Goal: Task Accomplishment & Management: Use online tool/utility

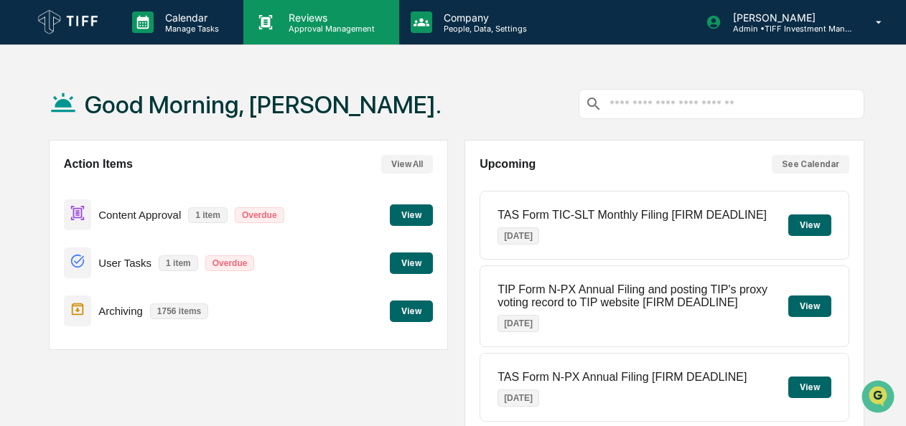
click at [324, 32] on p "Approval Management" at bounding box center [329, 29] width 105 height 10
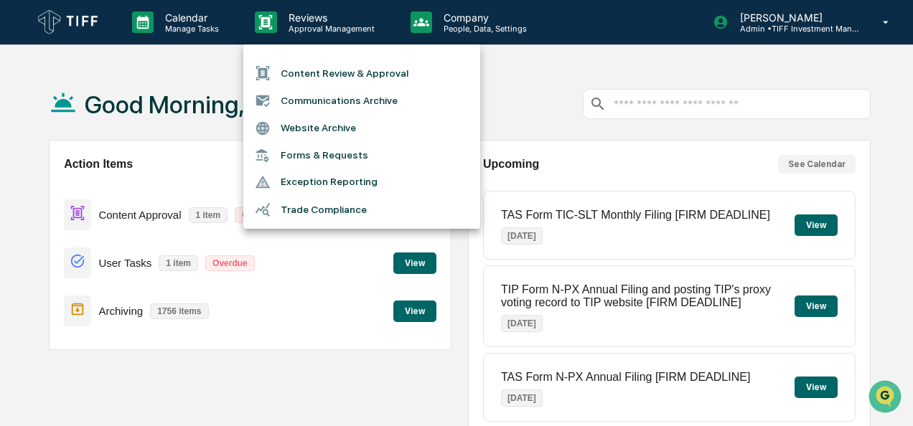
click at [313, 107] on li "Communications Archive" at bounding box center [361, 100] width 237 height 27
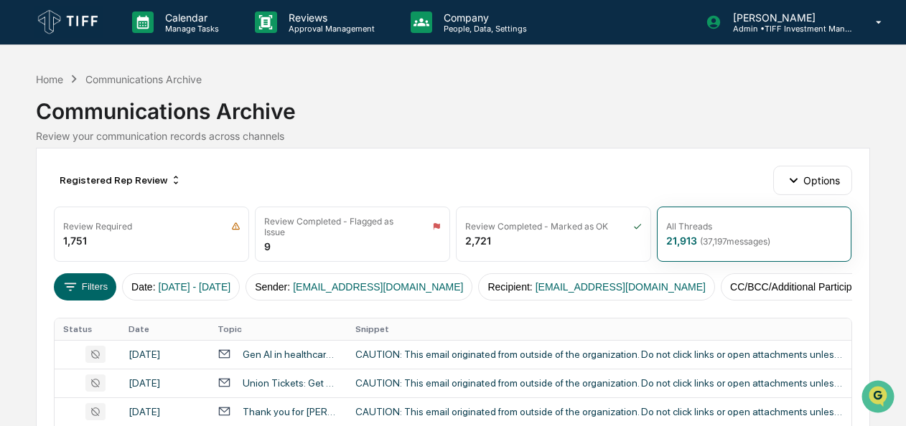
drag, startPoint x: 313, startPoint y: 107, endPoint x: 633, endPoint y: 122, distance: 320.5
click at [633, 122] on div "Communications Archive" at bounding box center [452, 105] width 833 height 37
click at [70, 284] on icon at bounding box center [71, 287] width 12 height 8
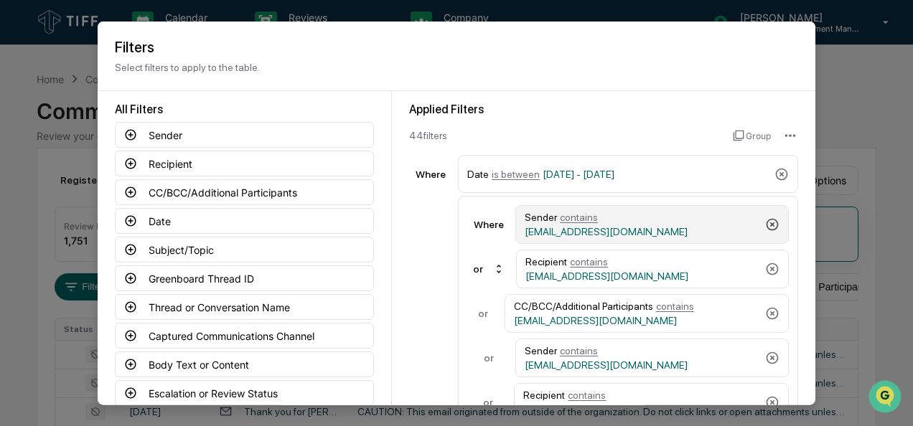
click at [765, 223] on icon at bounding box center [772, 225] width 14 height 14
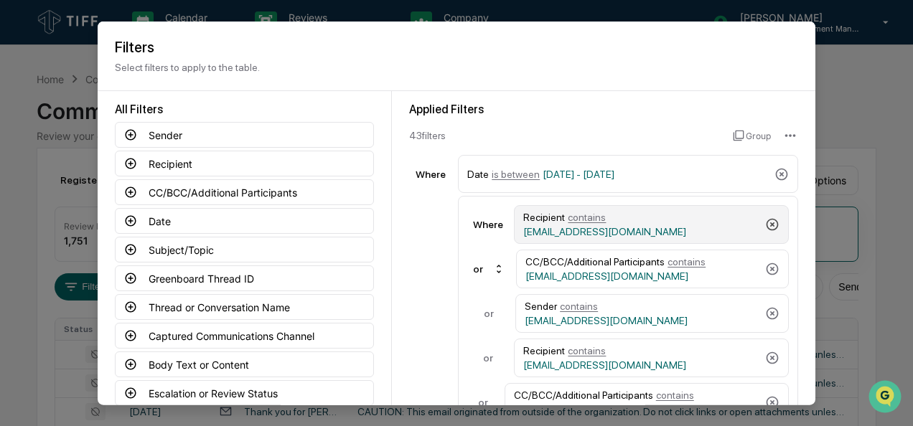
click at [765, 223] on icon at bounding box center [772, 225] width 14 height 14
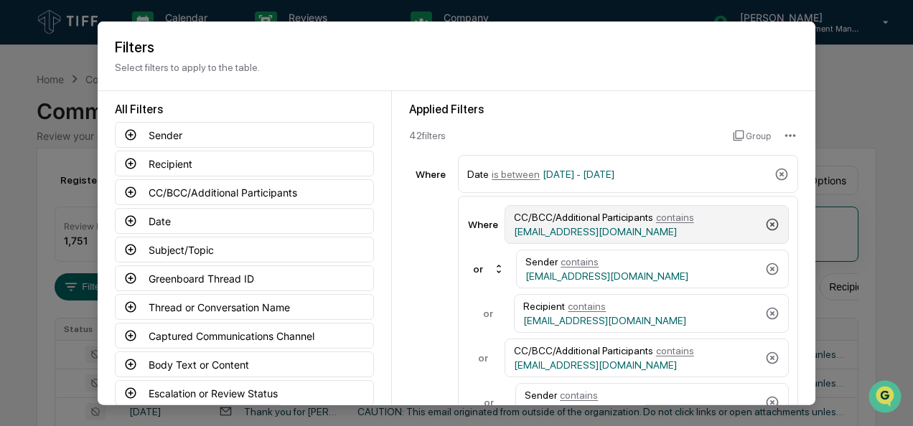
click at [767, 223] on icon at bounding box center [773, 224] width 12 height 12
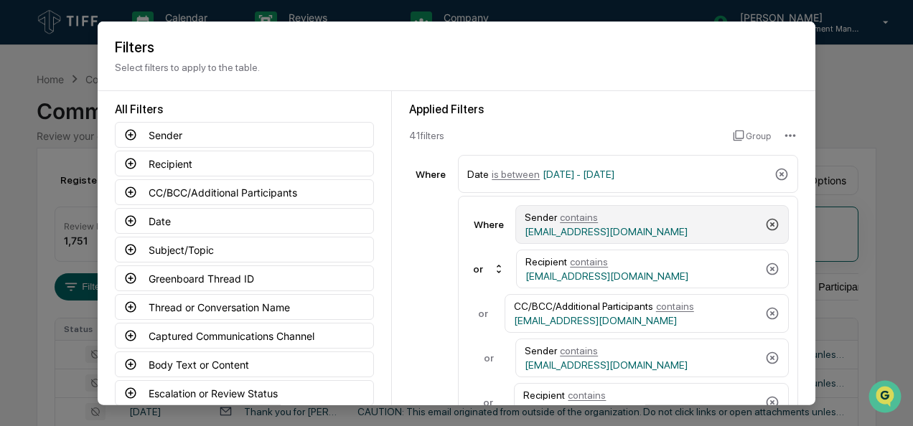
click at [765, 223] on icon at bounding box center [772, 225] width 14 height 14
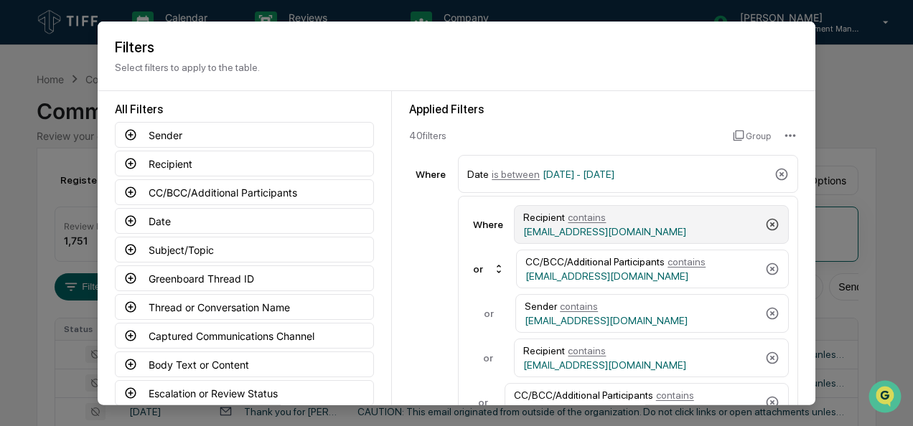
click at [765, 223] on icon at bounding box center [772, 225] width 14 height 14
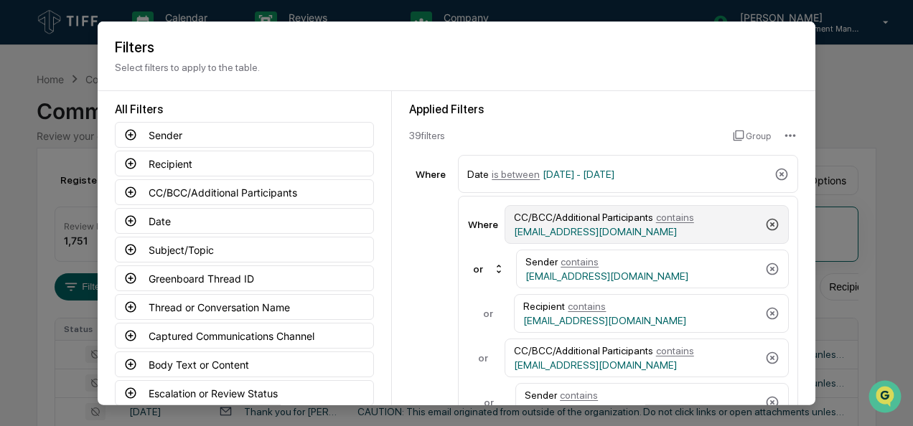
click at [767, 223] on icon at bounding box center [773, 224] width 12 height 12
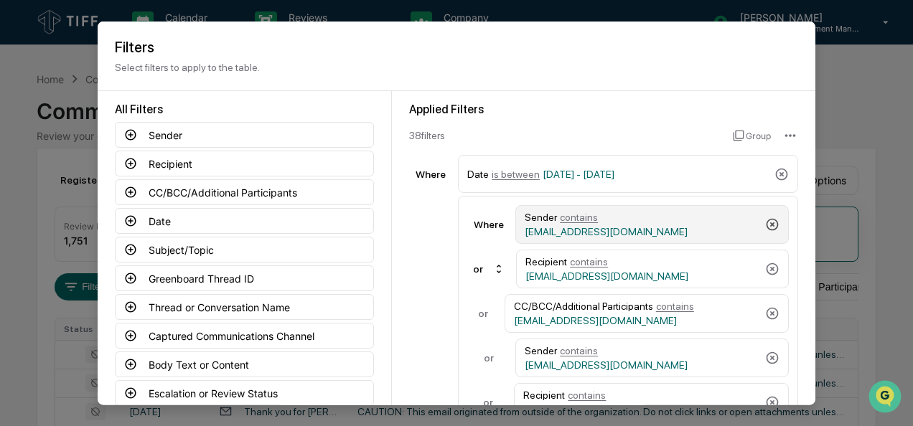
click at [765, 223] on icon at bounding box center [772, 225] width 14 height 14
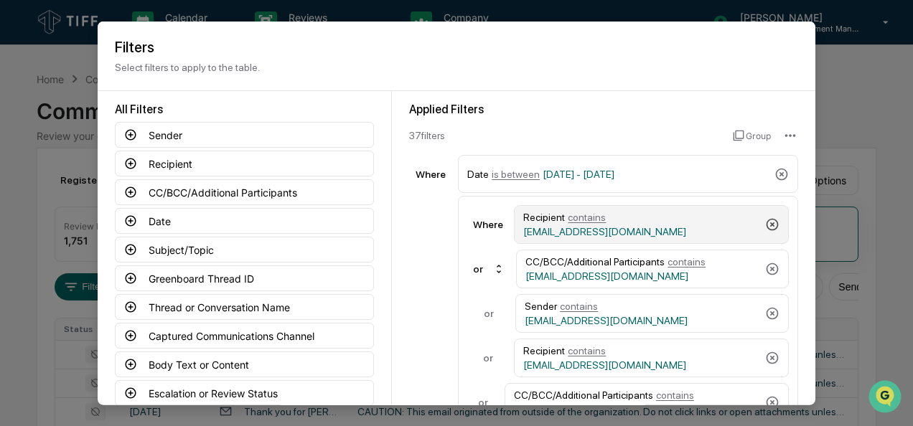
click at [765, 223] on icon at bounding box center [772, 225] width 14 height 14
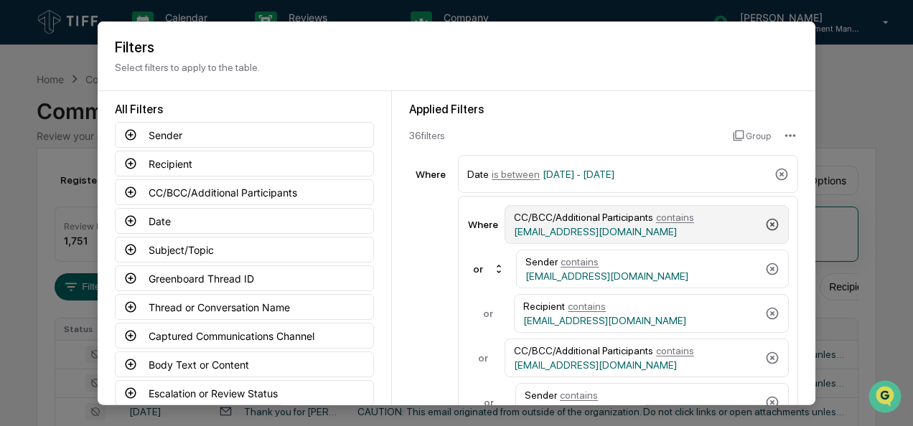
click at [767, 223] on icon at bounding box center [773, 224] width 12 height 12
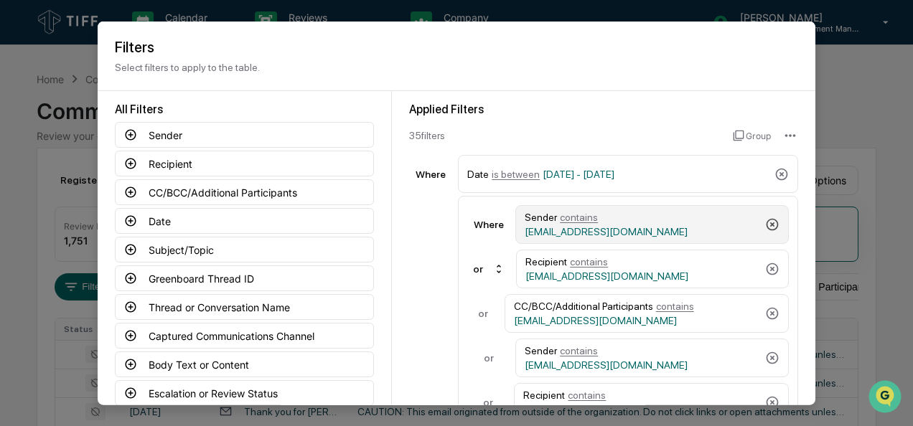
click at [765, 223] on icon at bounding box center [772, 225] width 14 height 14
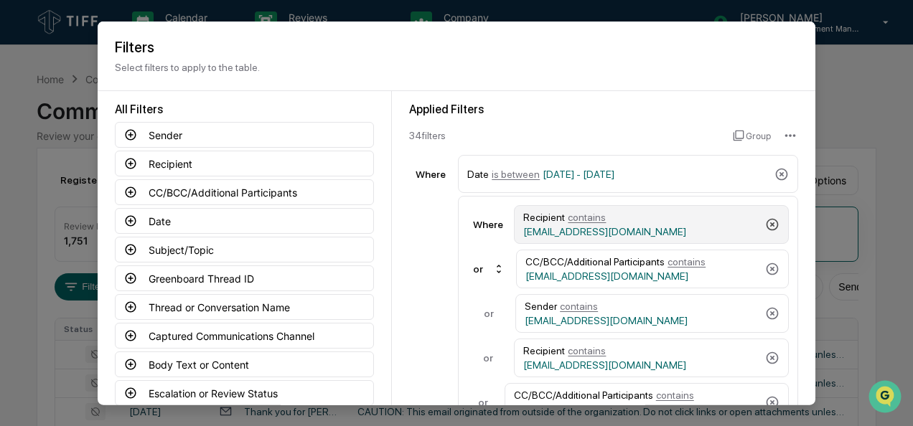
click at [765, 223] on icon at bounding box center [772, 225] width 14 height 14
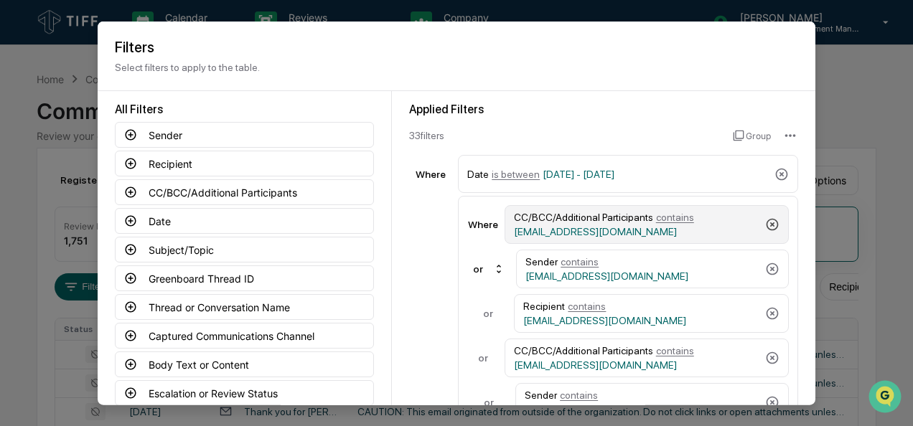
click at [767, 223] on icon at bounding box center [773, 224] width 12 height 12
click at [765, 223] on icon at bounding box center [772, 225] width 14 height 14
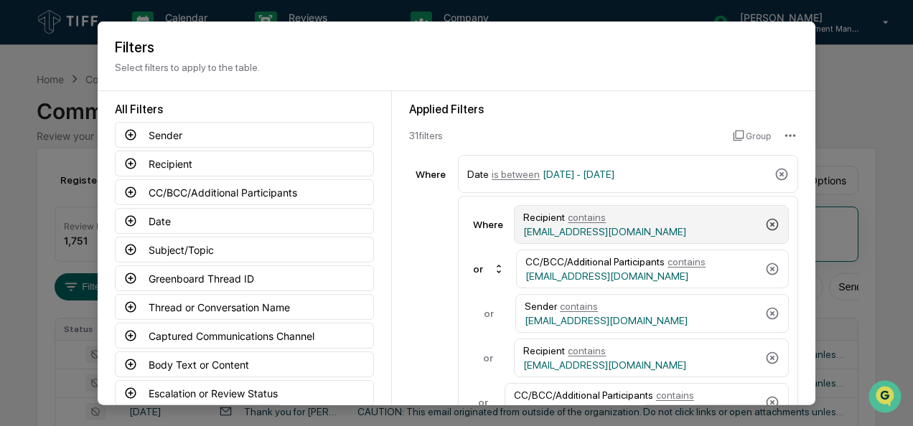
click at [765, 223] on icon at bounding box center [772, 225] width 14 height 14
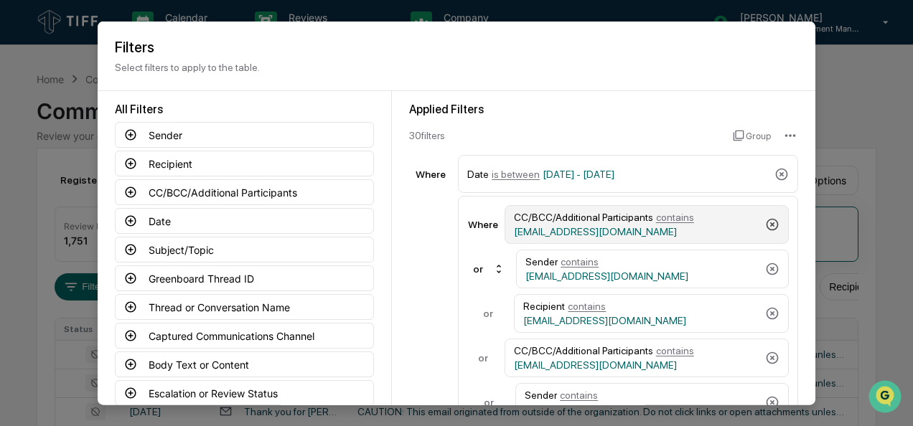
click at [767, 223] on icon at bounding box center [773, 224] width 12 height 12
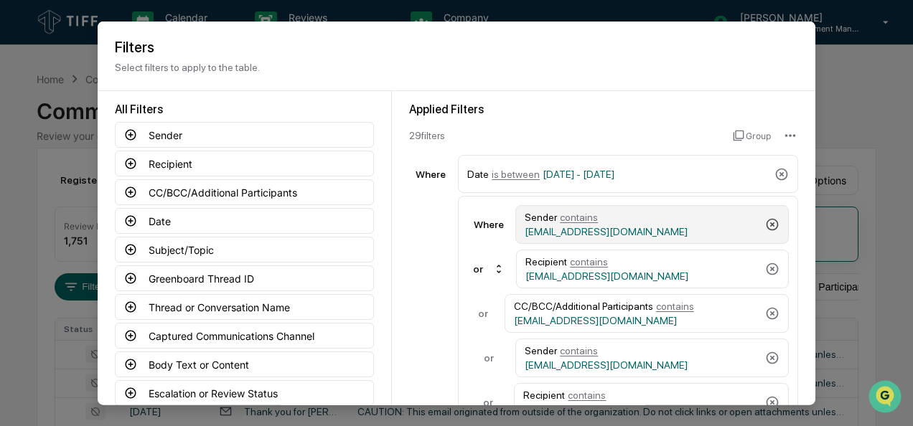
click at [765, 223] on icon at bounding box center [772, 225] width 14 height 14
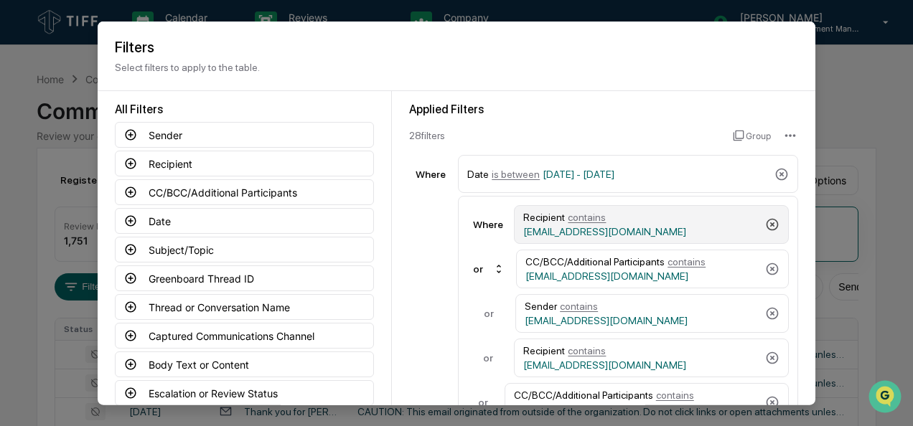
click at [765, 223] on icon at bounding box center [772, 225] width 14 height 14
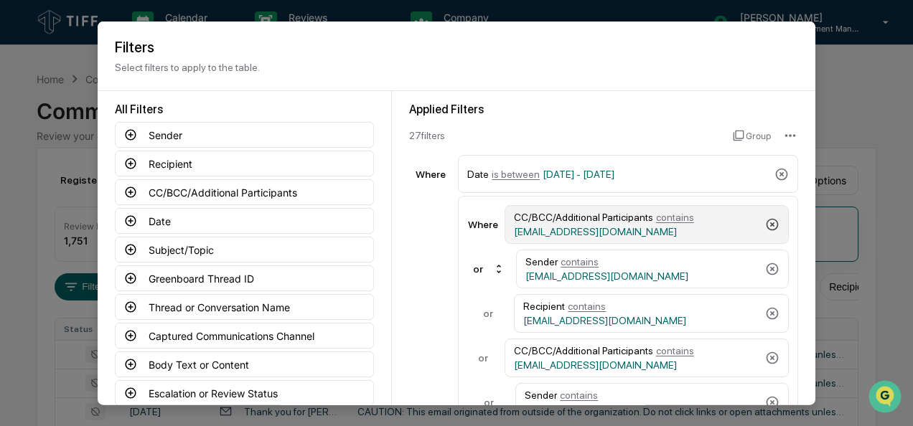
click at [767, 223] on icon at bounding box center [773, 224] width 12 height 12
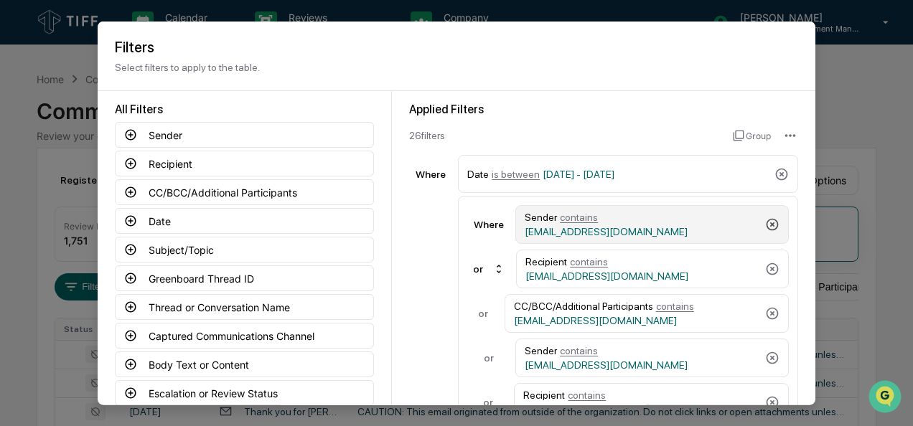
click at [765, 223] on icon at bounding box center [772, 225] width 14 height 14
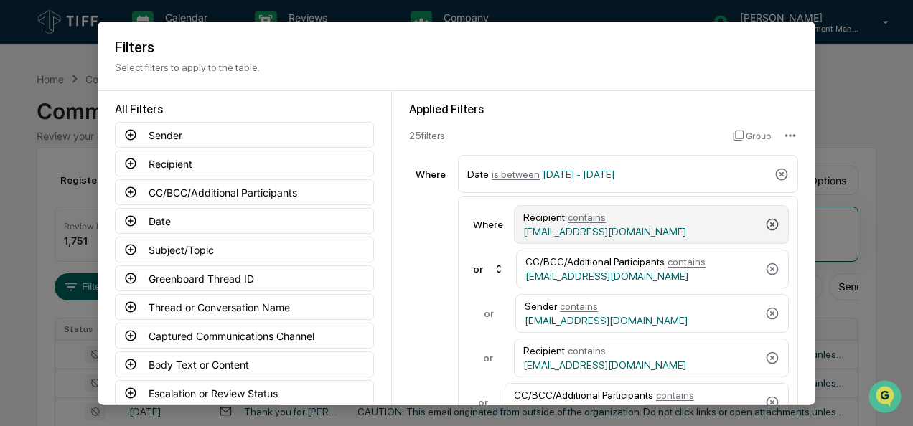
click at [765, 223] on icon at bounding box center [772, 225] width 14 height 14
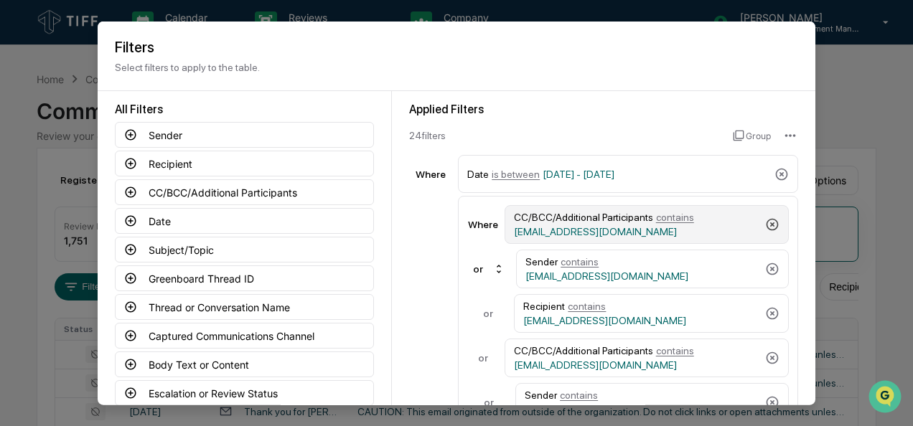
click at [767, 223] on icon at bounding box center [773, 224] width 12 height 12
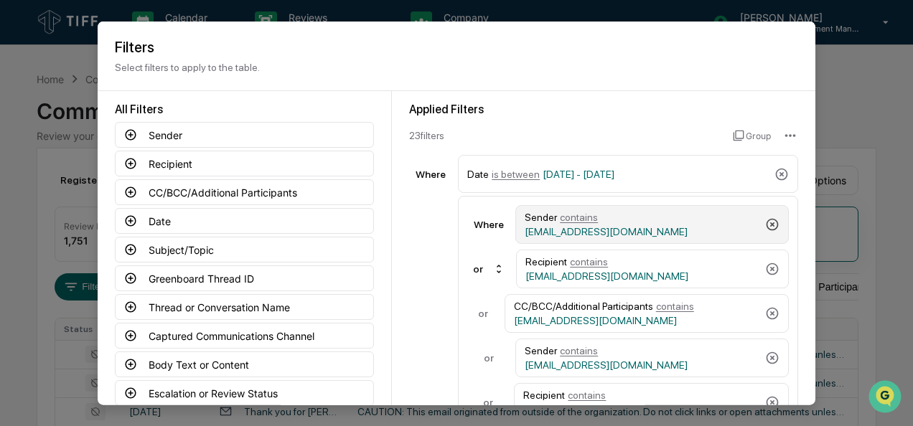
click at [765, 223] on icon at bounding box center [772, 225] width 14 height 14
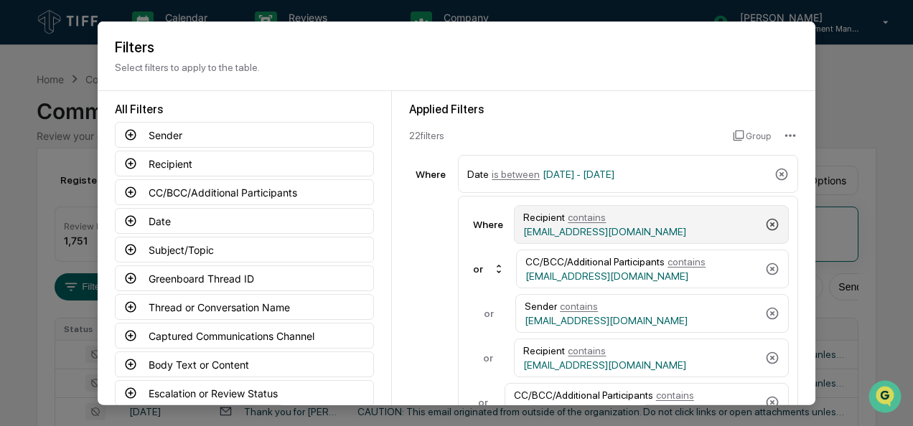
click at [765, 223] on icon at bounding box center [772, 225] width 14 height 14
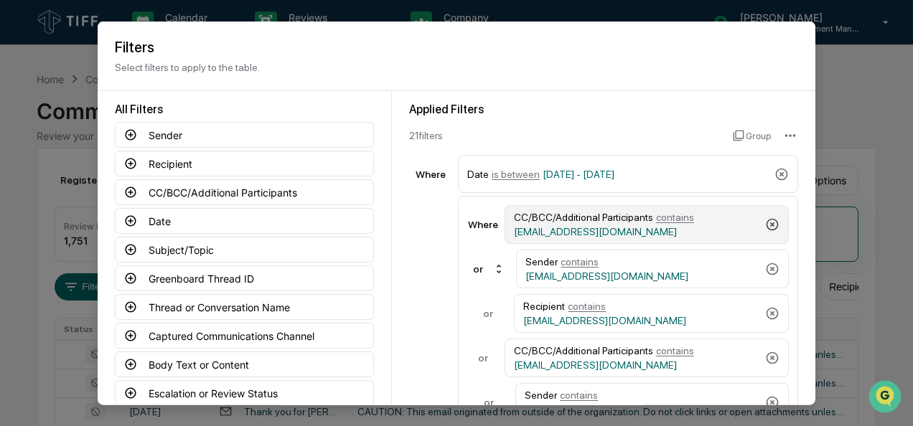
click at [767, 223] on icon at bounding box center [773, 224] width 12 height 12
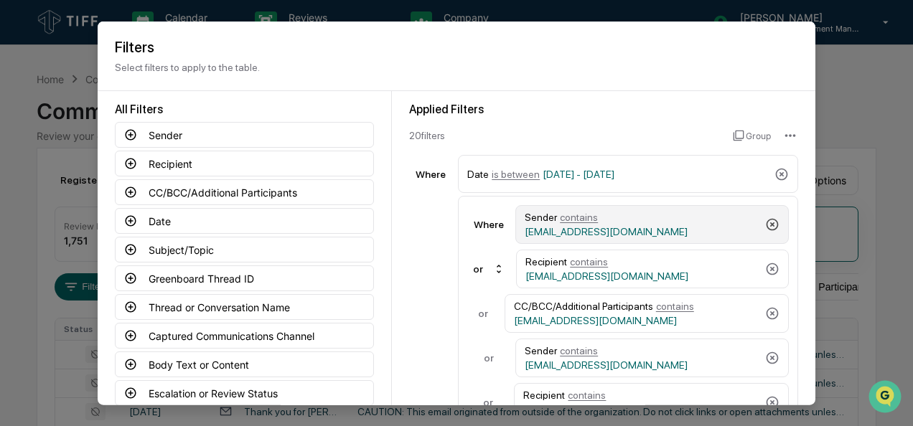
click at [765, 223] on icon at bounding box center [772, 225] width 14 height 14
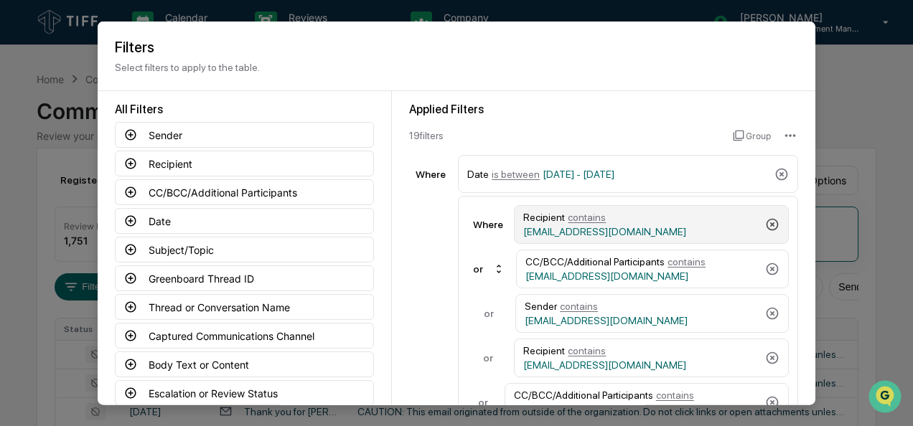
click at [765, 223] on icon at bounding box center [772, 225] width 14 height 14
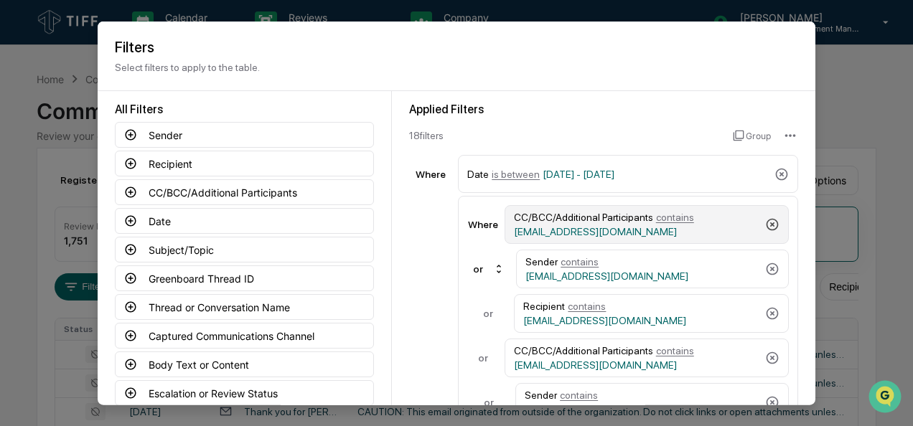
click at [767, 223] on icon at bounding box center [773, 224] width 12 height 12
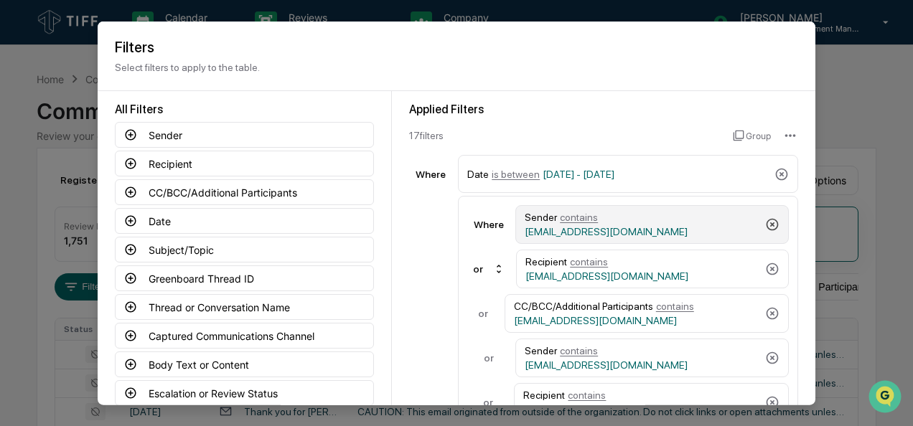
click at [765, 223] on icon at bounding box center [772, 225] width 14 height 14
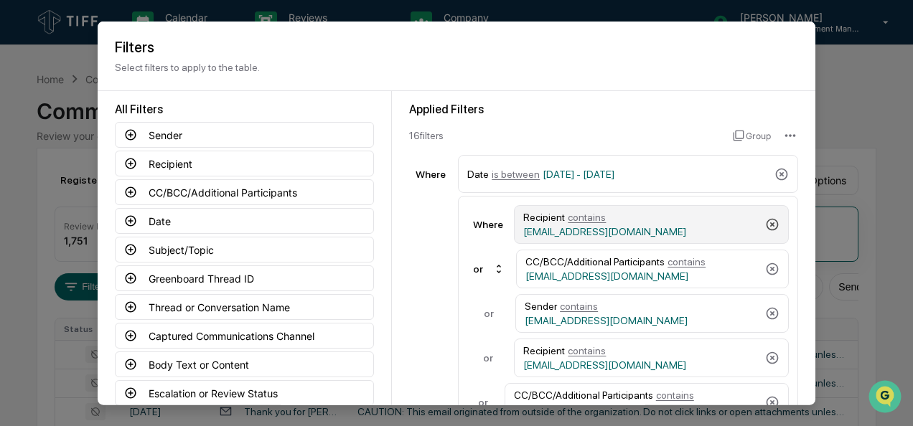
click at [765, 223] on icon at bounding box center [772, 225] width 14 height 14
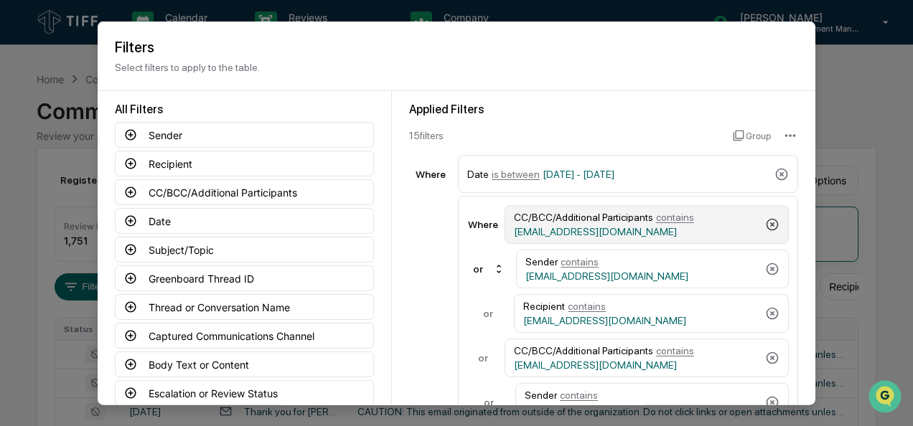
click at [767, 223] on icon at bounding box center [773, 224] width 12 height 12
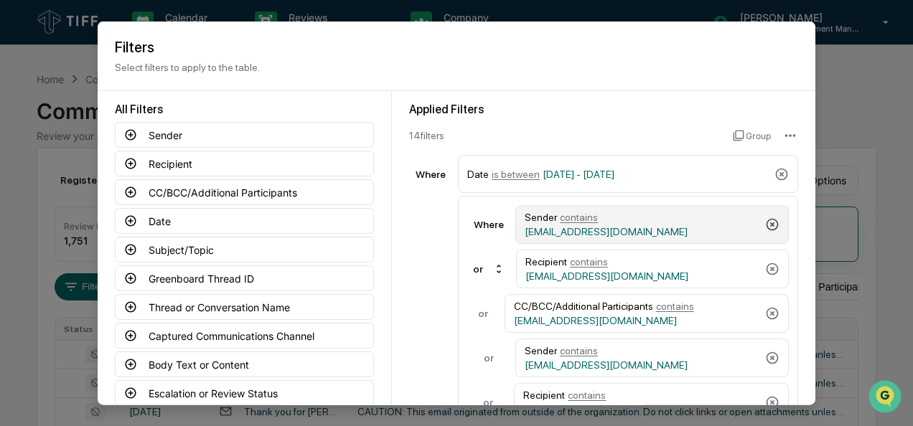
click at [765, 223] on icon at bounding box center [772, 225] width 14 height 14
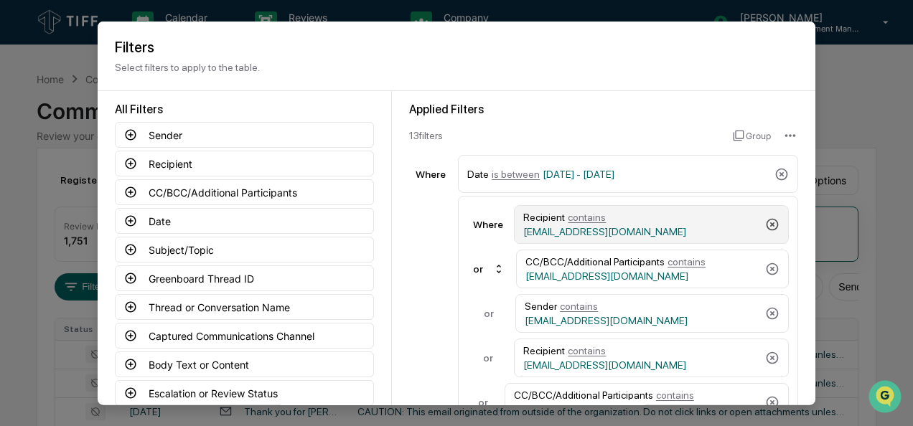
click at [765, 223] on icon at bounding box center [772, 225] width 14 height 14
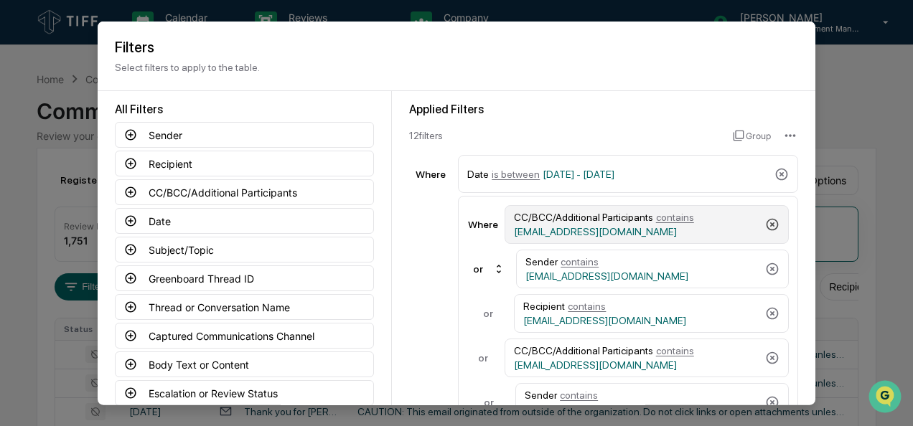
click at [767, 223] on icon at bounding box center [773, 224] width 12 height 12
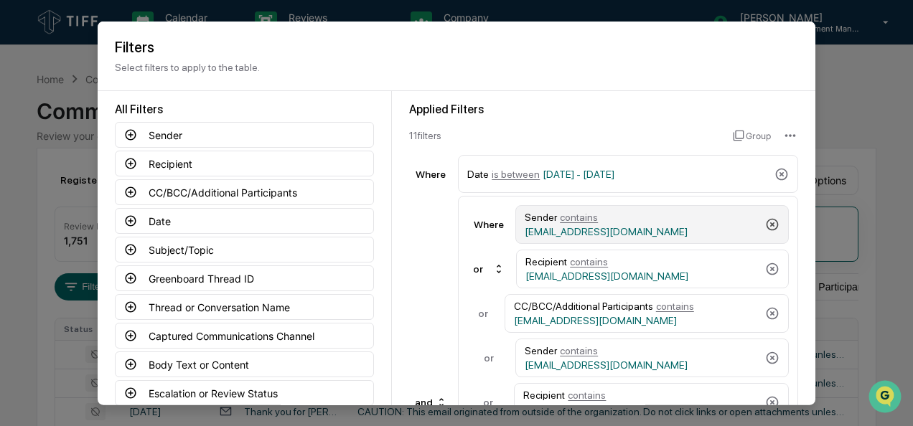
click at [765, 223] on icon at bounding box center [772, 225] width 14 height 14
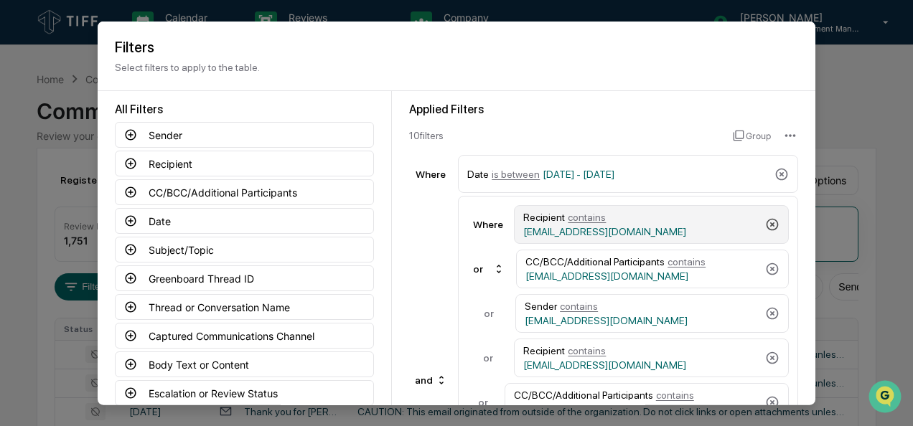
click at [765, 223] on icon at bounding box center [772, 225] width 14 height 14
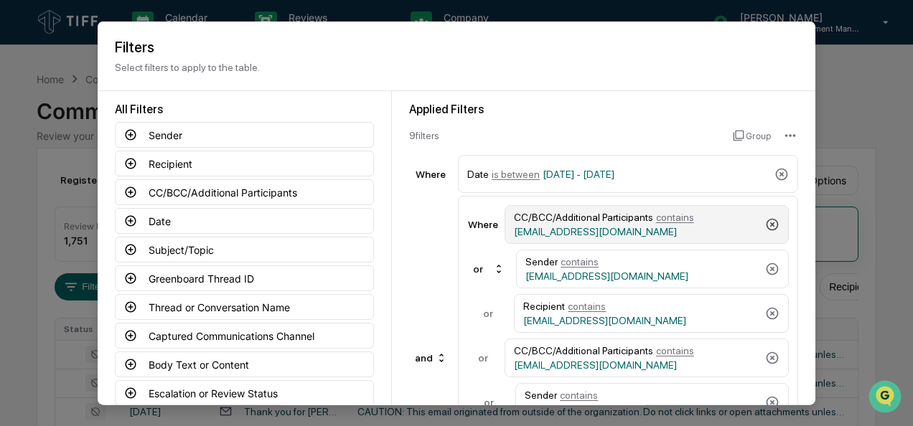
click at [767, 223] on icon at bounding box center [773, 224] width 12 height 12
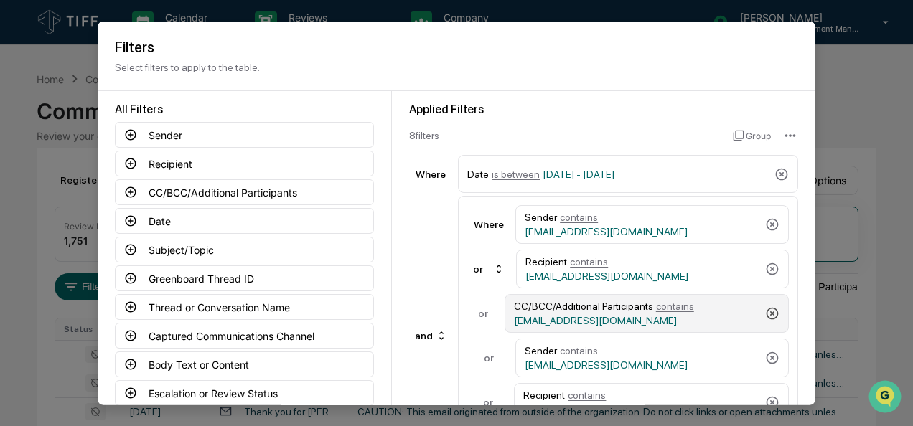
click at [765, 309] on icon at bounding box center [772, 314] width 14 height 14
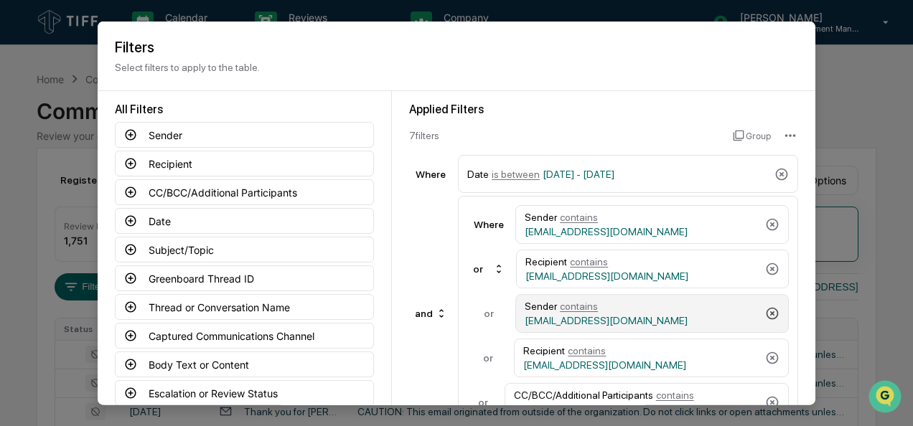
click at [767, 309] on icon at bounding box center [773, 313] width 12 height 12
click at [765, 309] on icon at bounding box center [772, 314] width 14 height 14
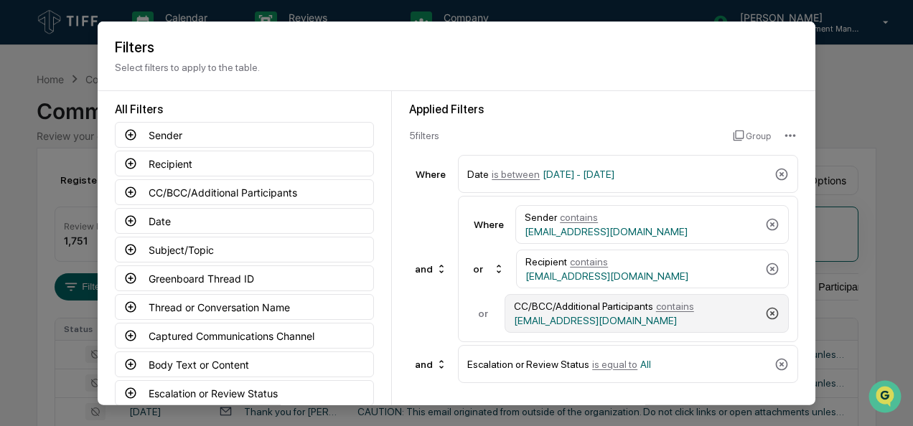
click at [765, 309] on icon at bounding box center [772, 314] width 14 height 14
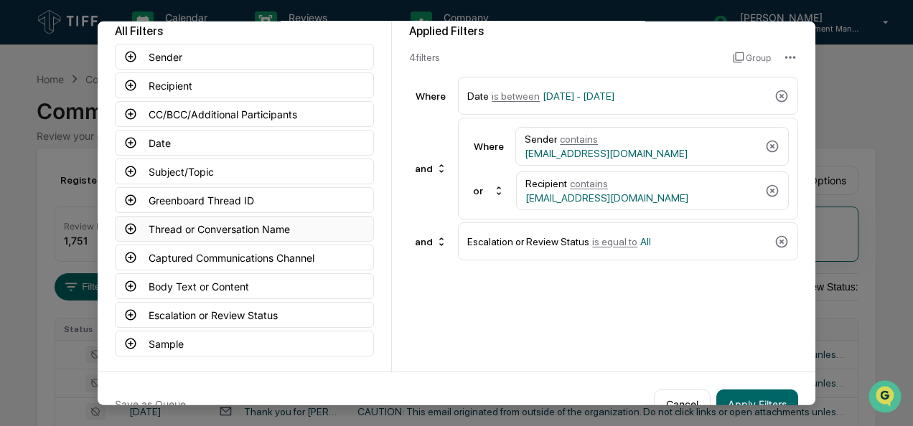
scroll to position [79, 0]
click at [125, 251] on icon at bounding box center [130, 257] width 13 height 13
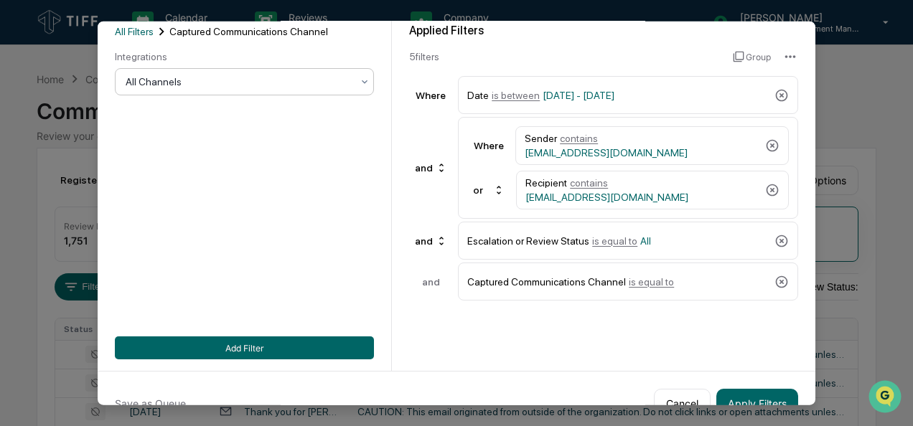
click at [201, 90] on div "All Channels" at bounding box center [238, 82] width 240 height 20
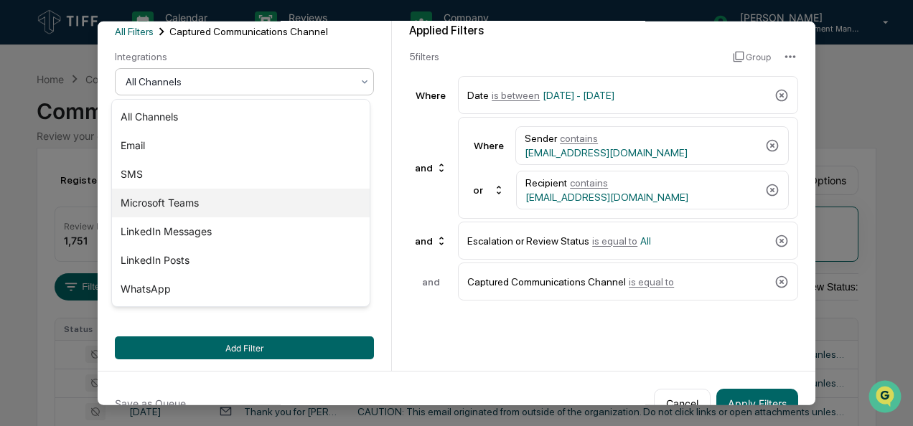
click at [195, 207] on div "Microsoft Teams" at bounding box center [241, 203] width 258 height 29
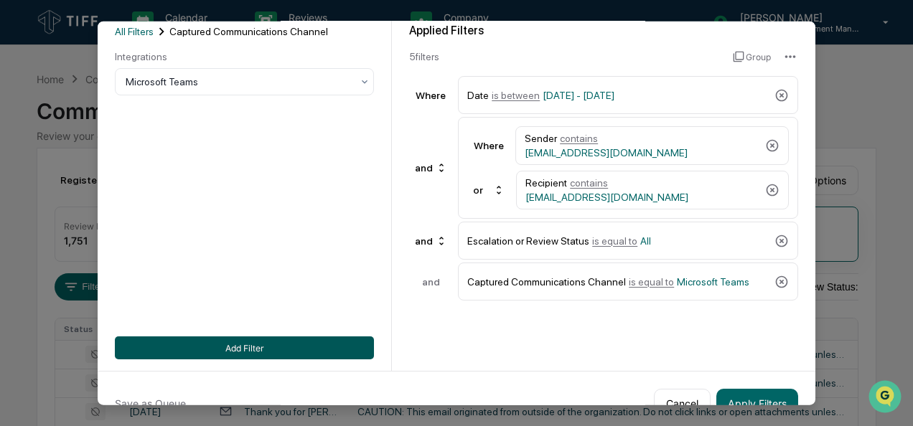
click at [240, 347] on button "Add Filter" at bounding box center [244, 348] width 259 height 23
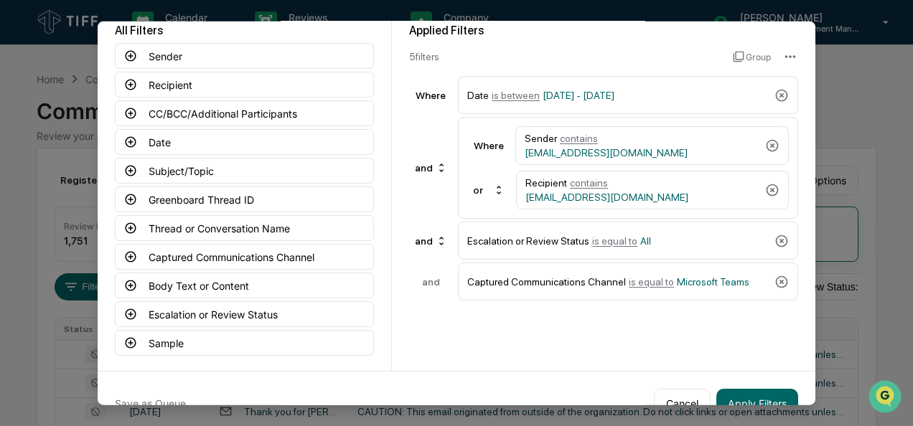
scroll to position [0, 0]
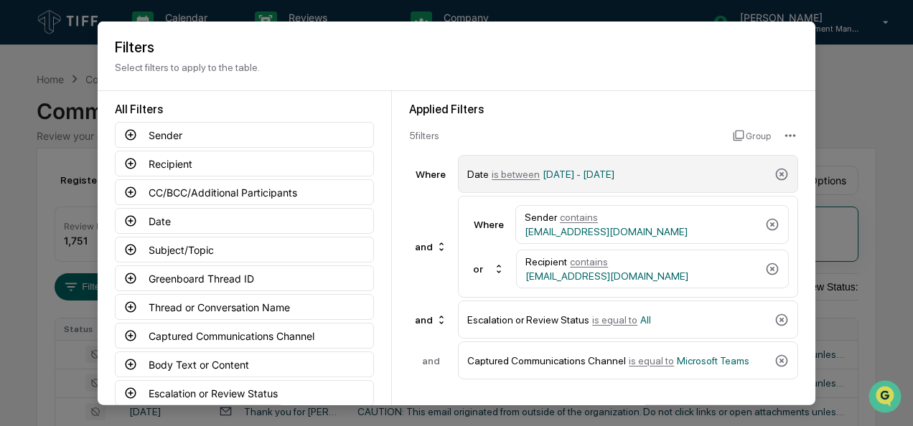
click at [498, 175] on span "is between" at bounding box center [516, 173] width 48 height 11
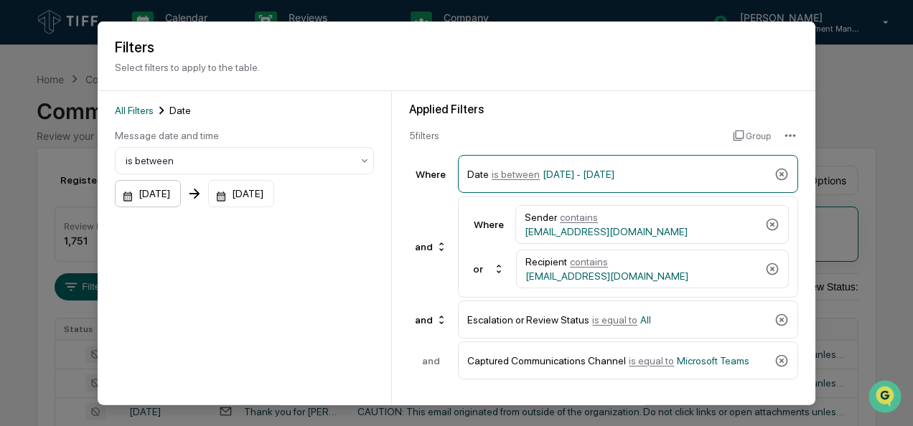
click at [181, 200] on div "[DATE]" at bounding box center [148, 193] width 66 height 27
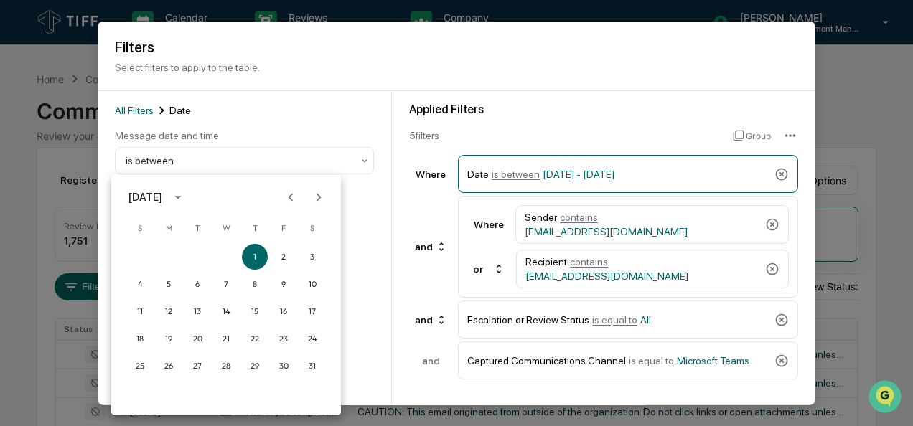
click at [316, 194] on icon "Next month" at bounding box center [319, 198] width 16 height 16
click at [197, 254] on button "1" at bounding box center [197, 257] width 26 height 26
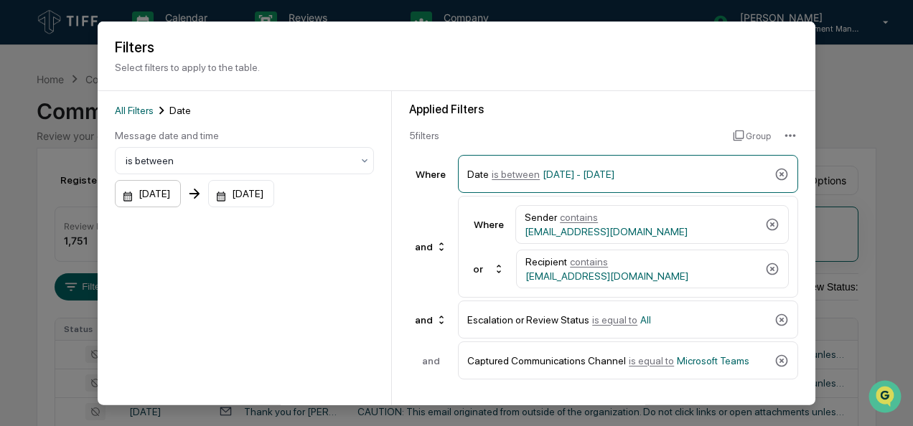
click at [179, 200] on div "[DATE]" at bounding box center [148, 193] width 66 height 27
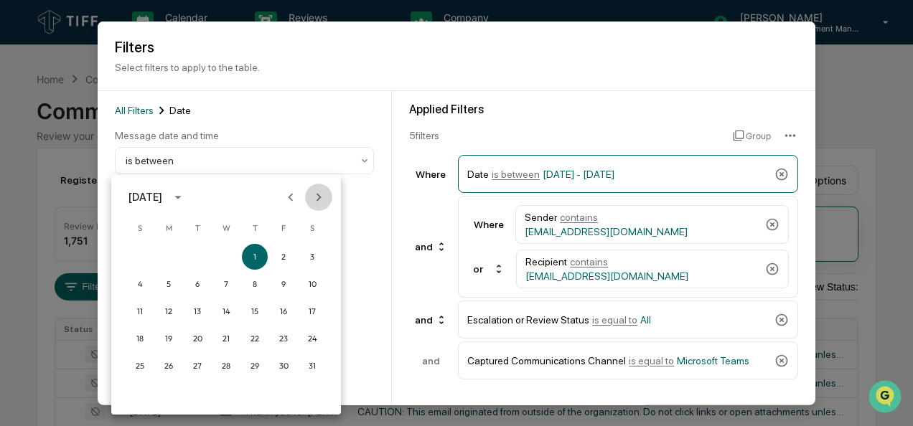
click at [311, 198] on icon "Next month" at bounding box center [319, 198] width 16 height 16
click at [192, 258] on button "1" at bounding box center [197, 257] width 26 height 26
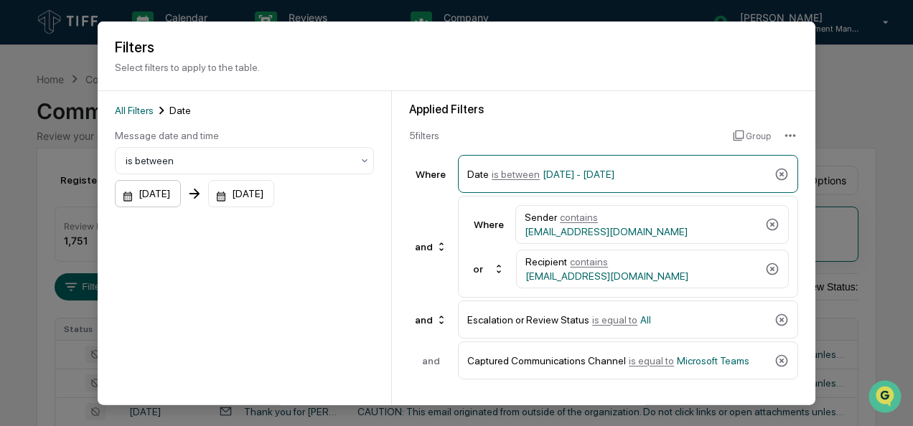
click at [153, 194] on div "[DATE]" at bounding box center [148, 193] width 66 height 27
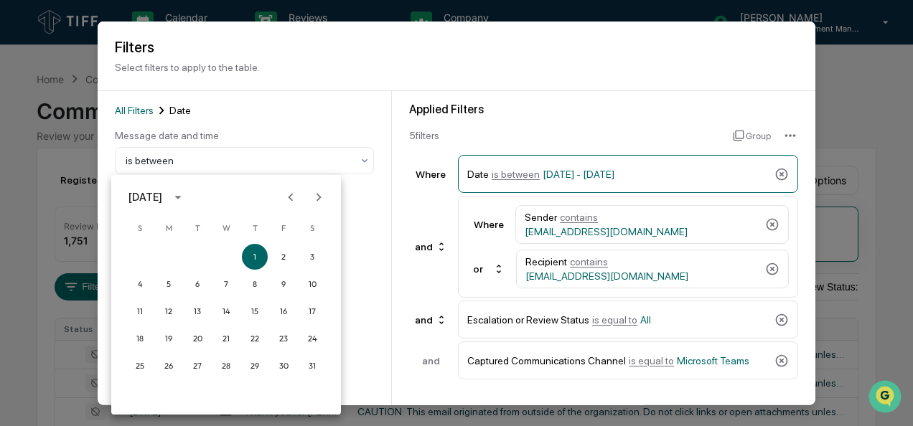
click at [317, 200] on icon "Next month" at bounding box center [319, 198] width 16 height 16
click at [199, 257] on button "1" at bounding box center [197, 257] width 26 height 26
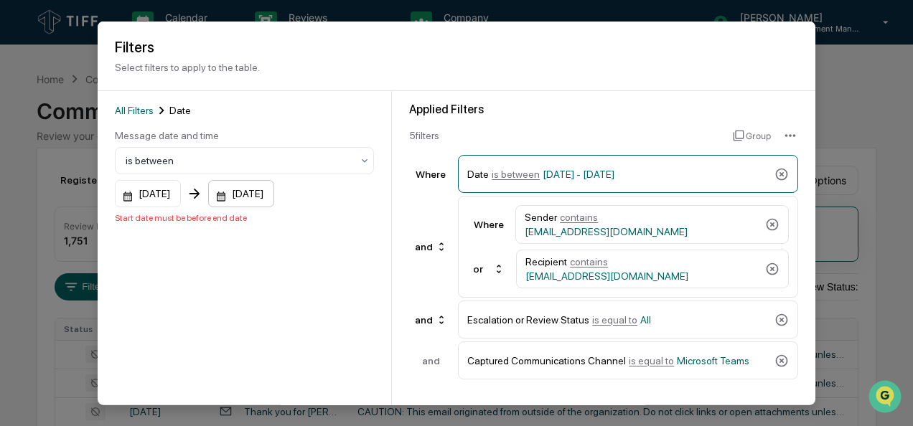
click at [181, 191] on div "[DATE]" at bounding box center [148, 193] width 66 height 27
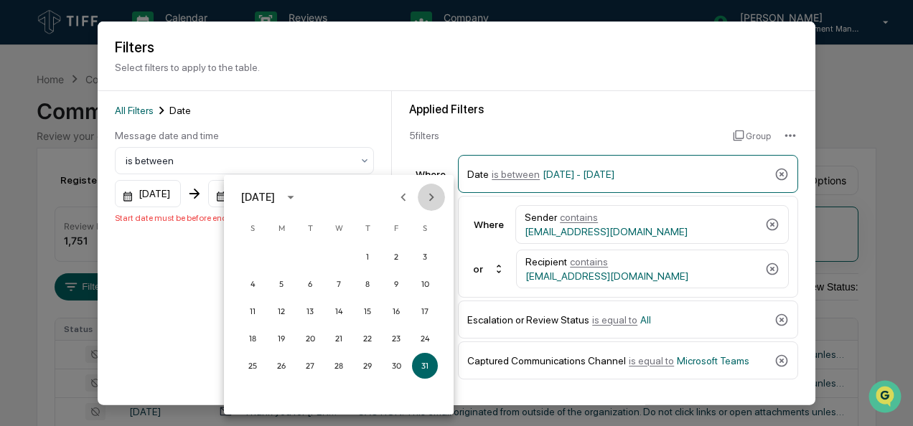
click at [428, 195] on icon "Next month" at bounding box center [432, 198] width 16 height 16
click at [365, 366] on button "31" at bounding box center [368, 366] width 26 height 26
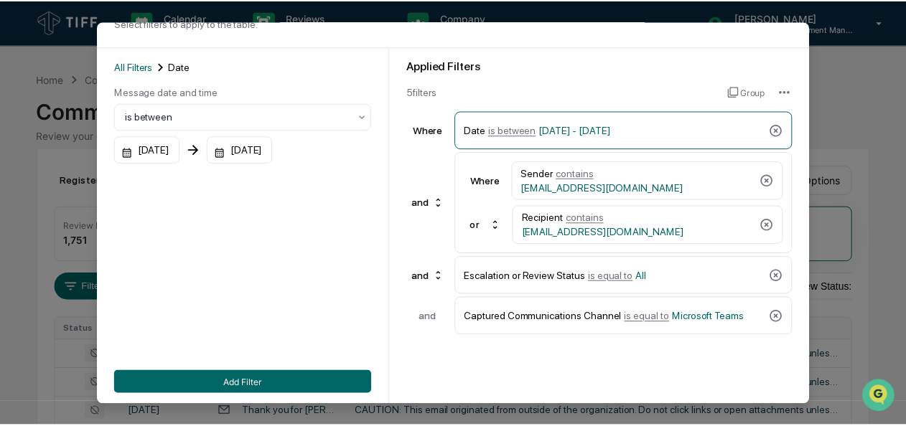
scroll to position [108, 0]
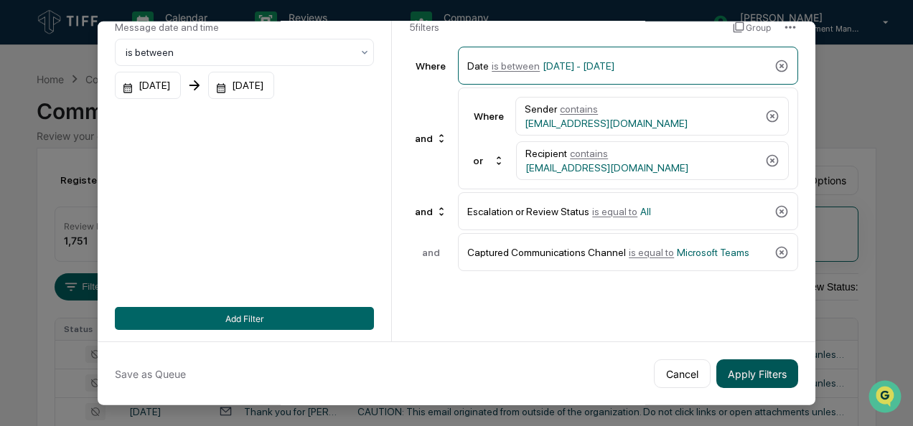
click at [756, 374] on button "Apply Filters" at bounding box center [757, 374] width 82 height 29
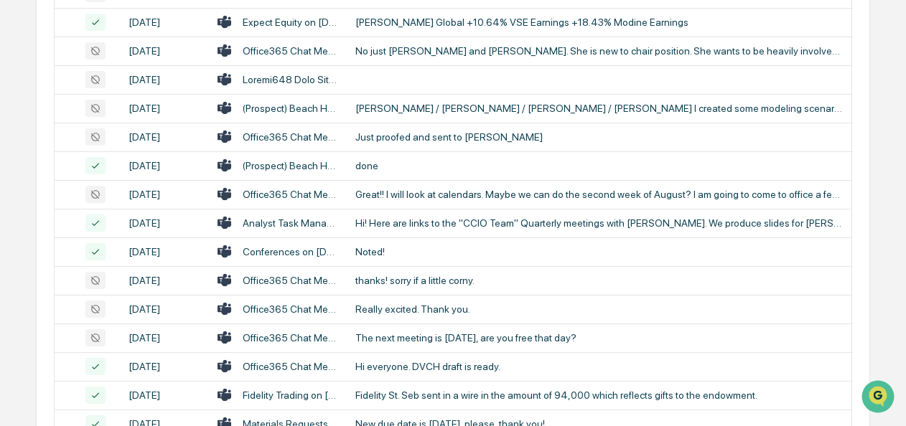
scroll to position [717, 0]
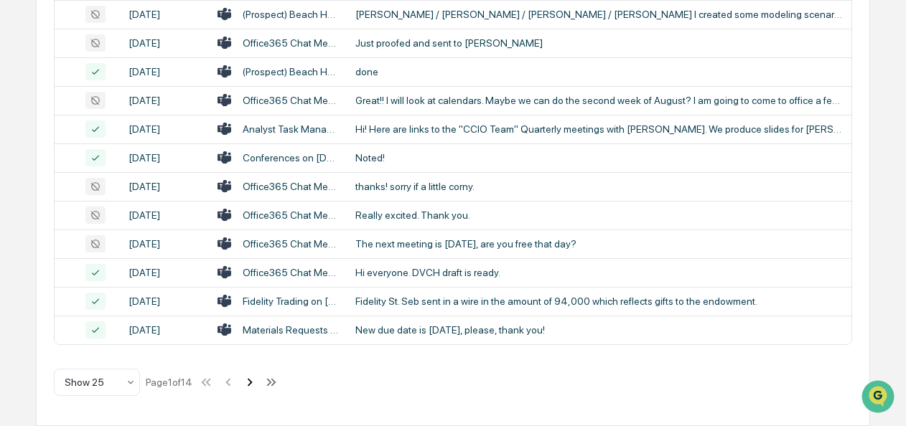
click at [251, 384] on icon at bounding box center [250, 383] width 16 height 16
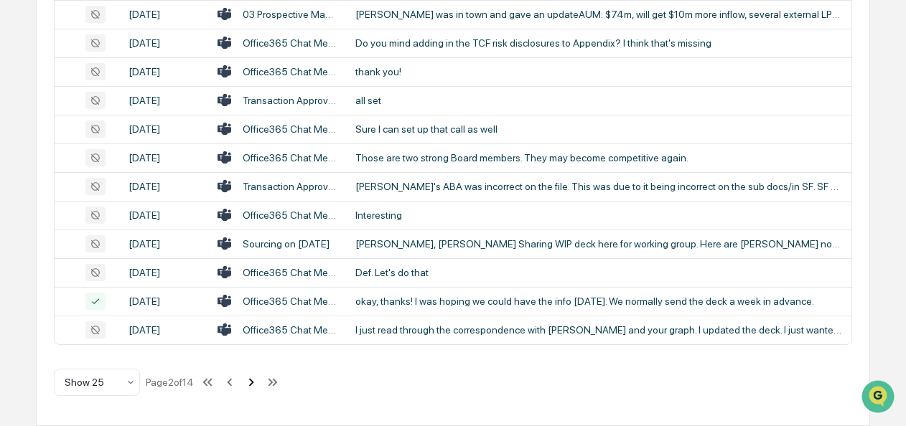
click at [251, 384] on icon at bounding box center [251, 383] width 16 height 16
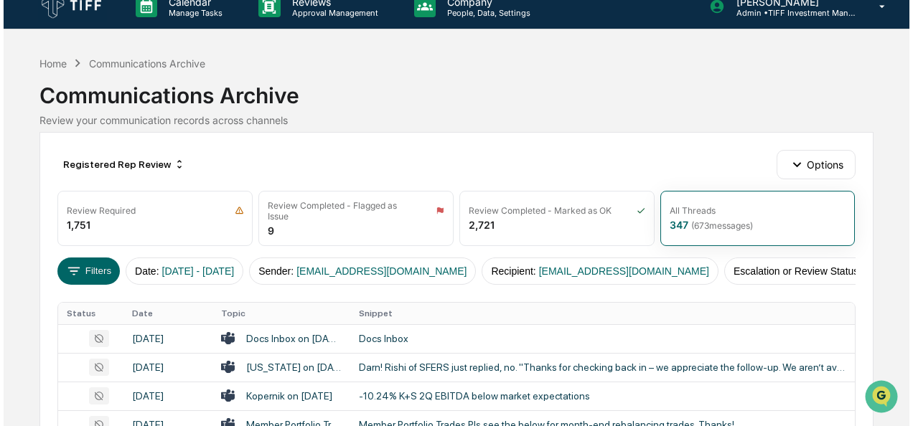
scroll to position [0, 0]
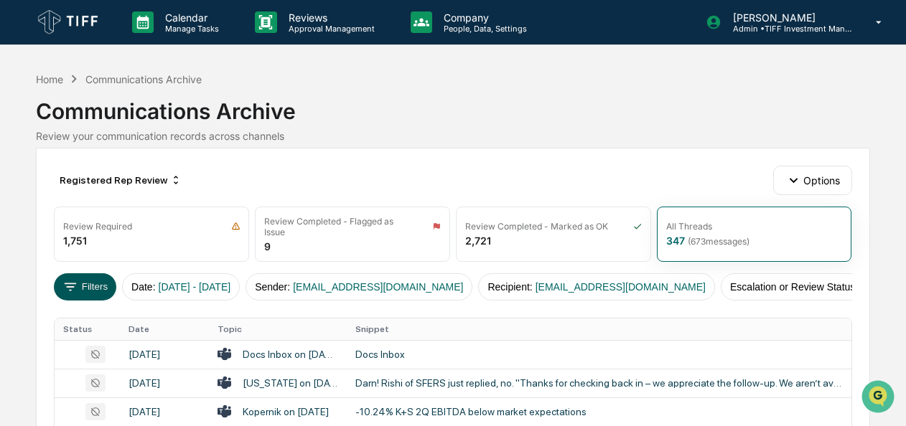
click at [88, 291] on button "Filters" at bounding box center [85, 286] width 62 height 27
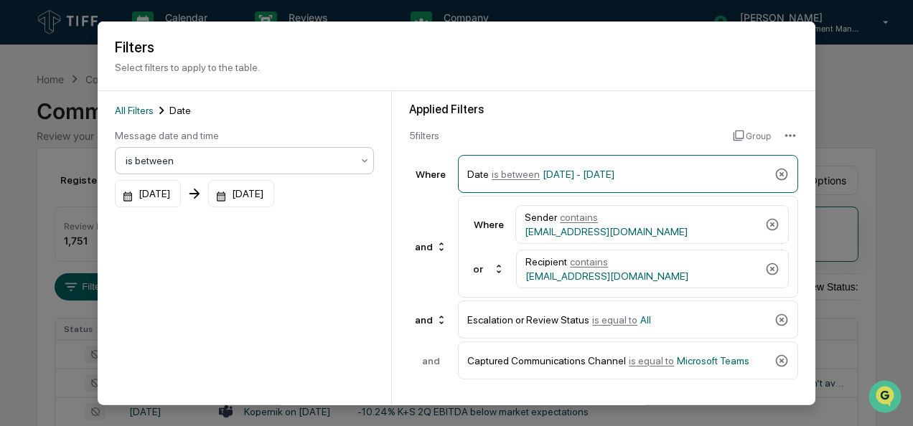
scroll to position [108, 0]
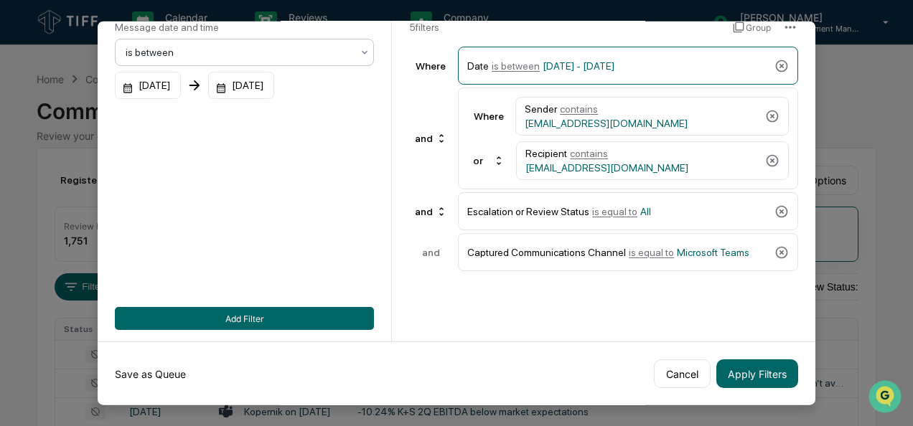
click at [168, 368] on button "Save as Queue" at bounding box center [150, 374] width 71 height 29
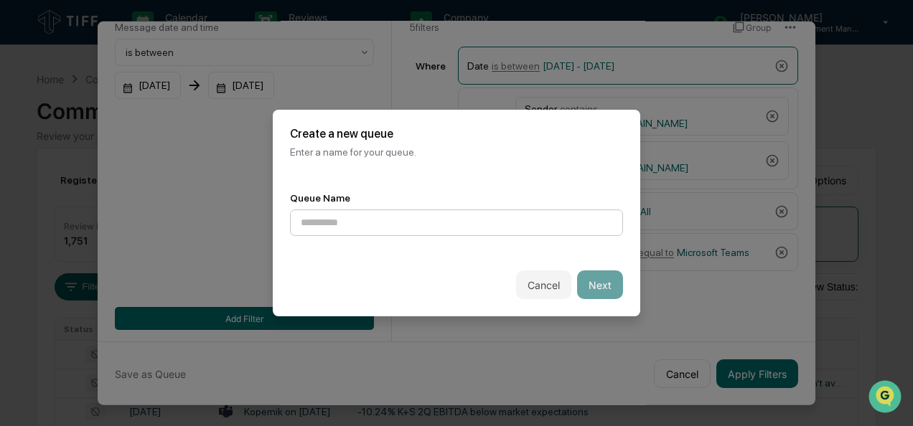
click at [467, 222] on input at bounding box center [456, 223] width 333 height 27
type input "**********"
click at [603, 278] on button "Next" at bounding box center [600, 285] width 46 height 29
click at [551, 218] on div at bounding box center [451, 223] width 300 height 14
click at [452, 159] on div "Select Queue Owners Select the owners for your queue." at bounding box center [457, 142] width 368 height 65
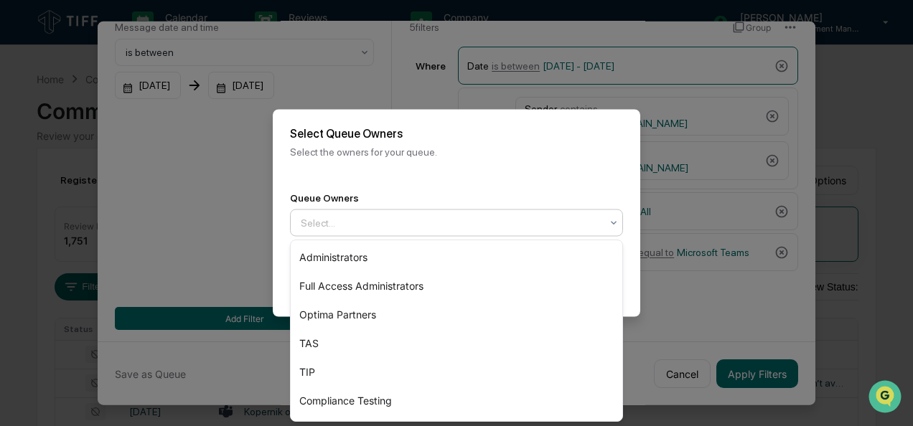
click at [448, 212] on div "Select..." at bounding box center [451, 223] width 314 height 23
click at [315, 209] on div "Queue Owners 7 results available. Use Up and Down to choose options, press Ente…" at bounding box center [456, 214] width 333 height 45
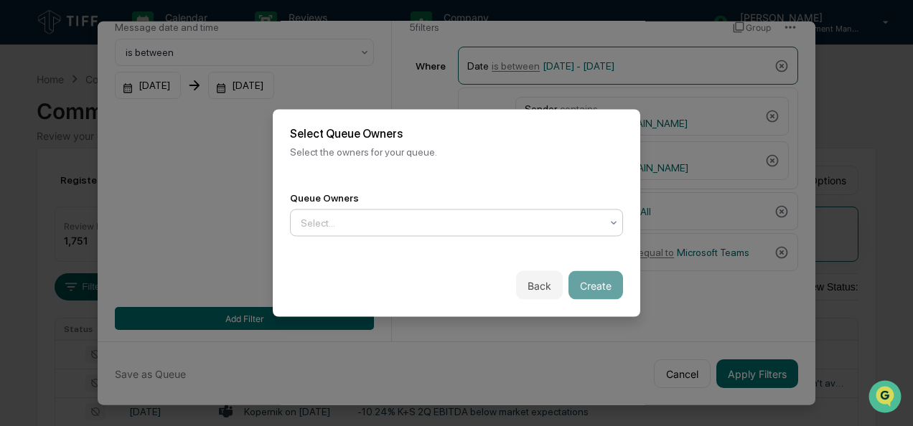
click at [474, 217] on div at bounding box center [451, 223] width 300 height 14
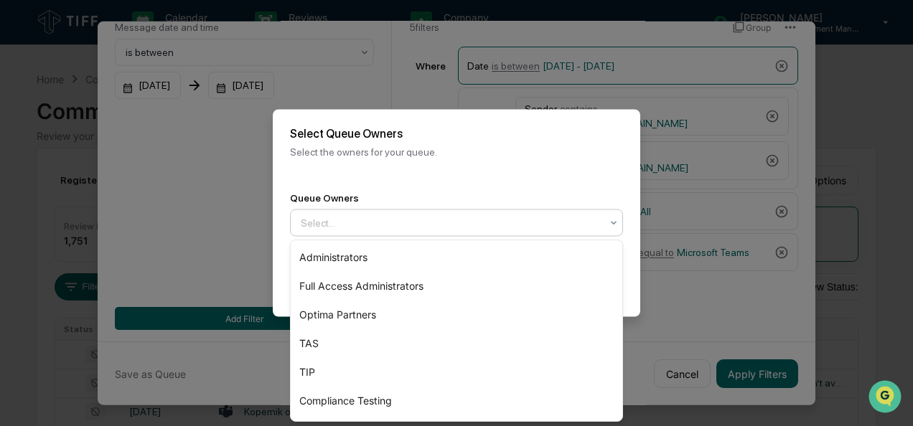
click at [604, 141] on div "Select Queue Owners Select the owners for your queue." at bounding box center [457, 142] width 368 height 65
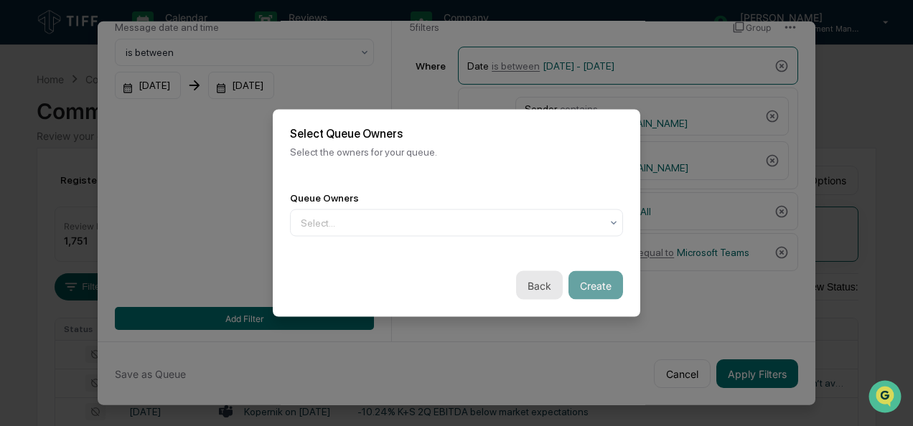
click at [550, 294] on button "Back" at bounding box center [539, 285] width 47 height 29
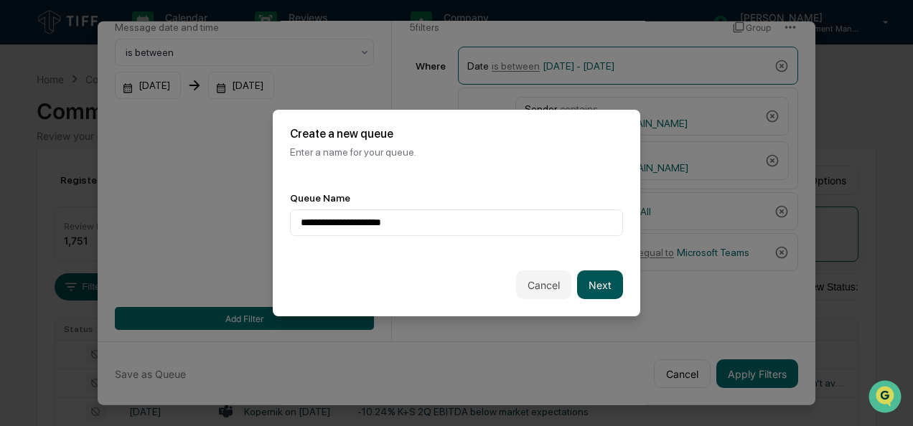
click at [594, 274] on button "Next" at bounding box center [600, 285] width 46 height 29
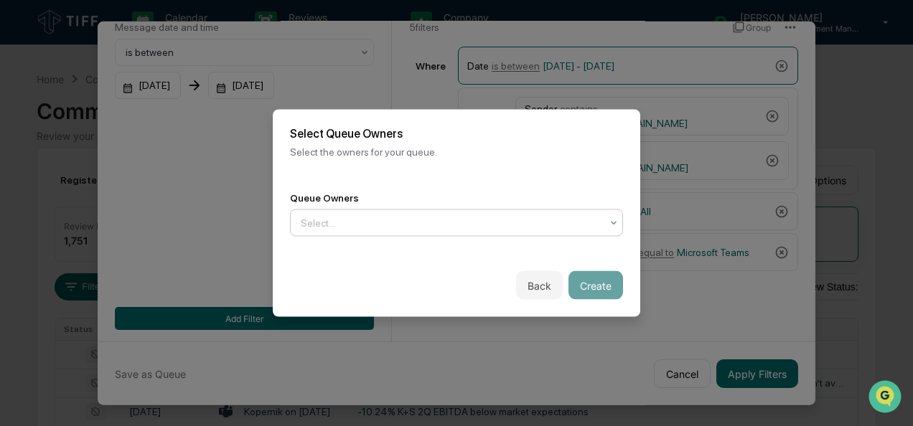
click at [487, 217] on div at bounding box center [451, 223] width 300 height 14
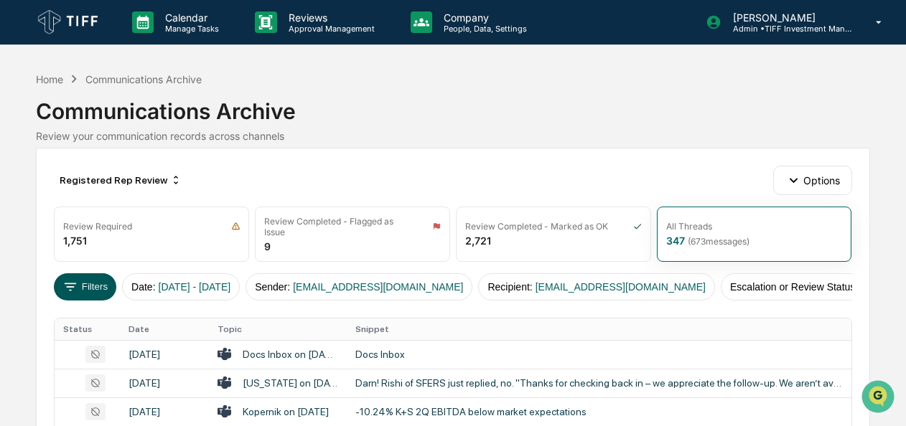
click at [73, 283] on icon at bounding box center [70, 287] width 16 height 16
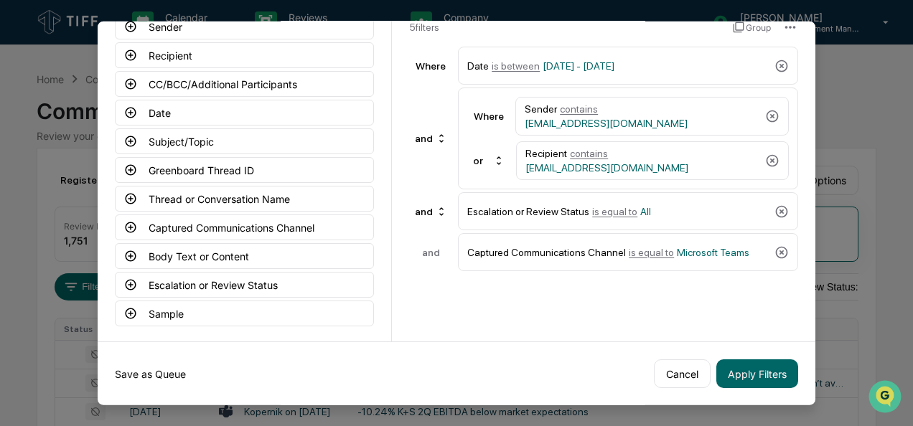
click at [132, 372] on button "Save as Queue" at bounding box center [150, 374] width 71 height 29
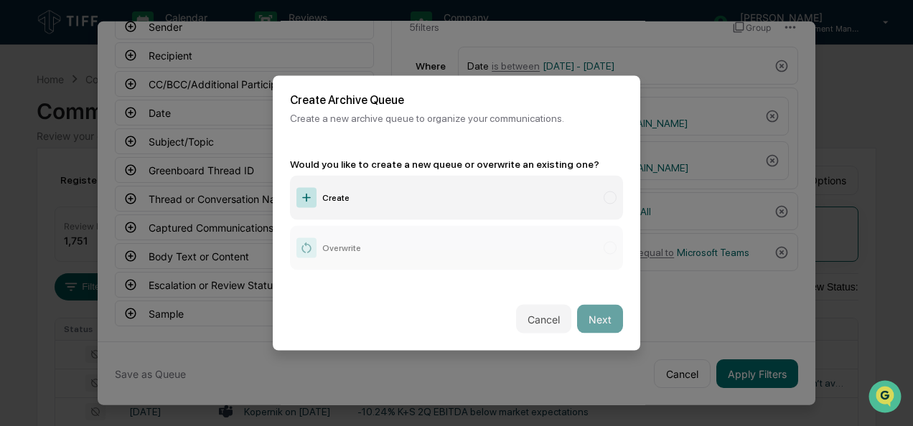
click at [365, 210] on label "Create" at bounding box center [456, 198] width 333 height 45
click at [593, 322] on button "Next" at bounding box center [600, 319] width 46 height 29
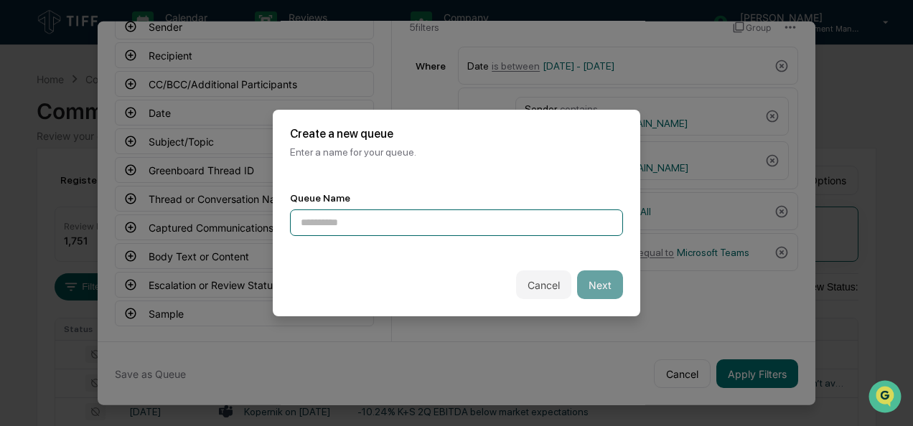
click at [342, 228] on input at bounding box center [456, 223] width 333 height 27
type input "**********"
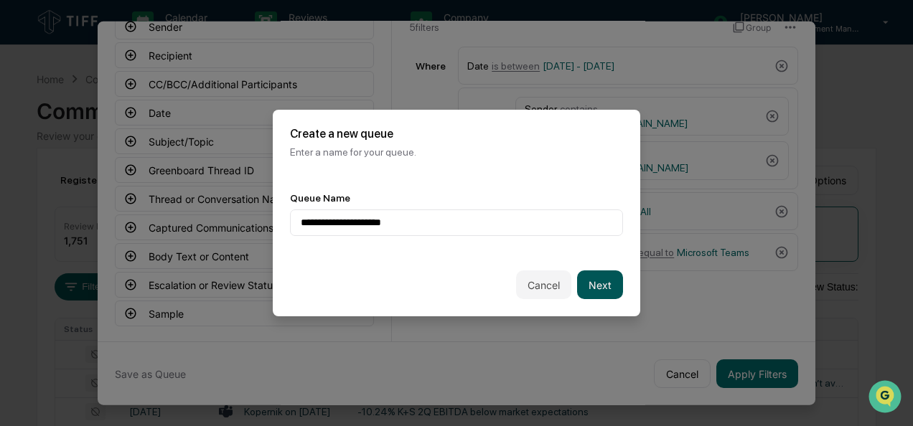
click at [591, 281] on button "Next" at bounding box center [600, 285] width 46 height 29
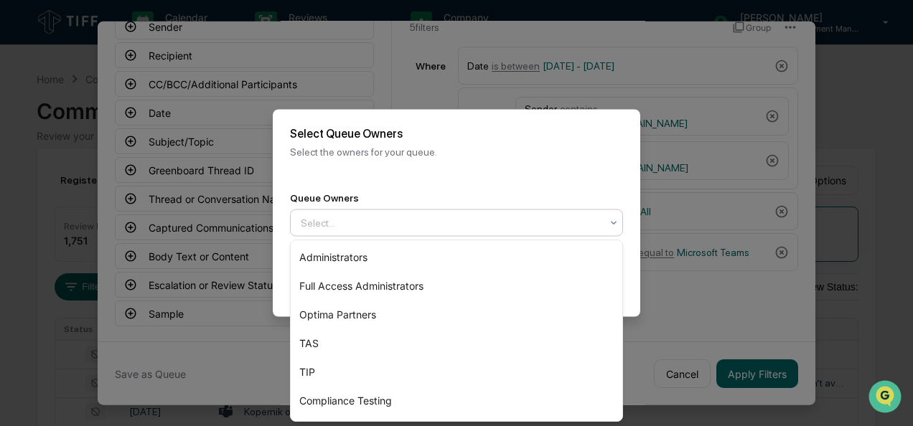
click at [536, 225] on div at bounding box center [451, 223] width 300 height 14
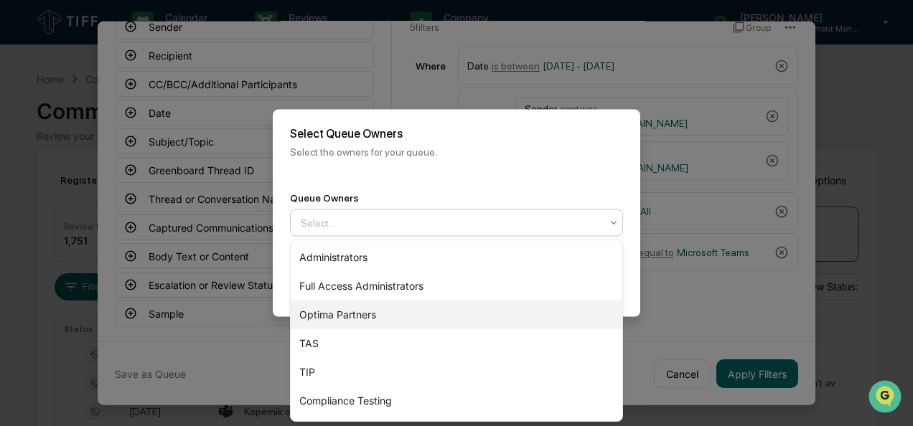
click at [356, 317] on div "Optima Partners" at bounding box center [457, 315] width 332 height 29
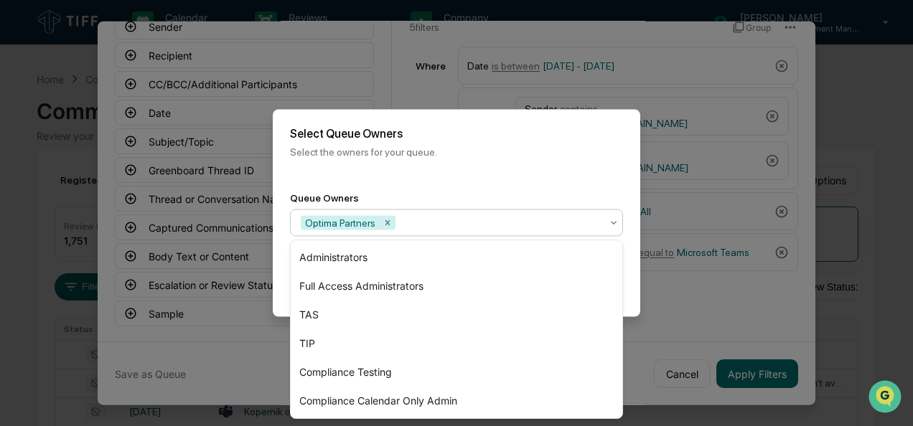
click at [632, 264] on div "Back Create" at bounding box center [457, 285] width 368 height 63
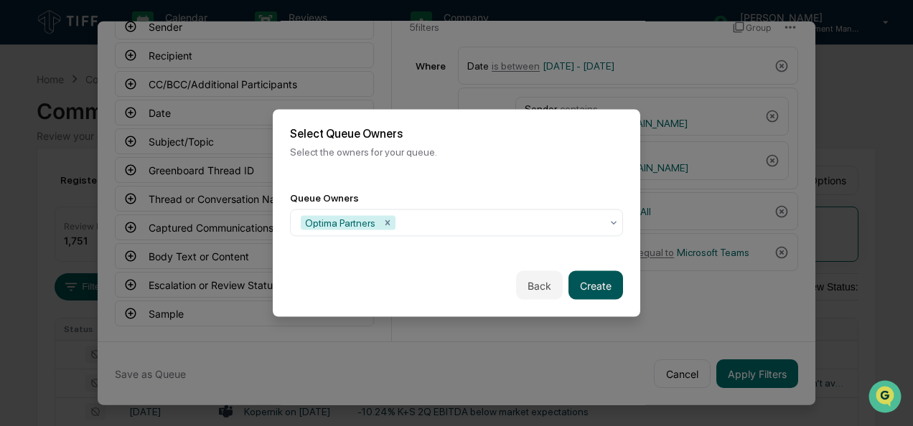
click at [606, 276] on button "Create" at bounding box center [596, 285] width 55 height 29
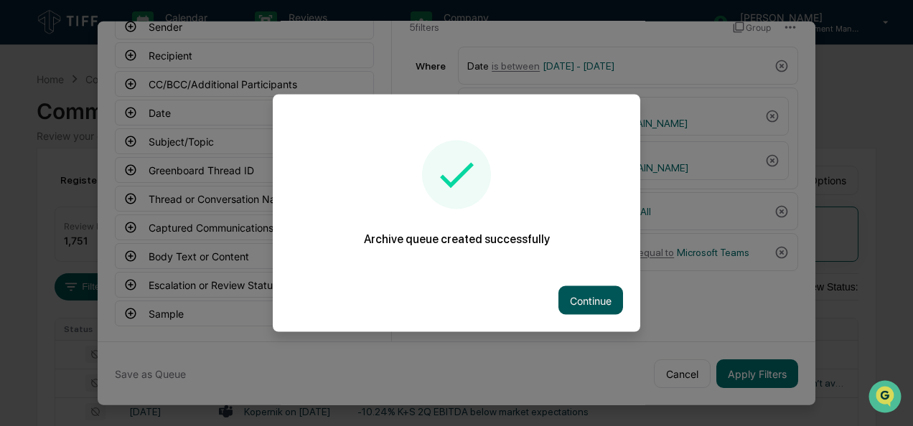
click at [577, 304] on button "Continue" at bounding box center [590, 300] width 65 height 29
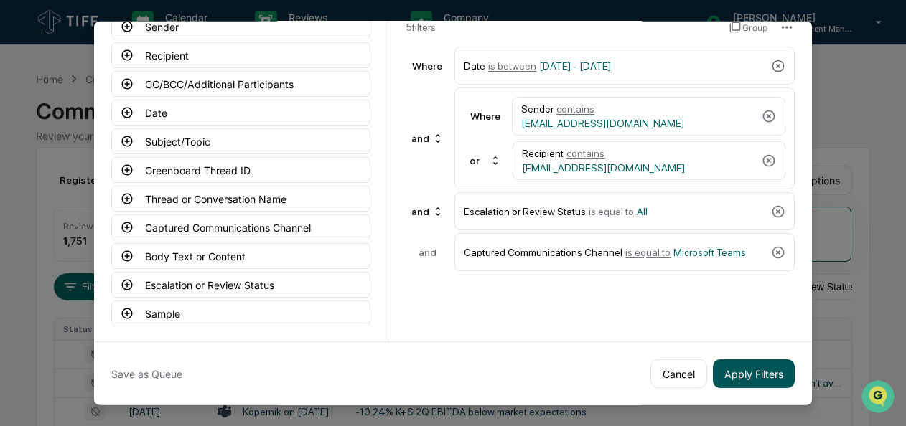
click at [751, 372] on button "Apply Filters" at bounding box center [754, 374] width 82 height 29
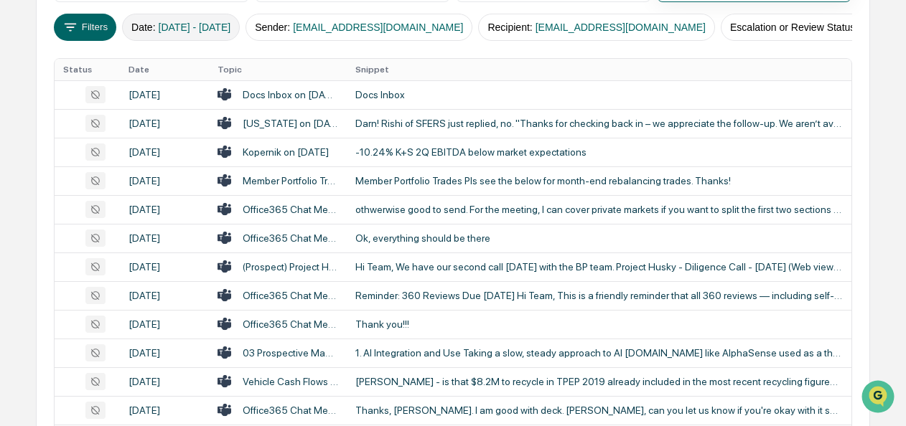
scroll to position [0, 0]
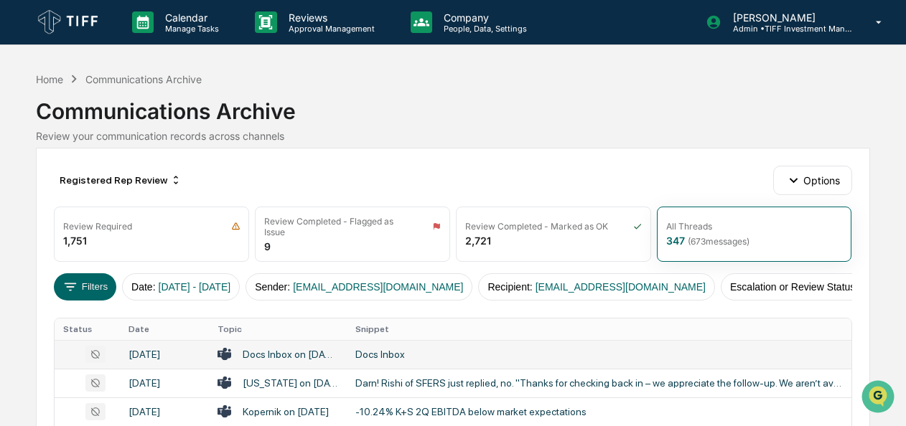
click at [370, 357] on div "Docs Inbox" at bounding box center [598, 354] width 487 height 11
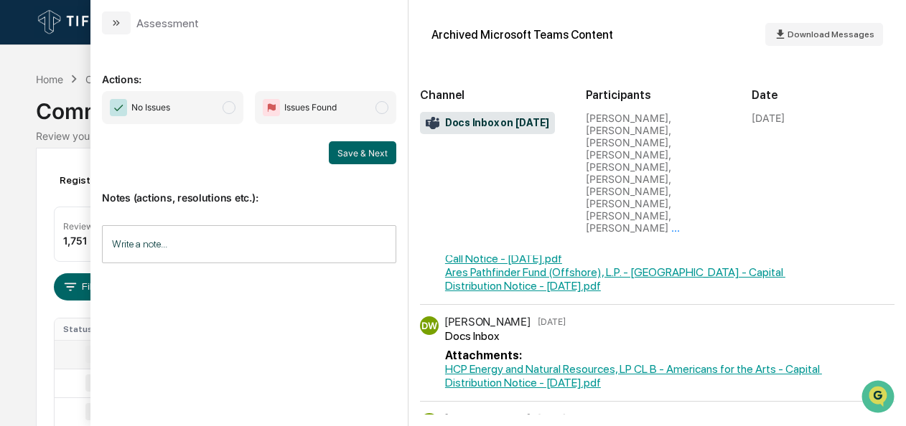
scroll to position [649, 0]
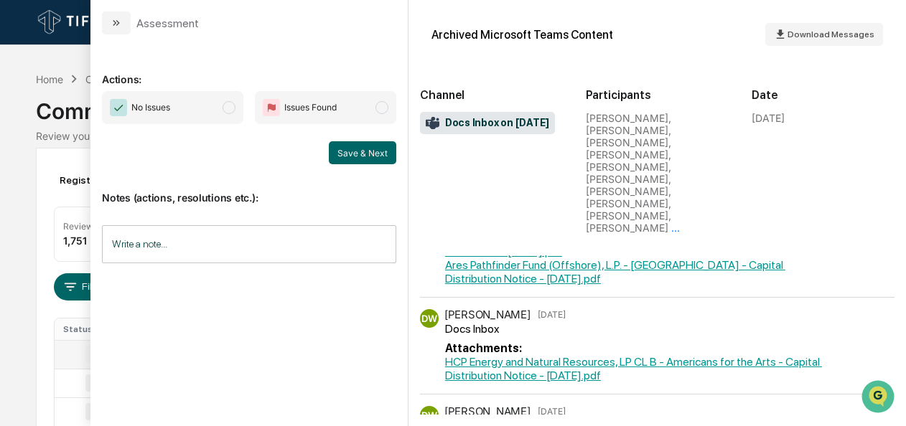
click at [243, 109] on span "No Issues" at bounding box center [172, 107] width 141 height 33
click at [336, 146] on button "Save & Next" at bounding box center [362, 152] width 67 height 23
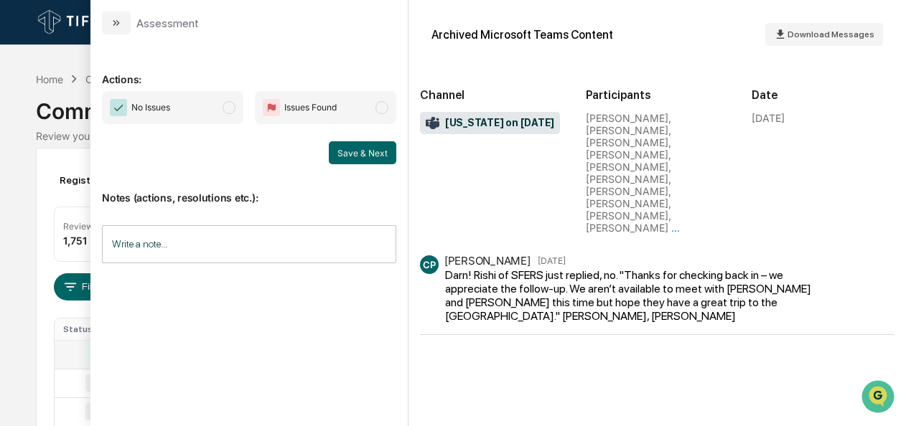
click at [219, 111] on span "No Issues" at bounding box center [172, 107] width 141 height 33
click at [371, 162] on button "Save & Next" at bounding box center [362, 152] width 67 height 23
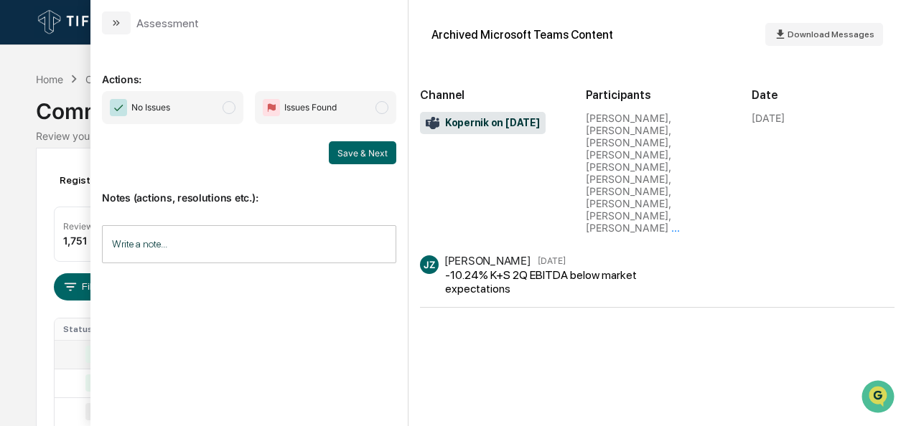
scroll to position [10, 0]
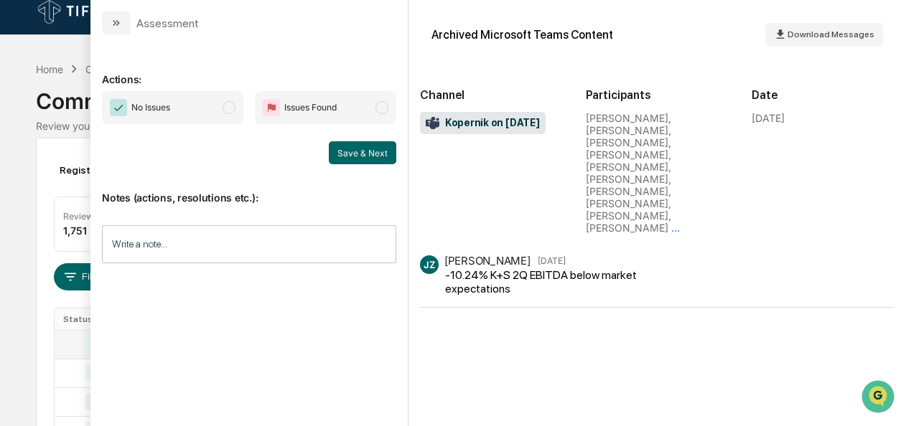
click at [243, 109] on span "No Issues" at bounding box center [172, 107] width 141 height 33
click at [346, 144] on button "Save & Next" at bounding box center [362, 152] width 67 height 23
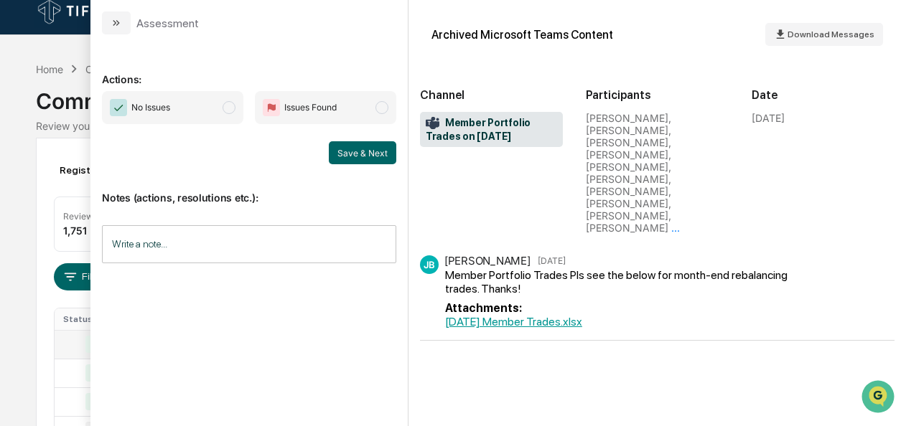
click at [227, 114] on span "No Issues" at bounding box center [172, 107] width 141 height 33
click at [373, 142] on button "Save & Next" at bounding box center [362, 152] width 67 height 23
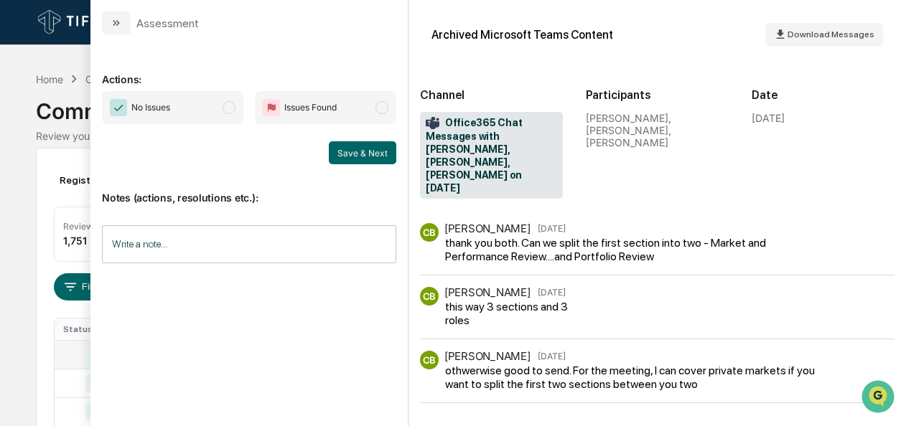
click at [238, 105] on span "No Issues" at bounding box center [172, 107] width 141 height 33
click at [345, 148] on button "Save & Next" at bounding box center [362, 152] width 67 height 23
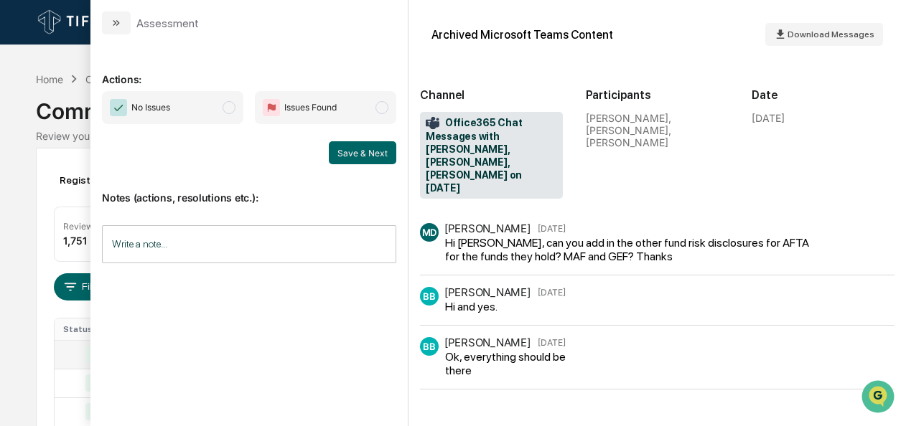
click at [232, 105] on span "modal" at bounding box center [229, 107] width 13 height 13
click at [363, 145] on button "Save & Next" at bounding box center [362, 152] width 67 height 23
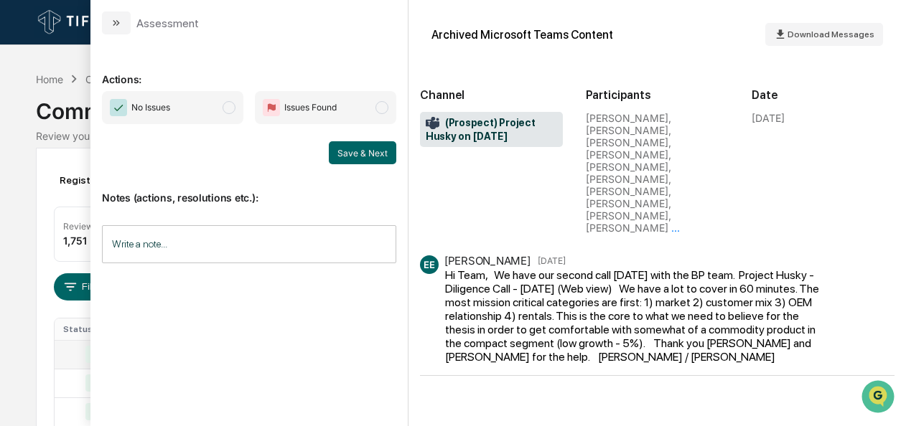
click at [247, 110] on div "No Issues Issues Found" at bounding box center [249, 107] width 294 height 33
click at [243, 109] on span "No Issues" at bounding box center [172, 107] width 141 height 33
click at [356, 146] on button "Save & Next" at bounding box center [362, 152] width 67 height 23
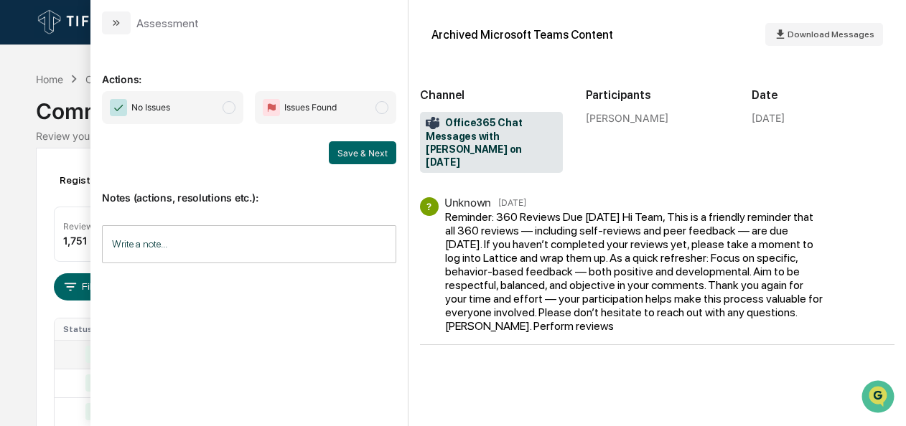
click at [235, 106] on span "modal" at bounding box center [229, 107] width 13 height 13
click at [344, 149] on button "Save & Next" at bounding box center [362, 152] width 67 height 23
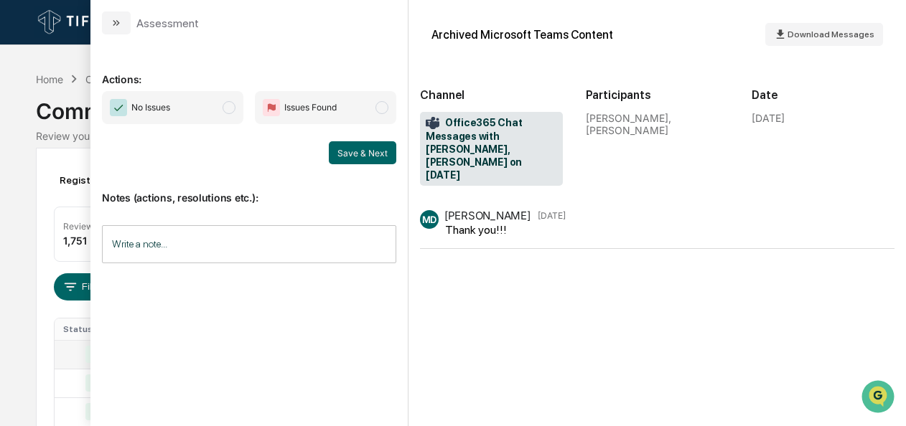
click at [223, 106] on span "No Issues" at bounding box center [172, 107] width 141 height 33
click at [346, 151] on button "Save & Next" at bounding box center [362, 152] width 67 height 23
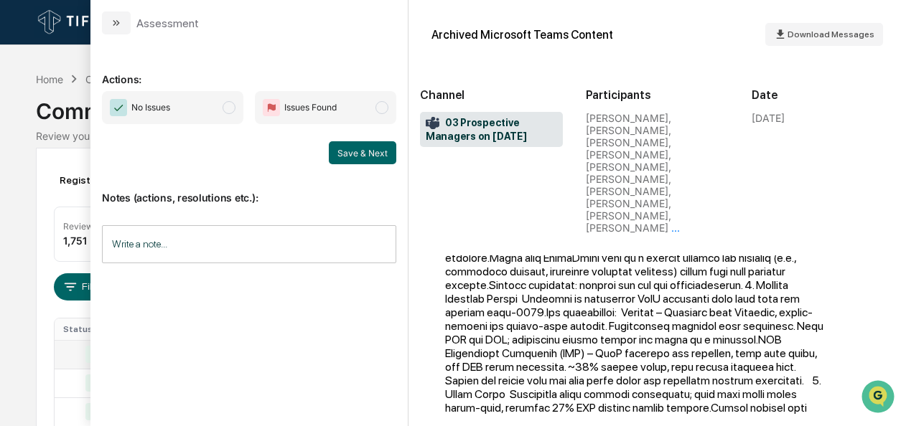
scroll to position [210, 0]
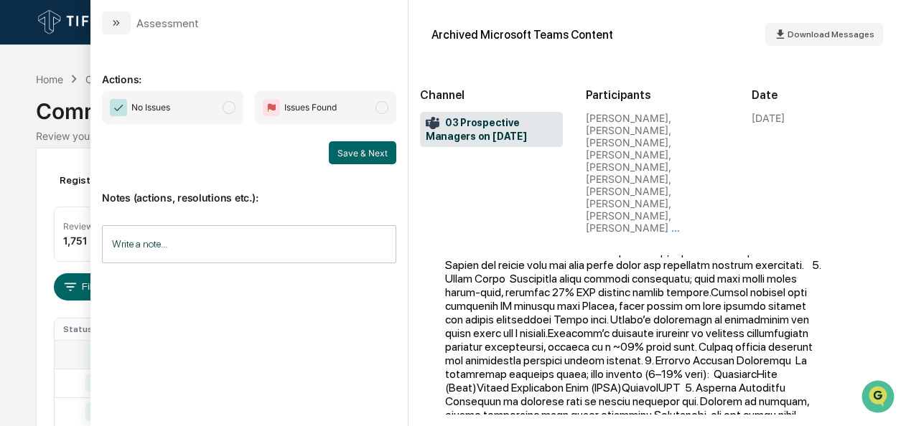
click at [223, 104] on span "No Issues" at bounding box center [172, 107] width 141 height 33
click at [357, 145] on button "Save & Next" at bounding box center [362, 152] width 67 height 23
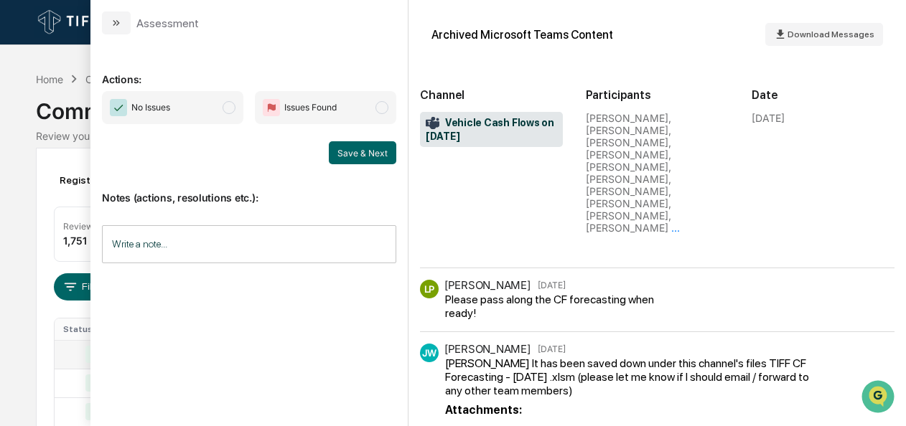
scroll to position [243, 0]
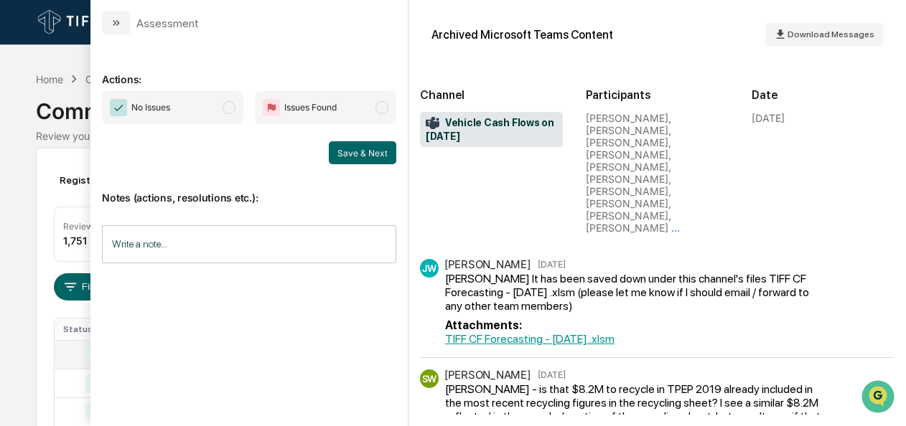
click at [230, 108] on span "modal" at bounding box center [229, 107] width 13 height 13
click at [365, 155] on button "Save & Next" at bounding box center [362, 152] width 67 height 23
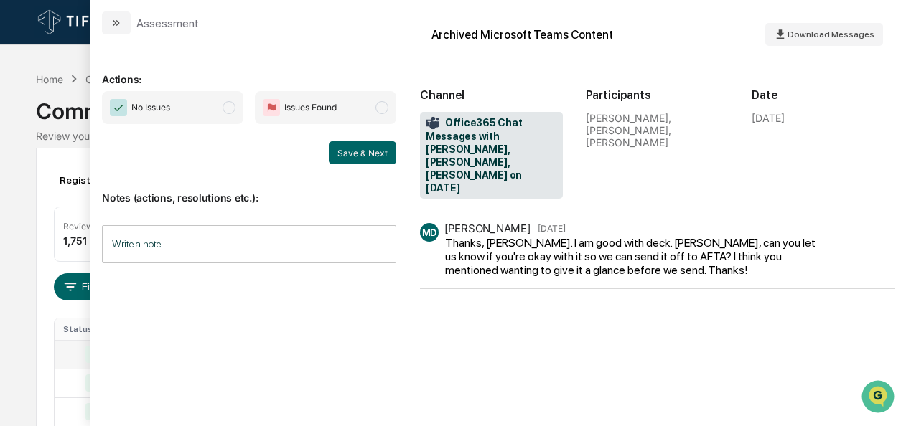
click at [225, 103] on span "modal" at bounding box center [229, 107] width 13 height 13
click at [347, 160] on button "Save & Next" at bounding box center [362, 152] width 67 height 23
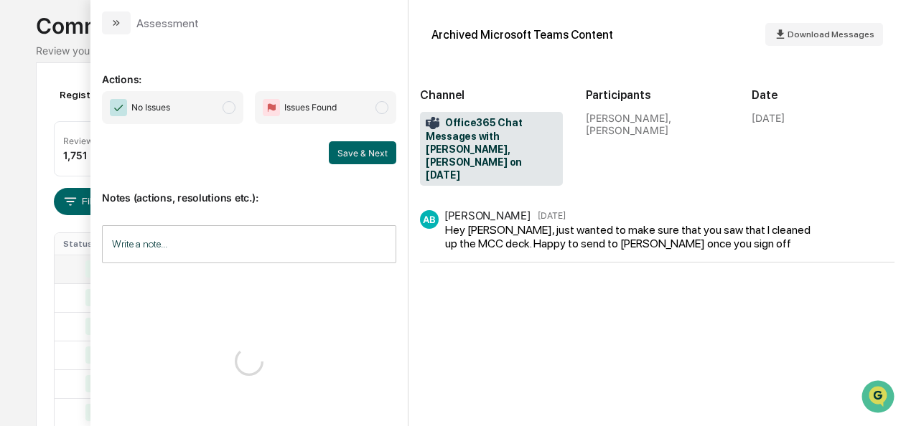
scroll to position [29, 0]
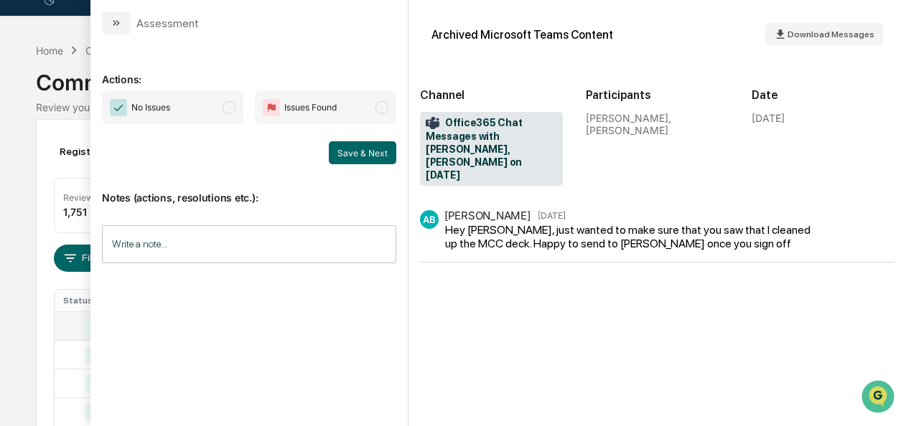
click at [241, 105] on span "No Issues" at bounding box center [172, 107] width 141 height 33
click at [371, 156] on button "Save & Next" at bounding box center [362, 152] width 67 height 23
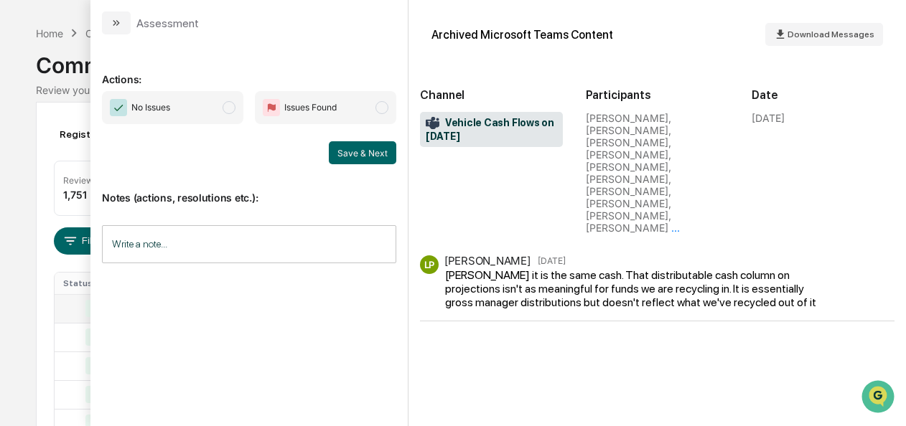
scroll to position [40, 0]
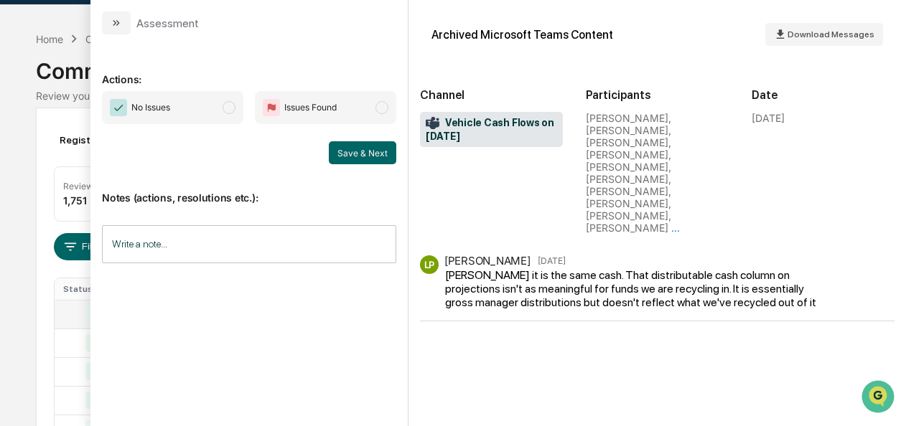
click at [233, 108] on span "modal" at bounding box center [229, 107] width 13 height 13
click at [365, 151] on button "Save & Next" at bounding box center [362, 152] width 67 height 23
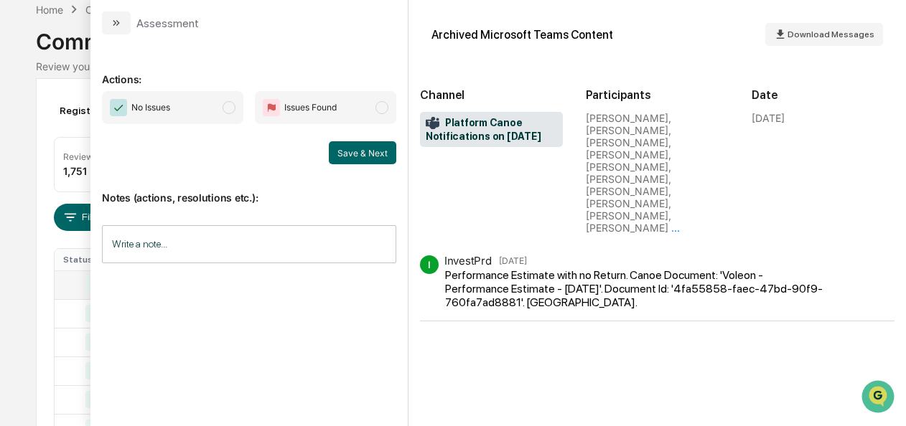
scroll to position [69, 0]
click at [228, 105] on span "modal" at bounding box center [229, 107] width 13 height 13
click at [371, 151] on button "Save & Next" at bounding box center [362, 152] width 67 height 23
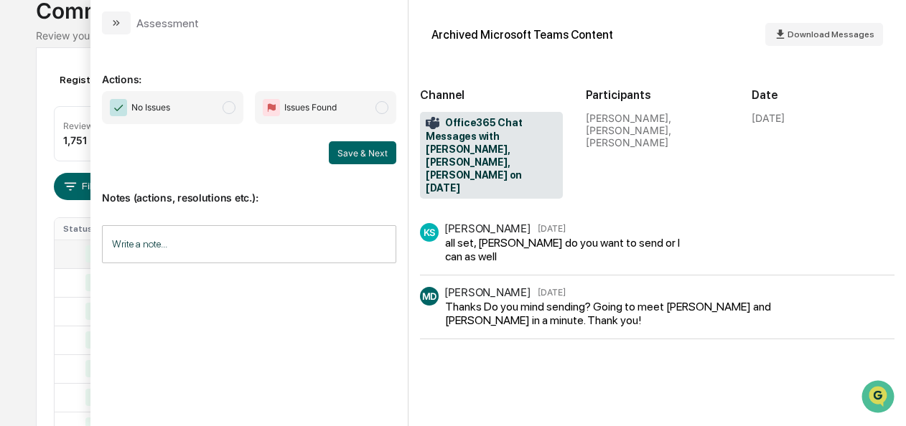
scroll to position [95, 0]
click at [230, 112] on span "modal" at bounding box center [229, 107] width 13 height 13
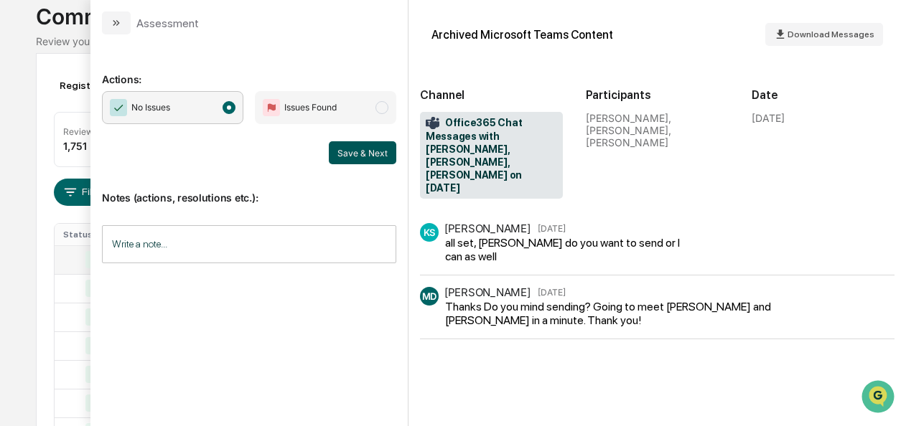
click at [347, 152] on button "Save & Next" at bounding box center [362, 152] width 67 height 23
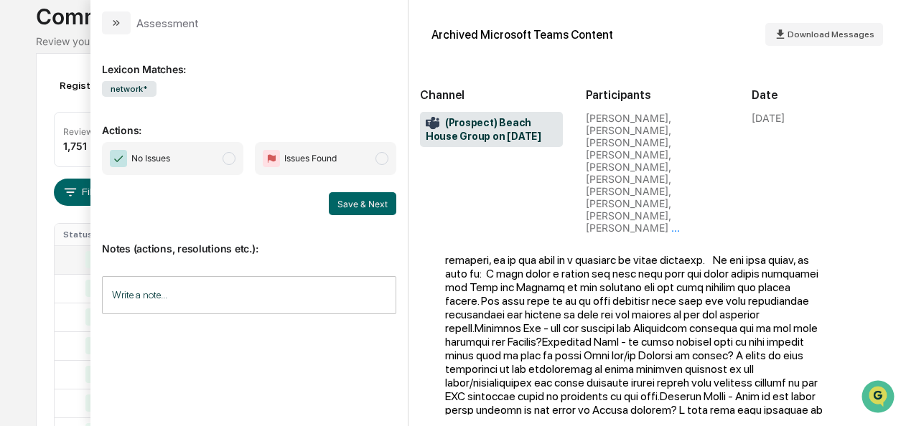
scroll to position [221, 0]
click at [226, 161] on span "modal" at bounding box center [229, 158] width 13 height 13
click at [377, 211] on button "Save & Next" at bounding box center [362, 203] width 67 height 23
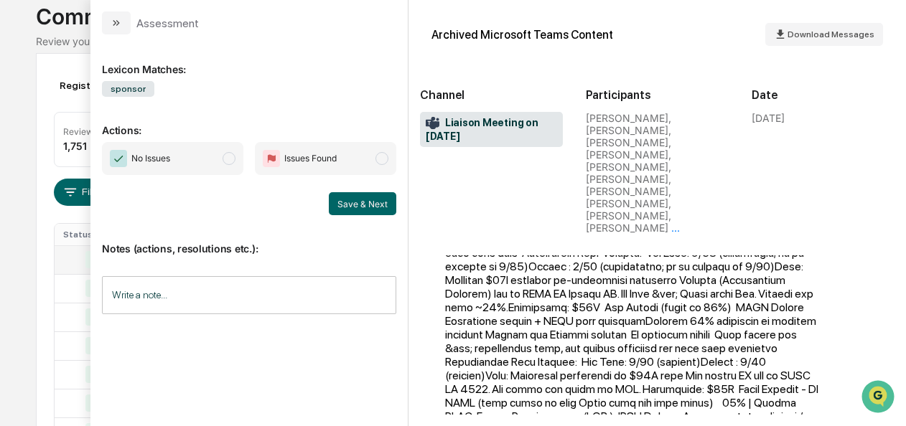
scroll to position [423, 0]
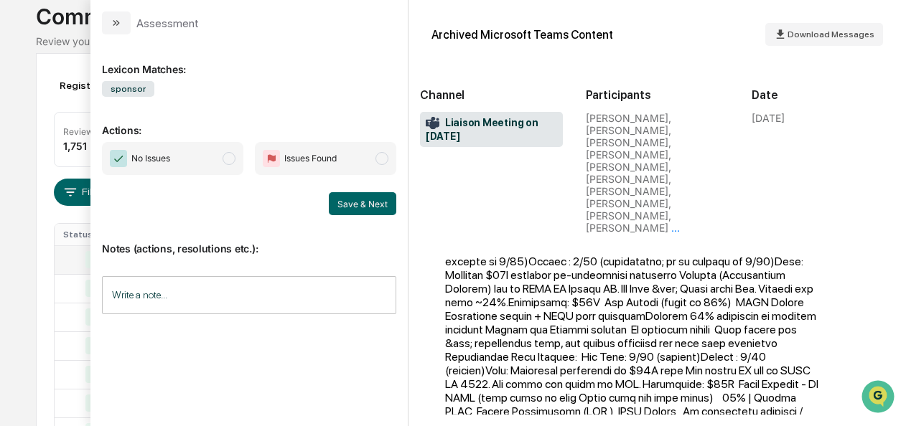
click at [225, 158] on span "modal" at bounding box center [229, 158] width 13 height 13
click at [385, 207] on button "Save & Next" at bounding box center [362, 203] width 67 height 23
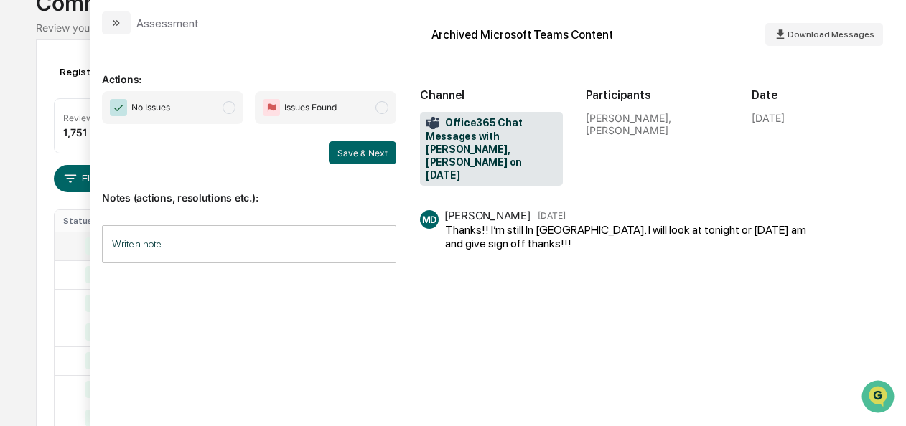
scroll to position [110, 0]
click at [233, 104] on span "modal" at bounding box center [229, 107] width 13 height 13
click at [383, 154] on button "Save & Next" at bounding box center [362, 152] width 67 height 23
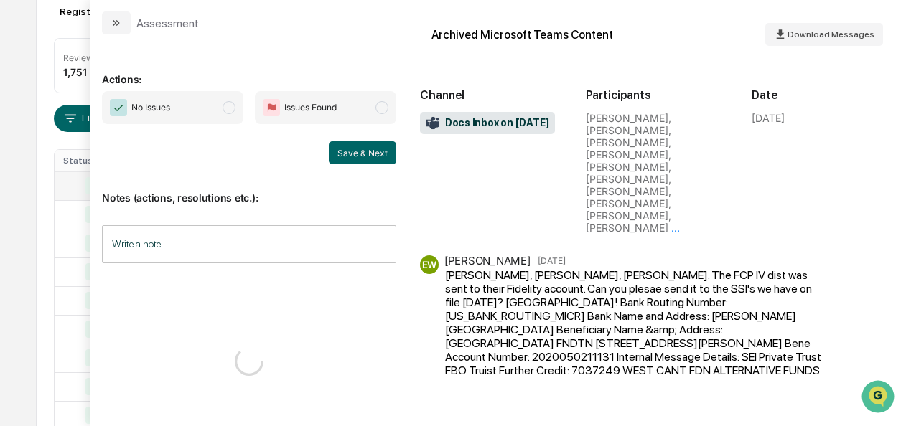
scroll to position [169, 0]
click at [223, 113] on span "No Issues" at bounding box center [172, 107] width 141 height 33
click at [385, 158] on button "Save & Next" at bounding box center [362, 152] width 67 height 23
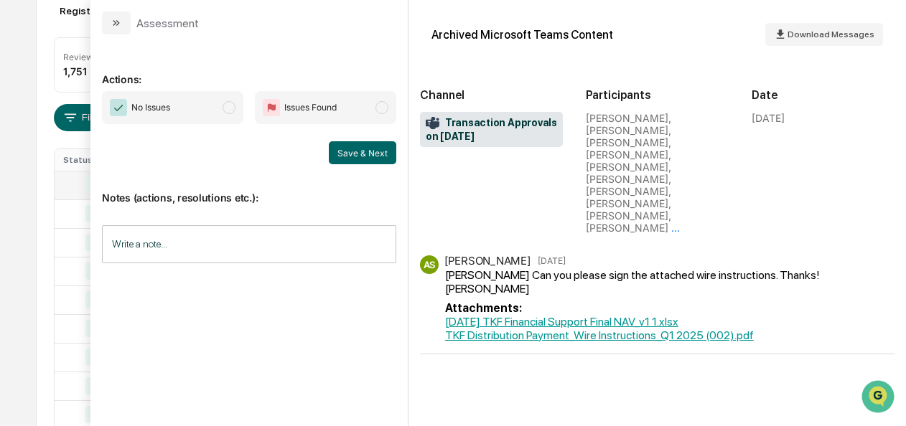
click at [227, 106] on span "modal" at bounding box center [229, 107] width 13 height 13
click at [342, 146] on button "Save & Next" at bounding box center [362, 152] width 67 height 23
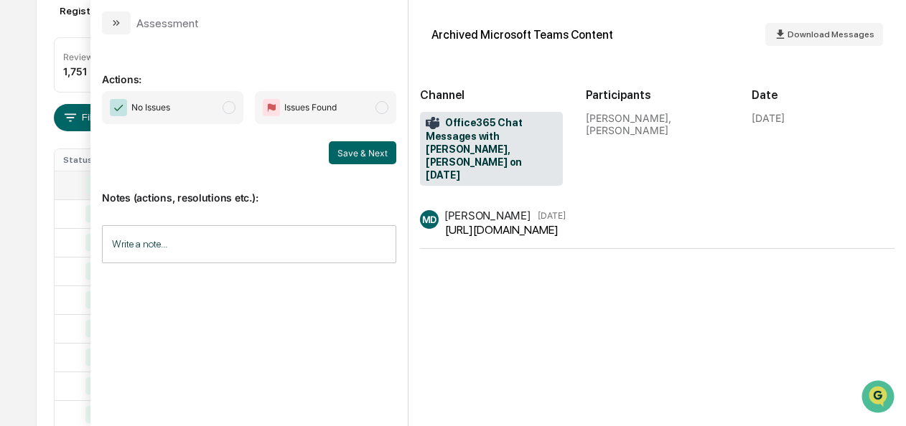
click at [230, 110] on span "modal" at bounding box center [229, 107] width 13 height 13
click at [346, 156] on button "Save & Next" at bounding box center [362, 152] width 67 height 23
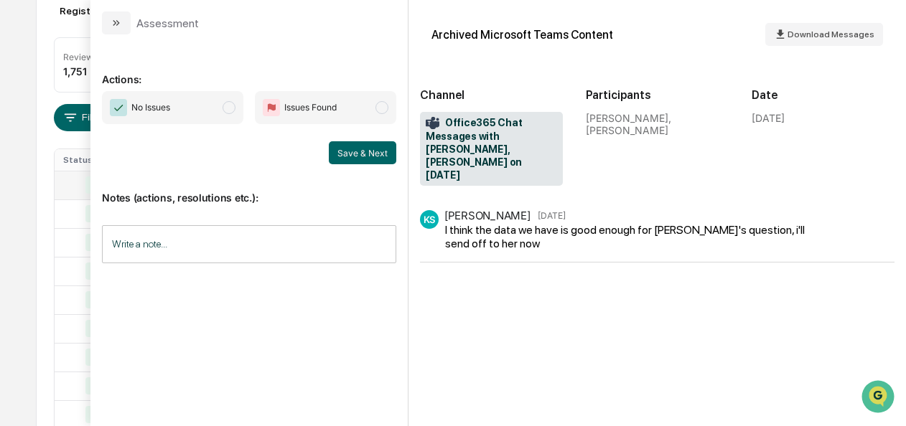
click at [233, 111] on span "modal" at bounding box center [229, 107] width 13 height 13
click at [349, 151] on button "Save & Next" at bounding box center [362, 152] width 67 height 23
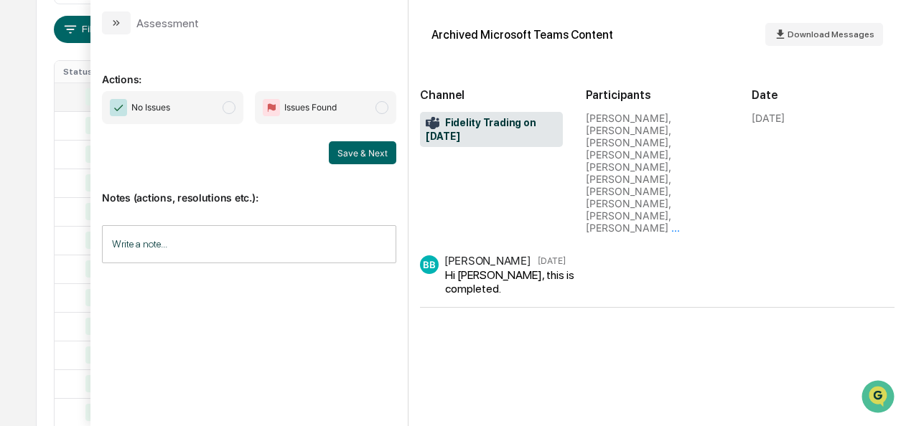
scroll to position [248, 0]
click at [215, 102] on span "No Issues" at bounding box center [172, 107] width 141 height 33
click at [342, 151] on button "Save & Next" at bounding box center [362, 152] width 67 height 23
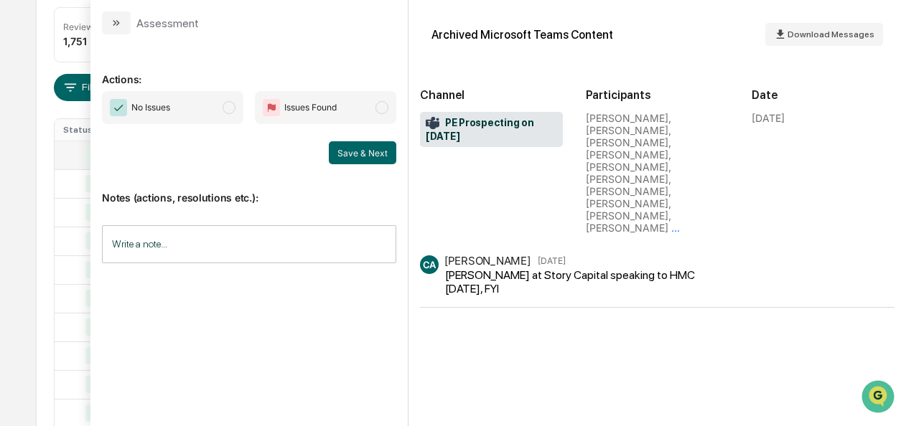
scroll to position [192, 0]
click at [227, 106] on span "modal" at bounding box center [229, 107] width 13 height 13
click at [365, 152] on button "Save & Next" at bounding box center [362, 152] width 67 height 23
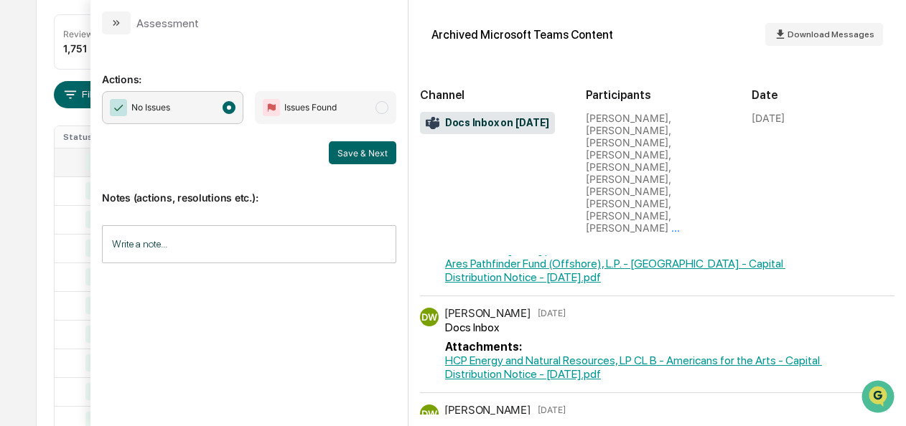
scroll to position [697, 0]
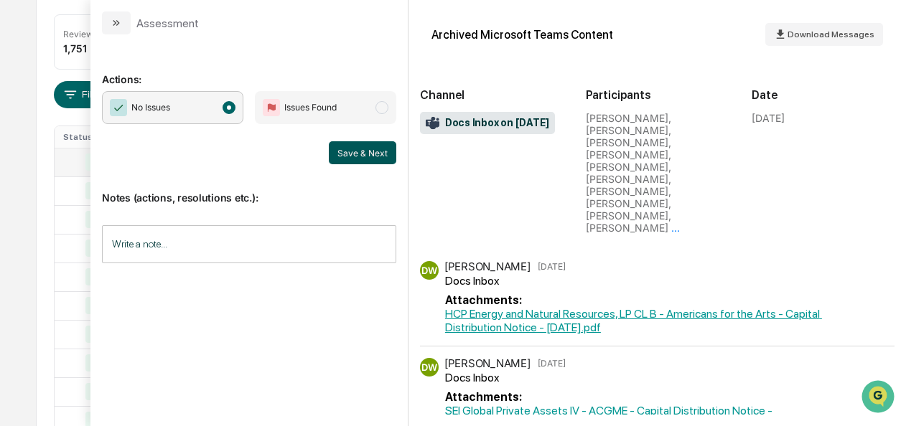
click at [363, 154] on button "Save & Next" at bounding box center [362, 152] width 67 height 23
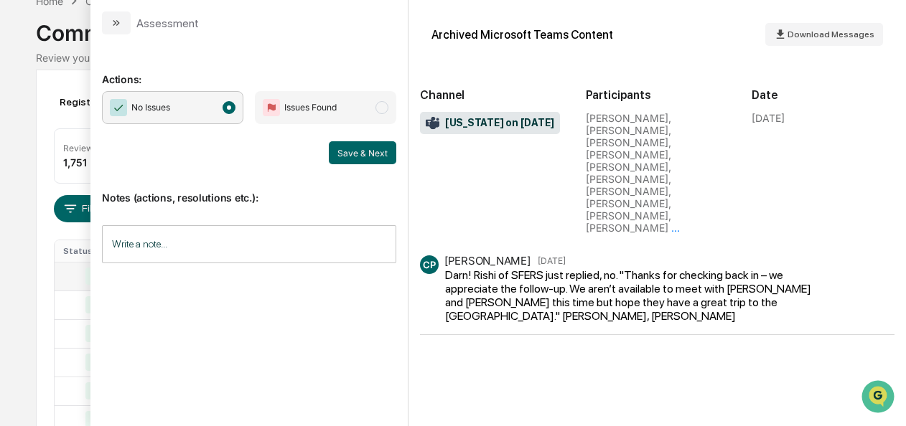
scroll to position [78, 0]
click at [368, 163] on button "Save & Next" at bounding box center [362, 152] width 67 height 23
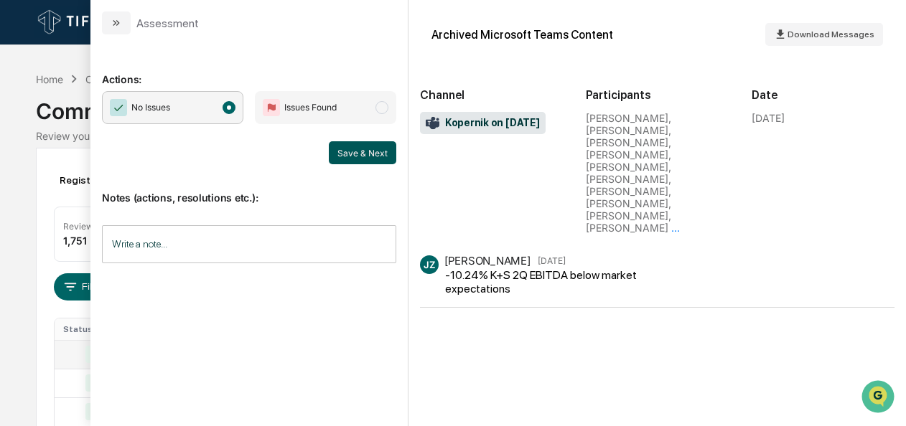
click at [352, 151] on button "Save & Next" at bounding box center [362, 152] width 67 height 23
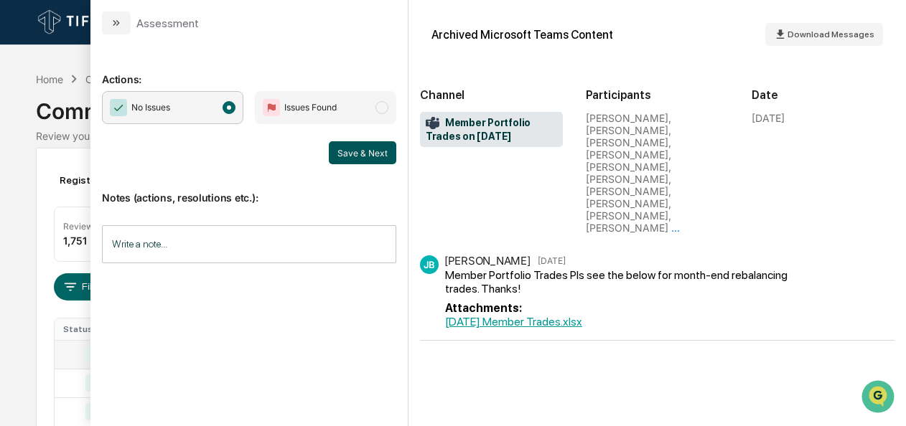
click at [354, 151] on button "Save & Next" at bounding box center [362, 152] width 67 height 23
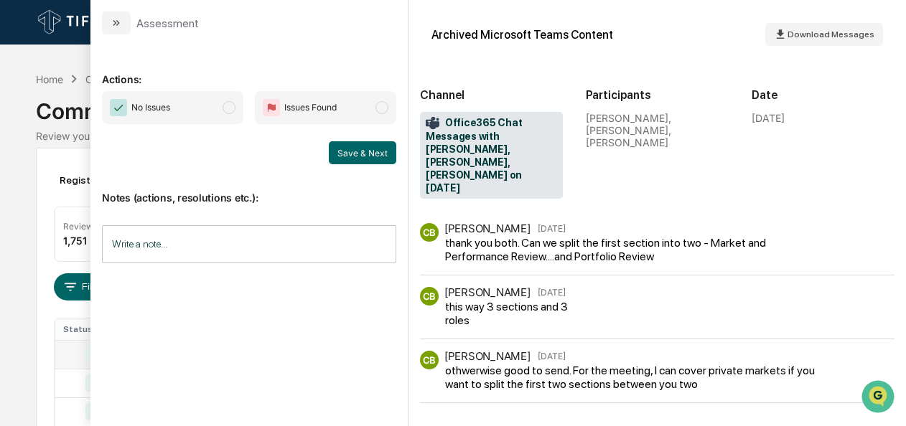
click at [233, 110] on span "modal" at bounding box center [229, 107] width 13 height 13
click at [347, 159] on button "Save & Next" at bounding box center [362, 152] width 67 height 23
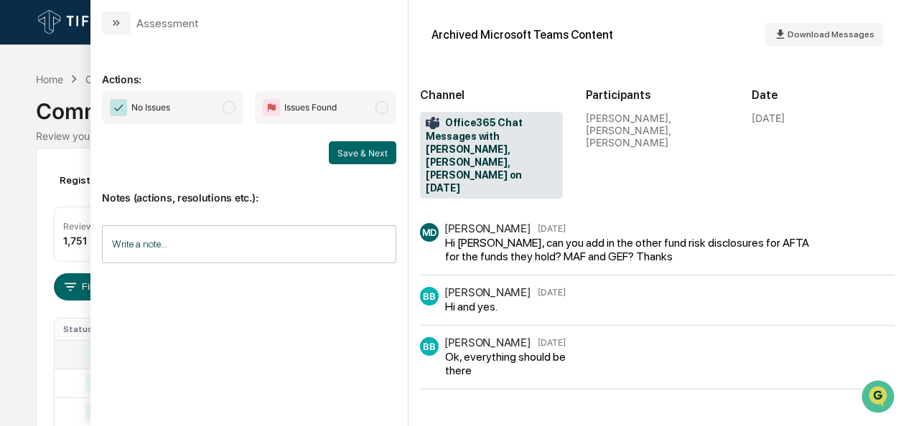
click at [233, 106] on span "modal" at bounding box center [229, 107] width 13 height 13
click at [366, 154] on button "Save & Next" at bounding box center [362, 152] width 67 height 23
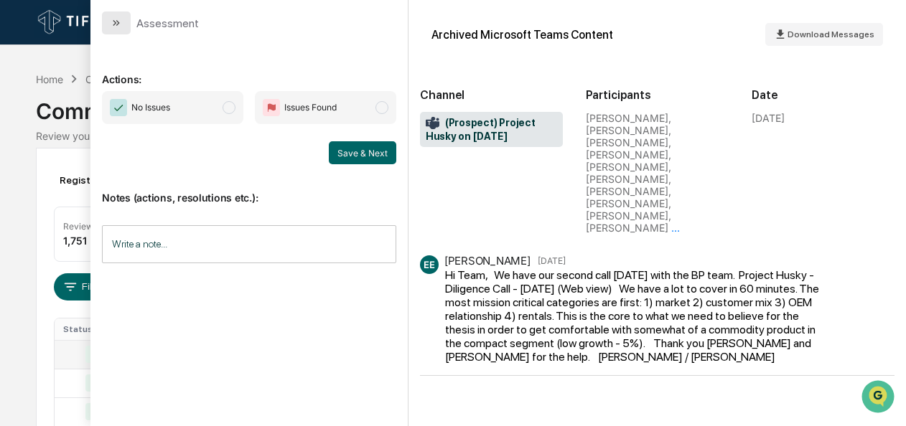
click at [117, 20] on icon "modal" at bounding box center [118, 23] width 4 height 6
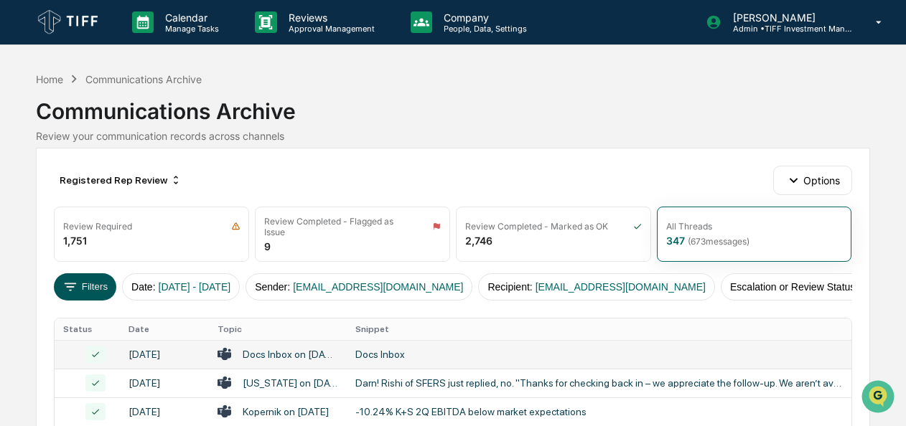
click at [97, 281] on button "Filters" at bounding box center [85, 286] width 62 height 27
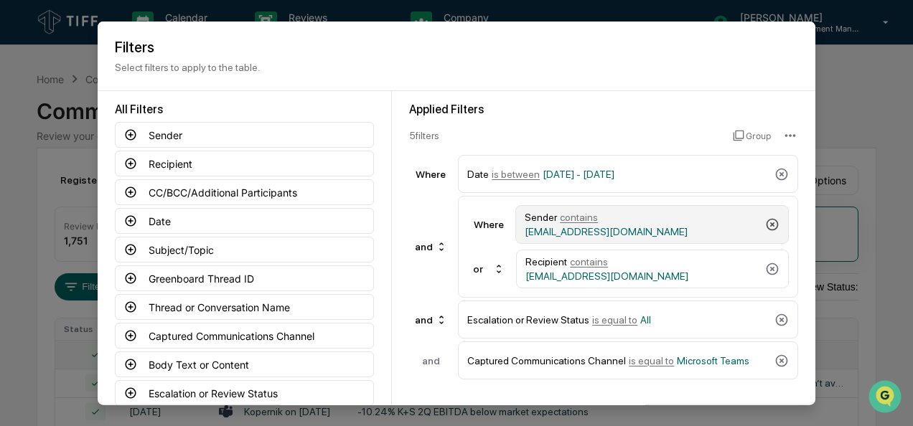
click at [770, 221] on icon at bounding box center [772, 225] width 14 height 14
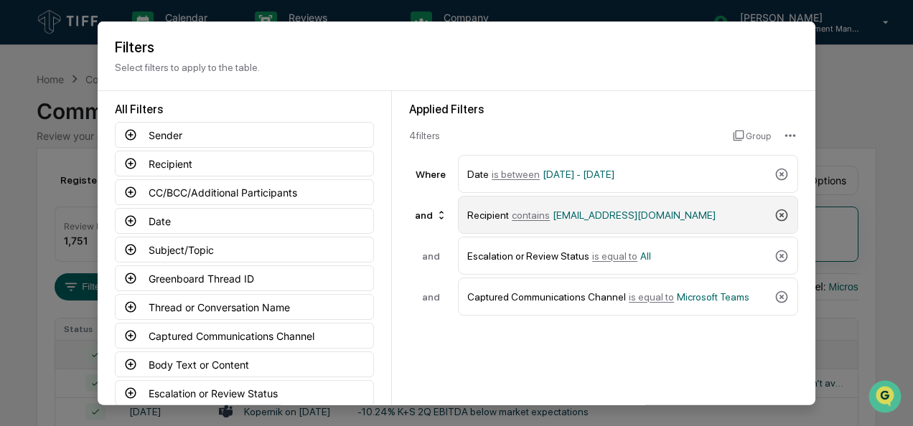
click at [775, 217] on icon at bounding box center [782, 214] width 14 height 14
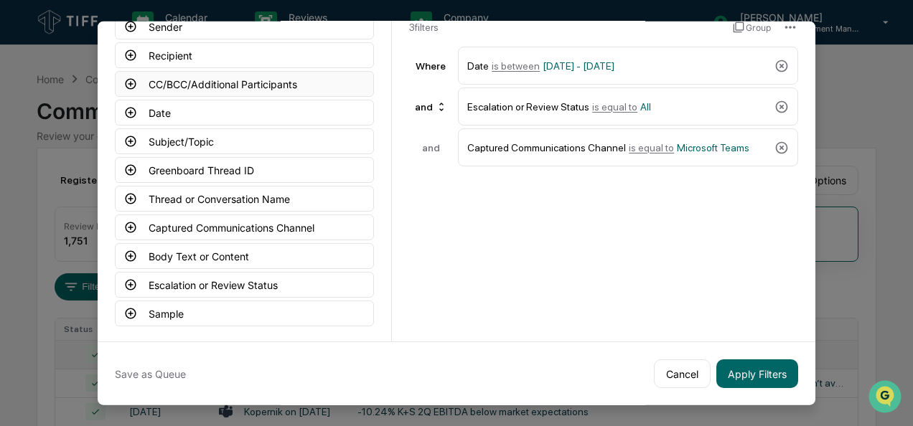
scroll to position [50, 0]
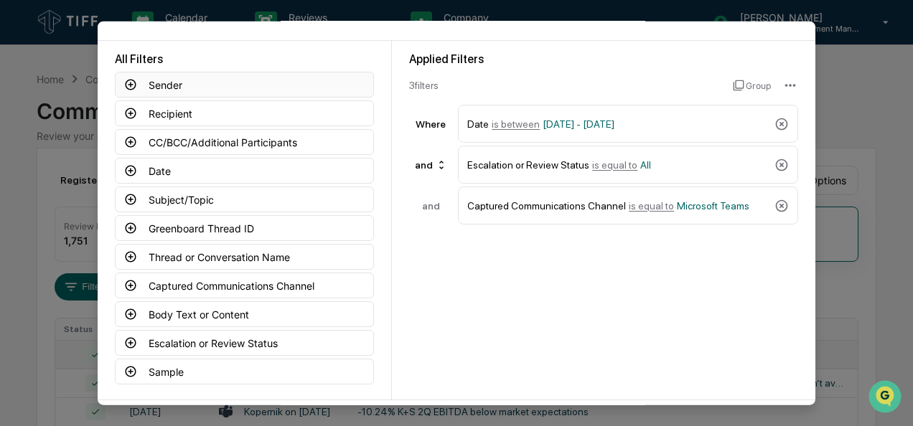
click at [124, 85] on icon at bounding box center [130, 84] width 13 height 13
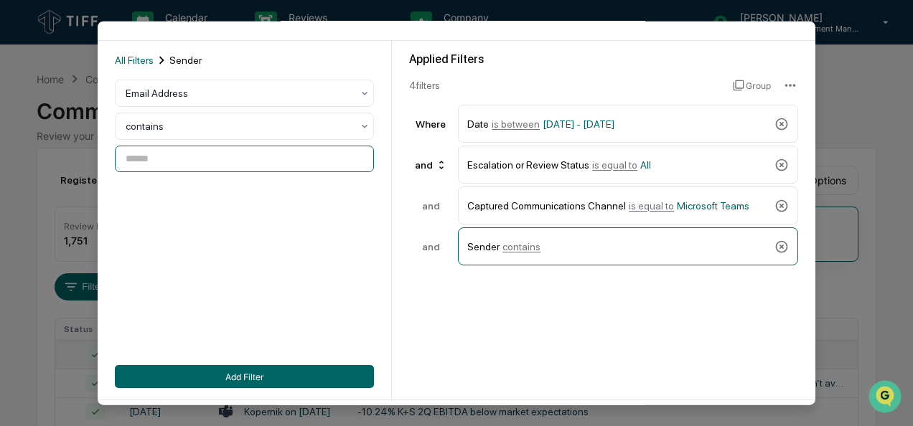
click at [182, 164] on input at bounding box center [244, 159] width 259 height 27
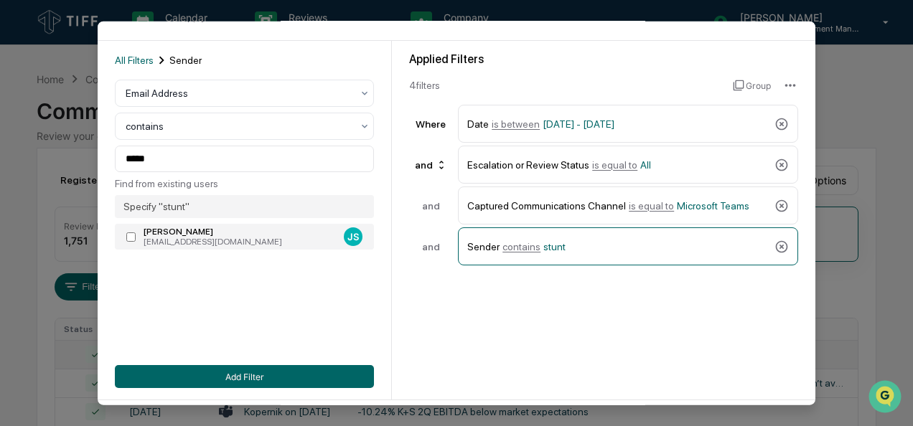
type input "**********"
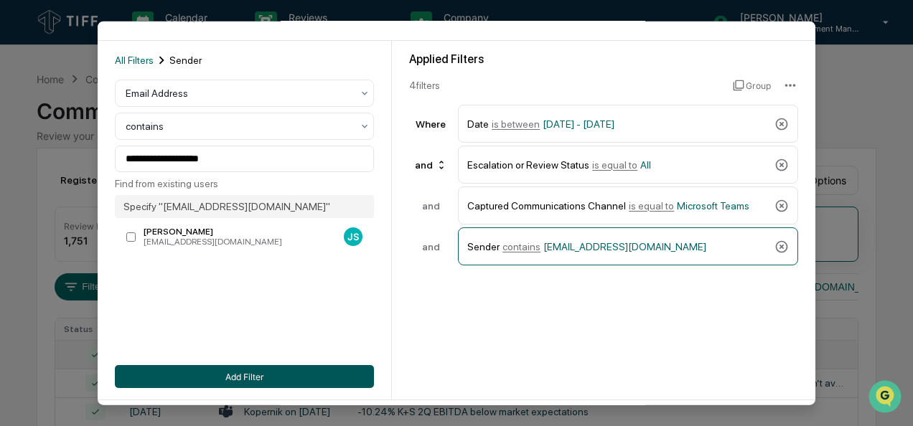
click at [169, 376] on button "Add Filter" at bounding box center [244, 376] width 259 height 23
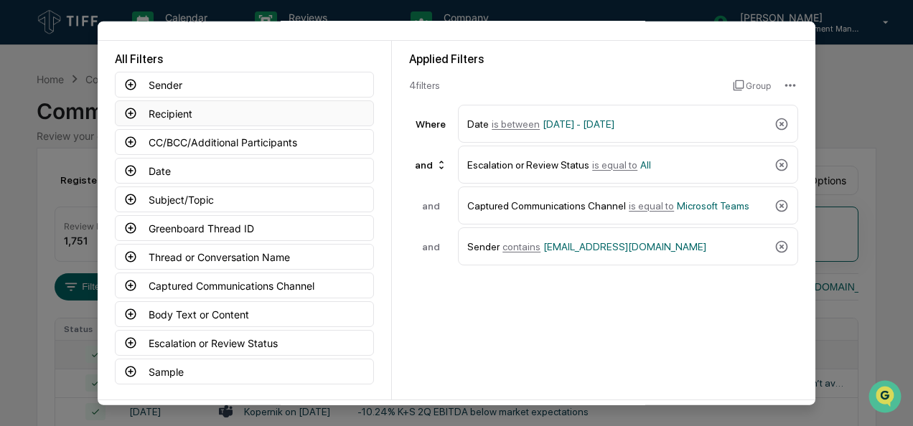
click at [125, 119] on icon at bounding box center [130, 113] width 13 height 13
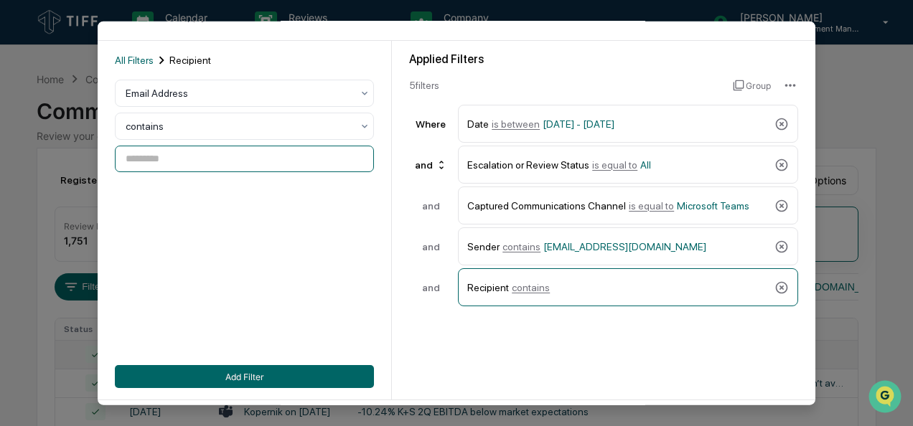
click at [129, 159] on input at bounding box center [244, 159] width 259 height 27
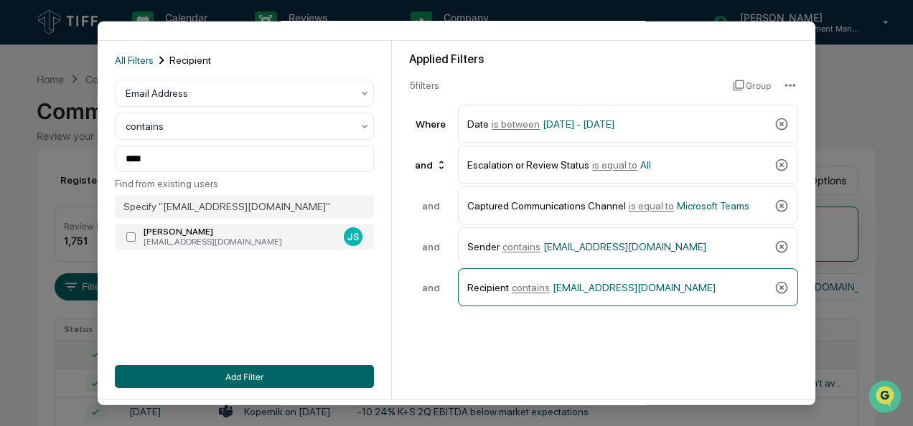
type input "**********"
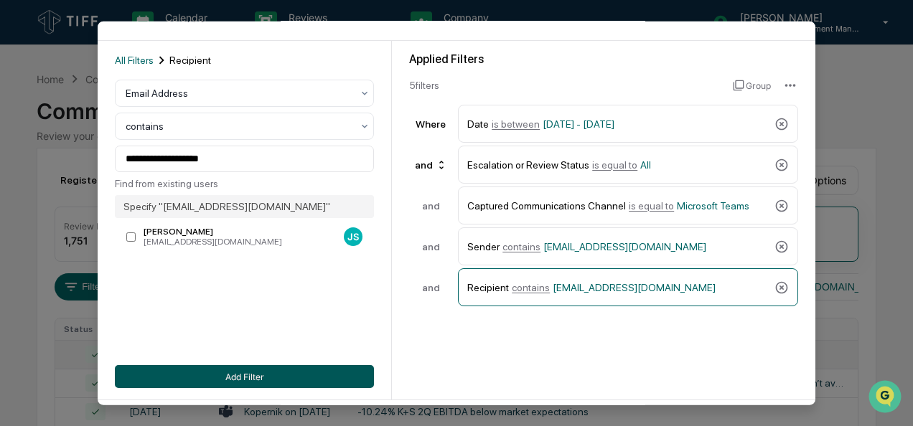
click at [192, 376] on button "Add Filter" at bounding box center [244, 376] width 259 height 23
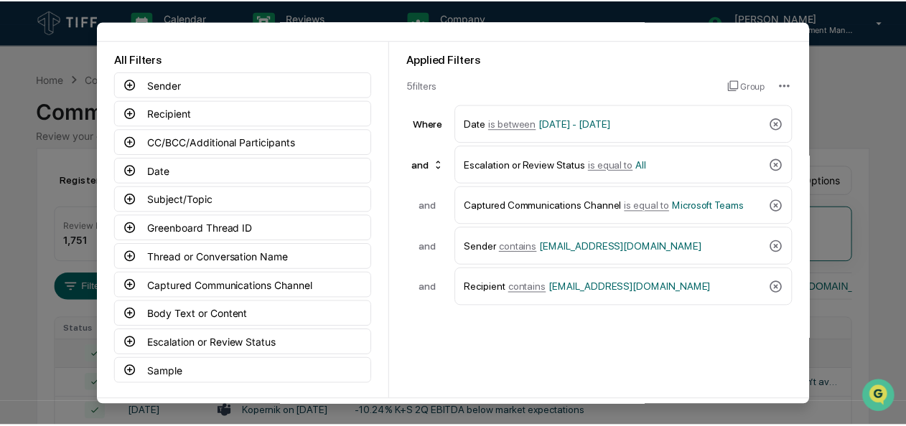
scroll to position [108, 0]
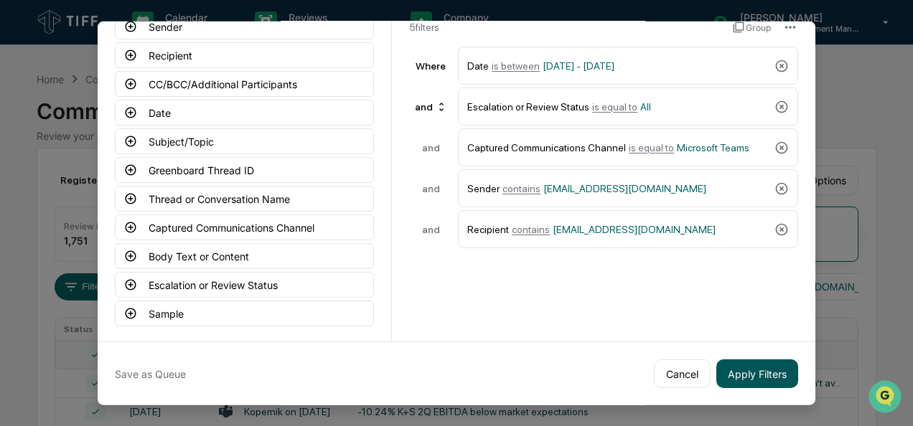
click at [751, 368] on button "Apply Filters" at bounding box center [757, 374] width 82 height 29
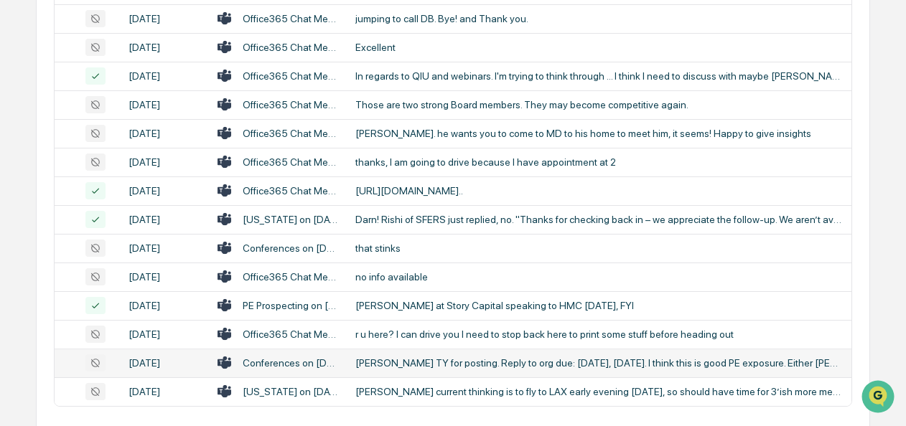
scroll to position [717, 0]
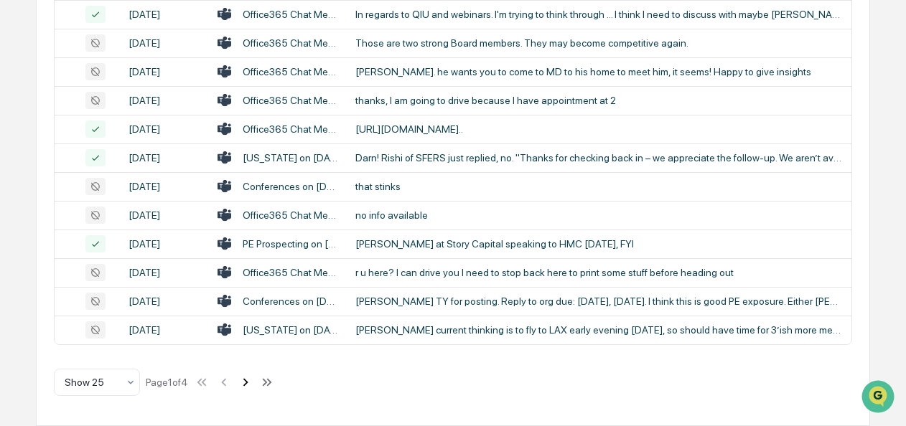
click at [253, 386] on icon at bounding box center [246, 383] width 16 height 16
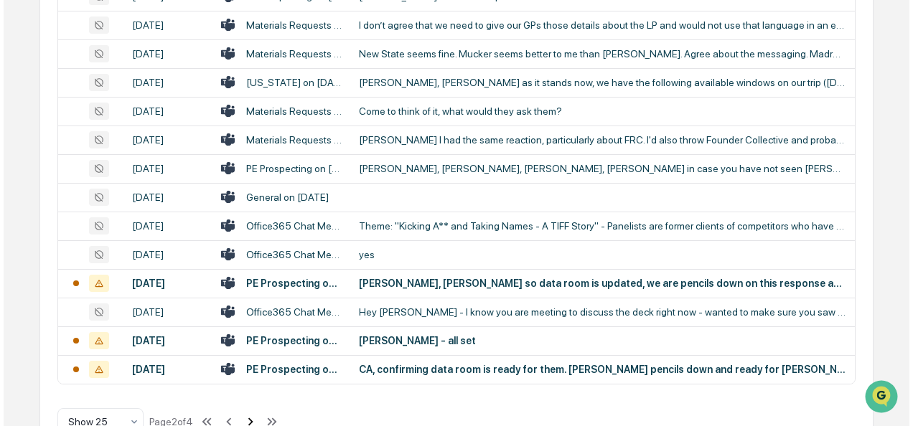
scroll to position [0, 0]
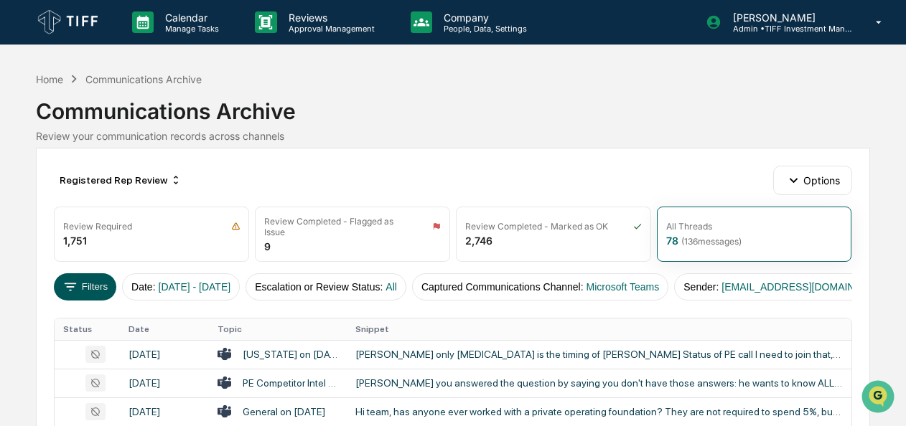
click at [83, 284] on button "Filters" at bounding box center [85, 286] width 62 height 27
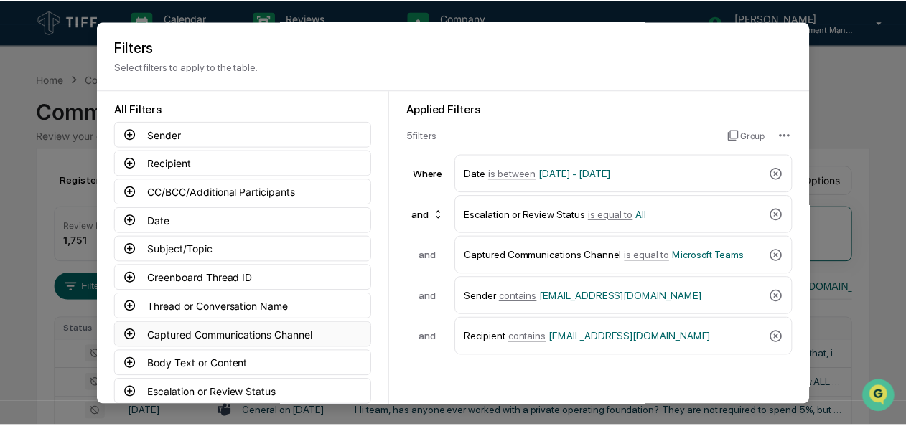
scroll to position [108, 0]
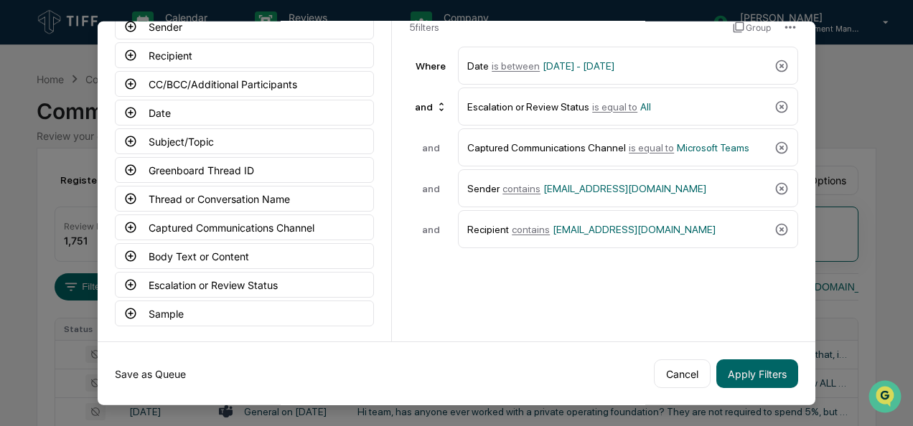
click at [151, 370] on button "Save as Queue" at bounding box center [150, 374] width 71 height 29
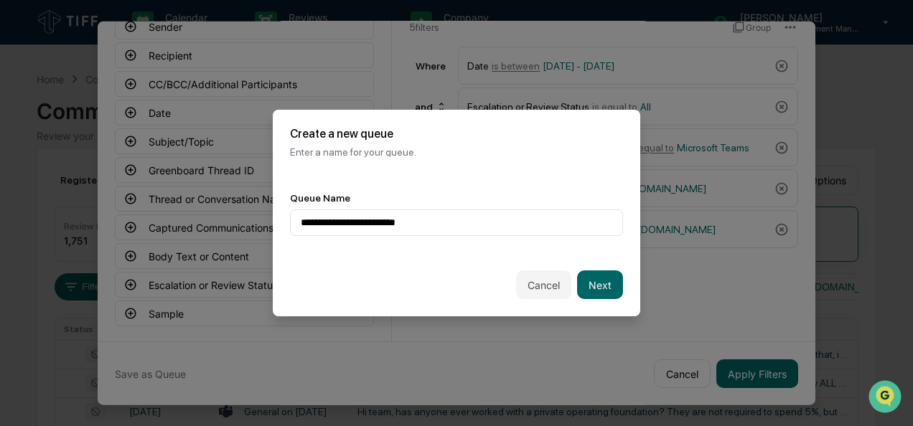
type input "**********"
click at [625, 279] on div "Cancel Next" at bounding box center [457, 284] width 368 height 63
click at [600, 283] on button "Next" at bounding box center [600, 285] width 46 height 29
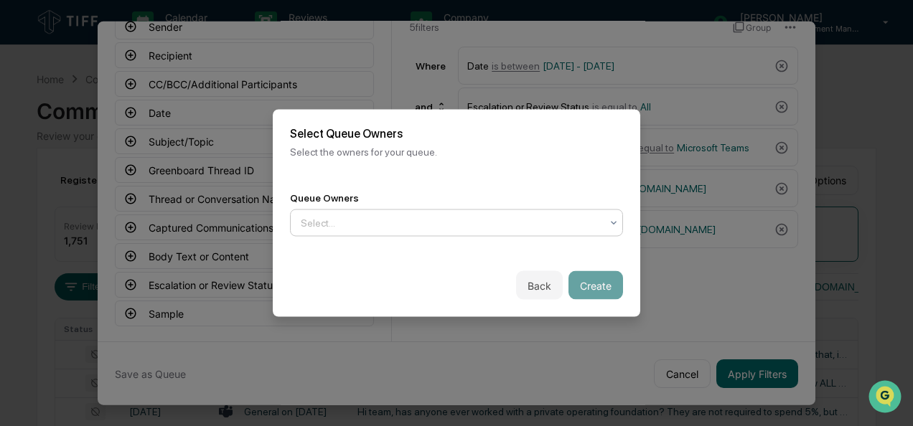
click at [434, 233] on div "Select..." at bounding box center [451, 223] width 314 height 23
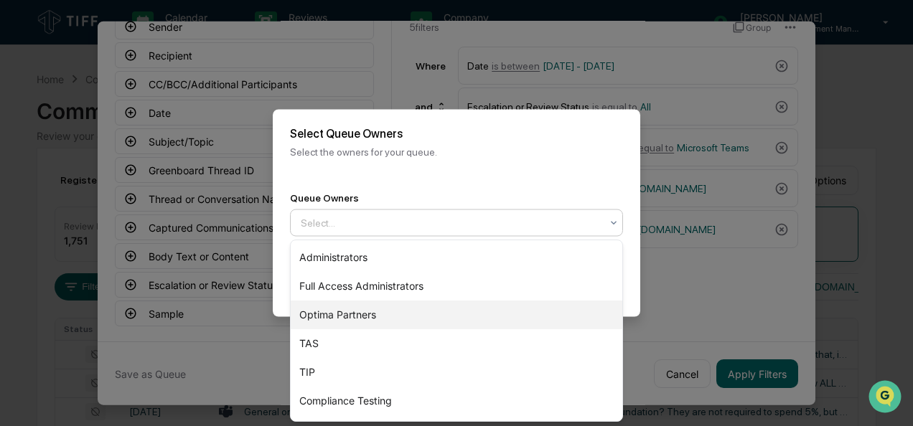
click at [375, 324] on div "Optima Partners" at bounding box center [457, 315] width 332 height 29
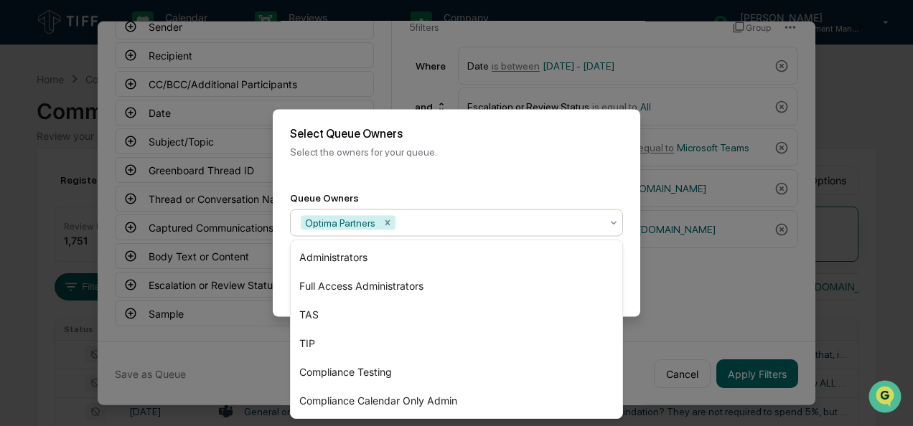
click at [627, 294] on div "Back Create" at bounding box center [457, 285] width 368 height 63
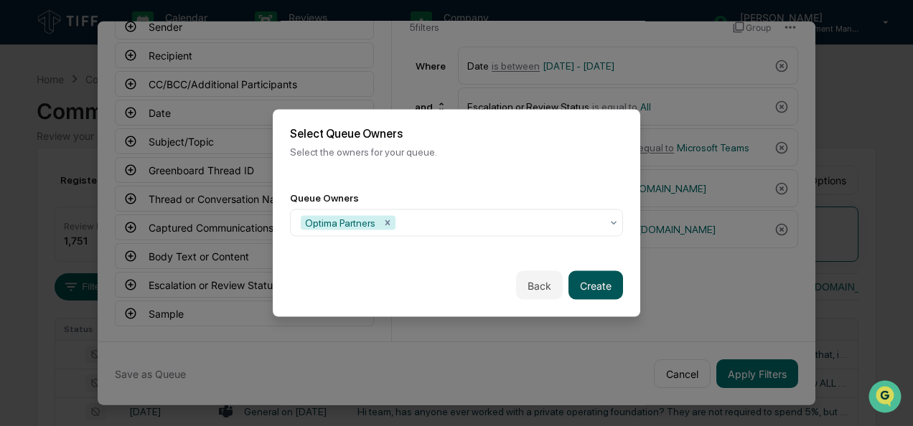
click at [604, 291] on button "Create" at bounding box center [596, 285] width 55 height 29
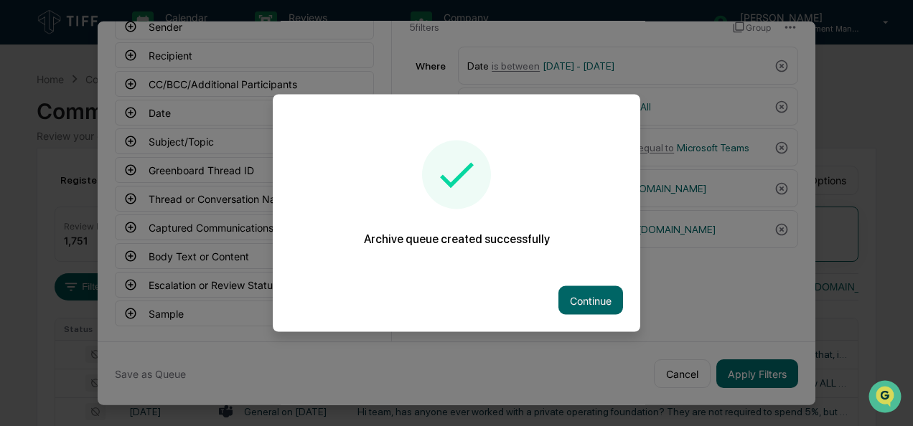
click at [604, 291] on button "Continue" at bounding box center [590, 300] width 65 height 29
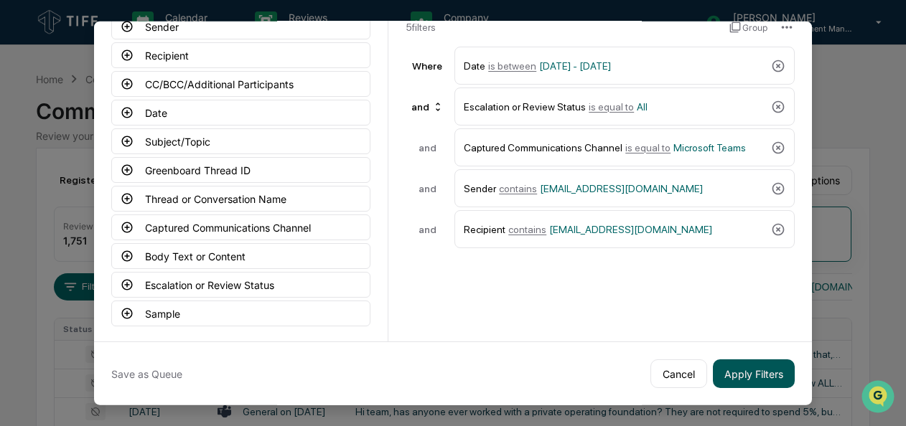
click at [734, 370] on button "Apply Filters" at bounding box center [754, 374] width 82 height 29
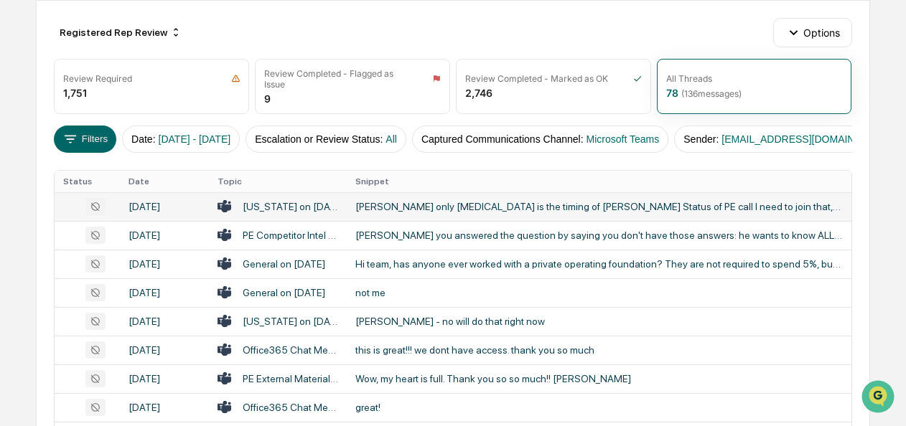
scroll to position [145, 0]
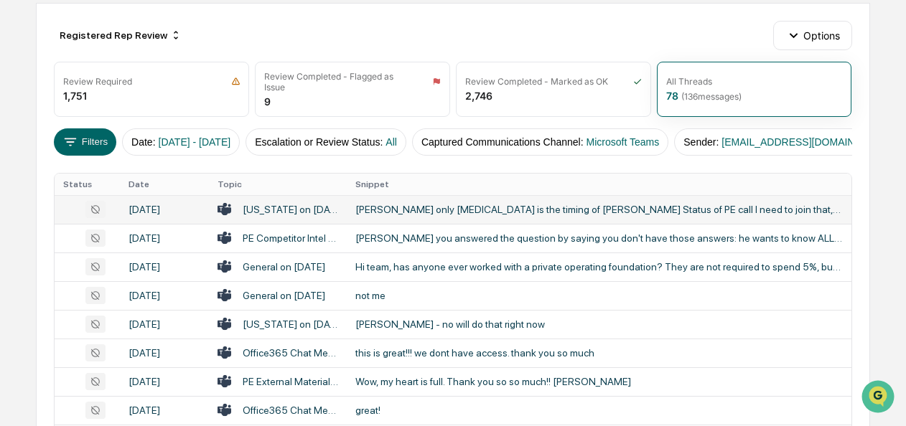
click at [409, 214] on div "[PERSON_NAME] only [MEDICAL_DATA] is the timing of [PERSON_NAME] Status of PE c…" at bounding box center [598, 209] width 487 height 11
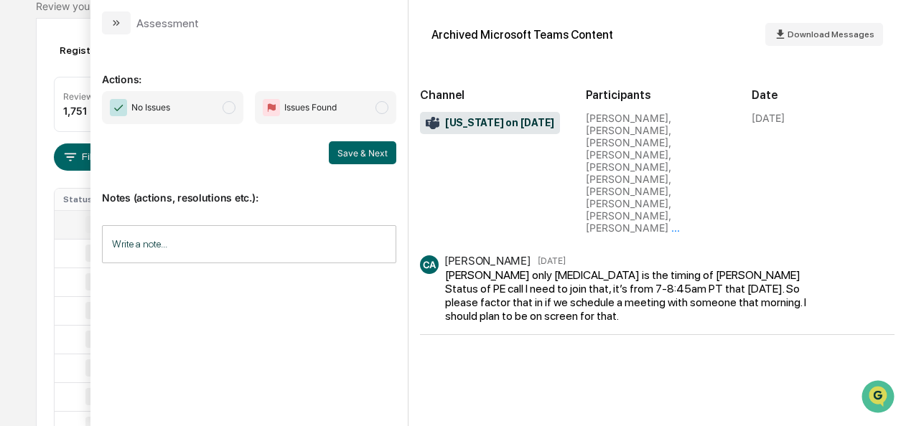
scroll to position [129, 0]
click at [240, 108] on span "No Issues" at bounding box center [172, 107] width 141 height 33
click at [355, 154] on button "Save & Next" at bounding box center [362, 152] width 67 height 23
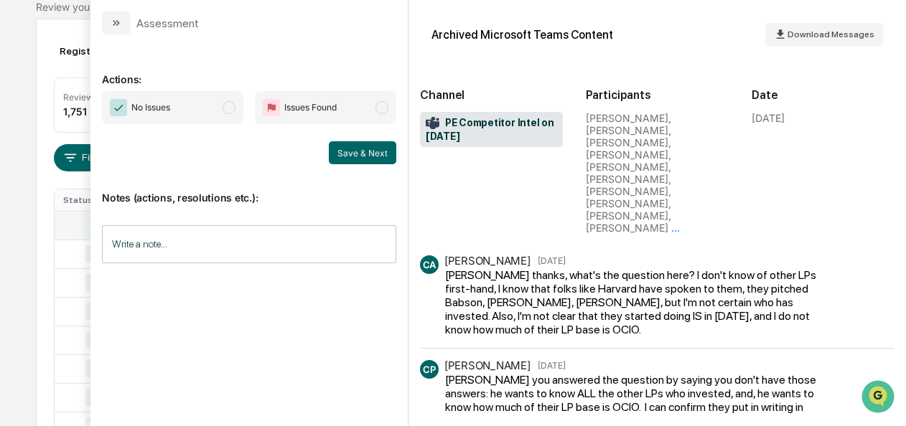
scroll to position [30, 0]
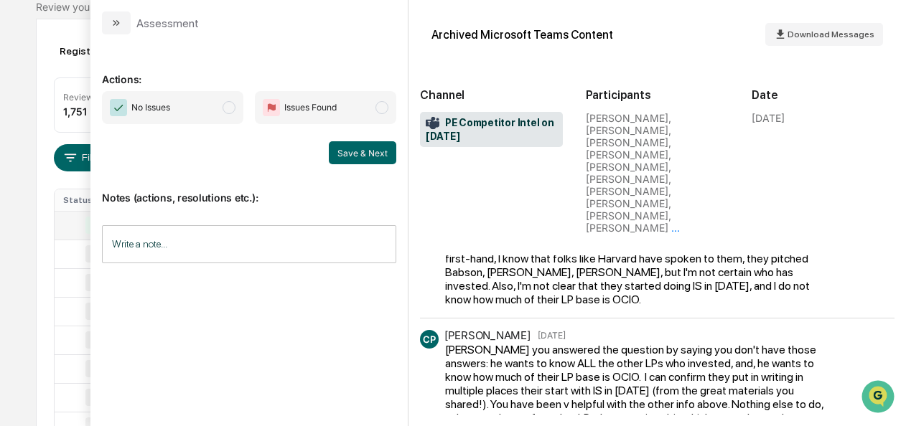
click at [233, 109] on span "modal" at bounding box center [229, 107] width 13 height 13
click at [349, 158] on button "Save & Next" at bounding box center [362, 152] width 67 height 23
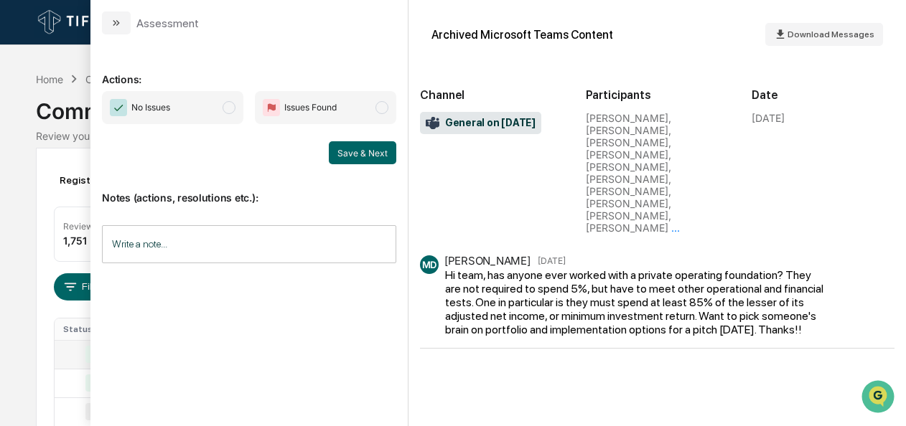
click at [237, 114] on span "No Issues" at bounding box center [172, 107] width 141 height 33
click at [353, 155] on button "Save & Next" at bounding box center [362, 152] width 67 height 23
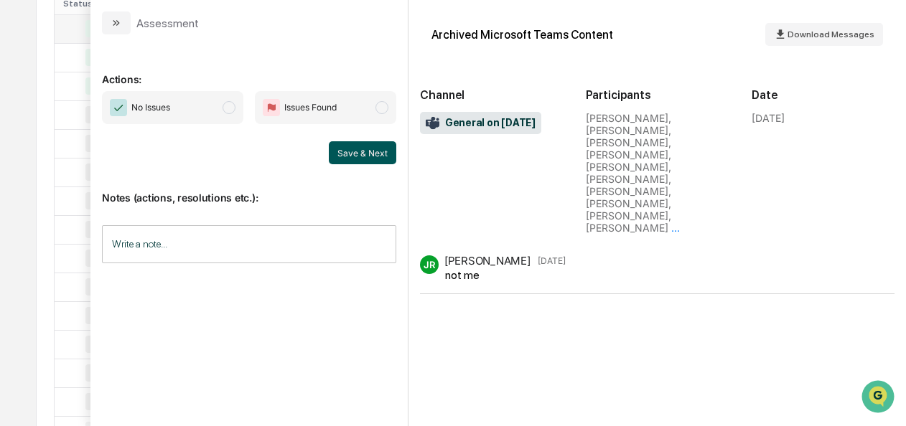
scroll to position [266, 0]
click at [237, 111] on span "No Issues" at bounding box center [172, 107] width 141 height 33
click at [347, 151] on button "Save & Next" at bounding box center [362, 152] width 67 height 23
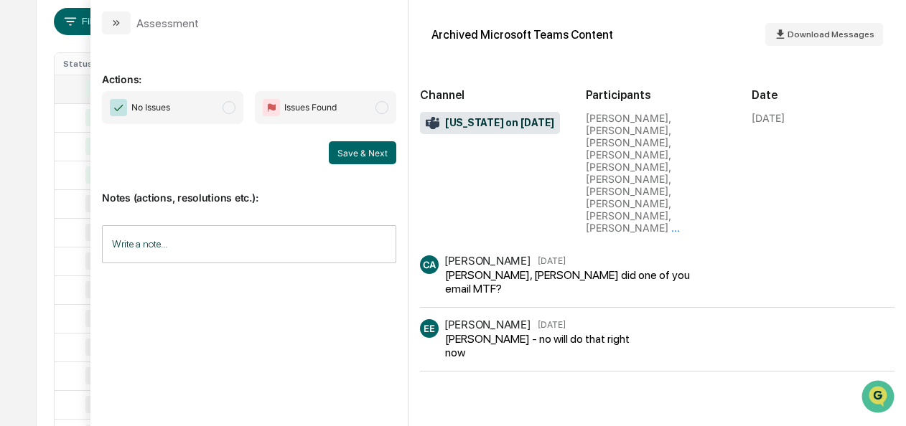
click at [225, 108] on span "modal" at bounding box center [229, 107] width 13 height 13
click at [335, 154] on button "Save & Next" at bounding box center [362, 152] width 67 height 23
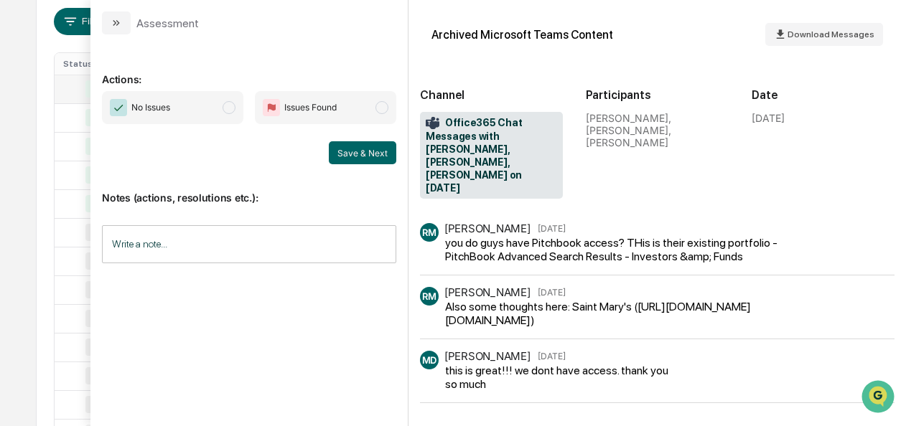
click at [234, 112] on span "modal" at bounding box center [229, 107] width 13 height 13
click at [375, 156] on button "Save & Next" at bounding box center [362, 152] width 67 height 23
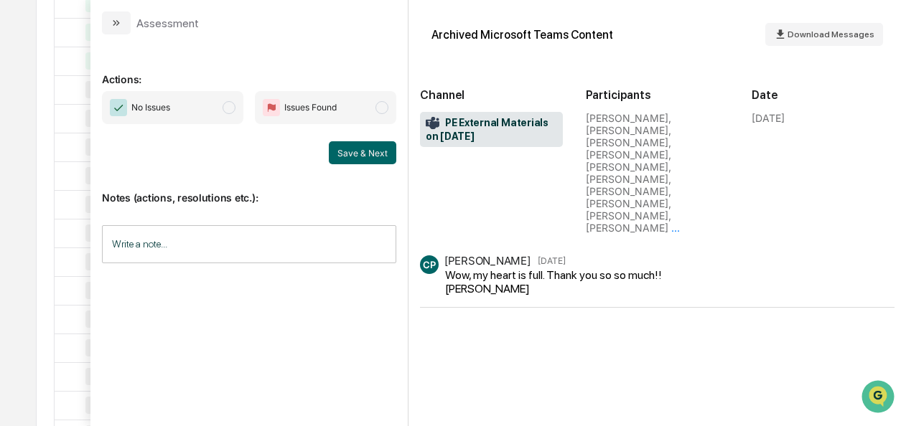
scroll to position [448, 0]
click at [235, 105] on span "modal" at bounding box center [229, 107] width 13 height 13
click at [349, 151] on button "Save & Next" at bounding box center [362, 152] width 67 height 23
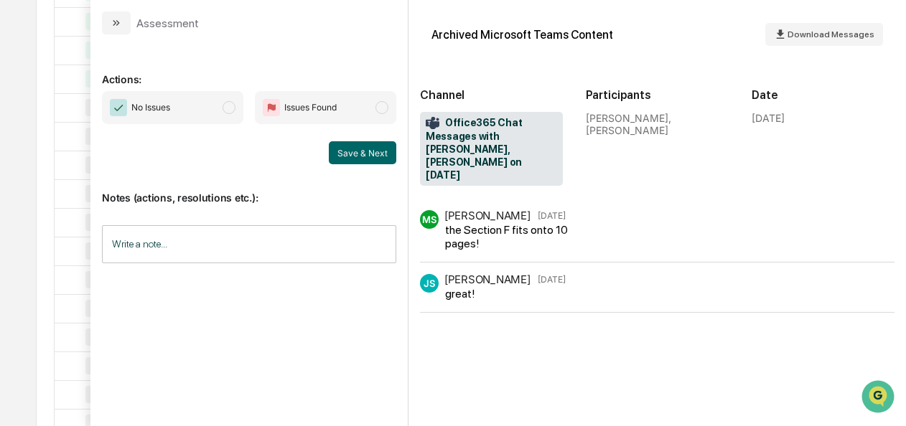
click at [225, 107] on span "modal" at bounding box center [229, 107] width 13 height 13
click at [346, 156] on button "Save & Next" at bounding box center [362, 152] width 67 height 23
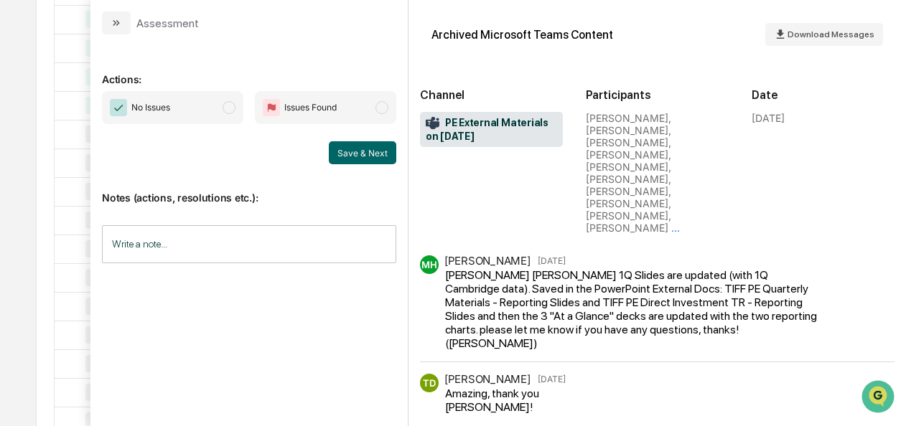
scroll to position [449, 0]
click at [224, 113] on span "No Issues" at bounding box center [172, 107] width 141 height 33
click at [353, 151] on button "Save & Next" at bounding box center [362, 152] width 67 height 23
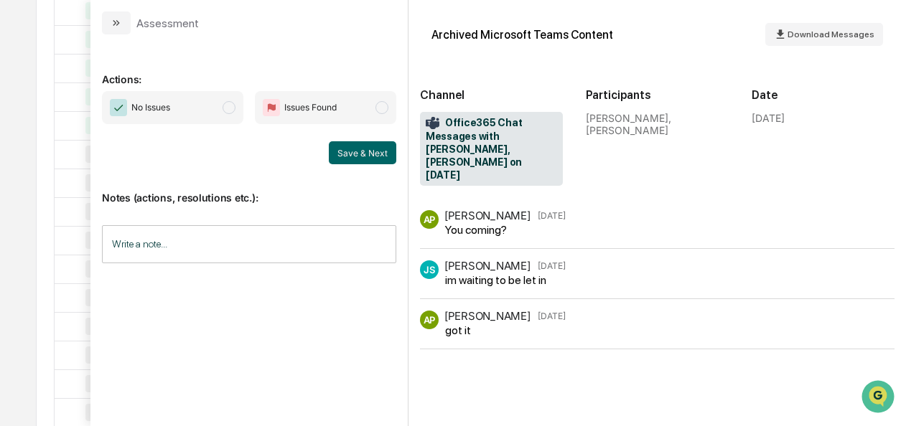
scroll to position [429, 0]
click at [230, 100] on span "No Issues" at bounding box center [172, 107] width 141 height 33
click at [373, 154] on button "Save & Next" at bounding box center [362, 152] width 67 height 23
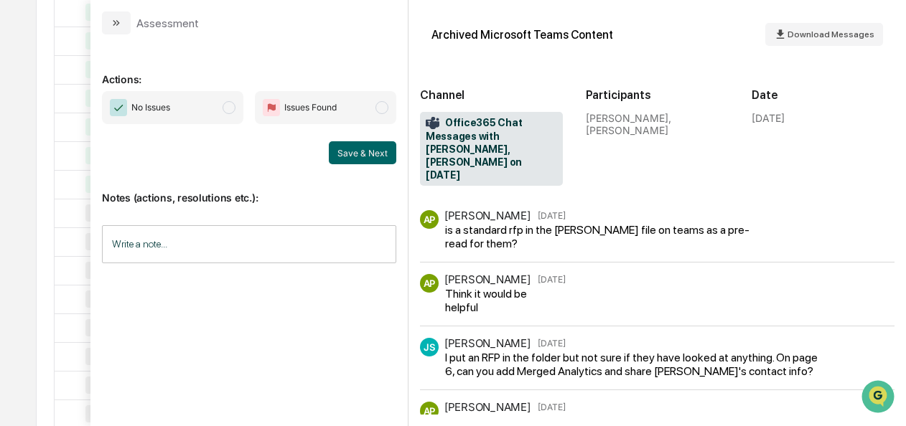
click at [242, 108] on span "No Issues" at bounding box center [172, 107] width 141 height 33
click at [356, 155] on button "Save & Next" at bounding box center [362, 152] width 67 height 23
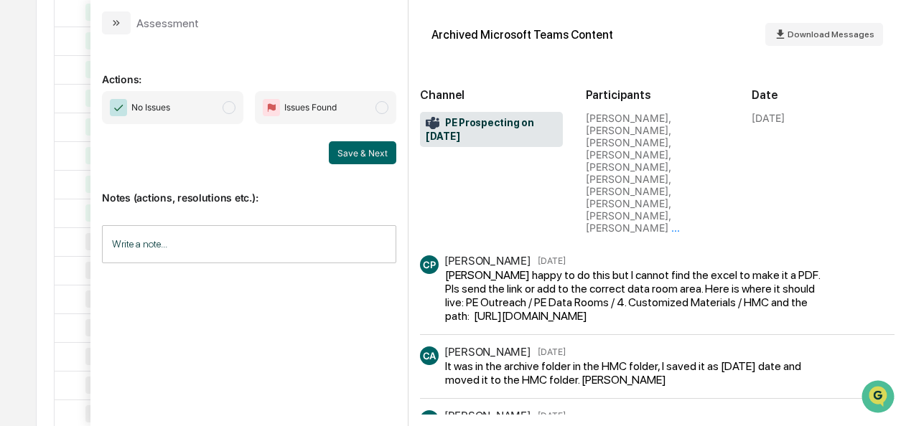
scroll to position [392, 0]
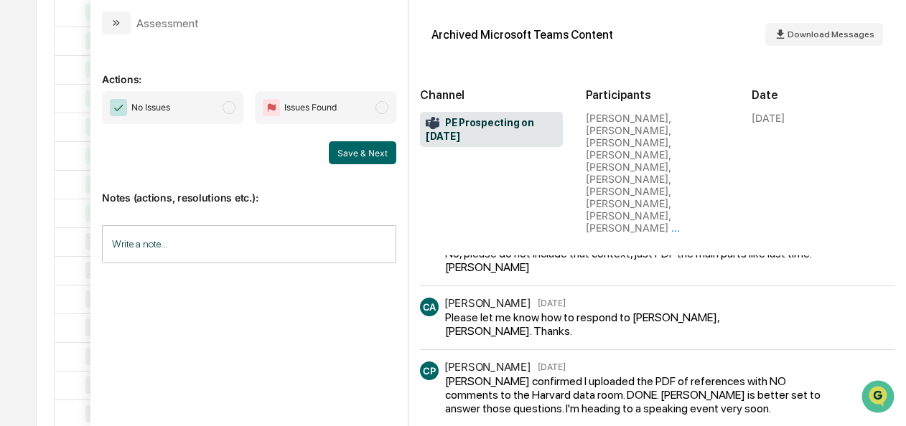
click at [225, 113] on span "No Issues" at bounding box center [172, 107] width 141 height 33
click at [373, 156] on button "Save & Next" at bounding box center [362, 152] width 67 height 23
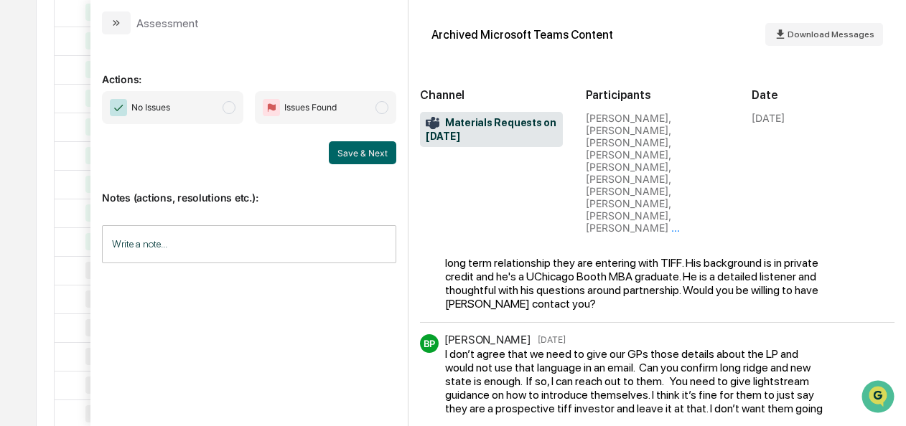
scroll to position [242, 0]
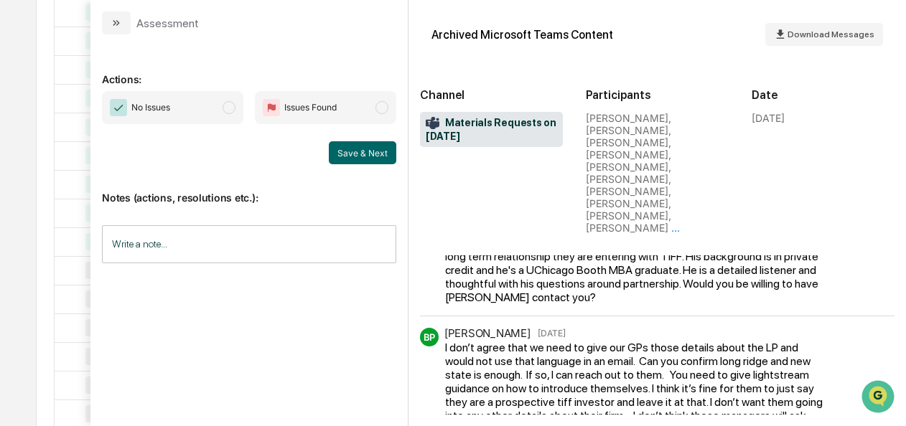
click at [235, 109] on span "modal" at bounding box center [229, 107] width 13 height 13
click at [366, 154] on button "Save & Next" at bounding box center [362, 152] width 67 height 23
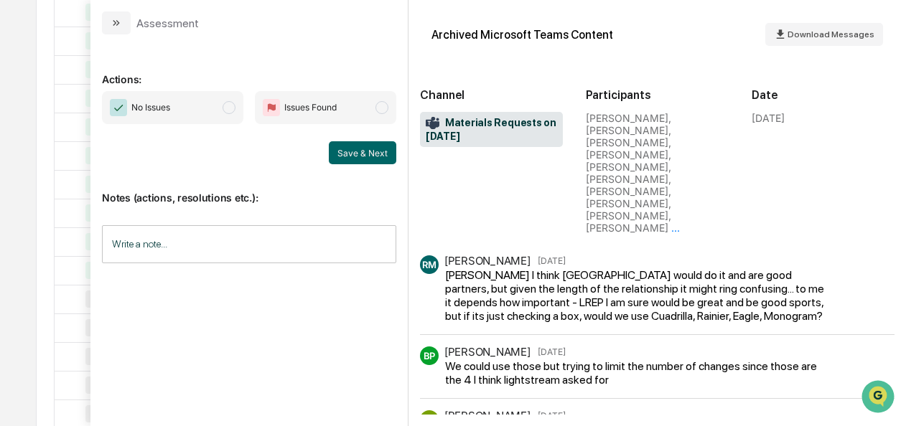
scroll to position [11, 0]
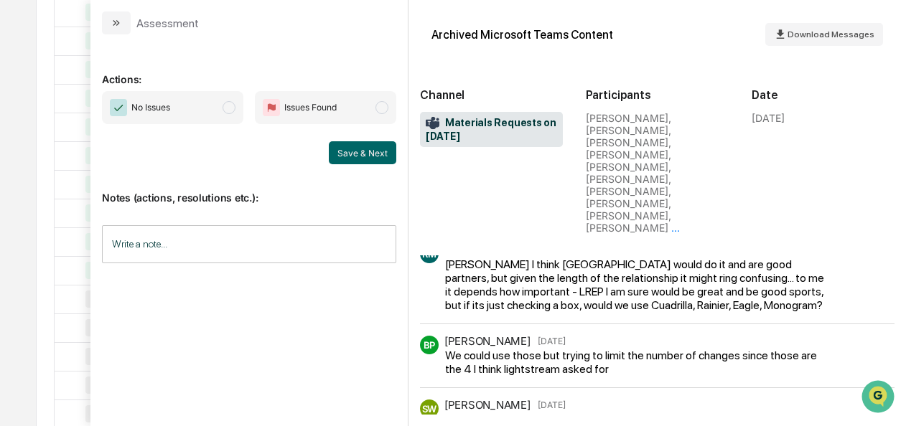
click at [233, 109] on span "modal" at bounding box center [229, 107] width 13 height 13
click at [340, 149] on button "Save & Next" at bounding box center [362, 152] width 67 height 23
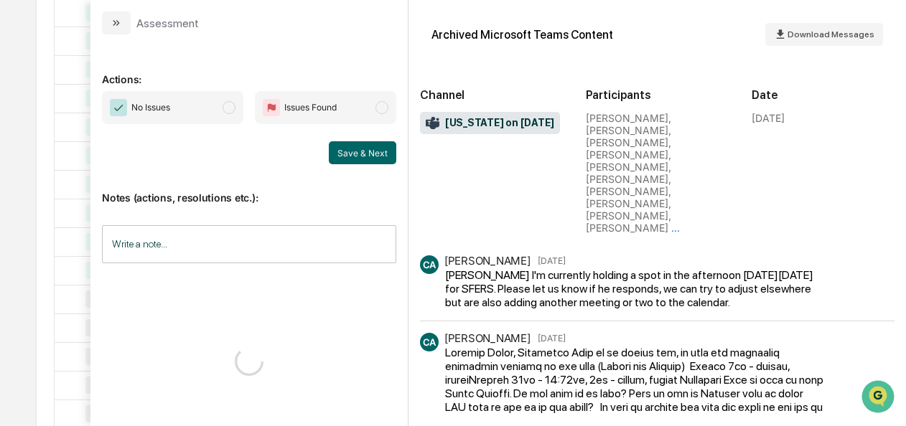
scroll to position [139, 0]
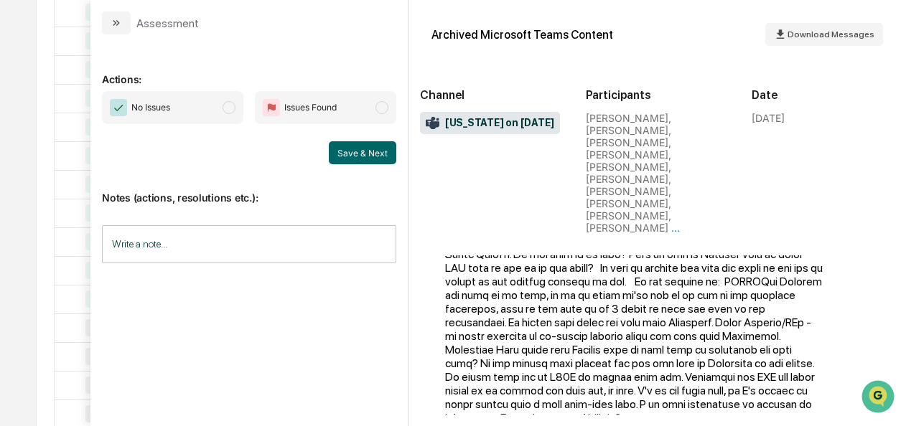
click at [235, 108] on span "modal" at bounding box center [229, 107] width 13 height 13
click at [356, 148] on button "Save & Next" at bounding box center [362, 152] width 67 height 23
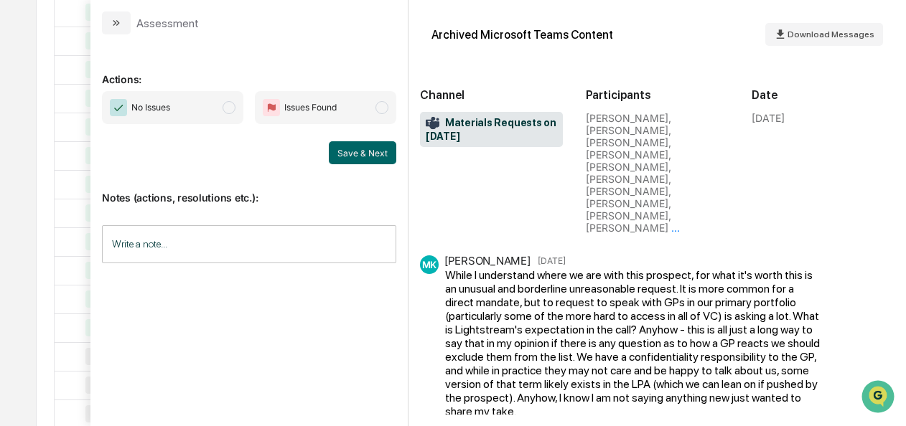
scroll to position [44, 0]
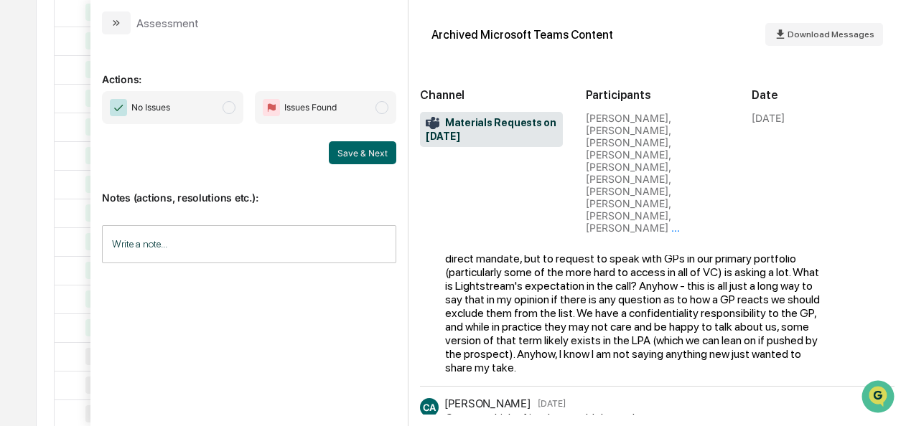
click at [220, 101] on span "No Issues" at bounding box center [172, 107] width 141 height 33
click at [356, 161] on button "Save & Next" at bounding box center [362, 152] width 67 height 23
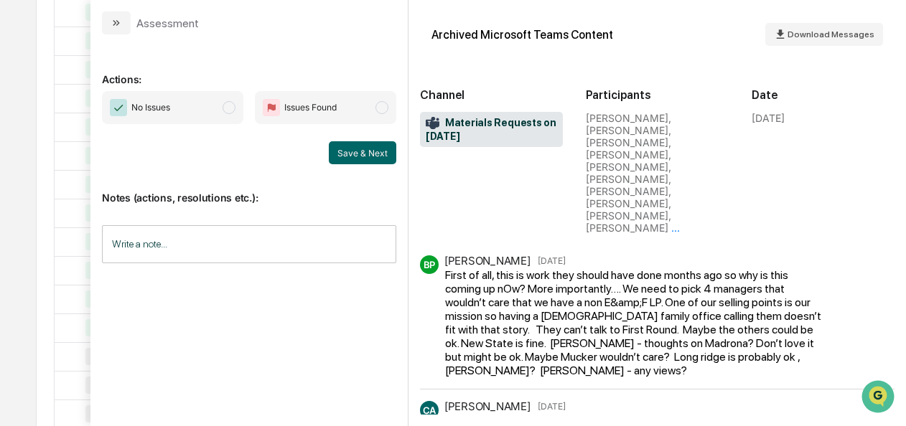
scroll to position [85, 0]
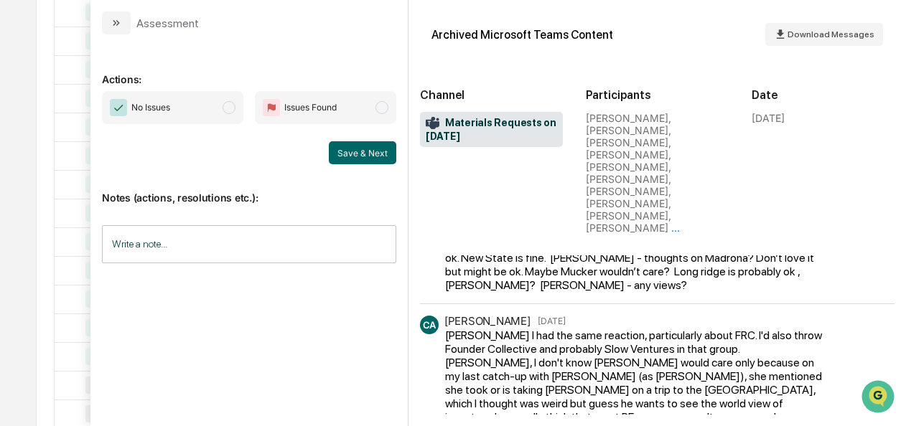
click at [240, 112] on span "No Issues" at bounding box center [172, 107] width 141 height 33
click at [371, 155] on button "Save & Next" at bounding box center [362, 152] width 67 height 23
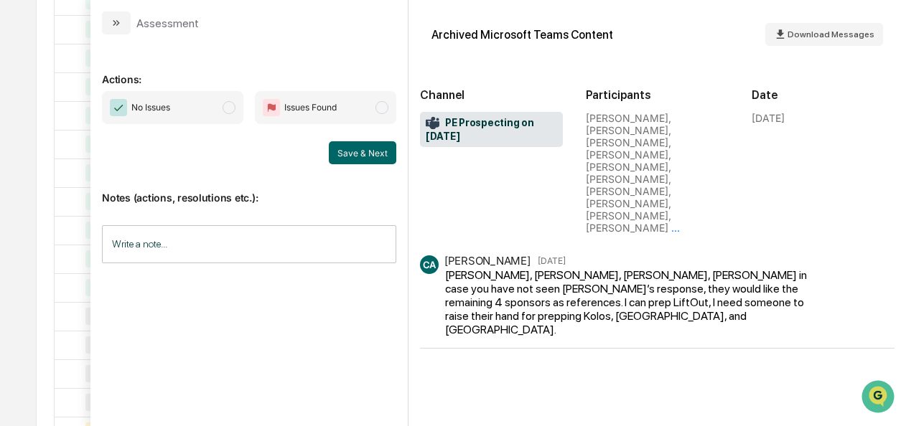
scroll to position [527, 0]
click at [221, 105] on span "No Issues" at bounding box center [172, 107] width 141 height 33
click at [366, 146] on button "Save & Next" at bounding box center [362, 152] width 67 height 23
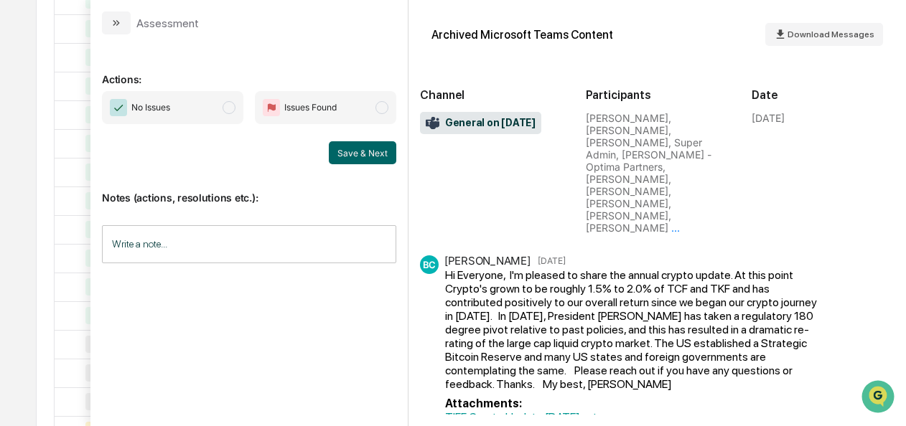
scroll to position [34, 0]
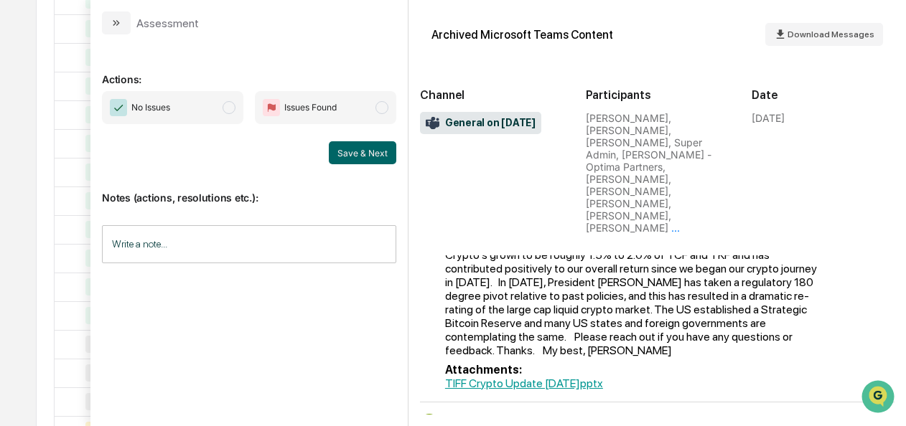
click at [228, 107] on span "modal" at bounding box center [229, 107] width 13 height 13
click at [352, 154] on button "Save & Next" at bounding box center [362, 152] width 67 height 23
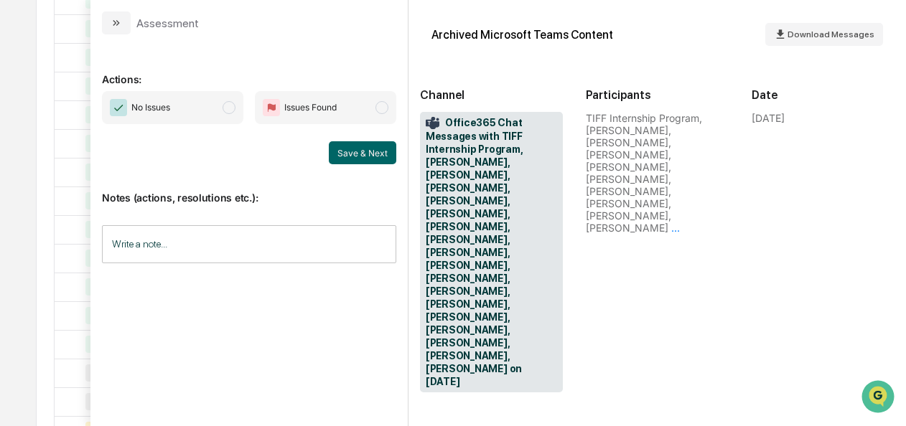
scroll to position [668, 0]
click at [243, 116] on span "No Issues" at bounding box center [172, 107] width 141 height 33
click at [329, 149] on div "Save & Next" at bounding box center [249, 152] width 294 height 23
click at [337, 149] on button "Save & Next" at bounding box center [362, 152] width 67 height 23
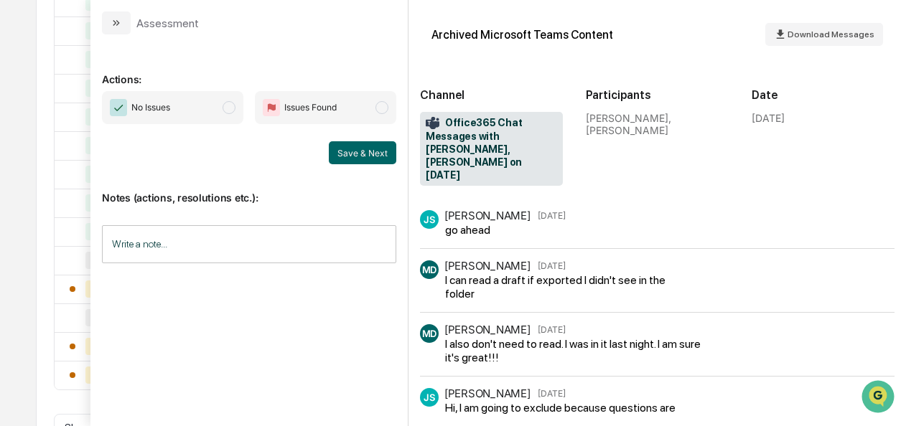
scroll to position [385, 0]
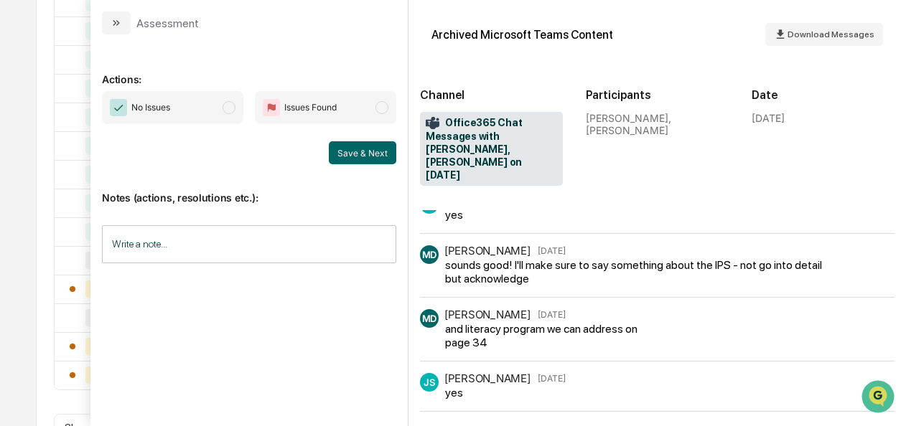
click at [235, 110] on span "modal" at bounding box center [229, 107] width 13 height 13
click at [359, 152] on button "Save & Next" at bounding box center [362, 152] width 67 height 23
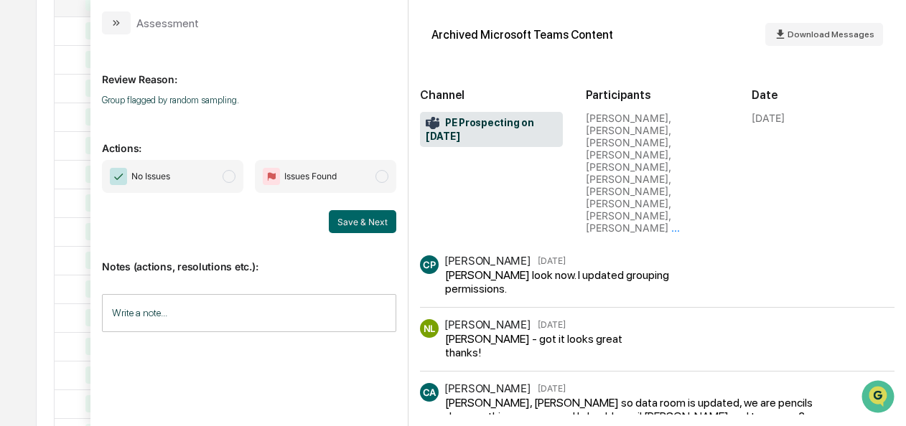
scroll to position [340, 0]
click at [230, 179] on span "modal" at bounding box center [229, 176] width 13 height 13
click at [368, 218] on button "Save & Next" at bounding box center [362, 221] width 67 height 23
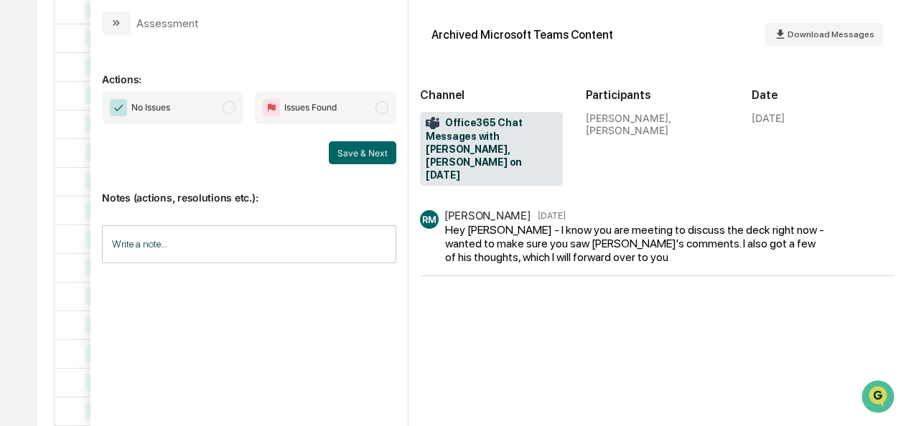
scroll to position [432, 0]
click at [223, 112] on span "No Issues" at bounding box center [172, 107] width 141 height 33
click at [365, 155] on button "Save & Next" at bounding box center [362, 152] width 67 height 23
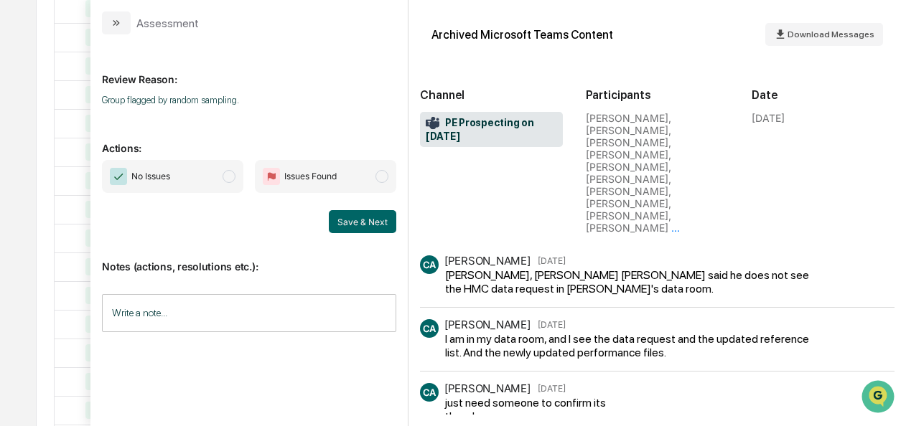
scroll to position [47, 0]
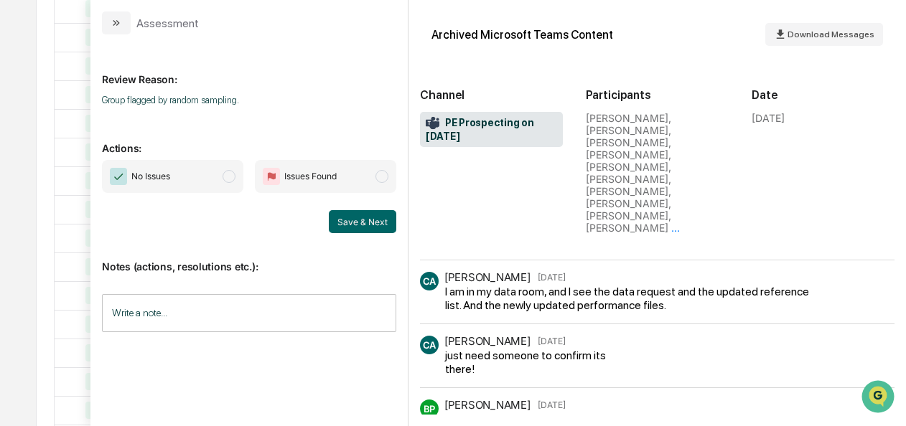
click at [230, 177] on span "modal" at bounding box center [229, 176] width 13 height 13
click at [349, 224] on button "Save & Next" at bounding box center [362, 221] width 67 height 23
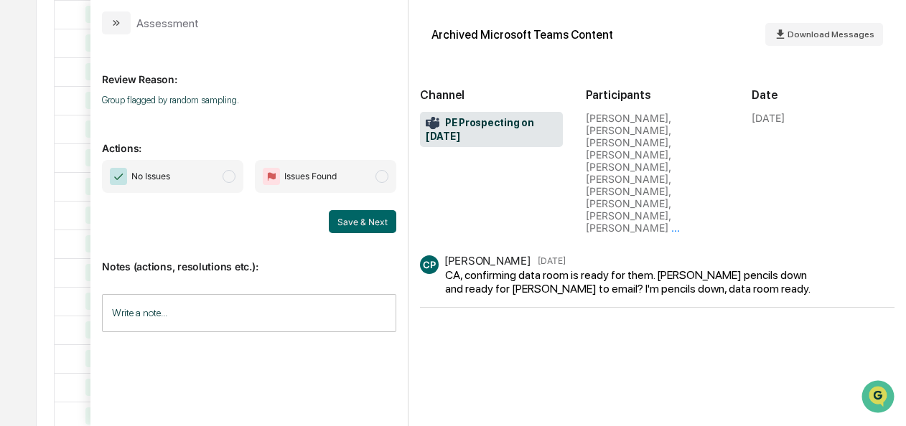
scroll to position [457, 0]
click at [240, 184] on span "No Issues" at bounding box center [172, 176] width 141 height 33
click at [339, 214] on button "Save & Next" at bounding box center [362, 221] width 67 height 23
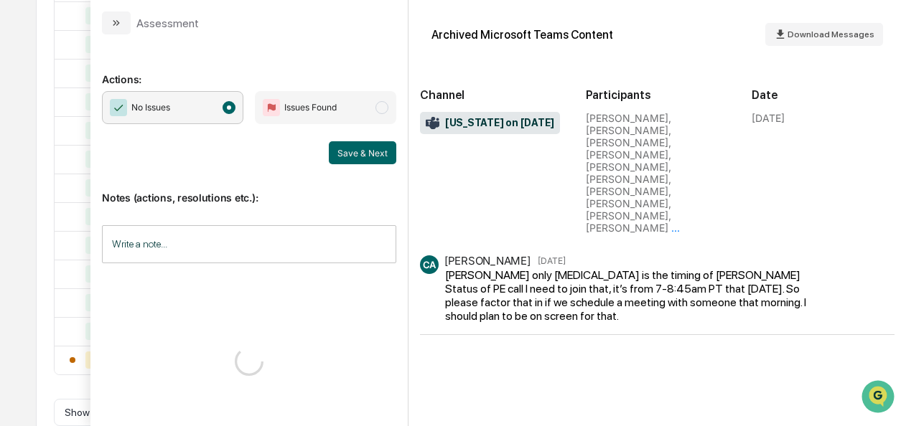
scroll to position [681, 0]
click at [374, 154] on button "Save & Next" at bounding box center [362, 152] width 67 height 23
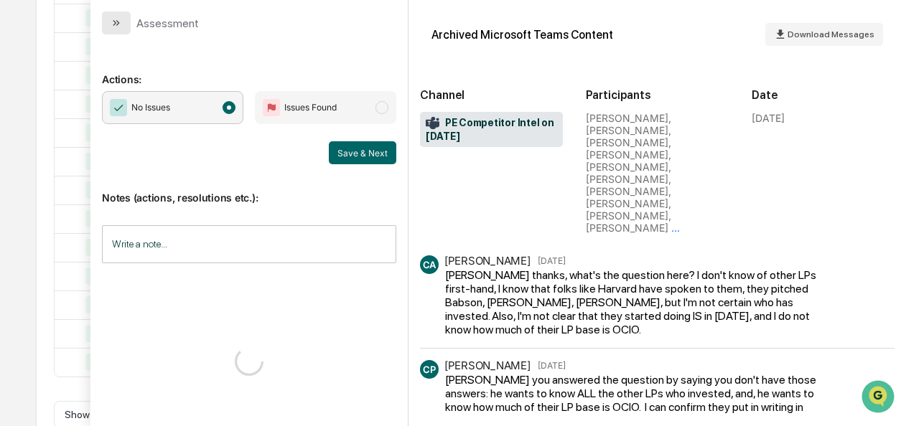
click at [114, 23] on icon "modal" at bounding box center [116, 22] width 11 height 11
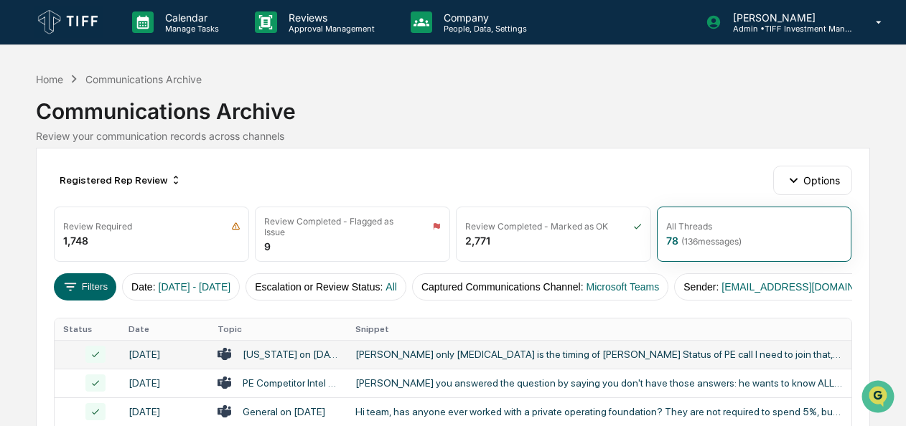
click at [412, 181] on div "Registered Rep Review Options" at bounding box center [453, 180] width 798 height 29
click at [88, 285] on button "Filters" at bounding box center [85, 286] width 62 height 27
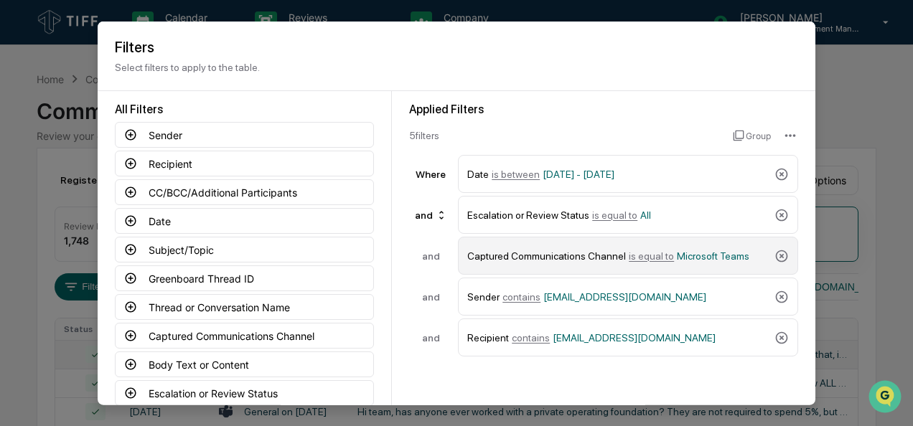
scroll to position [62, 0]
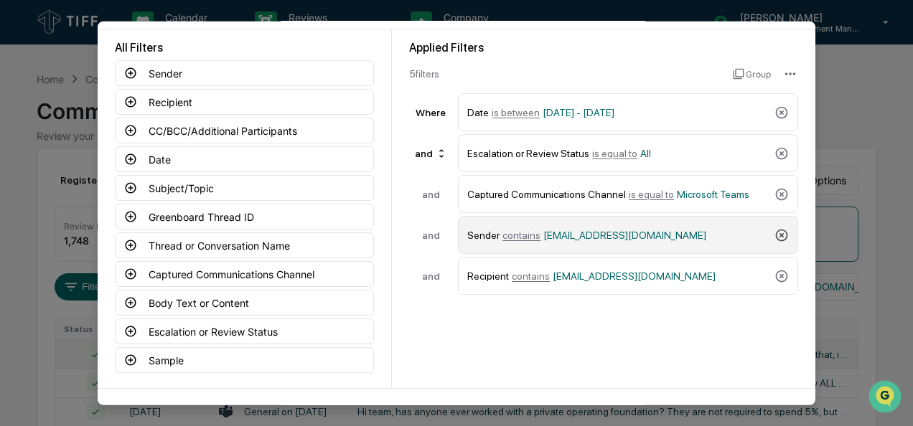
click at [778, 230] on icon at bounding box center [782, 235] width 14 height 14
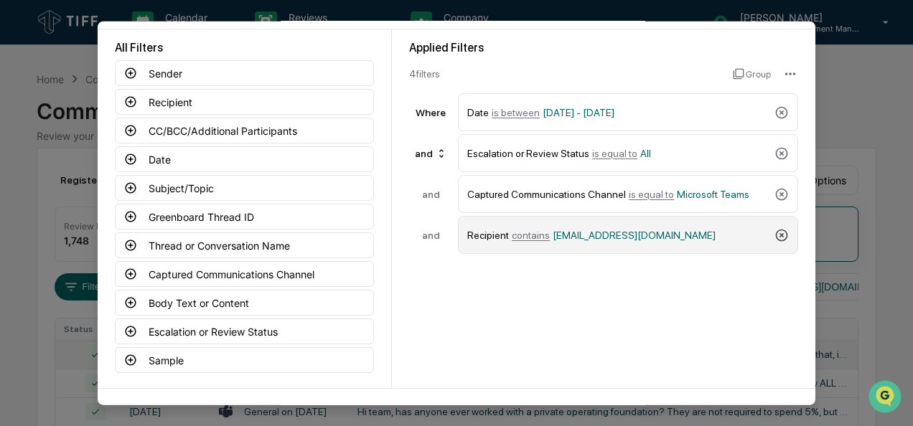
click at [778, 230] on icon at bounding box center [782, 235] width 14 height 14
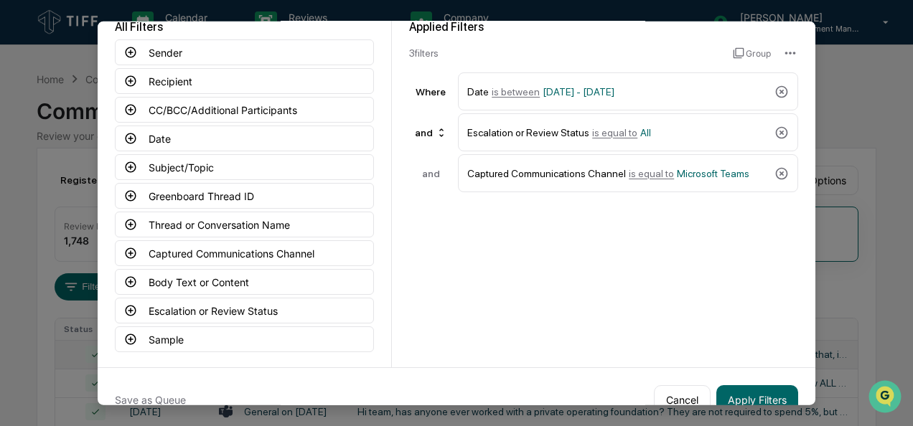
scroll to position [83, 0]
click at [125, 254] on icon at bounding box center [130, 252] width 13 height 13
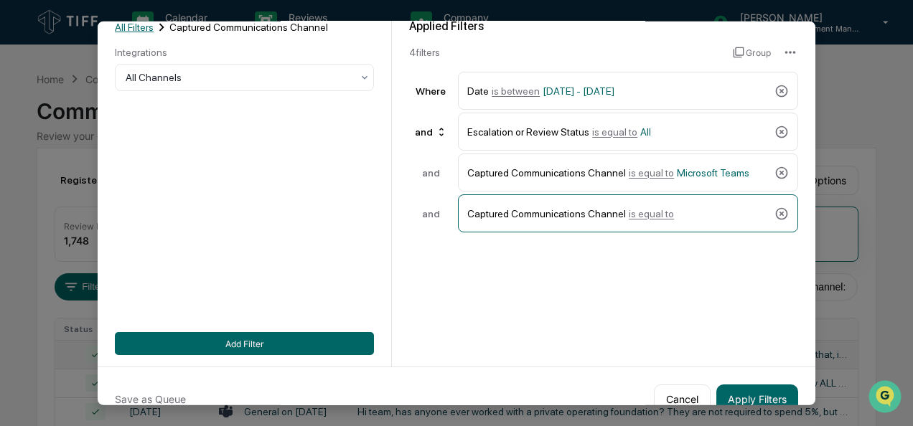
click at [135, 30] on span "All Filters" at bounding box center [134, 27] width 39 height 11
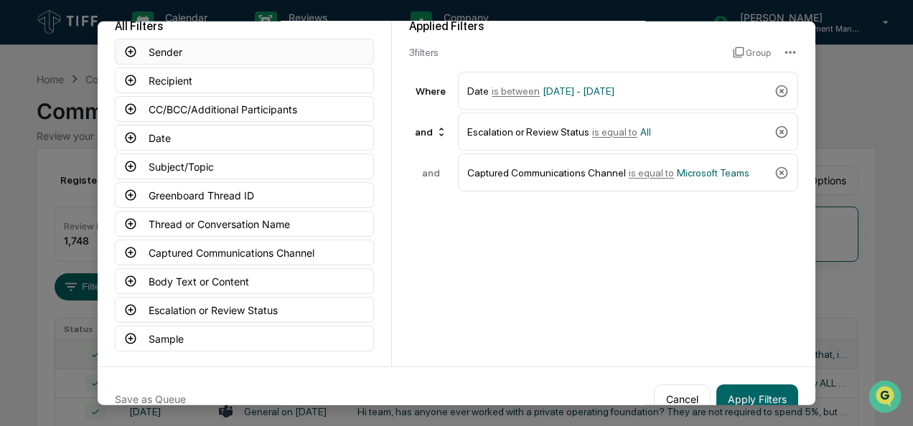
click at [128, 50] on icon at bounding box center [130, 51] width 13 height 13
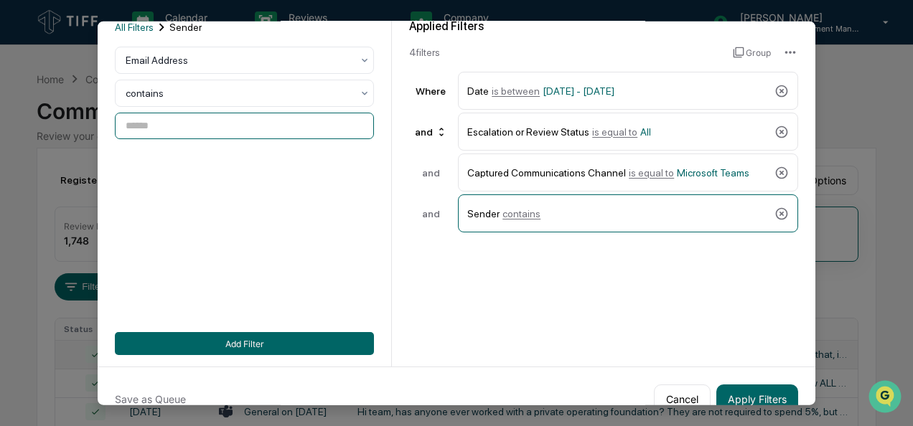
click at [172, 128] on input at bounding box center [244, 126] width 259 height 27
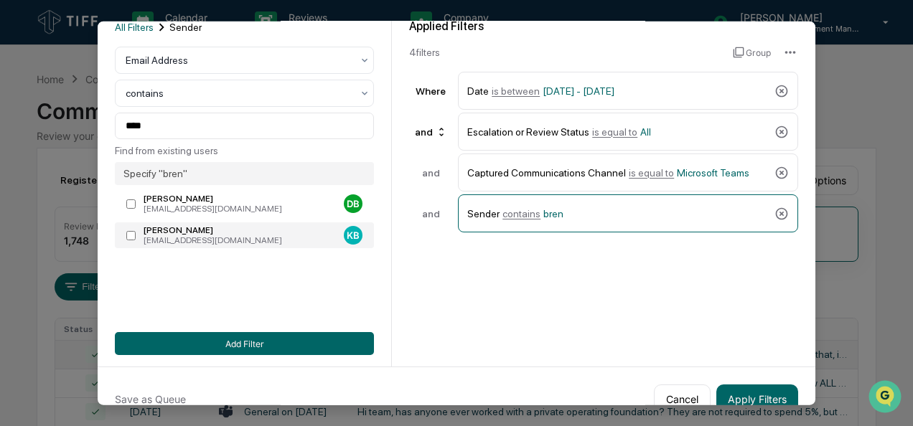
type input "**********"
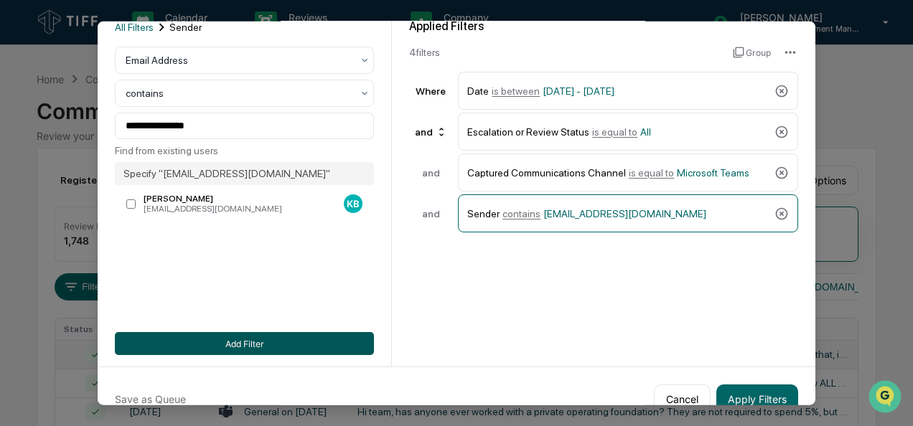
click at [190, 339] on button "Add Filter" at bounding box center [244, 343] width 259 height 23
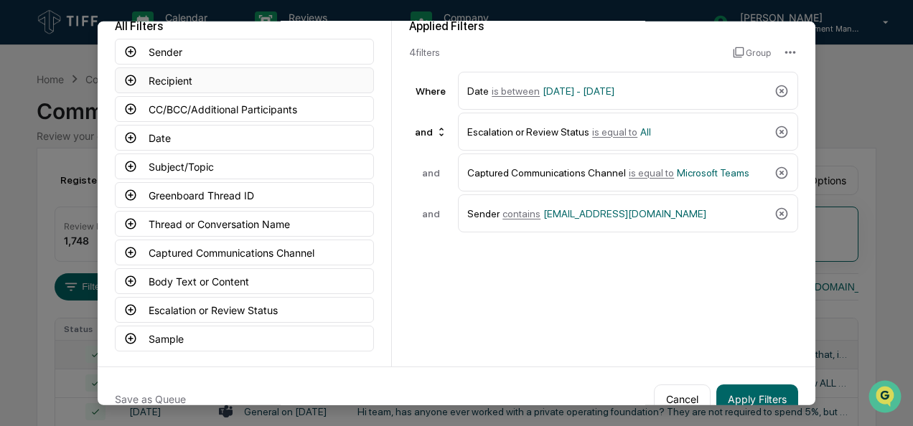
click at [129, 82] on icon at bounding box center [130, 80] width 13 height 13
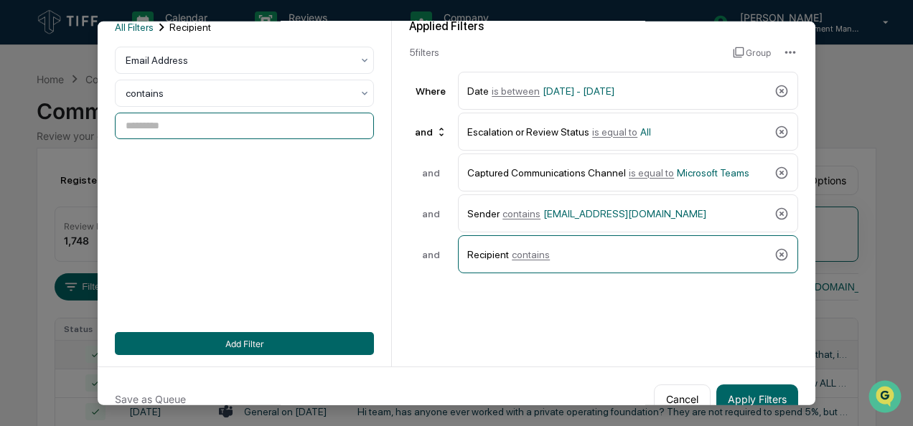
click at [169, 121] on input at bounding box center [244, 126] width 259 height 27
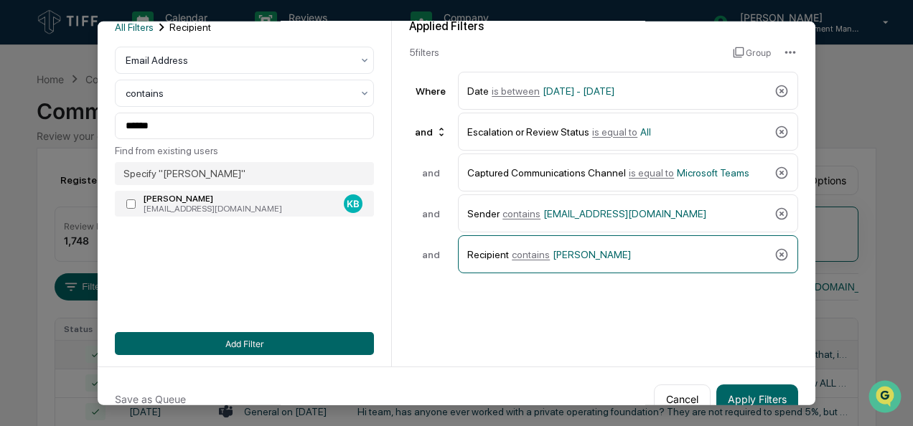
type input "**********"
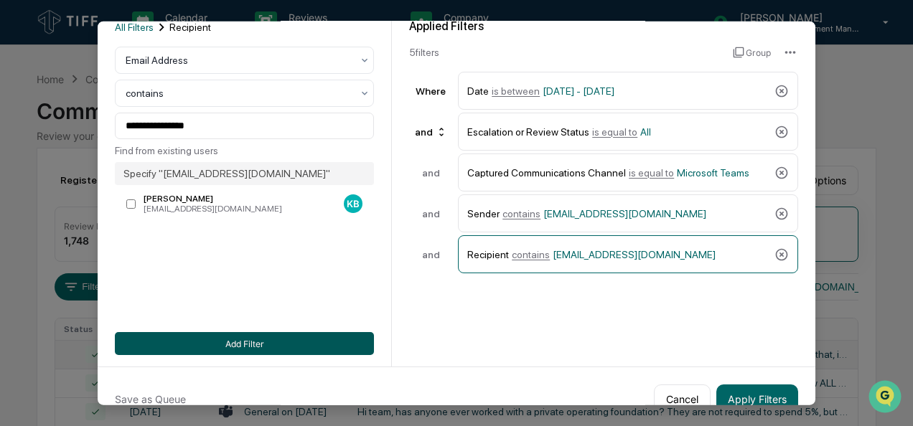
click at [182, 345] on button "Add Filter" at bounding box center [244, 343] width 259 height 23
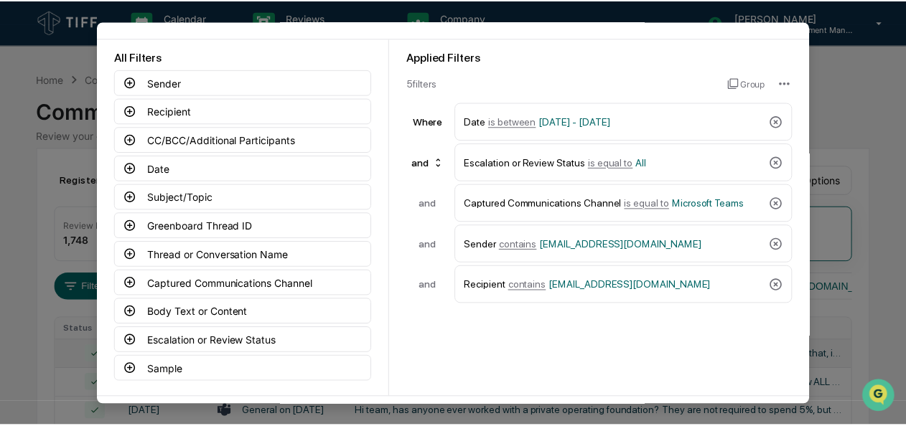
scroll to position [108, 0]
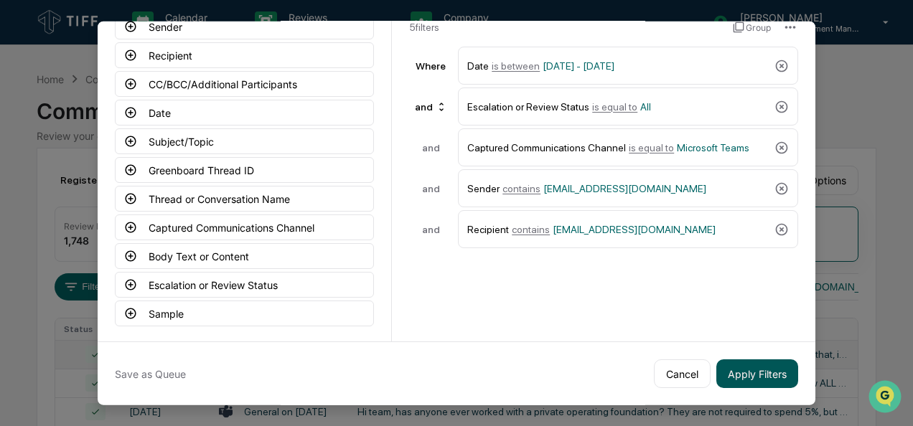
click at [749, 378] on button "Apply Filters" at bounding box center [757, 374] width 82 height 29
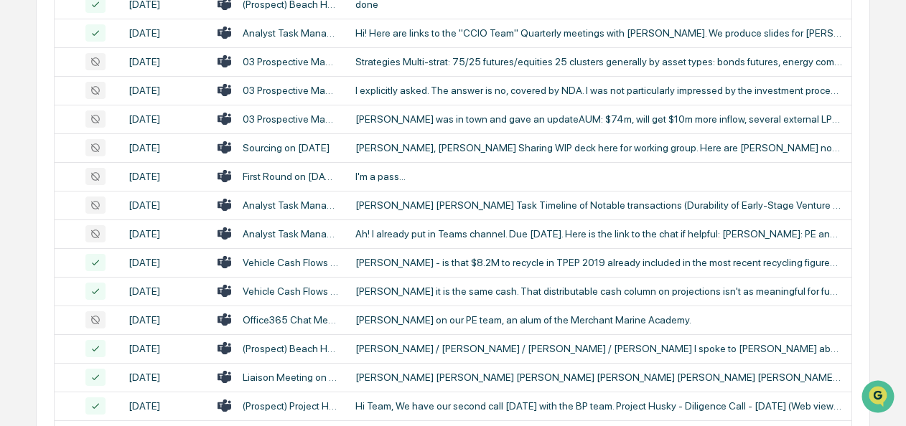
scroll to position [717, 0]
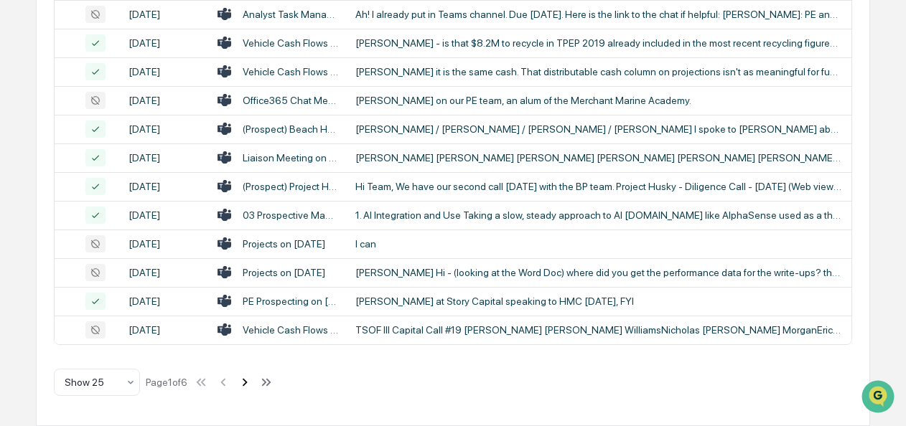
click at [244, 384] on icon at bounding box center [245, 383] width 16 height 16
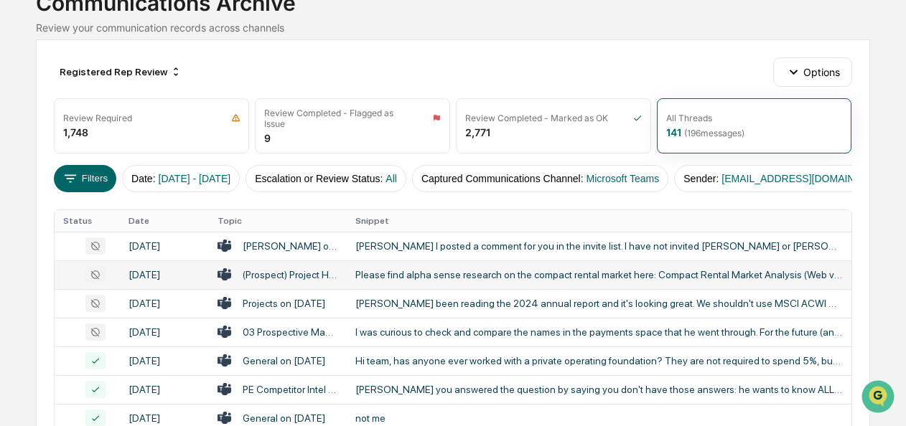
scroll to position [108, 0]
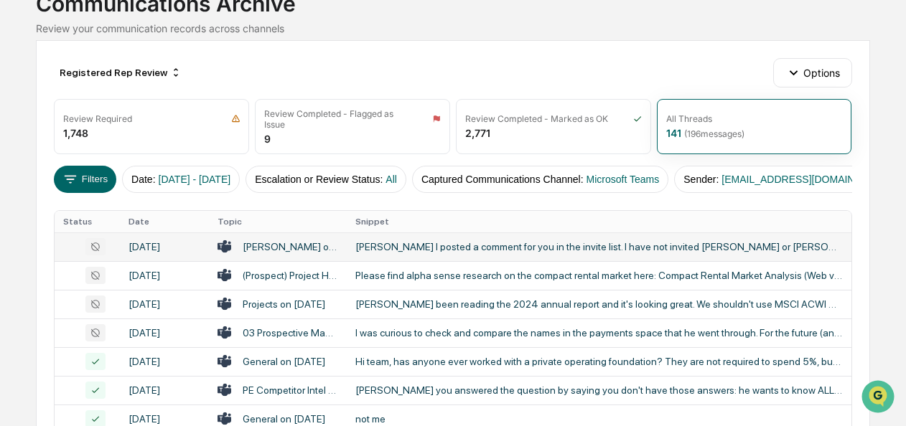
click at [398, 250] on div "[PERSON_NAME] I posted a comment for you in the invite list. I have not invited…" at bounding box center [598, 246] width 487 height 11
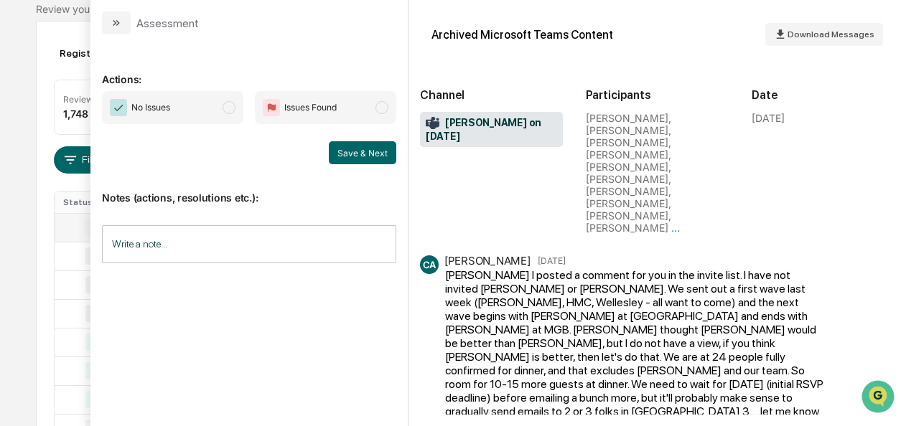
scroll to position [121, 0]
click at [239, 109] on span "No Issues" at bounding box center [172, 107] width 141 height 33
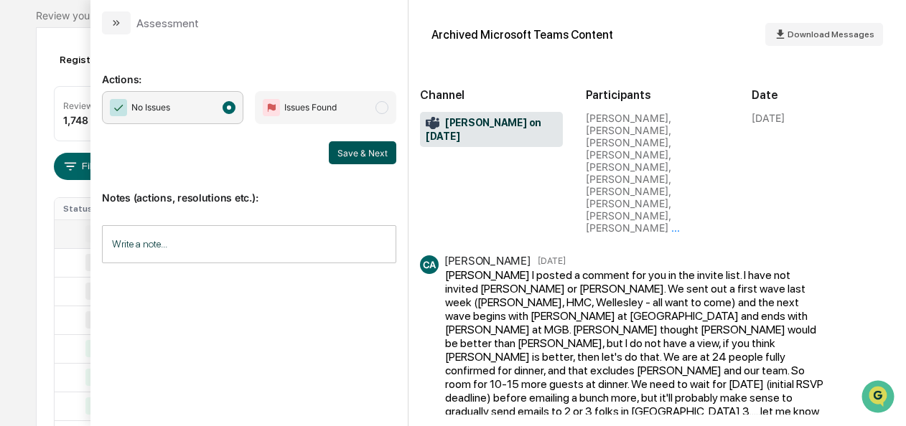
click at [351, 145] on button "Save & Next" at bounding box center [362, 152] width 67 height 23
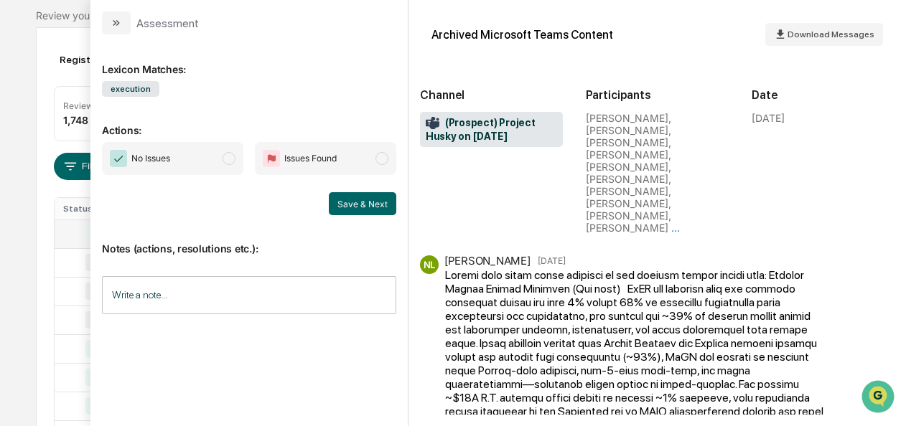
click at [231, 154] on span "modal" at bounding box center [229, 158] width 13 height 13
click at [347, 207] on button "Save & Next" at bounding box center [362, 203] width 67 height 23
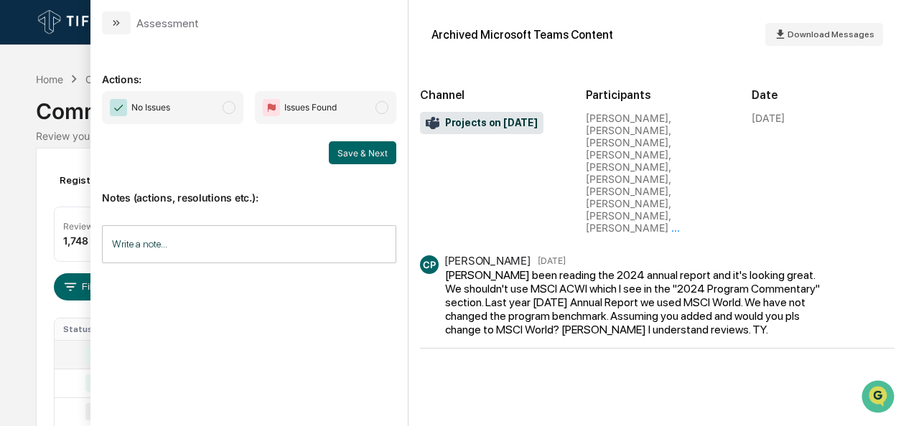
click at [233, 103] on span "modal" at bounding box center [229, 107] width 13 height 13
click at [381, 151] on button "Save & Next" at bounding box center [362, 152] width 67 height 23
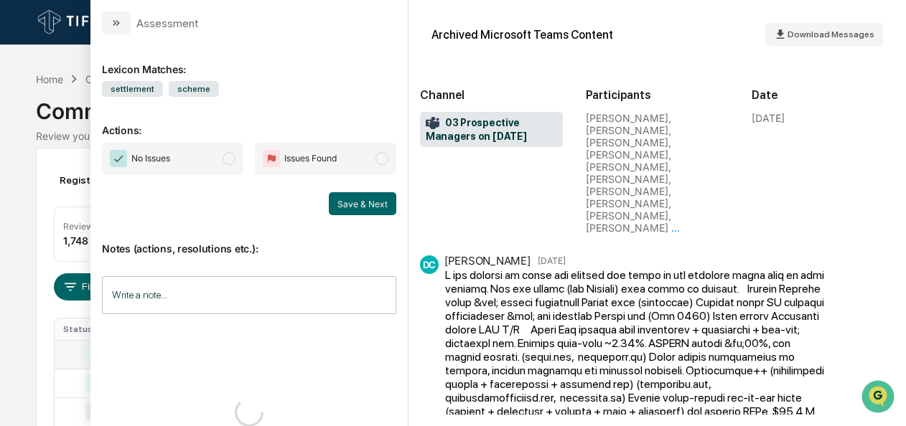
scroll to position [271, 0]
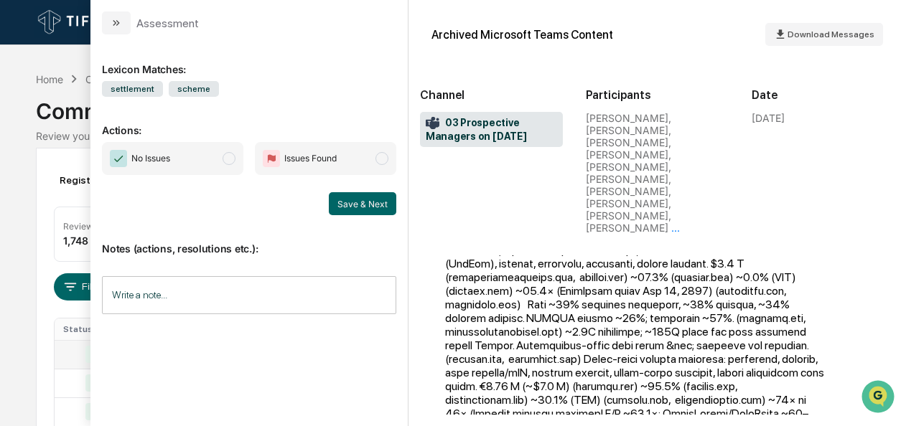
click at [220, 155] on span "No Issues" at bounding box center [172, 158] width 141 height 33
click at [340, 202] on button "Save & Next" at bounding box center [362, 203] width 67 height 23
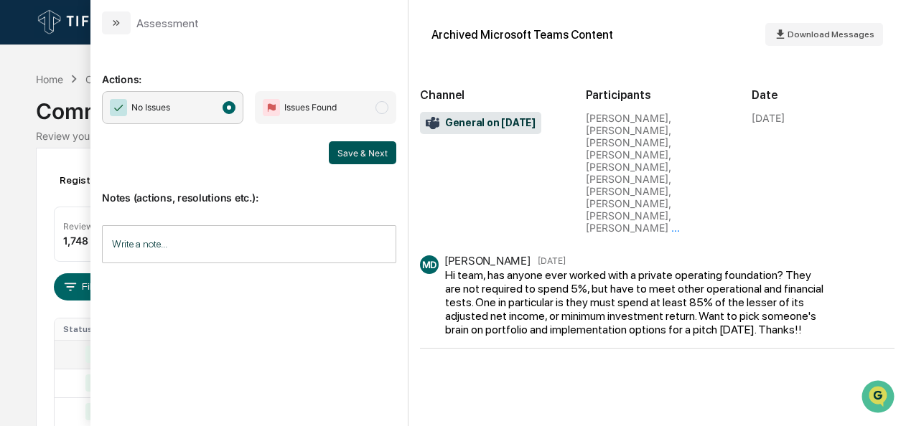
click at [373, 159] on button "Save & Next" at bounding box center [362, 152] width 67 height 23
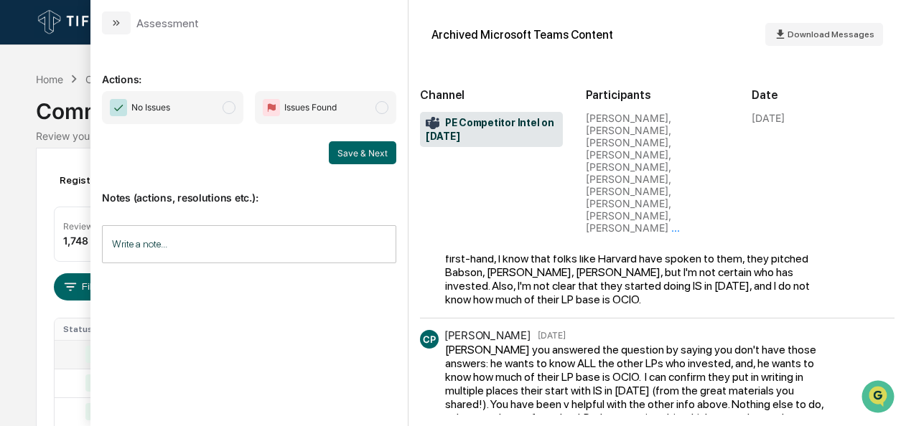
scroll to position [29, 0]
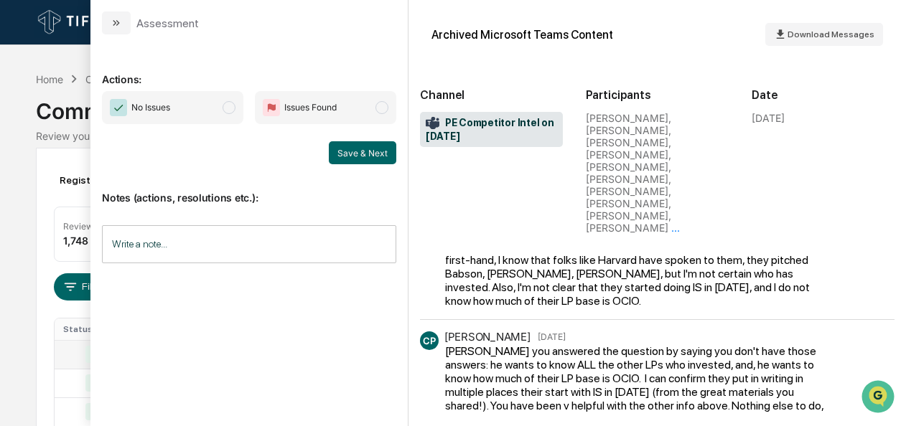
click at [223, 109] on span "No Issues" at bounding box center [172, 107] width 141 height 33
click at [360, 153] on button "Save & Next" at bounding box center [362, 152] width 67 height 23
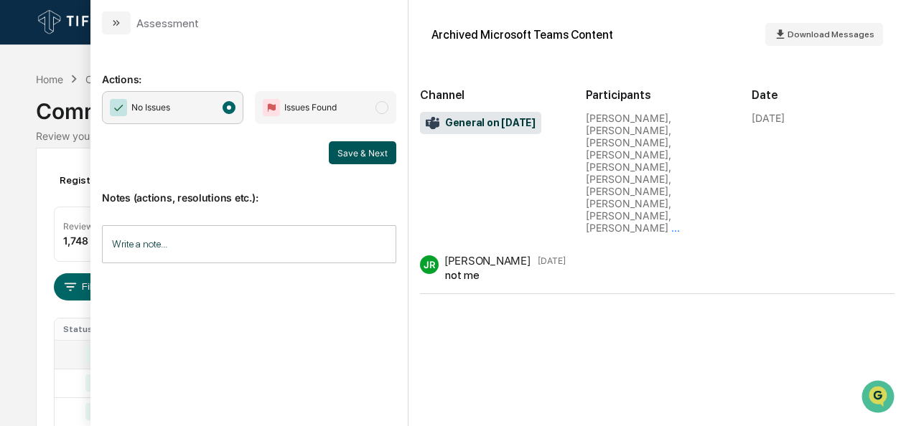
click at [350, 154] on button "Save & Next" at bounding box center [362, 152] width 67 height 23
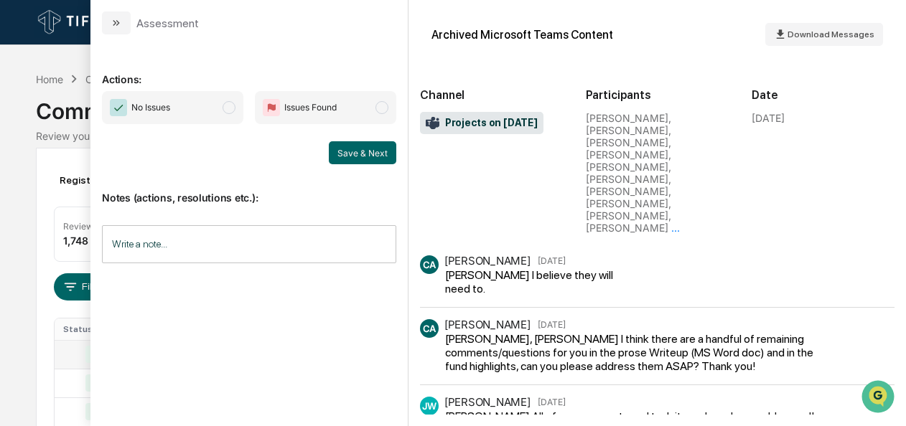
click at [240, 108] on span "No Issues" at bounding box center [172, 107] width 141 height 33
click at [352, 153] on button "Save & Next" at bounding box center [362, 152] width 67 height 23
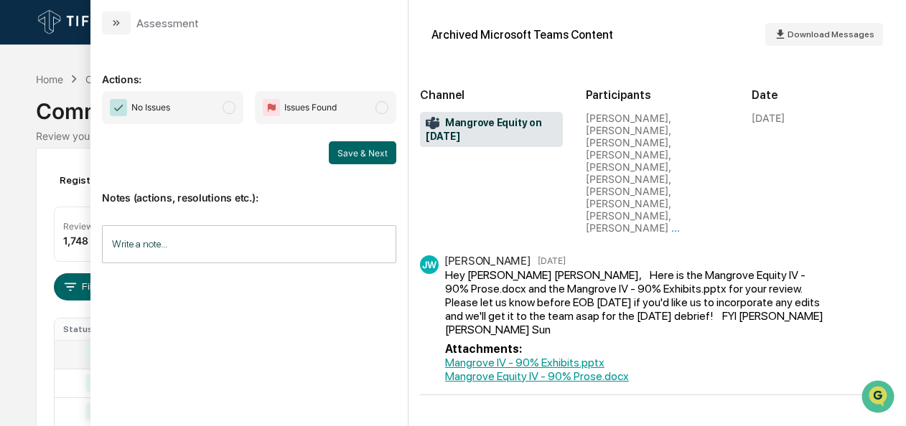
click at [224, 111] on span "No Issues" at bounding box center [172, 107] width 141 height 33
click at [363, 152] on button "Save & Next" at bounding box center [362, 152] width 67 height 23
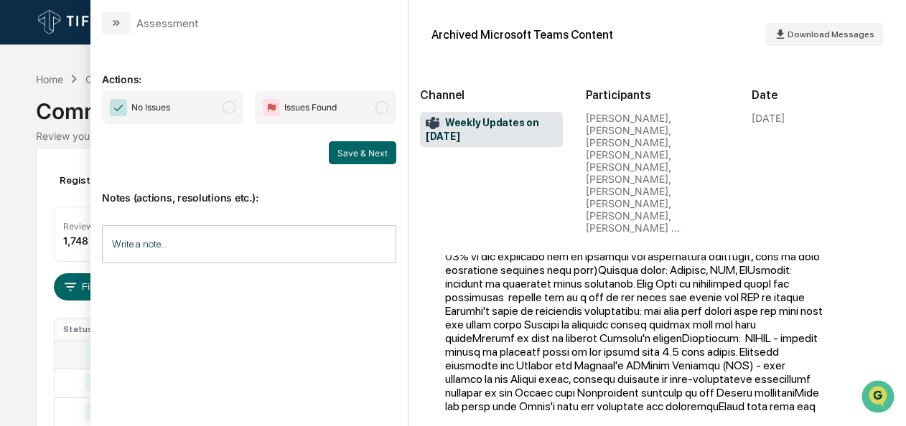
scroll to position [86, 0]
click at [228, 119] on span "No Issues" at bounding box center [172, 107] width 141 height 33
click at [393, 153] on button "Save & Next" at bounding box center [362, 152] width 67 height 23
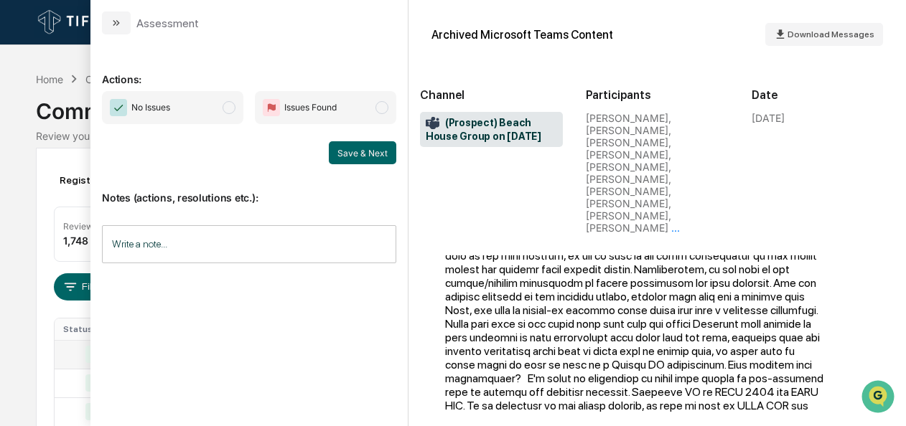
scroll to position [297, 0]
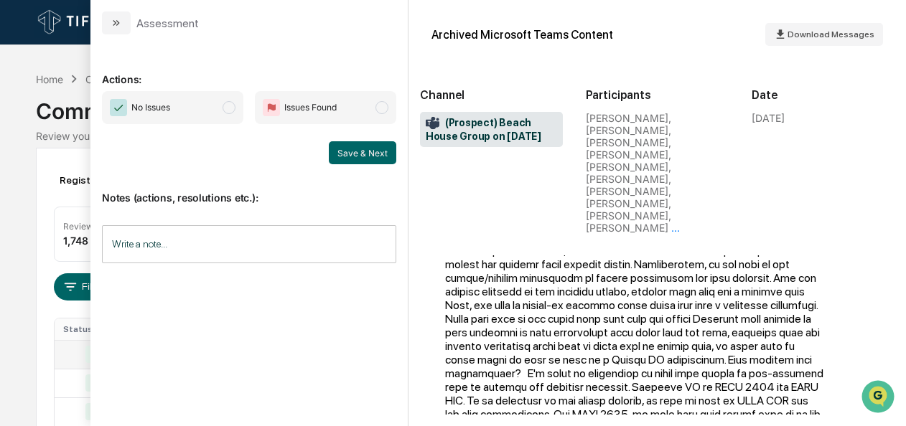
click at [230, 106] on span "modal" at bounding box center [229, 107] width 13 height 13
click at [350, 155] on button "Save & Next" at bounding box center [362, 152] width 67 height 23
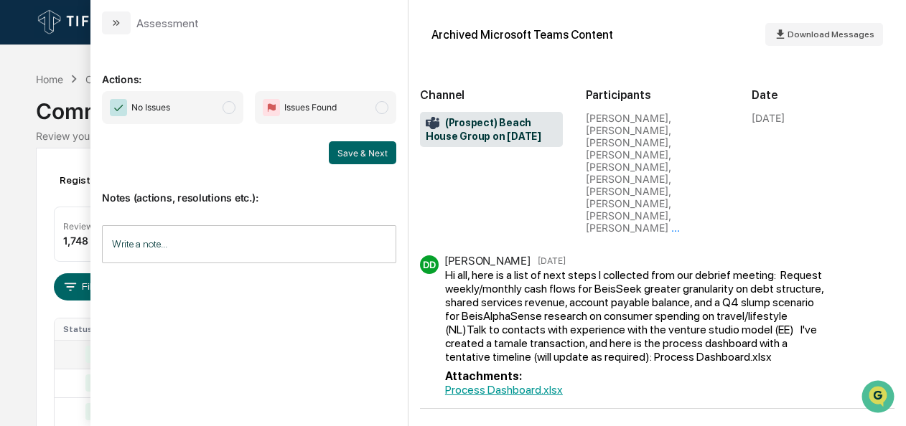
click at [233, 109] on span "modal" at bounding box center [229, 107] width 13 height 13
click at [387, 154] on button "Save & Next" at bounding box center [362, 152] width 67 height 23
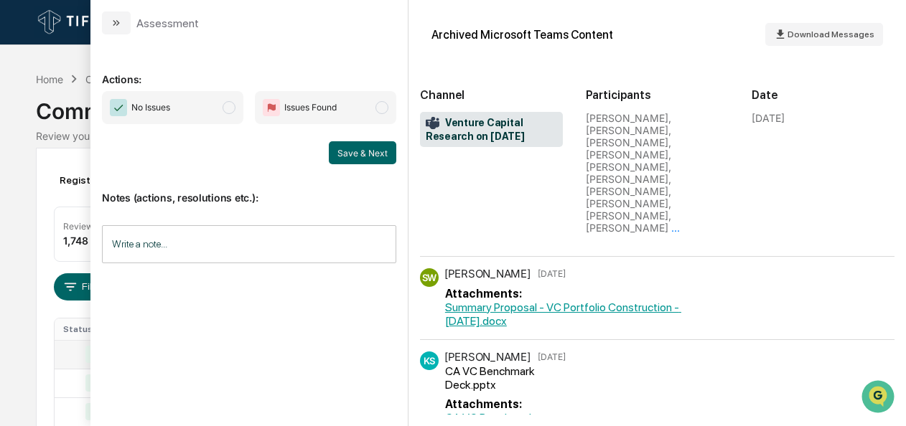
scroll to position [247, 0]
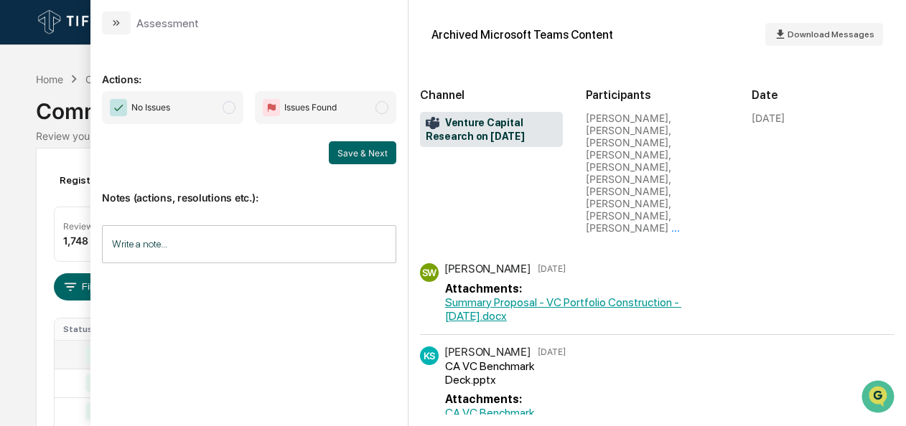
click at [233, 106] on span "modal" at bounding box center [229, 107] width 13 height 13
click at [347, 150] on button "Save & Next" at bounding box center [362, 152] width 67 height 23
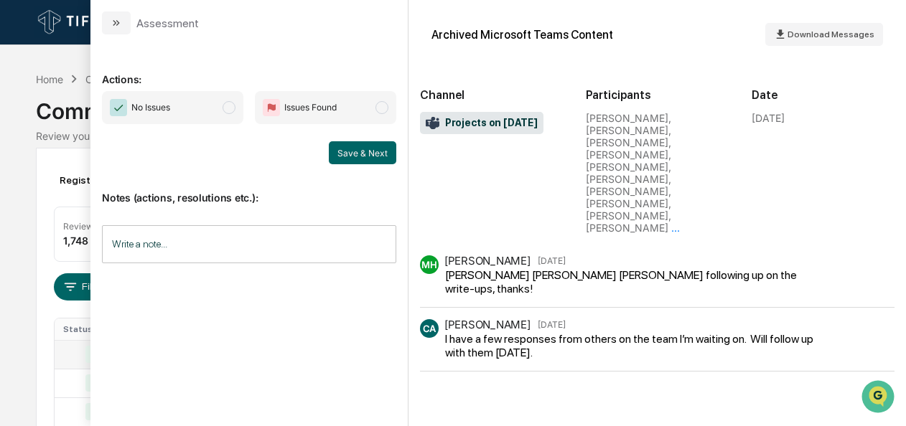
scroll to position [34, 0]
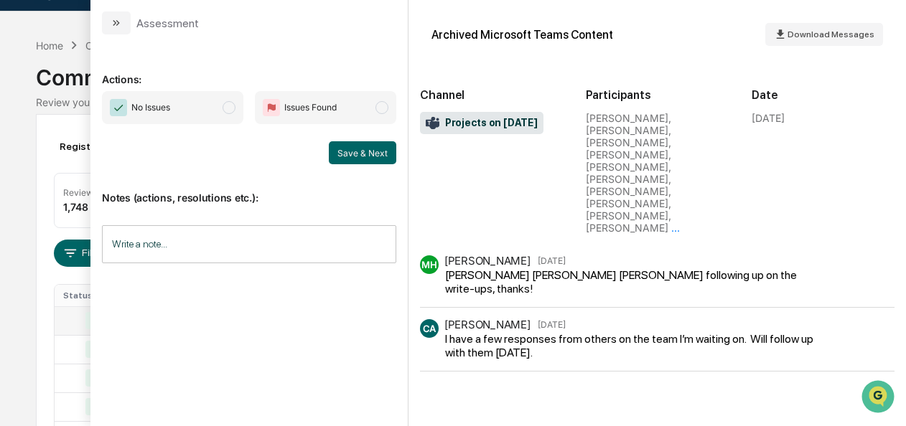
click at [225, 103] on span "modal" at bounding box center [229, 107] width 13 height 13
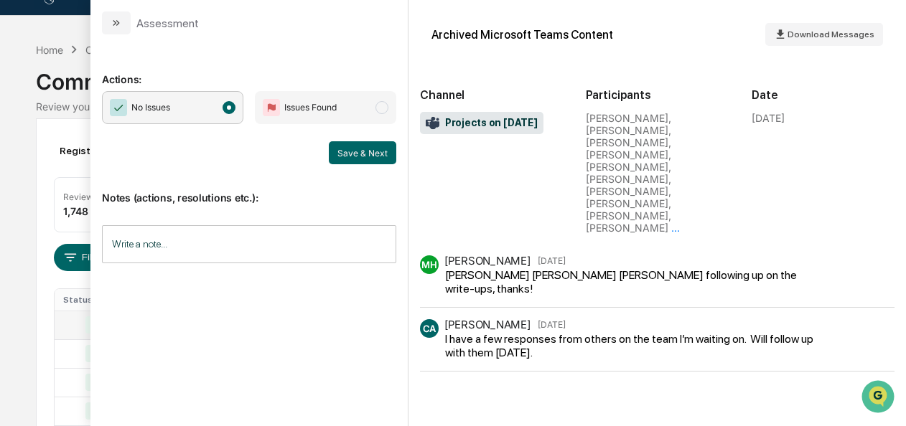
scroll to position [28, 0]
click at [343, 159] on button "Save & Next" at bounding box center [362, 152] width 67 height 23
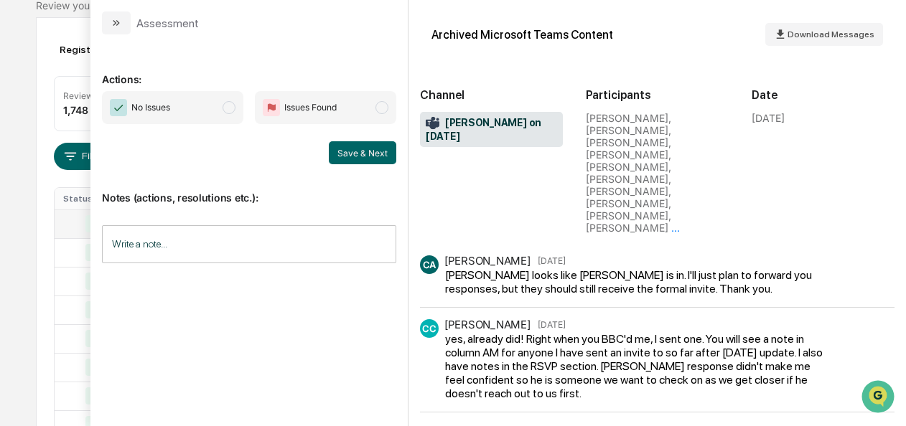
scroll to position [126, 0]
click at [233, 101] on span "modal" at bounding box center [229, 107] width 13 height 13
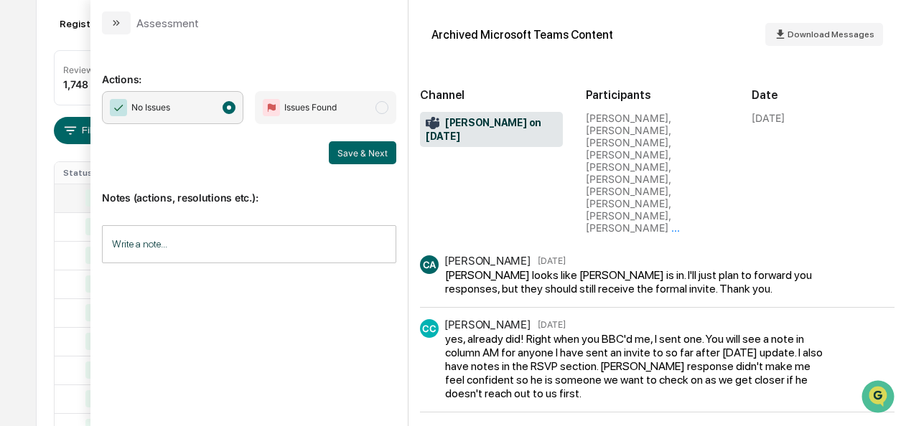
scroll to position [152, 0]
click at [359, 162] on button "Save & Next" at bounding box center [362, 152] width 67 height 23
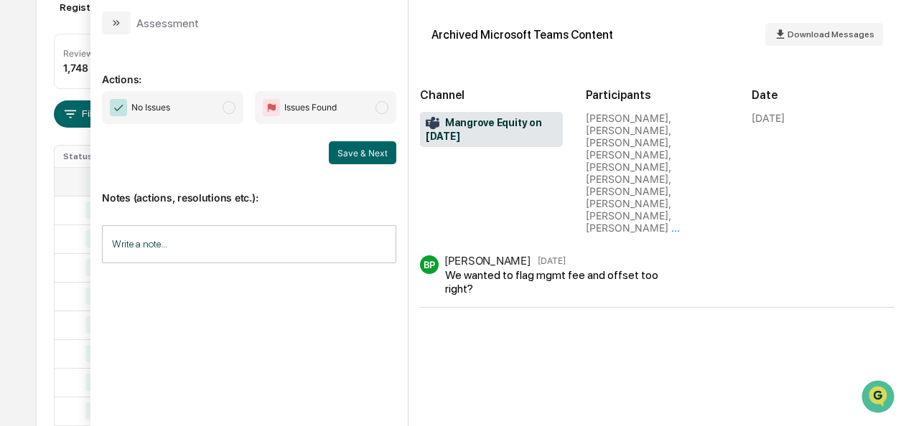
scroll to position [172, 0]
click at [236, 112] on span "No Issues" at bounding box center [172, 107] width 141 height 33
click at [385, 153] on button "Save & Next" at bounding box center [362, 152] width 67 height 23
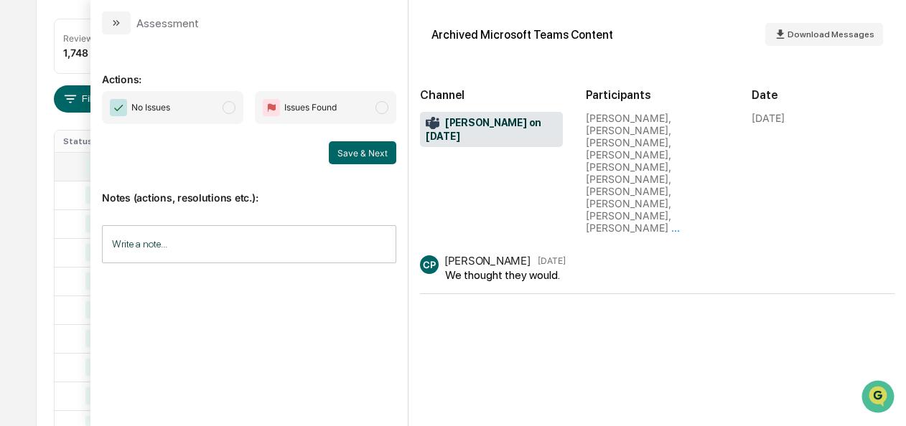
scroll to position [186, 0]
click at [228, 106] on span "modal" at bounding box center [229, 107] width 13 height 13
click at [350, 159] on button "Save & Next" at bounding box center [362, 152] width 67 height 23
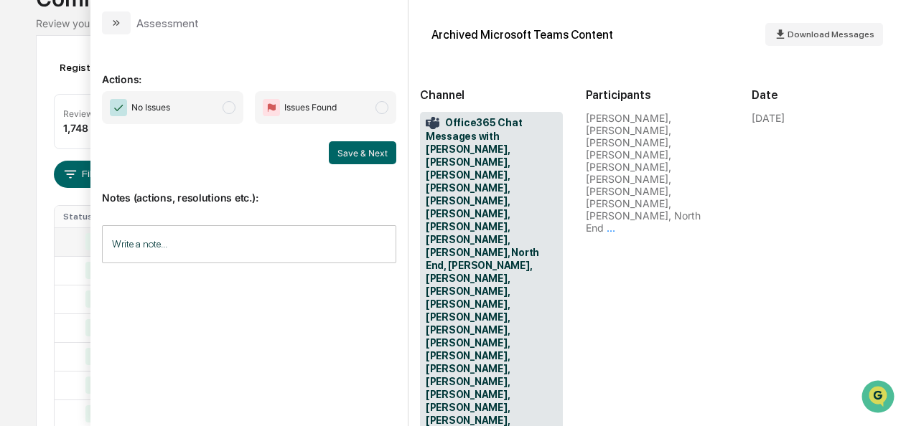
scroll to position [31, 0]
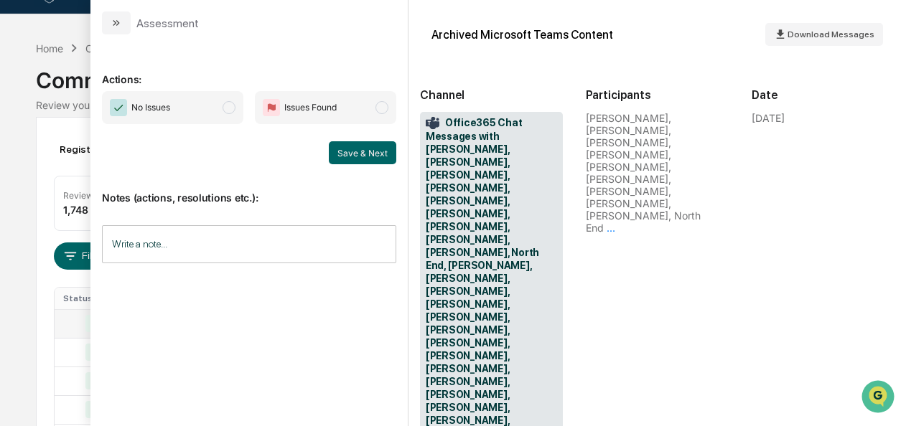
click at [235, 109] on span "modal" at bounding box center [229, 107] width 13 height 13
click at [346, 159] on button "Save & Next" at bounding box center [362, 152] width 67 height 23
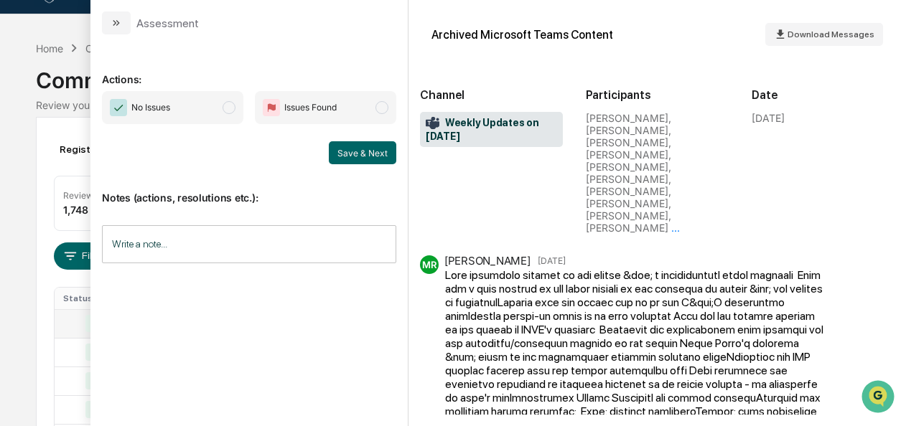
click at [231, 108] on span "modal" at bounding box center [229, 107] width 13 height 13
click at [391, 162] on button "Save & Next" at bounding box center [362, 152] width 67 height 23
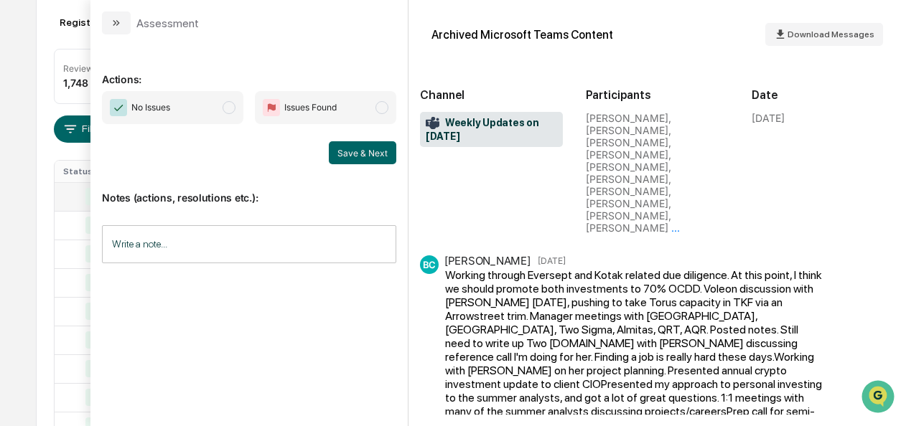
scroll to position [155, 0]
click at [233, 112] on span "modal" at bounding box center [229, 107] width 13 height 13
click at [357, 165] on div "Notes (actions, resolutions etc.): Write a note... Write a note..." at bounding box center [249, 222] width 294 height 116
click at [357, 159] on button "Save & Next" at bounding box center [362, 152] width 67 height 23
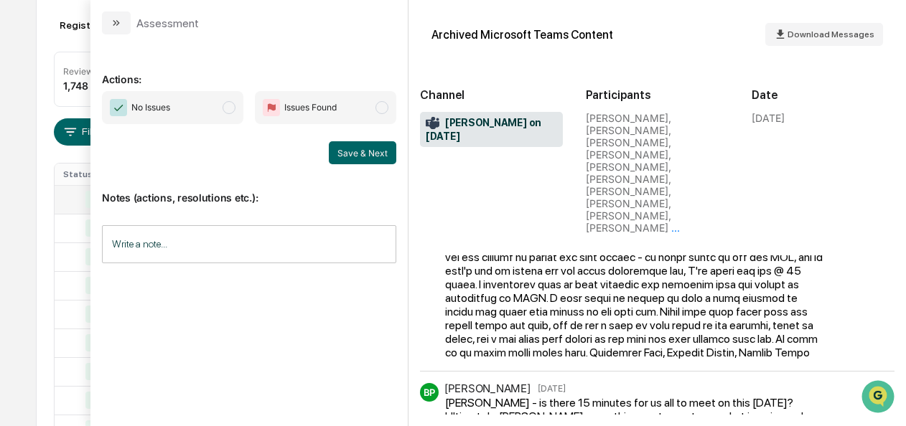
scroll to position [274, 0]
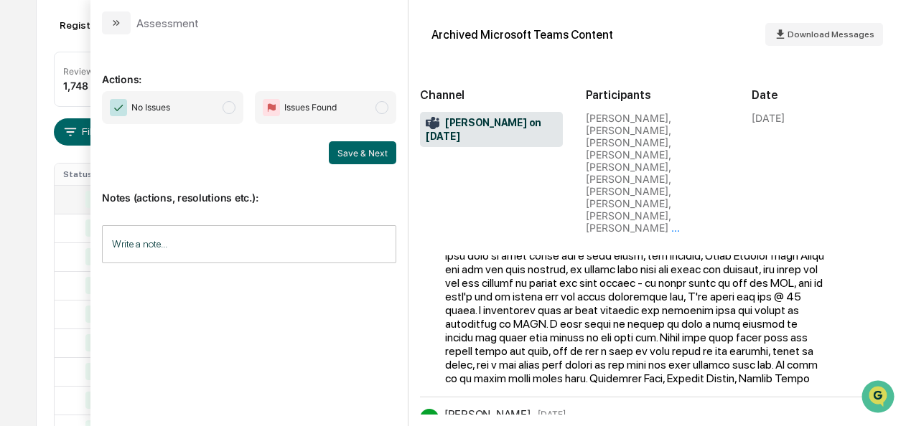
click at [237, 103] on span "No Issues" at bounding box center [172, 107] width 141 height 33
click at [368, 155] on button "Save & Next" at bounding box center [362, 152] width 67 height 23
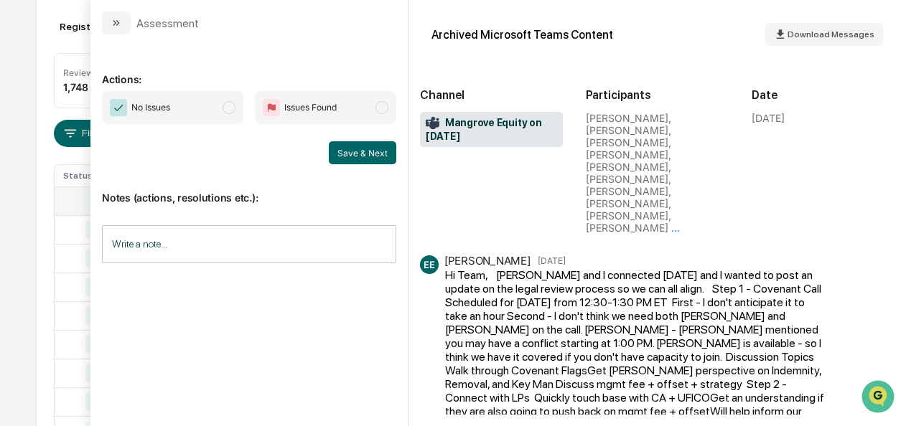
scroll to position [143, 0]
click at [230, 110] on span "modal" at bounding box center [229, 107] width 13 height 13
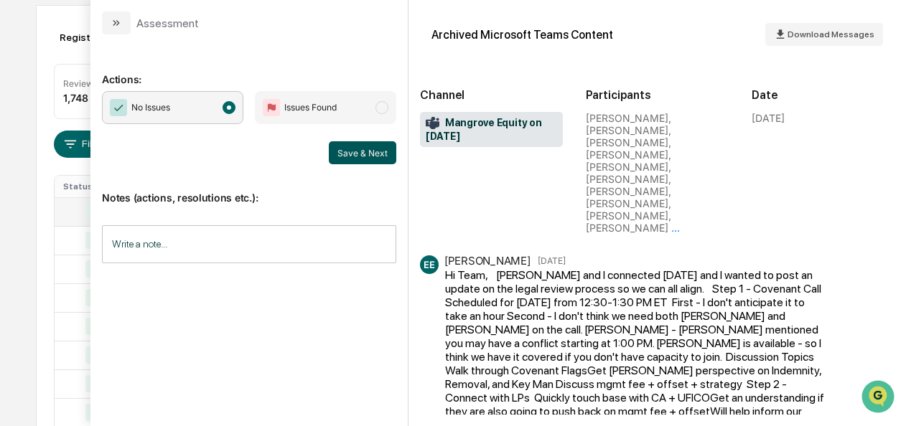
click at [379, 156] on button "Save & Next" at bounding box center [362, 152] width 67 height 23
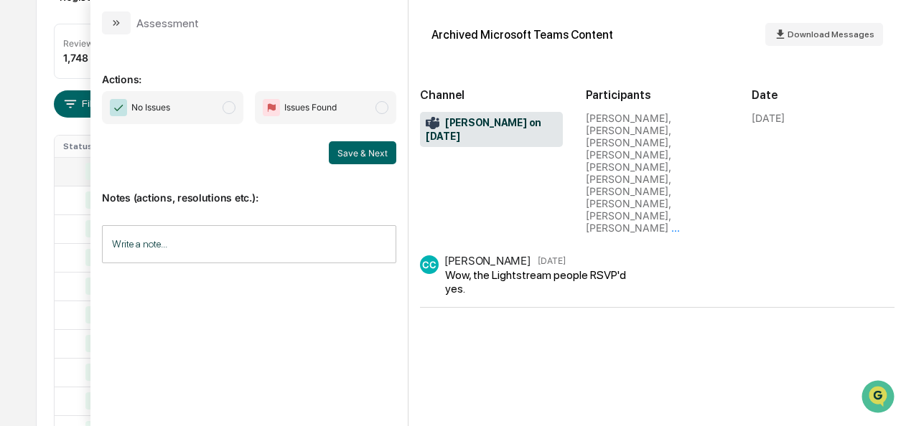
scroll to position [182, 0]
click at [230, 116] on span "No Issues" at bounding box center [172, 107] width 141 height 33
click at [335, 154] on button "Save & Next" at bounding box center [362, 152] width 67 height 23
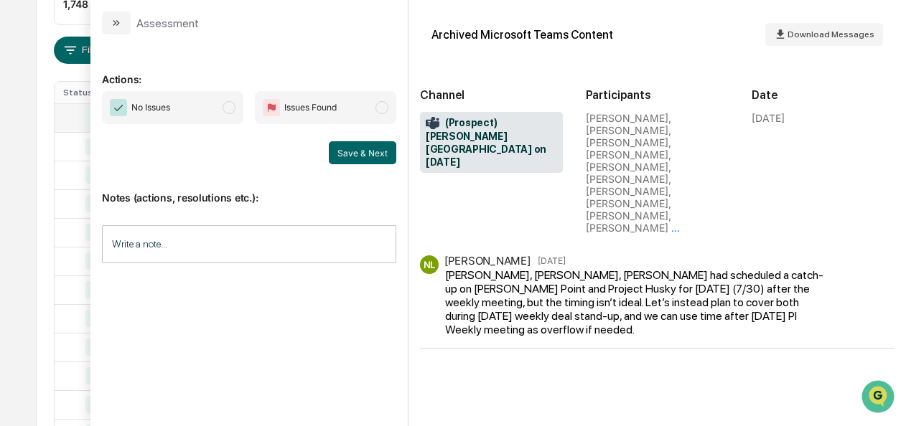
scroll to position [228, 0]
click at [233, 108] on span "modal" at bounding box center [229, 107] width 13 height 13
click at [337, 148] on button "Save & Next" at bounding box center [362, 152] width 67 height 23
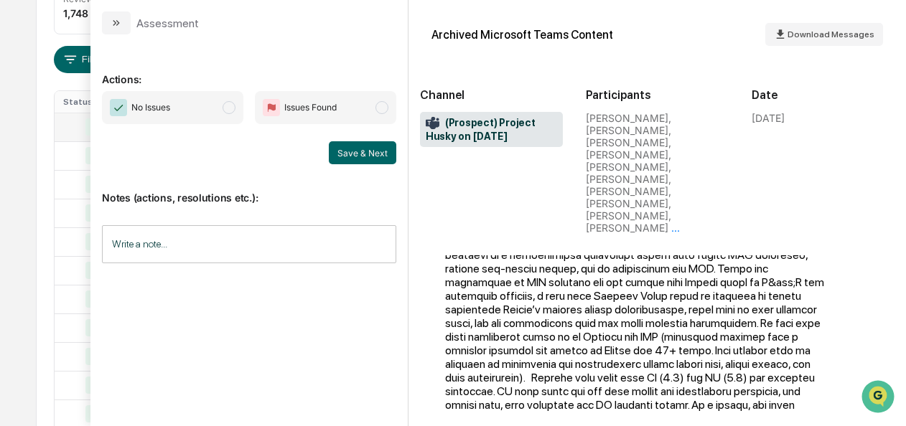
scroll to position [88, 0]
click at [225, 116] on span "No Issues" at bounding box center [172, 107] width 141 height 33
click at [364, 154] on button "Save & Next" at bounding box center [362, 152] width 67 height 23
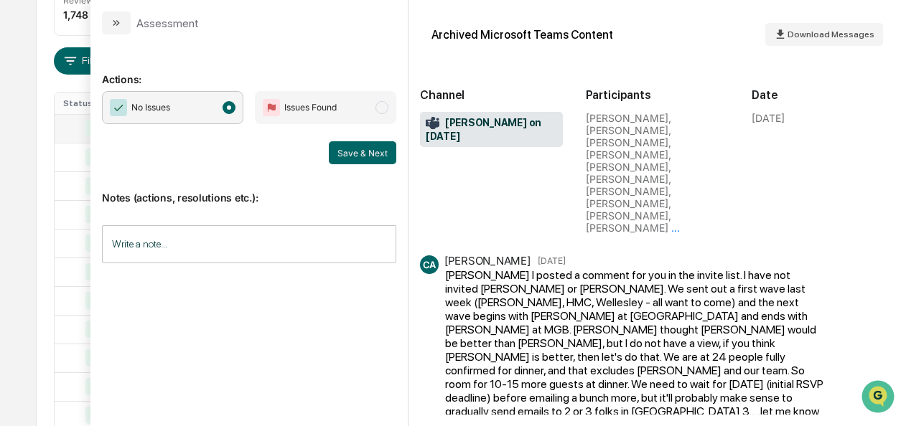
scroll to position [225, 0]
click at [356, 154] on button "Save & Next" at bounding box center [362, 152] width 67 height 23
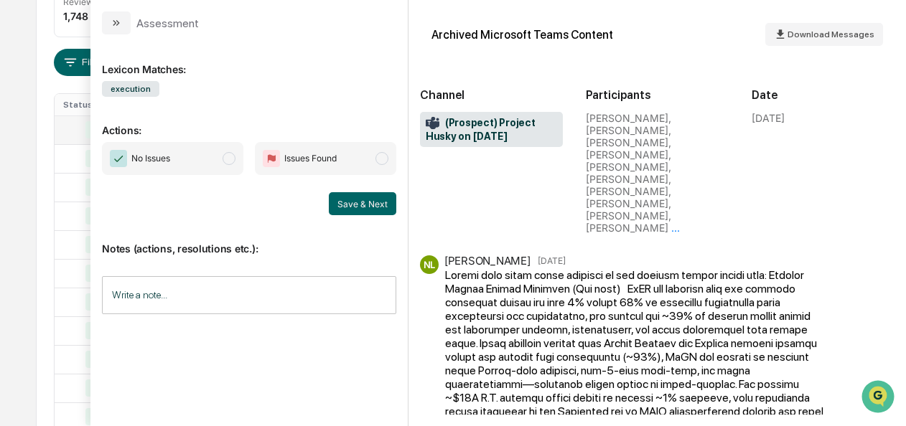
scroll to position [187, 0]
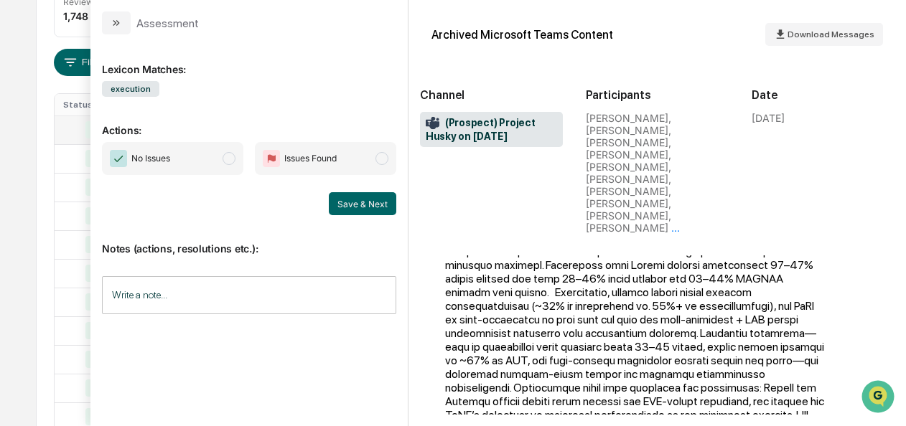
click at [233, 158] on span "modal" at bounding box center [229, 158] width 13 height 13
click at [342, 208] on button "Save & Next" at bounding box center [362, 203] width 67 height 23
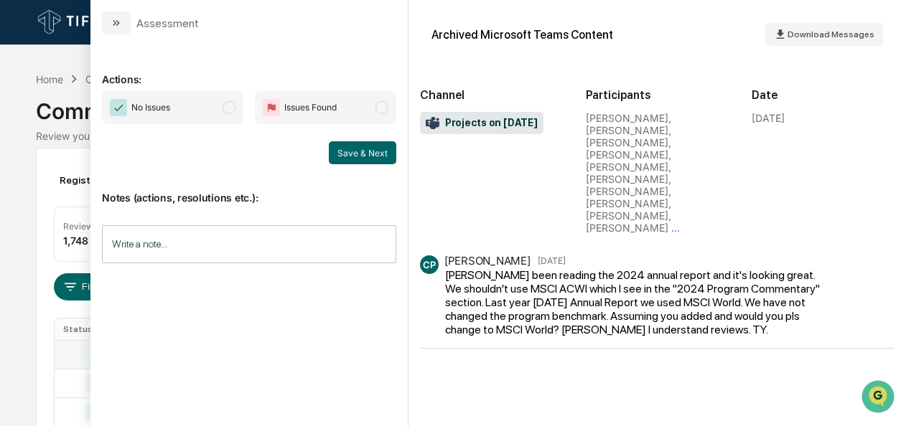
click at [226, 109] on span "modal" at bounding box center [229, 107] width 13 height 13
click at [350, 154] on button "Save & Next" at bounding box center [362, 152] width 67 height 23
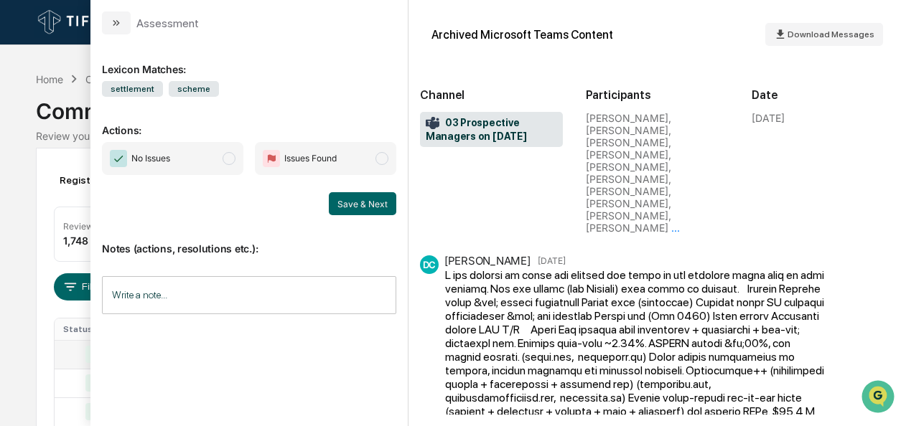
scroll to position [271, 0]
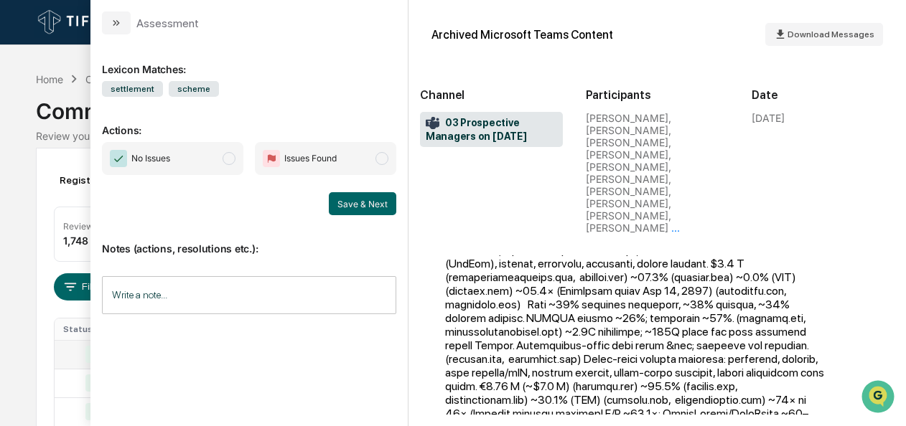
click at [221, 156] on span "No Issues" at bounding box center [172, 158] width 141 height 33
click at [362, 197] on button "Save & Next" at bounding box center [362, 203] width 67 height 23
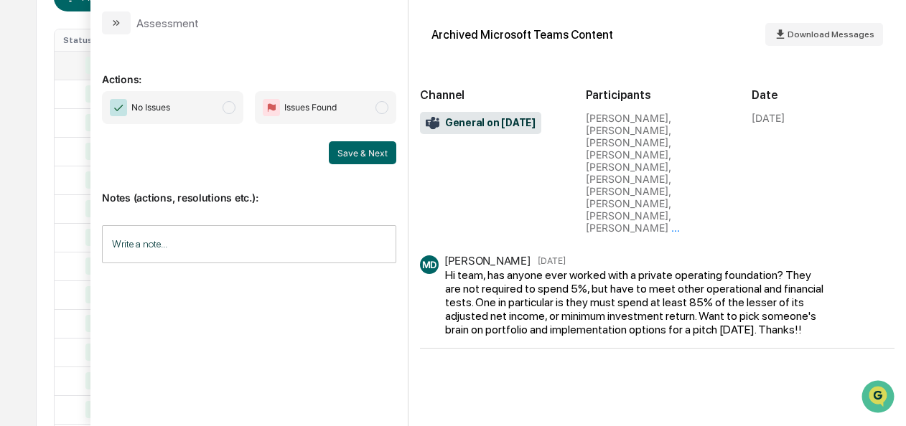
scroll to position [271, 0]
click at [223, 106] on span "No Issues" at bounding box center [172, 107] width 141 height 33
click at [362, 153] on button "Save & Next" at bounding box center [362, 152] width 67 height 23
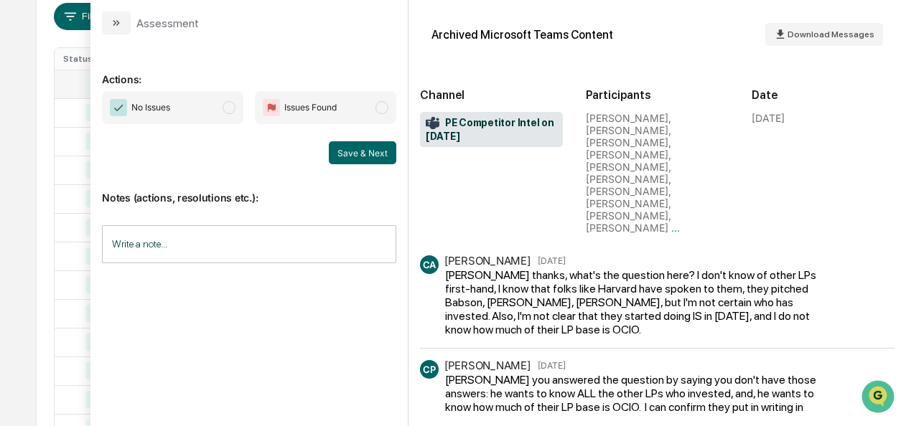
scroll to position [30, 0]
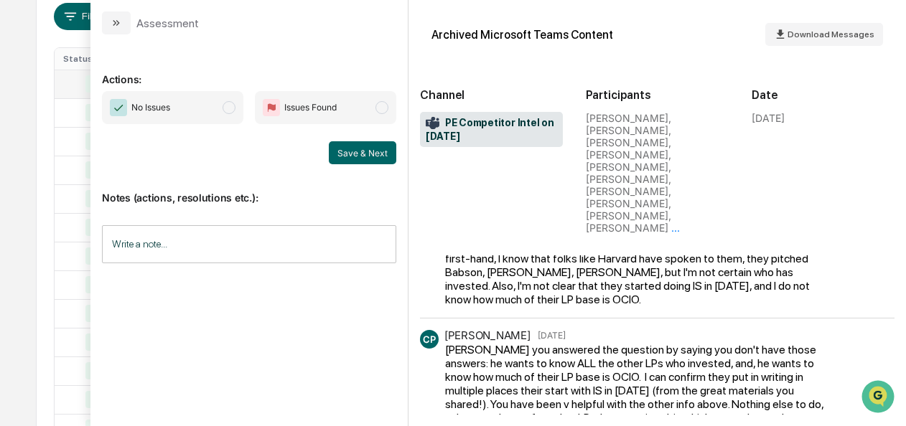
click at [220, 103] on span "No Issues" at bounding box center [172, 107] width 141 height 33
click at [362, 146] on button "Save & Next" at bounding box center [362, 152] width 67 height 23
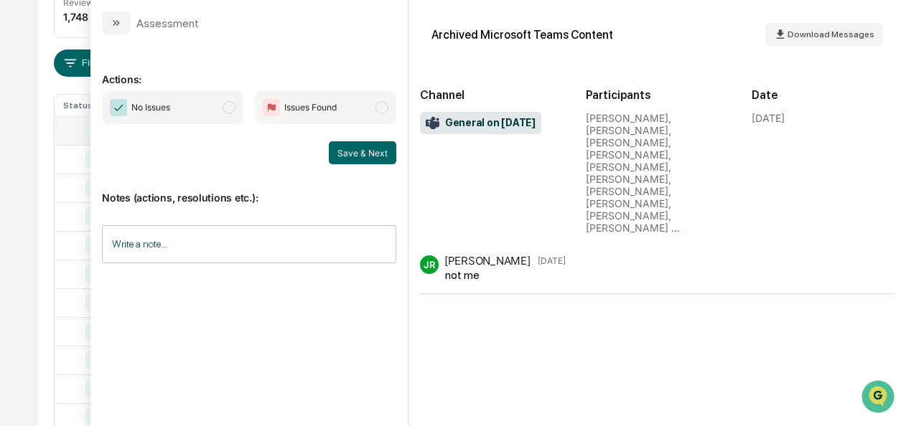
scroll to position [210, 0]
click at [223, 105] on span "No Issues" at bounding box center [172, 107] width 141 height 33
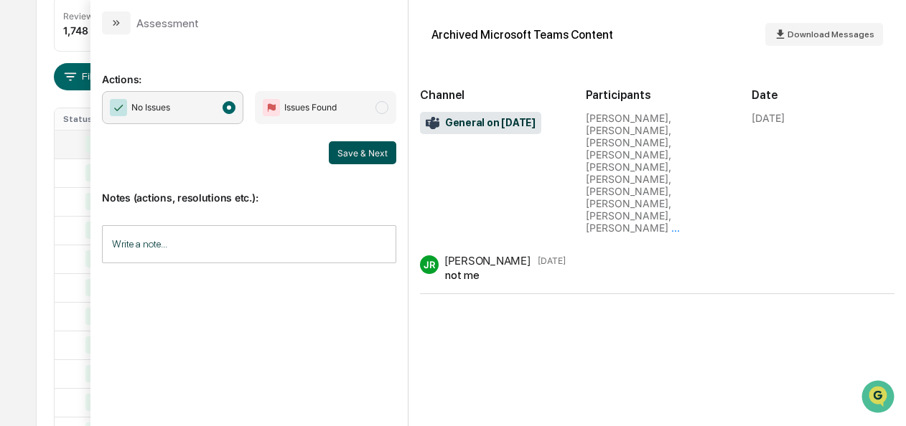
click at [376, 153] on button "Save & Next" at bounding box center [362, 152] width 67 height 23
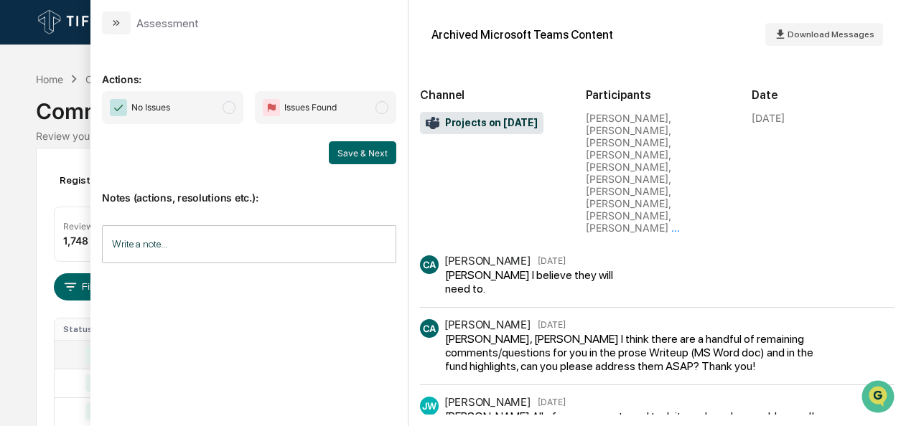
click at [232, 112] on span "modal" at bounding box center [229, 107] width 13 height 13
click at [359, 150] on button "Save & Next" at bounding box center [362, 152] width 67 height 23
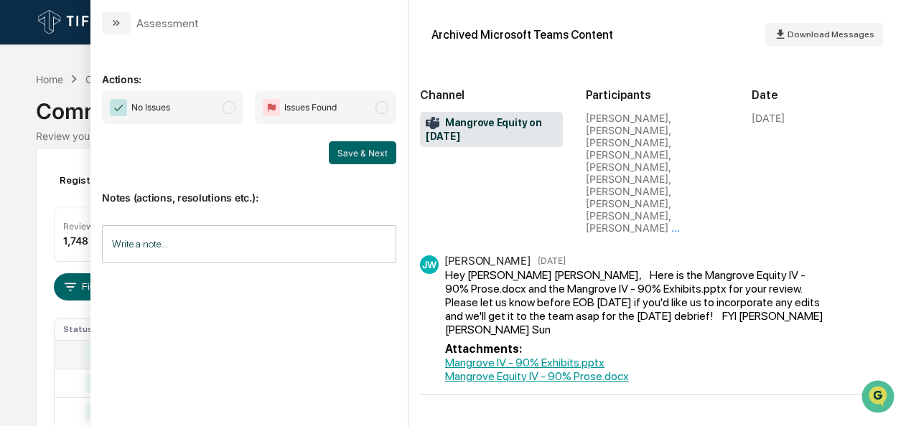
click at [227, 105] on span "modal" at bounding box center [229, 107] width 13 height 13
click at [386, 156] on button "Save & Next" at bounding box center [362, 152] width 67 height 23
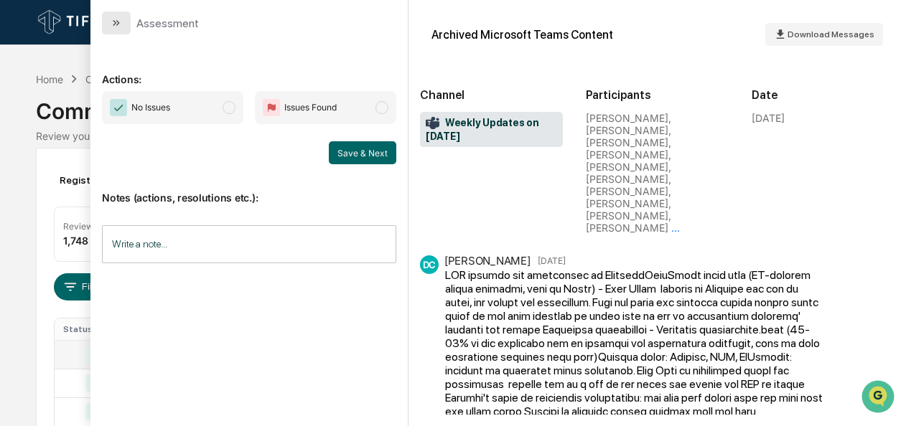
click at [109, 23] on button "modal" at bounding box center [116, 22] width 29 height 23
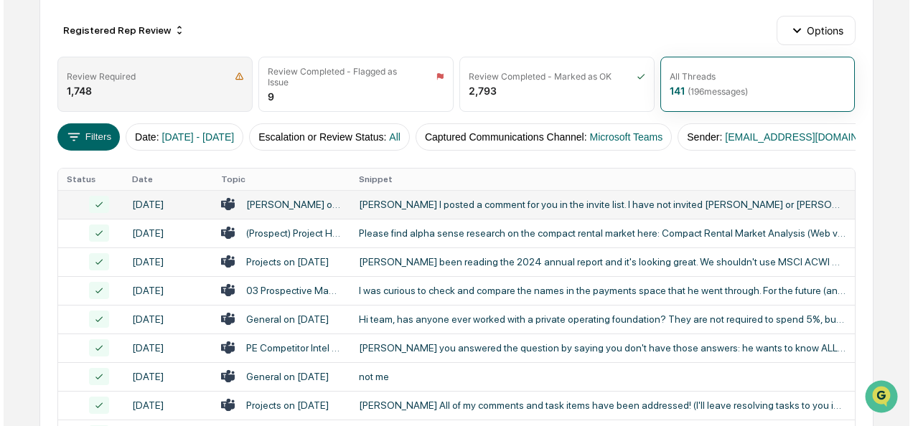
scroll to position [146, 0]
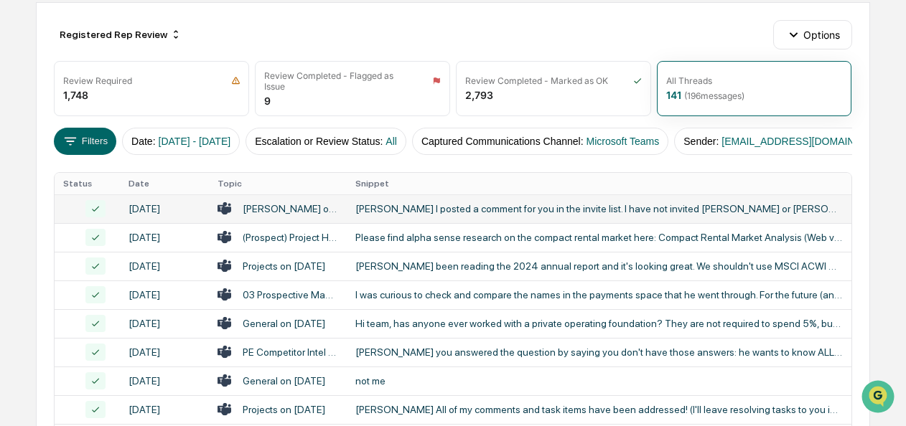
click at [90, 146] on button "Filters" at bounding box center [85, 141] width 62 height 27
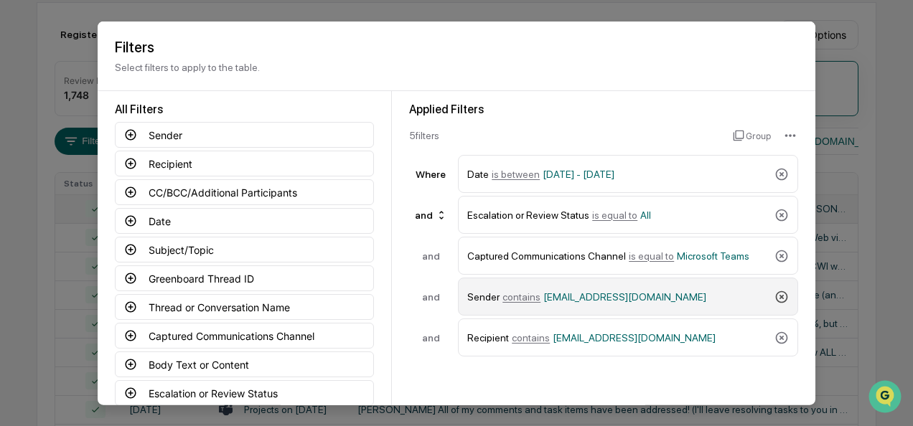
click at [775, 291] on icon at bounding box center [782, 296] width 14 height 14
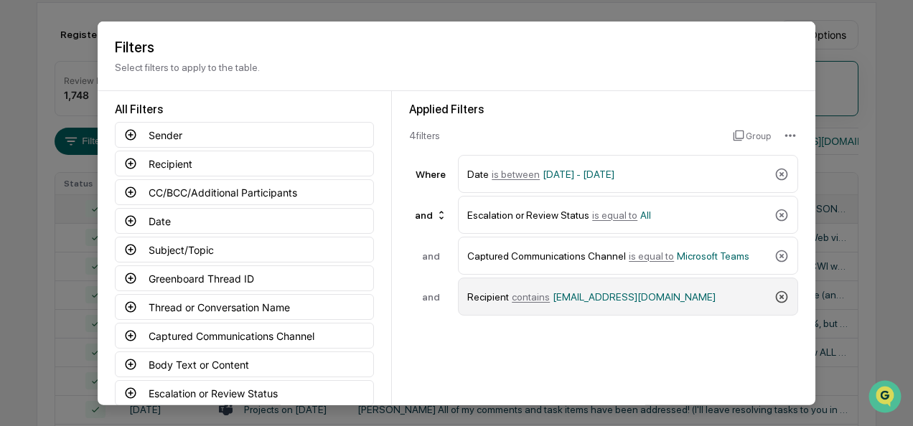
click at [775, 291] on icon at bounding box center [782, 296] width 14 height 14
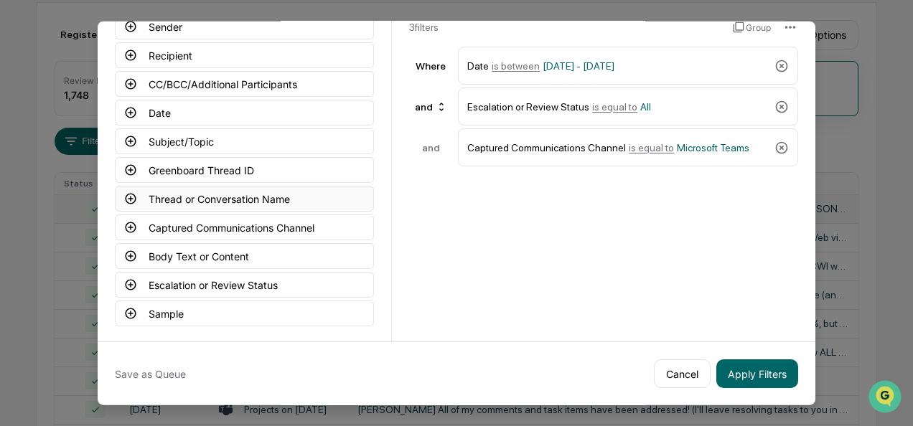
scroll to position [90, 0]
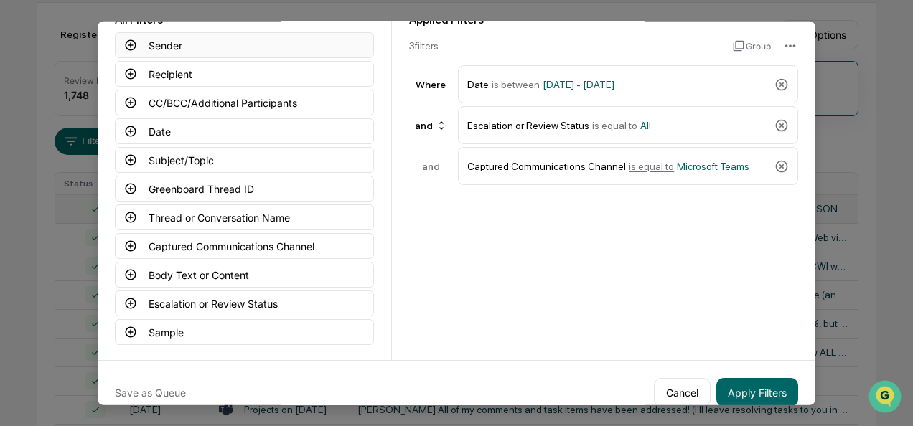
click at [129, 50] on icon at bounding box center [131, 44] width 11 height 11
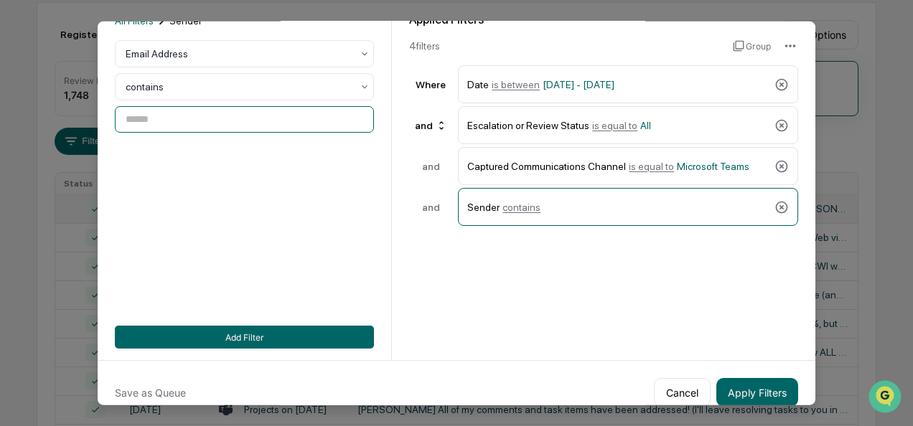
click at [184, 116] on input at bounding box center [244, 119] width 259 height 27
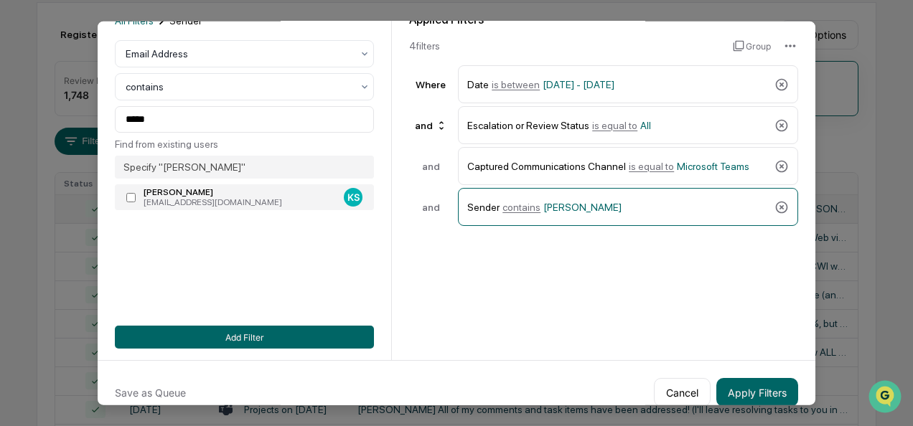
type input "**********"
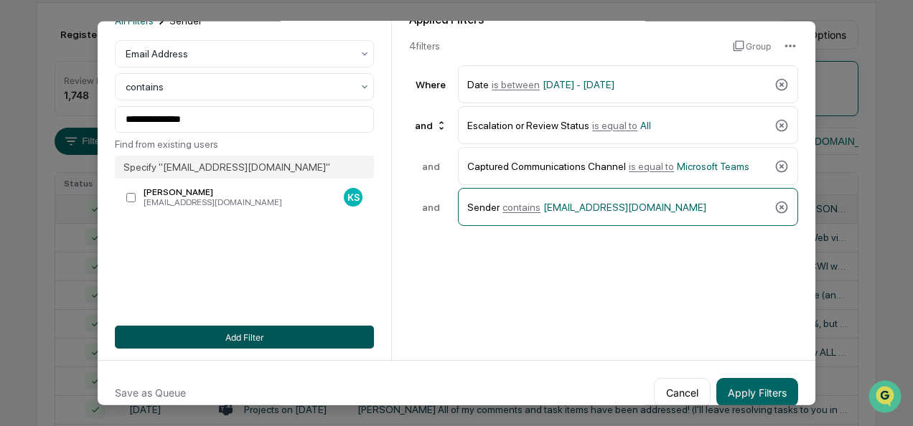
click at [210, 336] on button "Add Filter" at bounding box center [244, 337] width 259 height 23
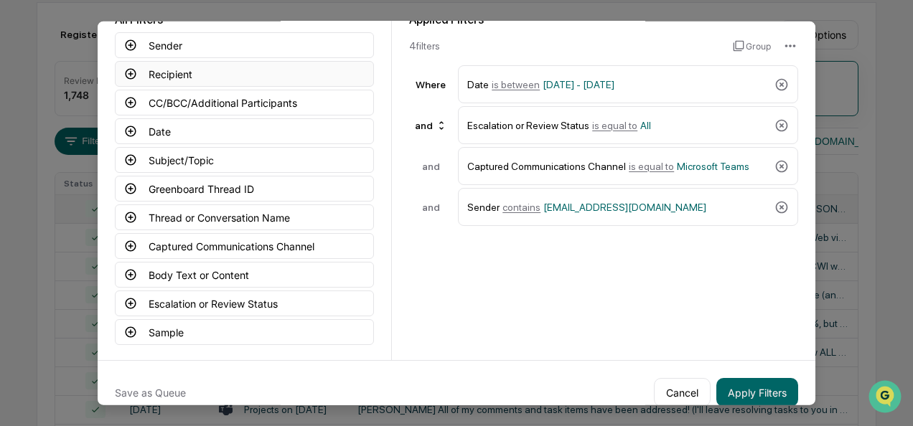
click at [129, 73] on icon at bounding box center [130, 73] width 13 height 13
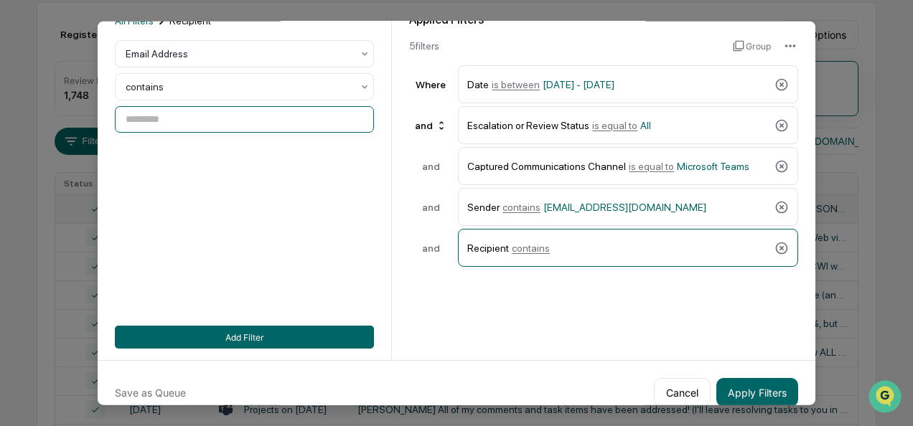
click at [170, 108] on input at bounding box center [244, 119] width 259 height 27
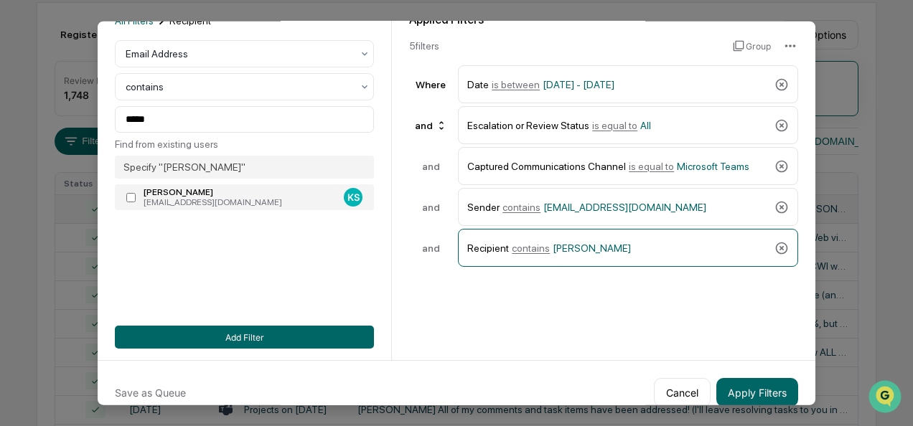
type input "**********"
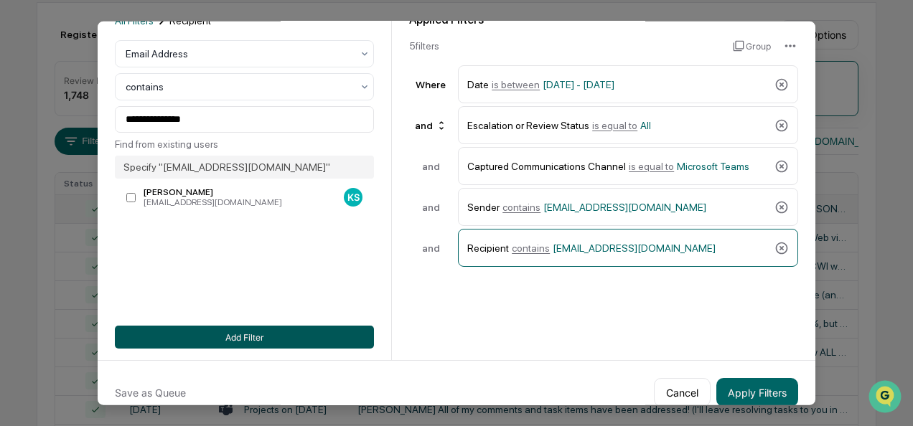
click at [175, 334] on button "Add Filter" at bounding box center [244, 337] width 259 height 23
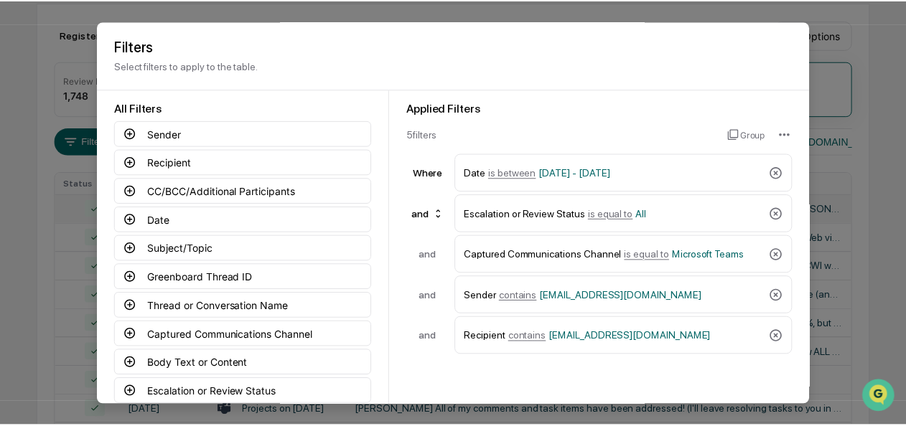
scroll to position [108, 0]
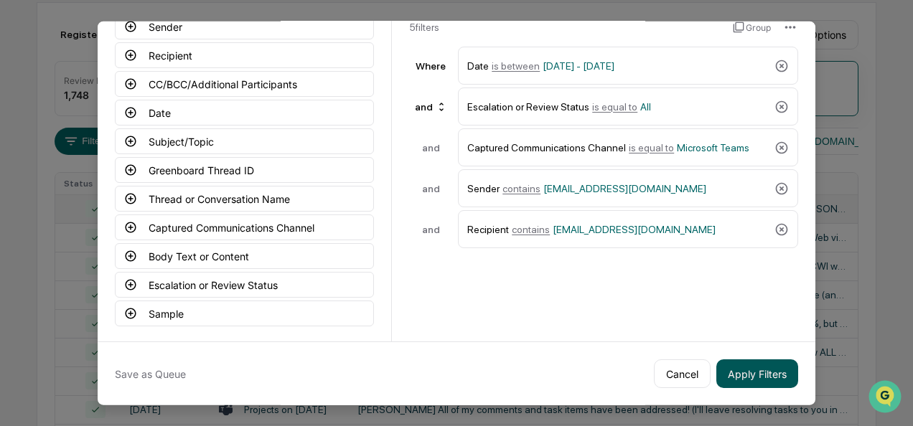
click at [777, 375] on button "Apply Filters" at bounding box center [757, 374] width 82 height 29
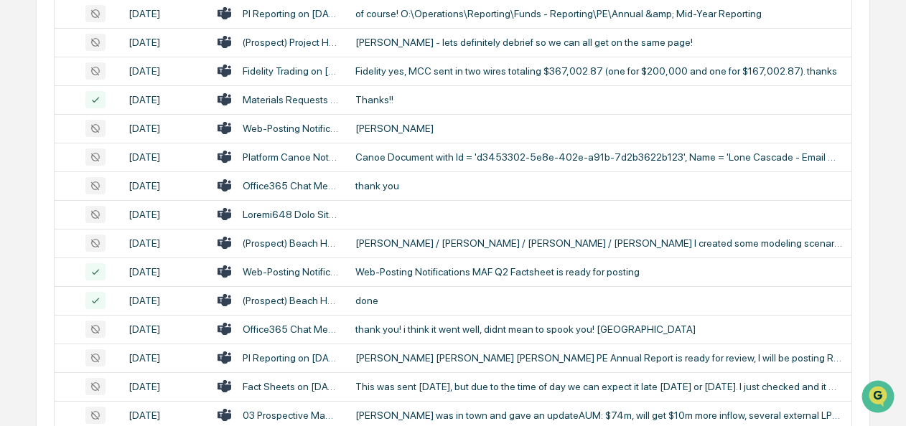
scroll to position [717, 0]
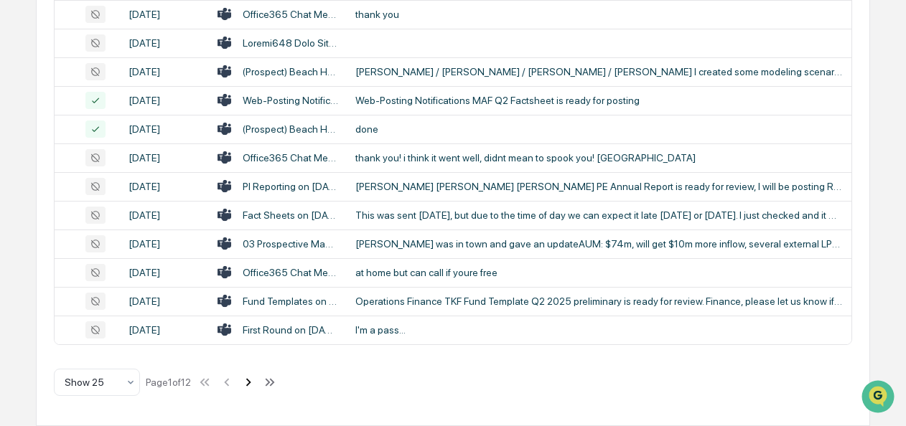
click at [247, 382] on icon at bounding box center [248, 383] width 16 height 16
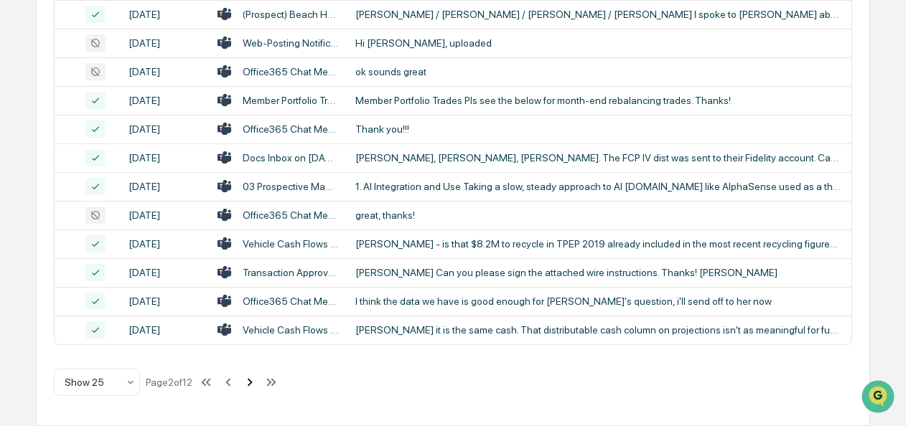
click at [250, 383] on icon at bounding box center [250, 383] width 16 height 16
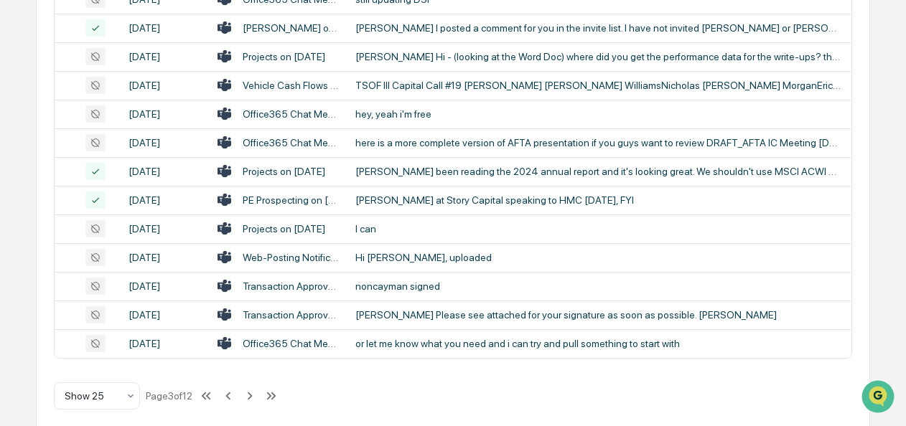
scroll to position [710, 0]
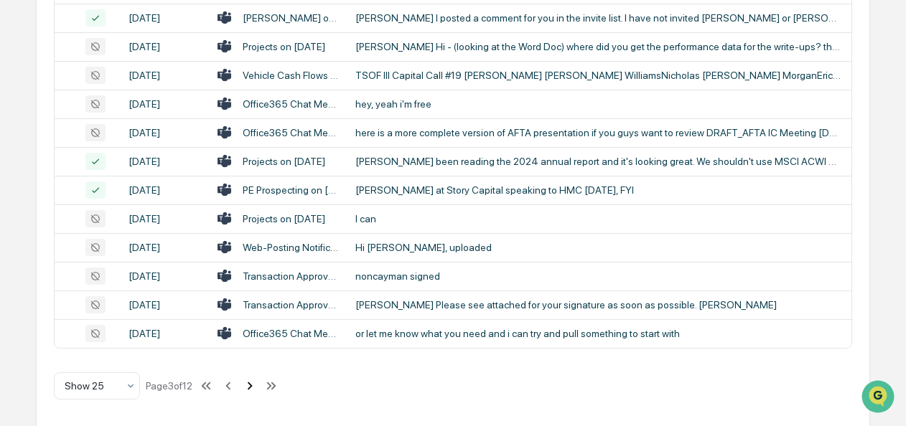
click at [252, 398] on button at bounding box center [250, 386] width 16 height 29
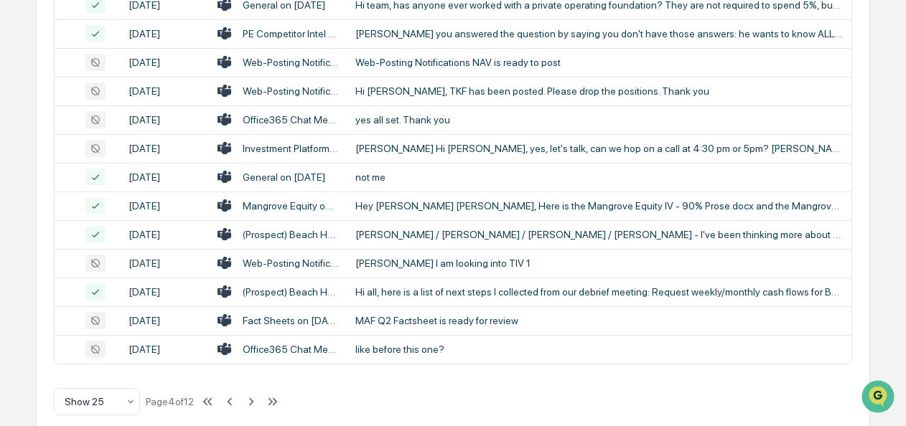
scroll to position [717, 0]
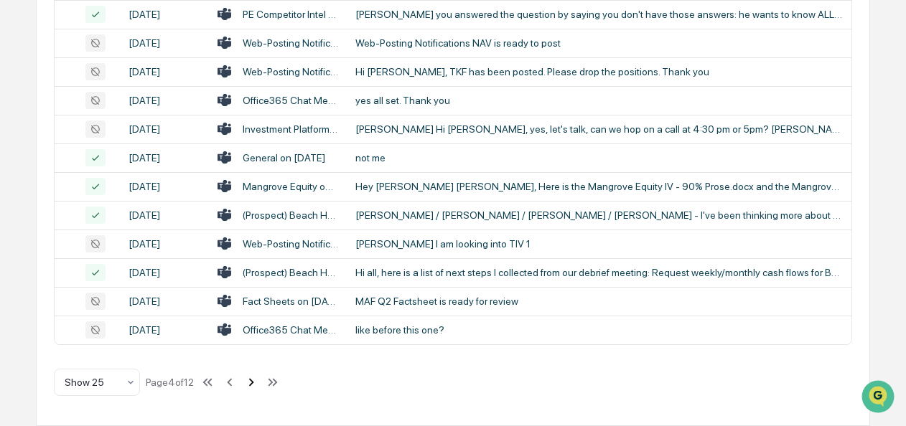
click at [254, 385] on icon at bounding box center [251, 382] width 5 height 8
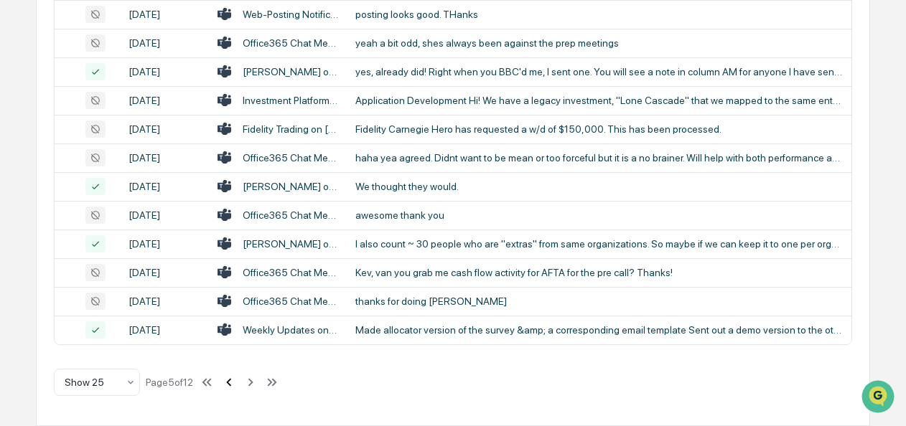
click at [232, 385] on icon at bounding box center [229, 383] width 16 height 16
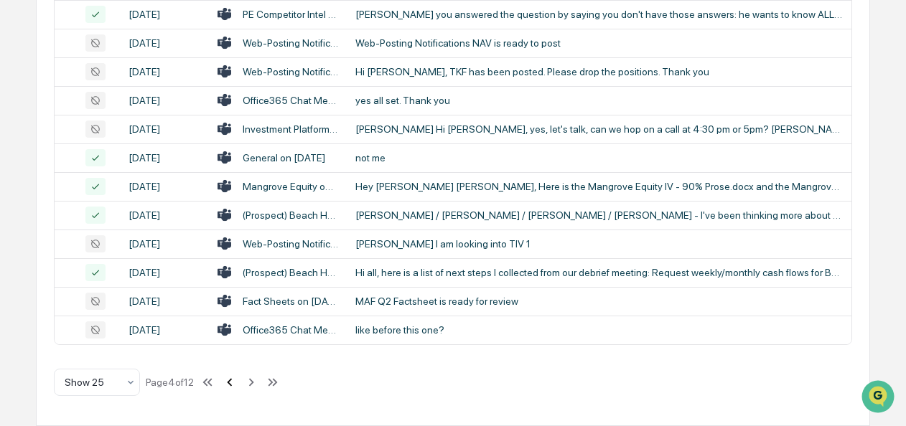
click at [232, 385] on icon at bounding box center [230, 383] width 16 height 16
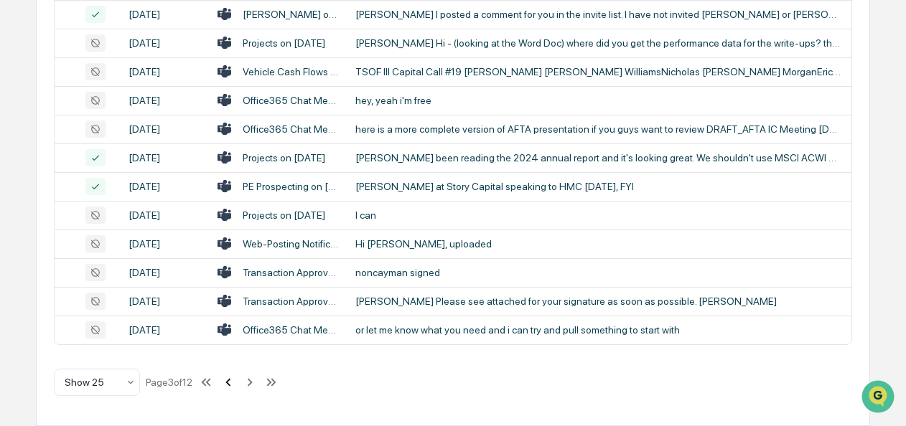
click at [232, 385] on icon at bounding box center [228, 383] width 16 height 16
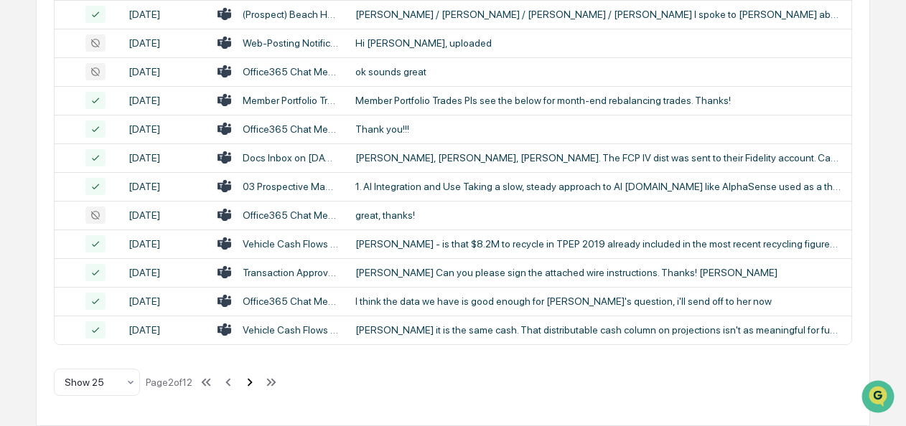
click at [258, 380] on icon at bounding box center [250, 383] width 16 height 16
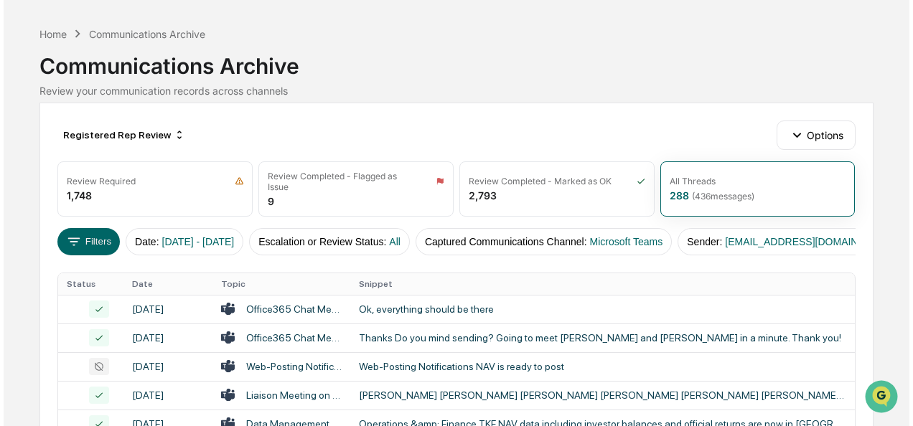
scroll to position [0, 0]
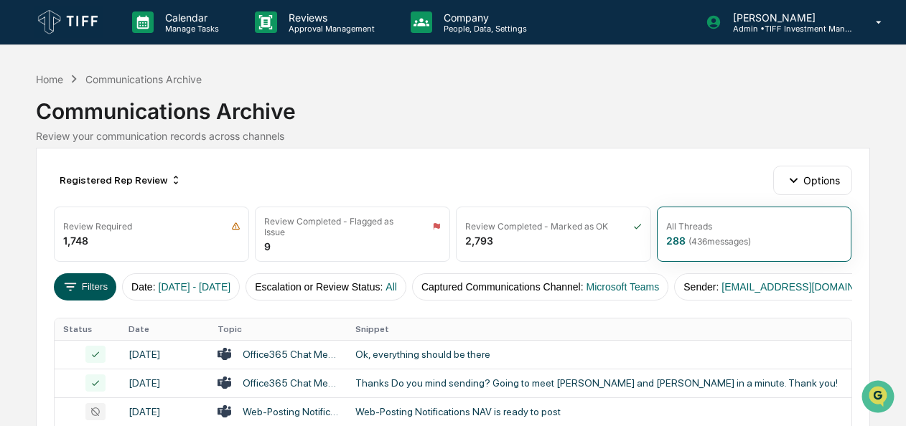
click at [83, 290] on button "Filters" at bounding box center [85, 286] width 62 height 27
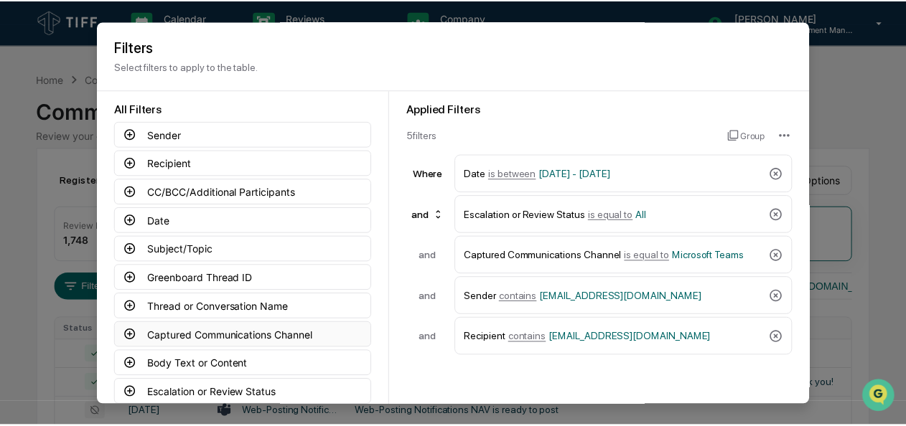
scroll to position [108, 0]
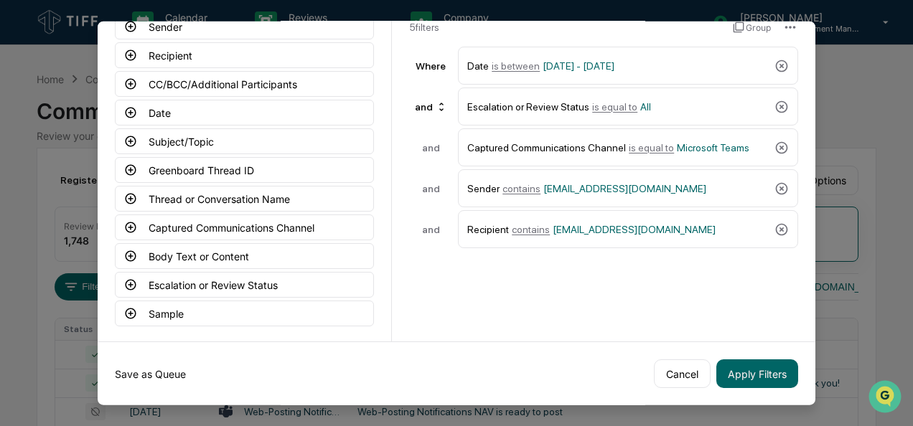
click at [162, 375] on button "Save as Queue" at bounding box center [150, 374] width 71 height 29
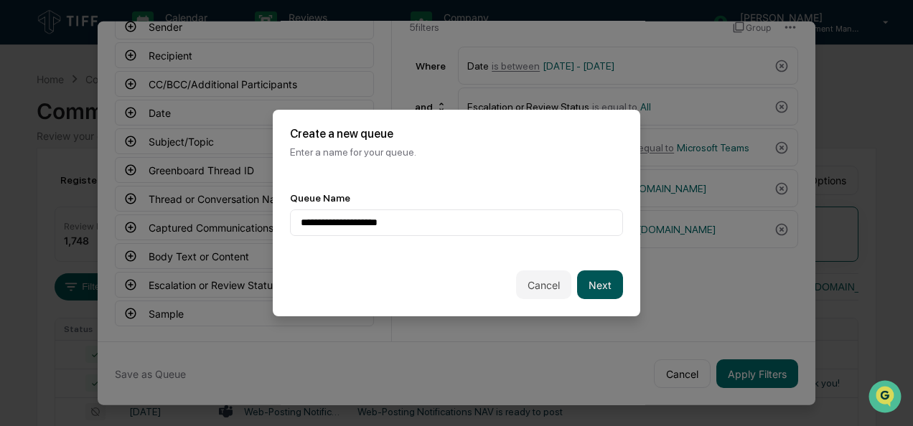
type input "**********"
click at [603, 289] on button "Next" at bounding box center [600, 285] width 46 height 29
click at [487, 236] on div "Select..." at bounding box center [456, 223] width 333 height 27
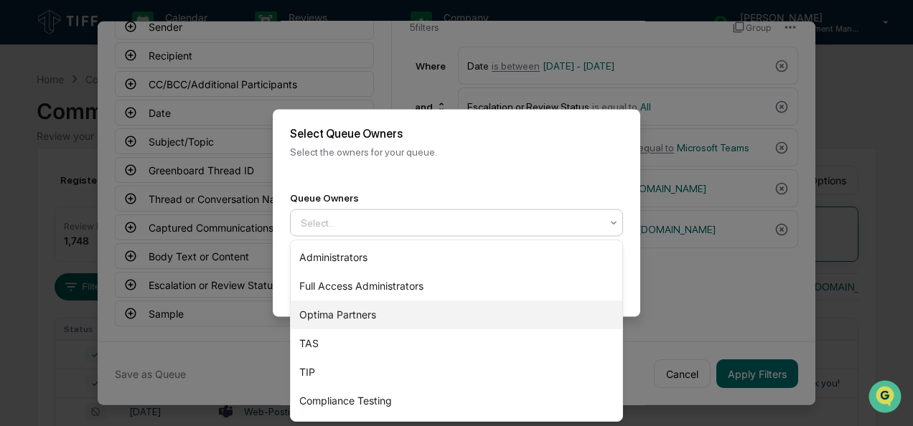
click at [399, 304] on div "Optima Partners" at bounding box center [457, 315] width 332 height 29
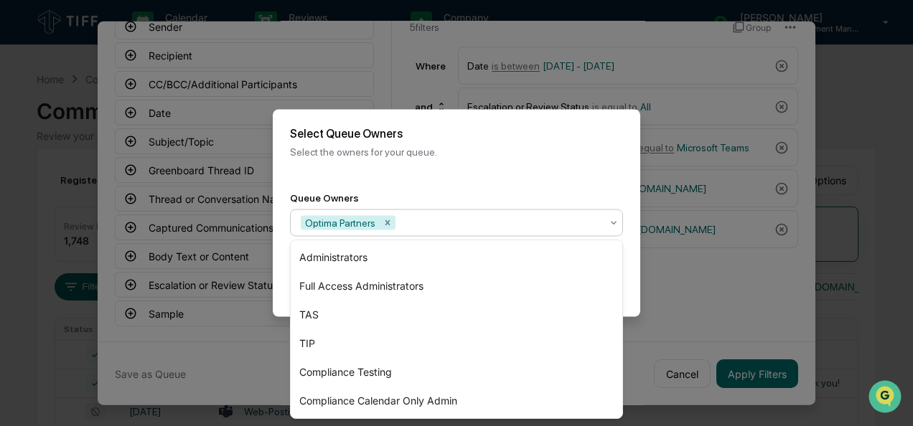
click at [636, 284] on div "Back Create" at bounding box center [457, 285] width 368 height 63
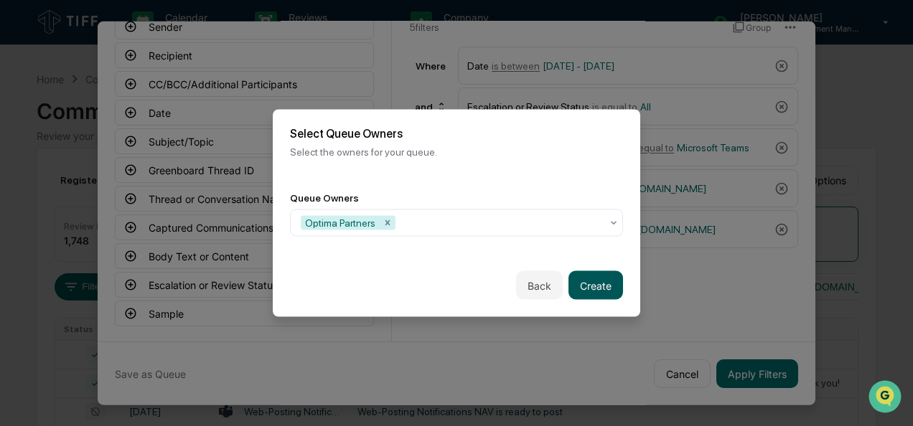
click at [590, 283] on button "Create" at bounding box center [596, 285] width 55 height 29
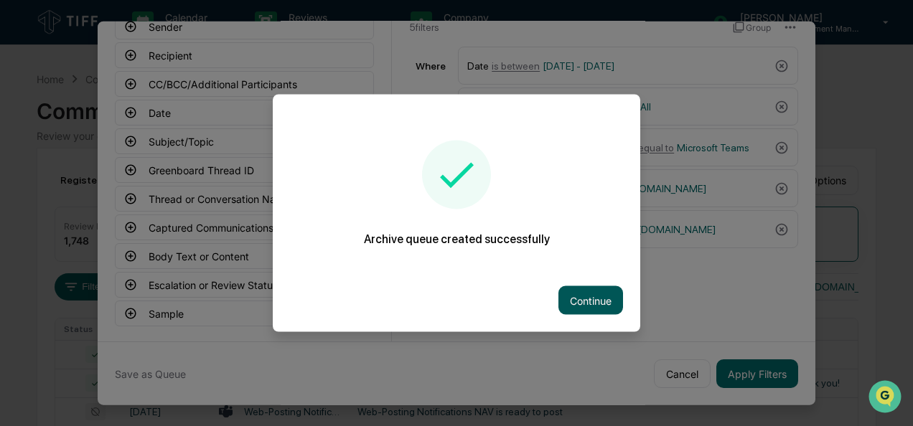
click at [588, 294] on button "Continue" at bounding box center [590, 300] width 65 height 29
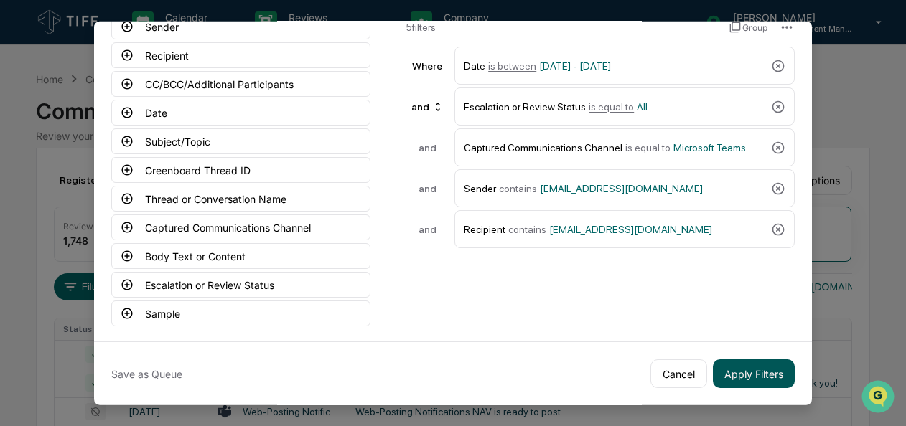
click at [731, 373] on button "Apply Filters" at bounding box center [754, 374] width 82 height 29
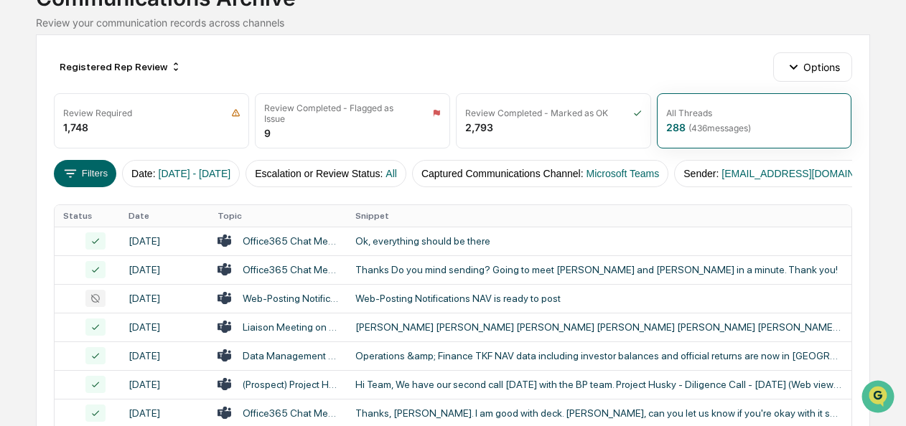
scroll to position [0, 0]
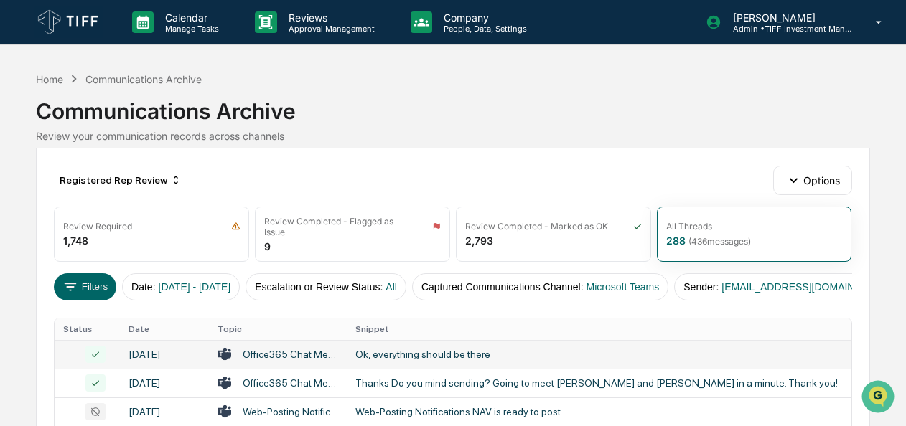
click at [371, 360] on div "Ok, everything should be there" at bounding box center [598, 354] width 487 height 11
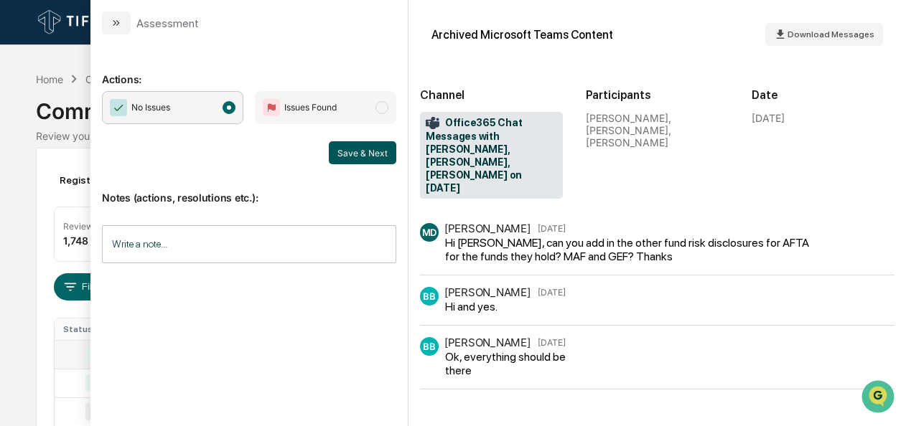
click at [382, 154] on button "Save & Next" at bounding box center [362, 152] width 67 height 23
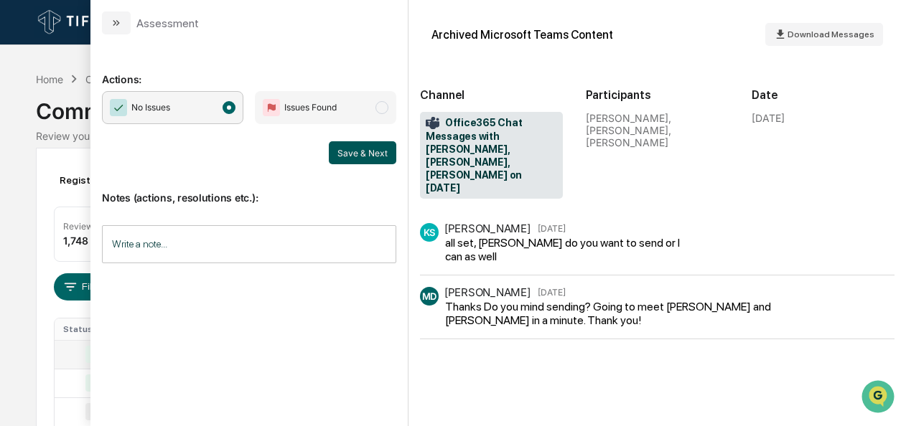
click at [369, 155] on button "Save & Next" at bounding box center [362, 152] width 67 height 23
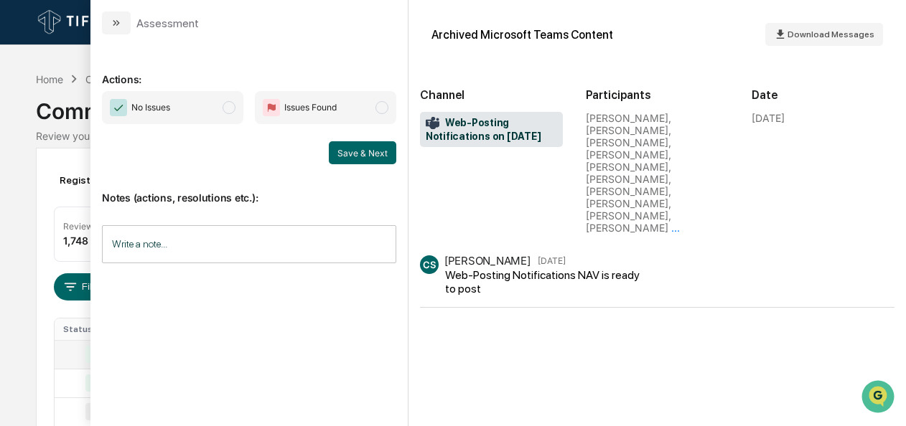
click at [227, 102] on span "modal" at bounding box center [229, 107] width 13 height 13
click at [360, 155] on button "Save & Next" at bounding box center [362, 152] width 67 height 23
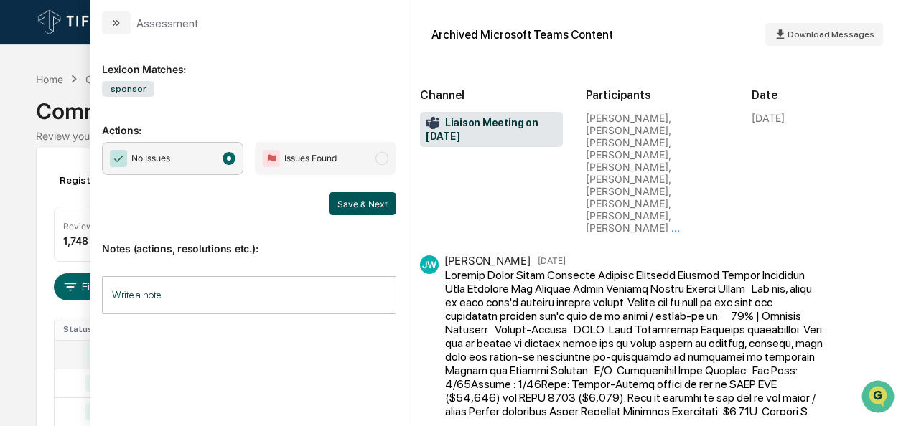
click at [338, 197] on button "Save & Next" at bounding box center [362, 203] width 67 height 23
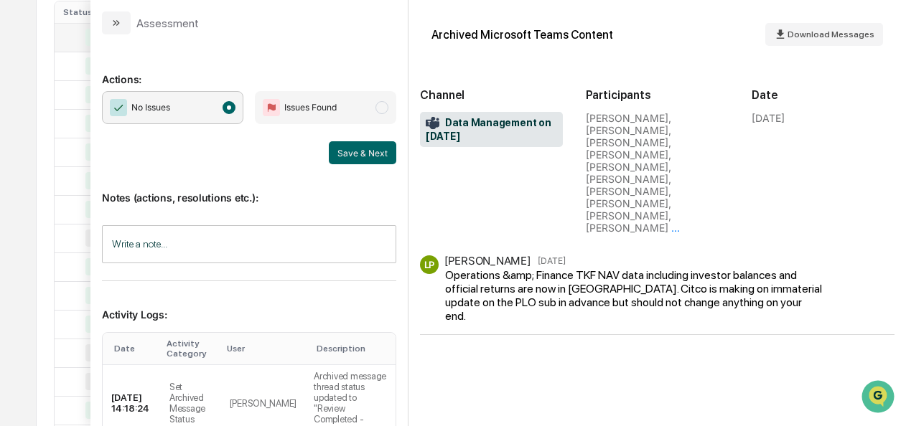
scroll to position [196, 0]
click at [332, 145] on button "Save & Next" at bounding box center [362, 152] width 67 height 23
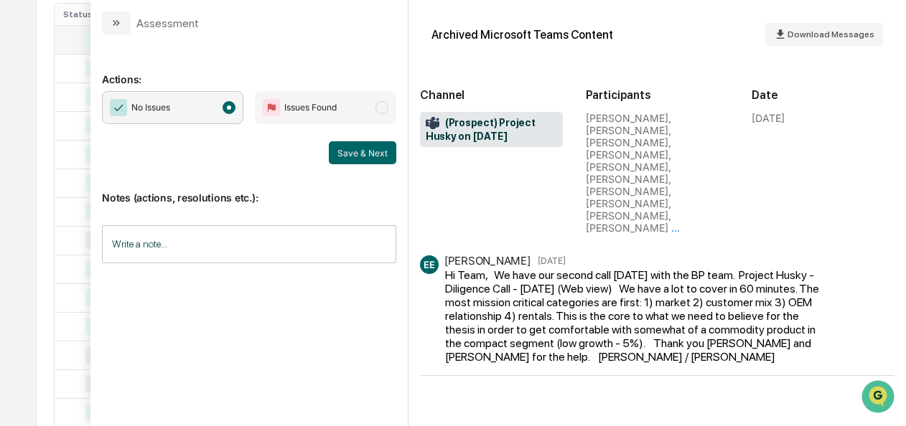
scroll to position [151, 0]
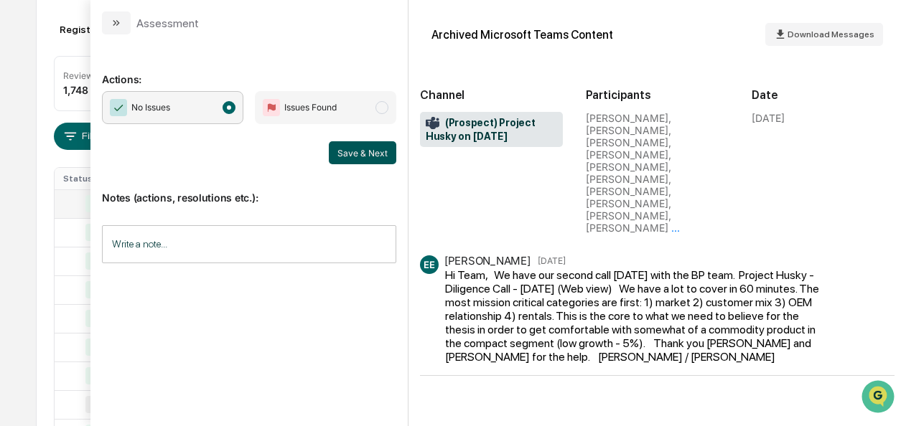
click at [345, 144] on button "Save & Next" at bounding box center [362, 152] width 67 height 23
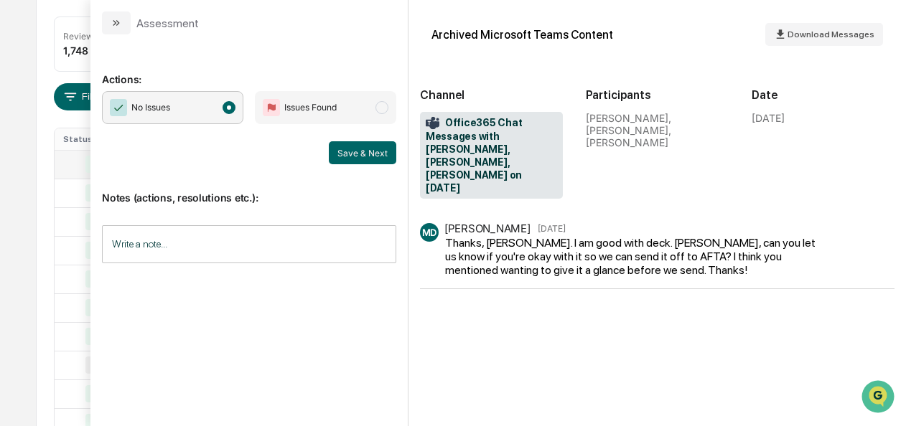
scroll to position [187, 0]
click at [354, 157] on button "Save & Next" at bounding box center [362, 152] width 67 height 23
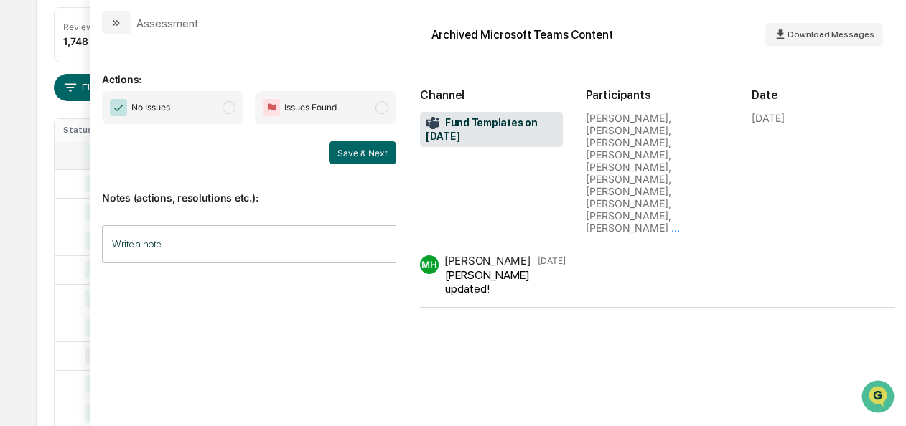
scroll to position [165, 0]
click at [233, 113] on span "No Issues" at bounding box center [172, 107] width 141 height 33
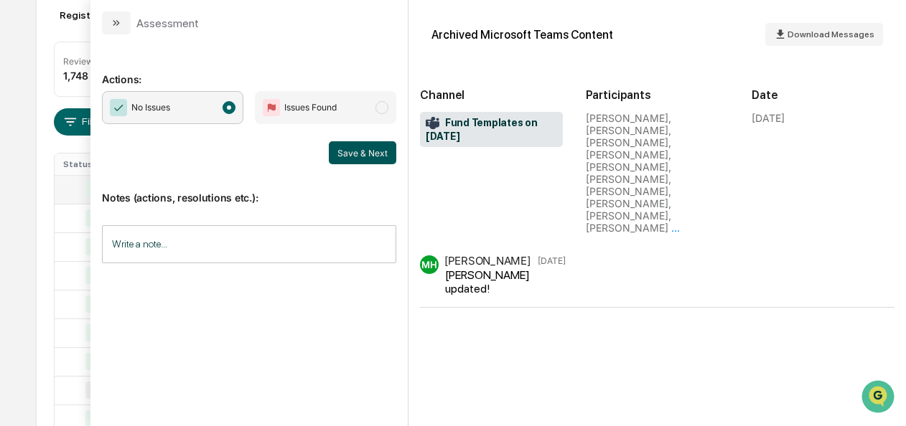
click at [366, 155] on button "Save & Next" at bounding box center [362, 152] width 67 height 23
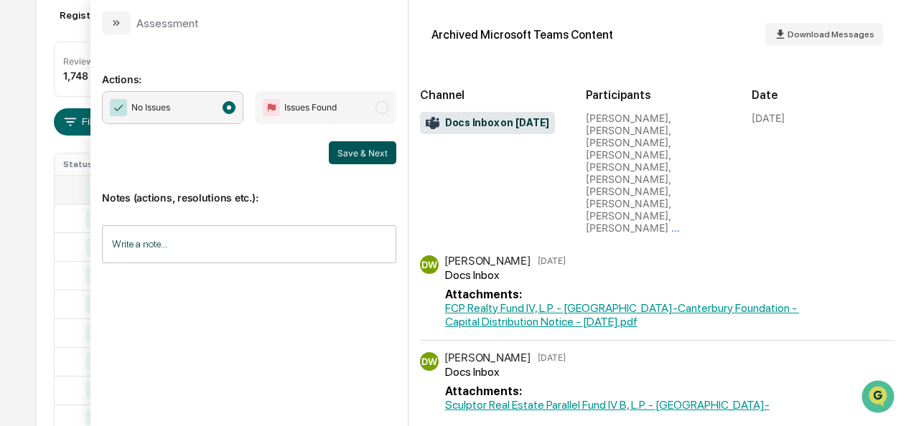
click at [339, 153] on button "Save & Next" at bounding box center [362, 152] width 67 height 23
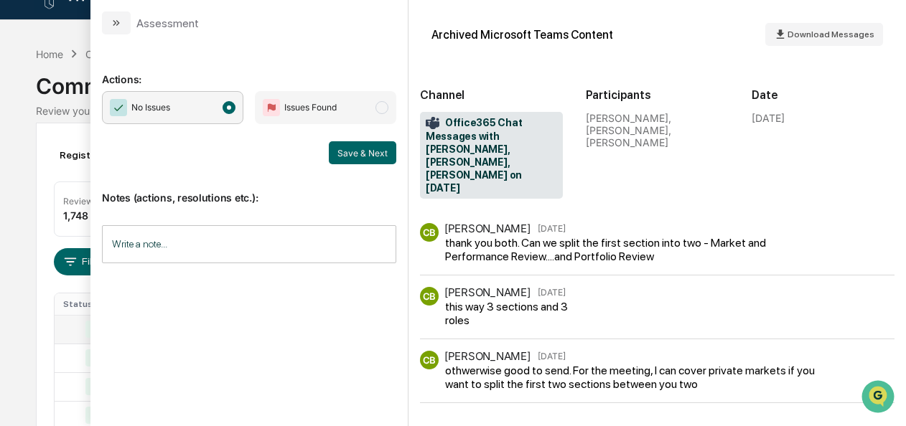
scroll to position [7, 0]
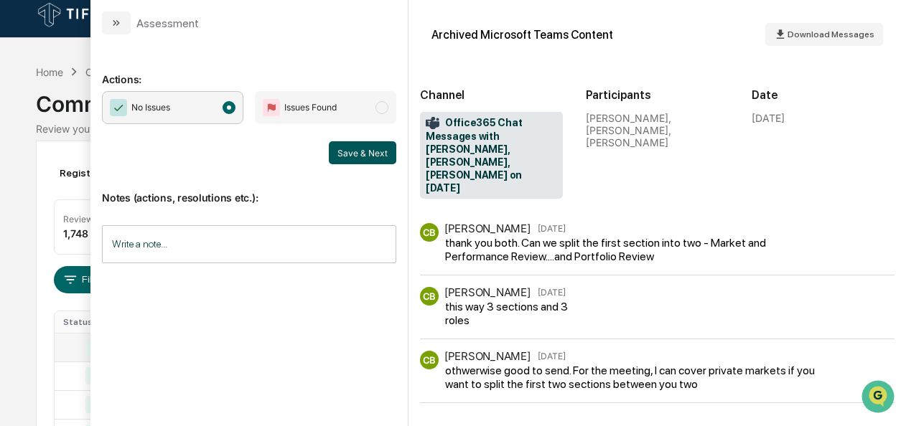
click at [368, 149] on button "Save & Next" at bounding box center [362, 152] width 67 height 23
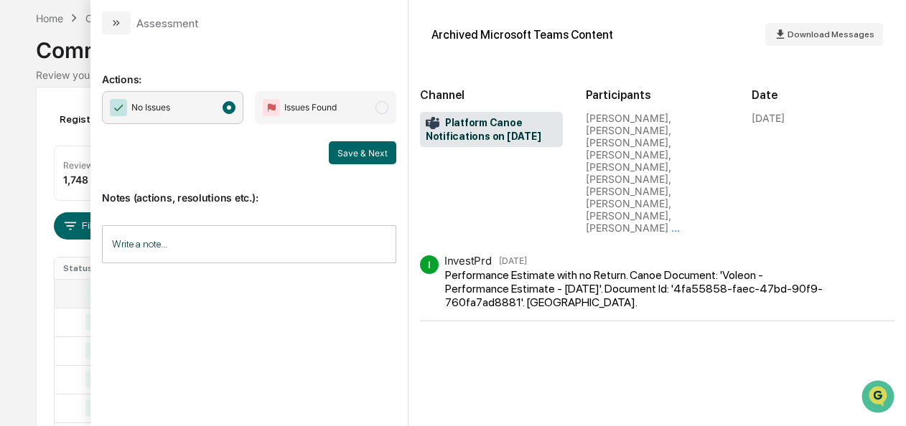
scroll to position [45, 0]
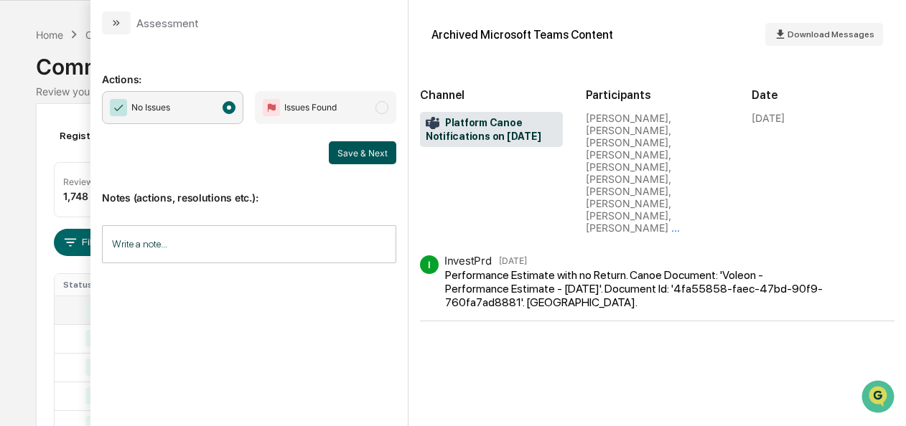
click at [357, 156] on button "Save & Next" at bounding box center [362, 152] width 67 height 23
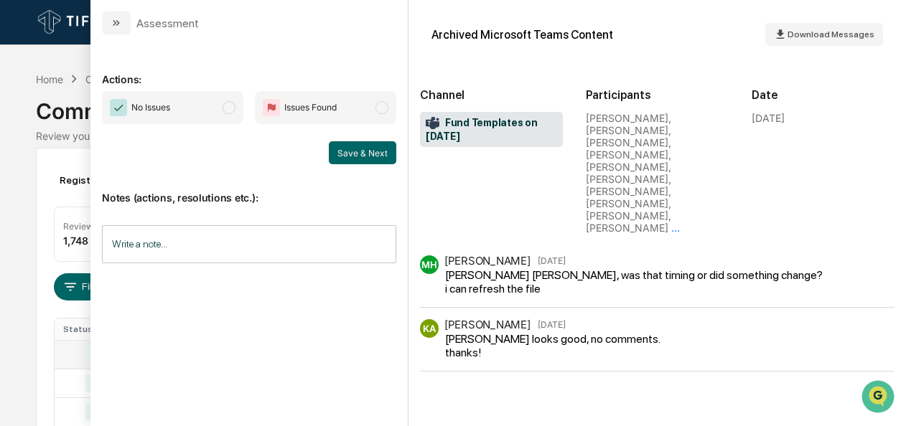
click at [223, 114] on span "No Issues" at bounding box center [172, 107] width 141 height 33
click at [391, 152] on button "Save & Next" at bounding box center [362, 152] width 67 height 23
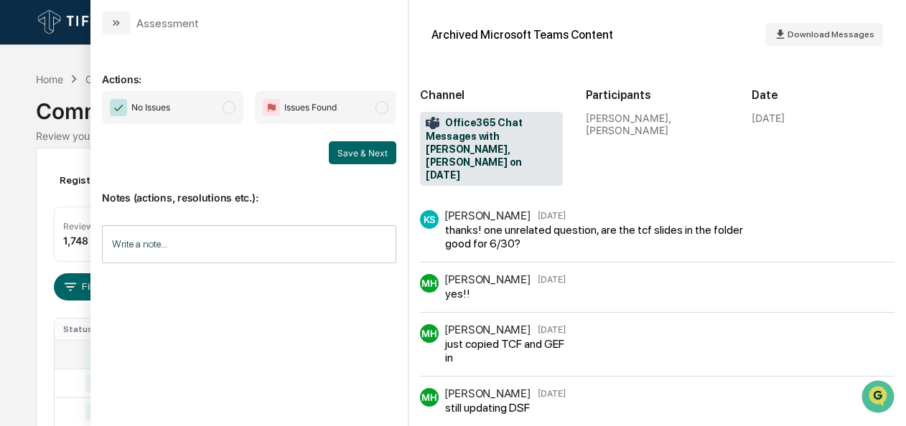
click at [227, 100] on span "No Issues" at bounding box center [172, 107] width 141 height 33
click at [343, 146] on button "Save & Next" at bounding box center [362, 152] width 67 height 23
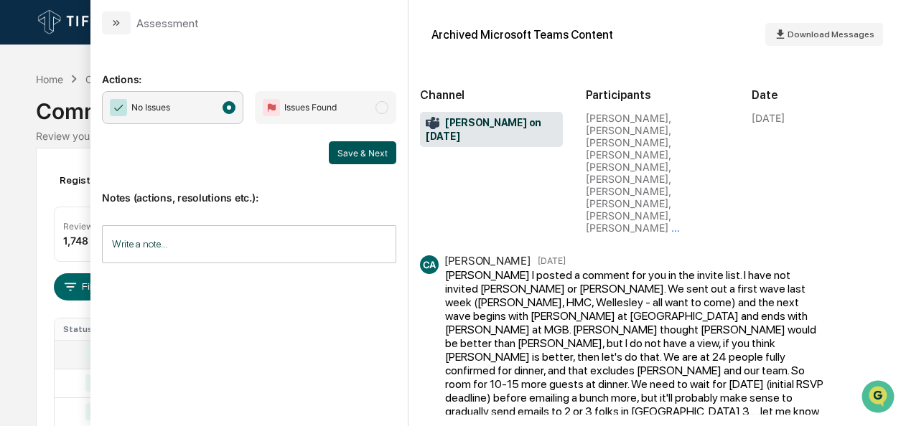
click at [358, 152] on button "Save & Next" at bounding box center [362, 152] width 67 height 23
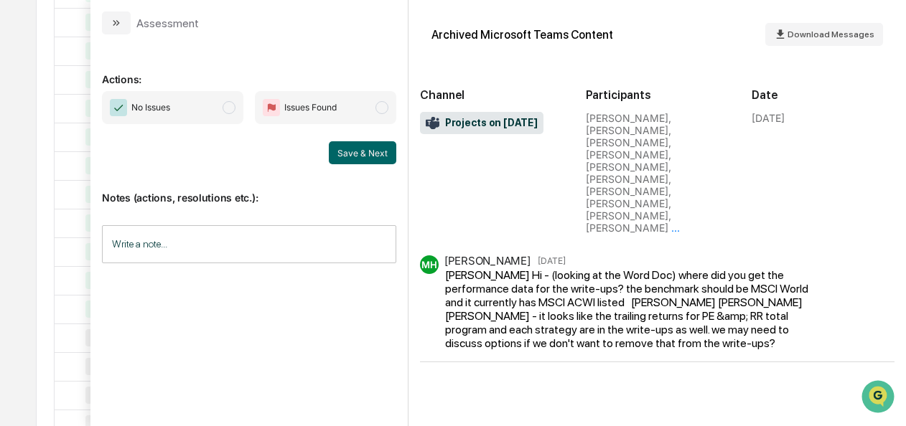
scroll to position [442, 0]
click at [234, 111] on span "modal" at bounding box center [229, 107] width 13 height 13
click at [339, 156] on button "Save & Next" at bounding box center [362, 152] width 67 height 23
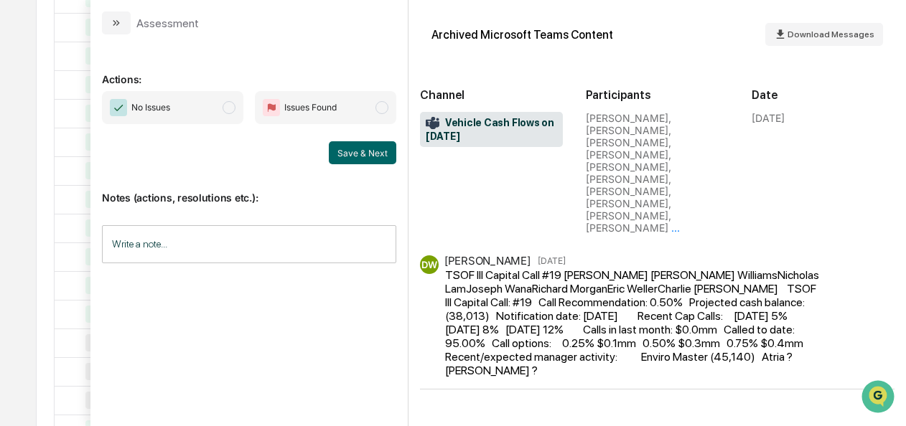
click at [233, 108] on span "modal" at bounding box center [229, 107] width 13 height 13
click at [350, 152] on button "Save & Next" at bounding box center [362, 152] width 67 height 23
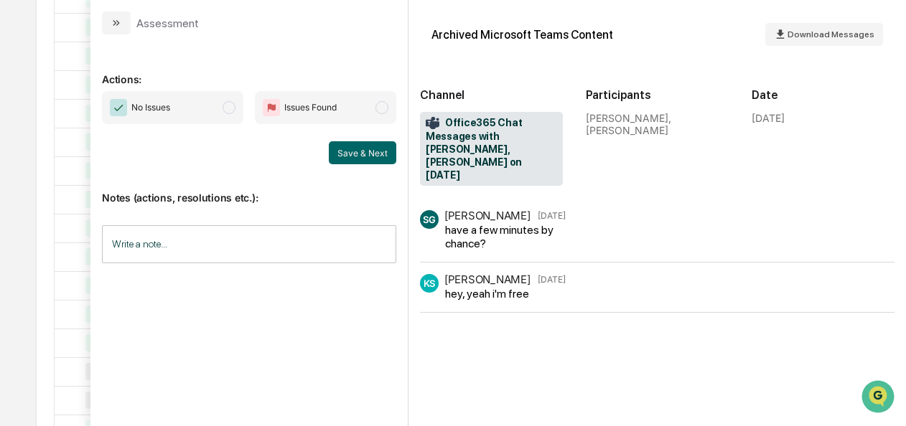
click at [235, 111] on span "No Issues" at bounding box center [172, 107] width 141 height 33
click at [352, 152] on button "Save & Next" at bounding box center [362, 152] width 67 height 23
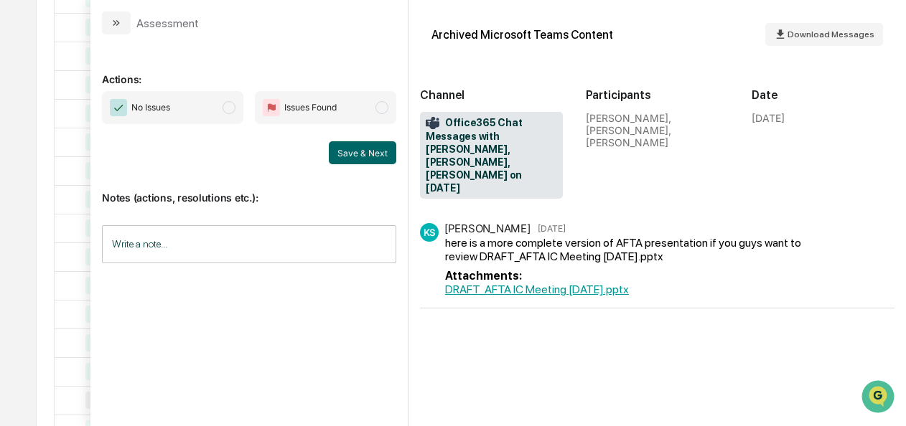
click at [223, 111] on span "No Issues" at bounding box center [172, 107] width 141 height 33
click at [349, 149] on button "Save & Next" at bounding box center [362, 152] width 67 height 23
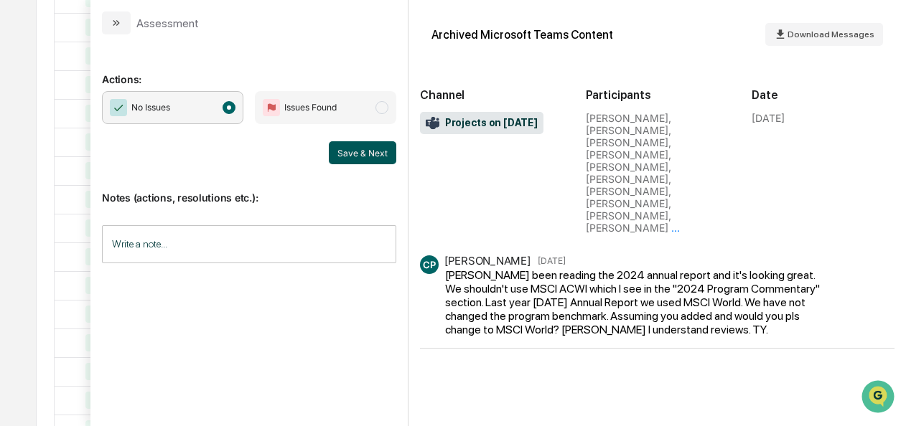
click at [357, 155] on button "Save & Next" at bounding box center [362, 152] width 67 height 23
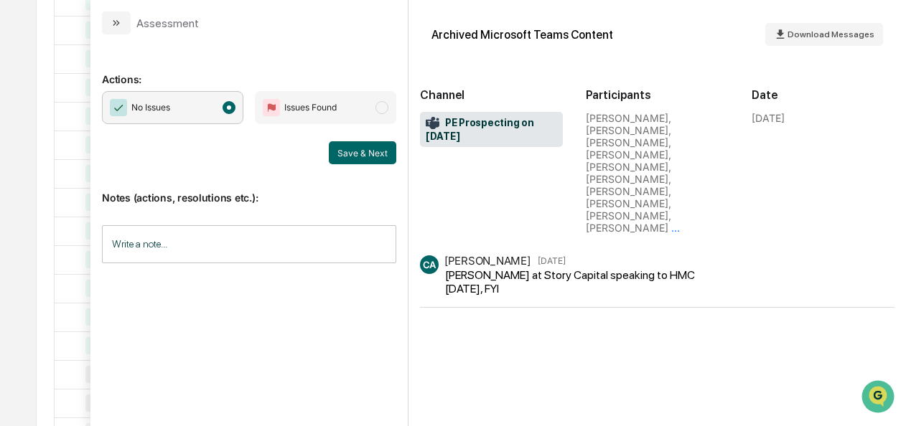
scroll to position [548, 0]
click at [332, 141] on button "Save & Next" at bounding box center [362, 152] width 67 height 23
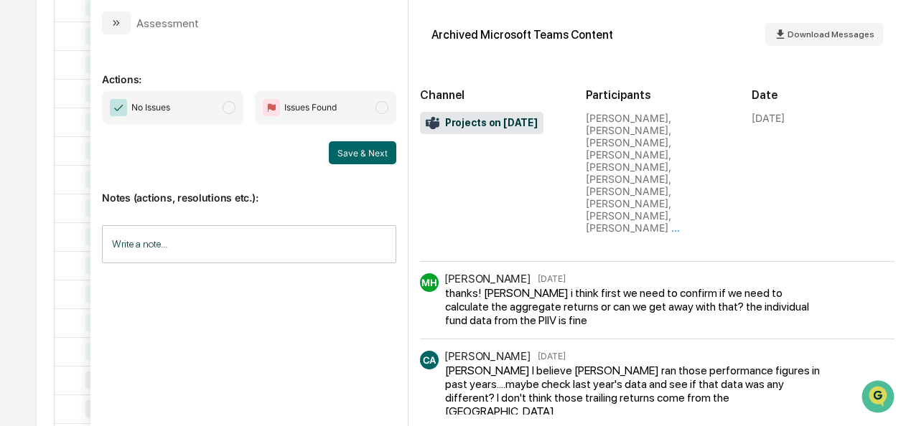
scroll to position [434, 0]
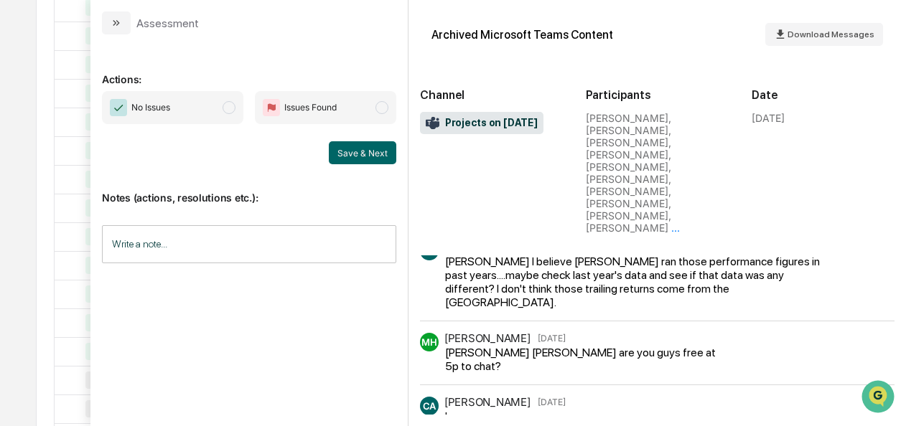
click at [233, 111] on span "modal" at bounding box center [229, 107] width 13 height 13
click at [370, 150] on button "Save & Next" at bounding box center [362, 152] width 67 height 23
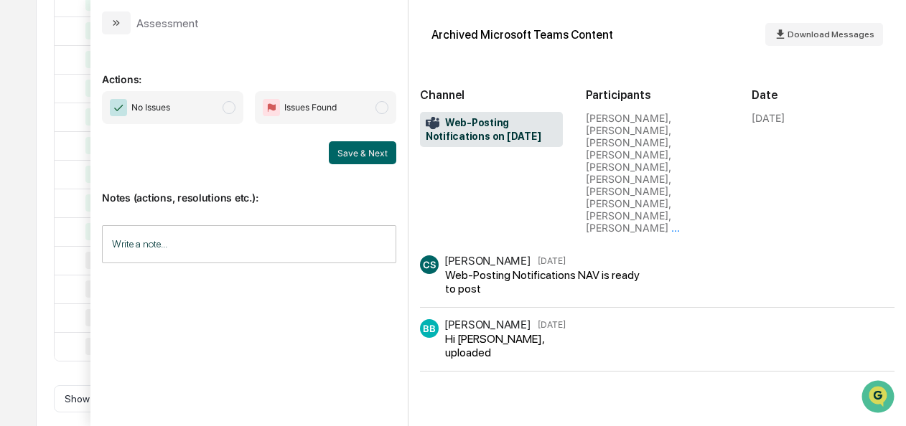
scroll to position [717, 0]
click at [229, 108] on span "modal" at bounding box center [229, 107] width 13 height 13
click at [349, 146] on button "Save & Next" at bounding box center [362, 152] width 67 height 23
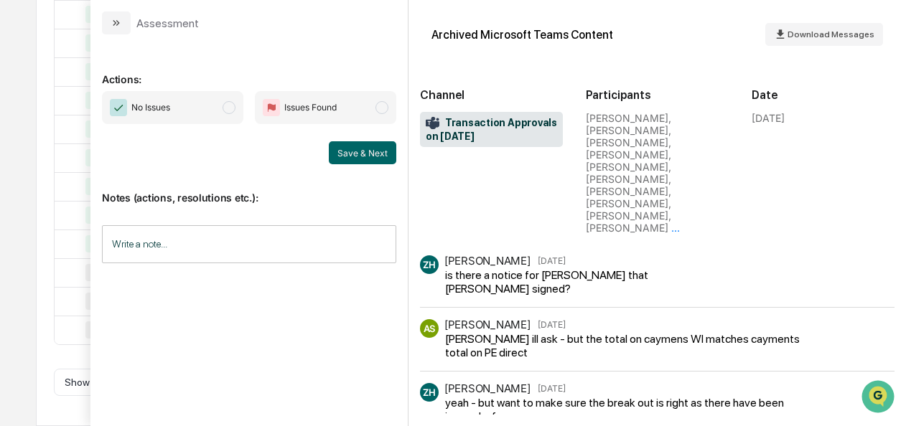
scroll to position [581, 0]
click at [232, 111] on span "modal" at bounding box center [229, 107] width 13 height 13
click at [362, 147] on button "Save & Next" at bounding box center [362, 152] width 67 height 23
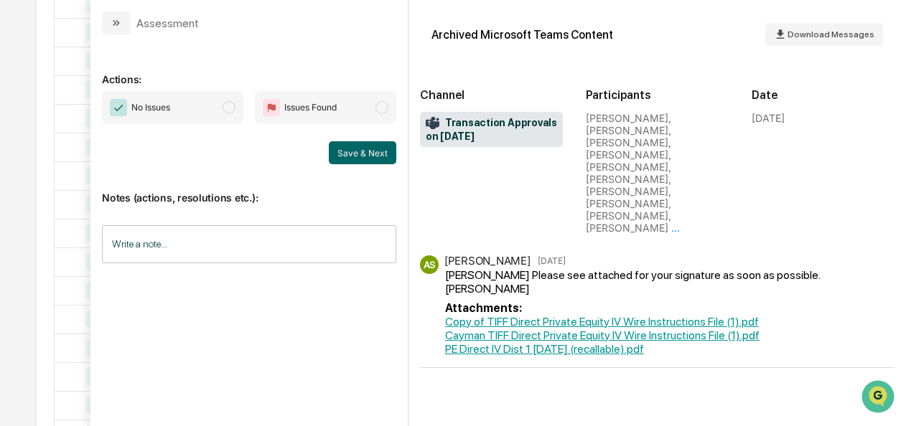
click at [221, 103] on span "No Issues" at bounding box center [172, 107] width 141 height 33
click at [329, 141] on div "Save & Next" at bounding box center [249, 152] width 294 height 23
click at [340, 146] on button "Save & Next" at bounding box center [362, 152] width 67 height 23
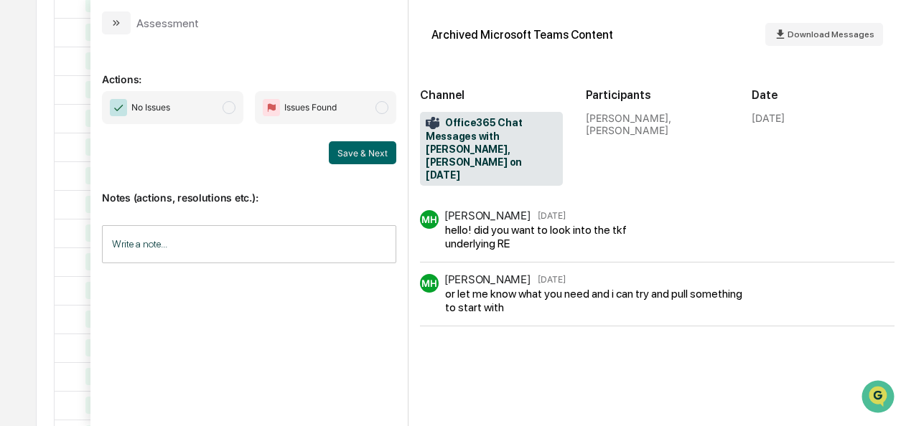
click at [233, 107] on span "modal" at bounding box center [229, 107] width 13 height 13
click at [345, 151] on button "Save & Next" at bounding box center [362, 152] width 67 height 23
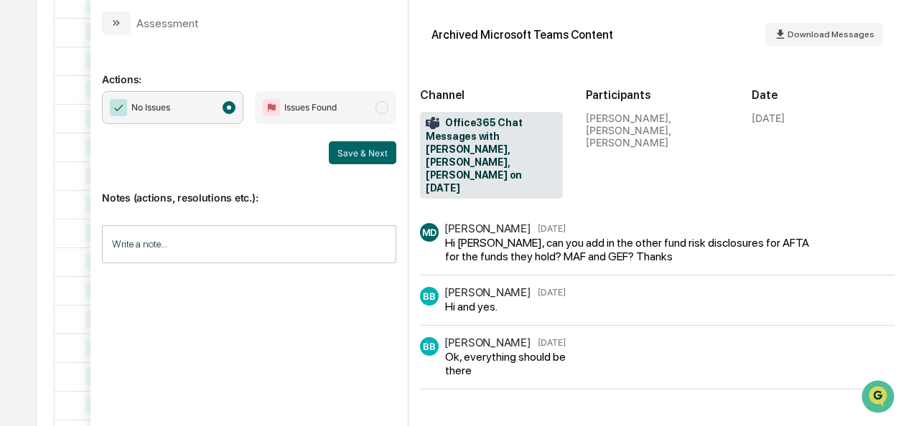
scroll to position [675, 0]
click at [370, 150] on button "Save & Next" at bounding box center [362, 152] width 67 height 23
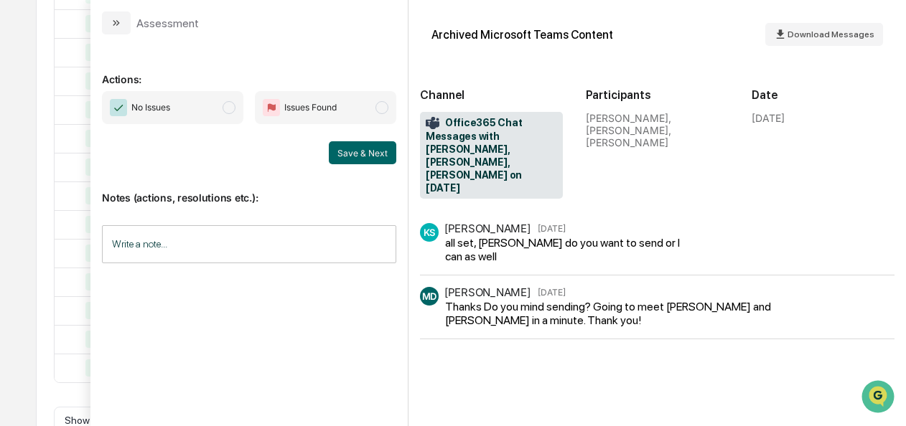
click at [223, 113] on span "No Issues" at bounding box center [172, 107] width 141 height 33
click at [339, 157] on button "Save & Next" at bounding box center [362, 152] width 67 height 23
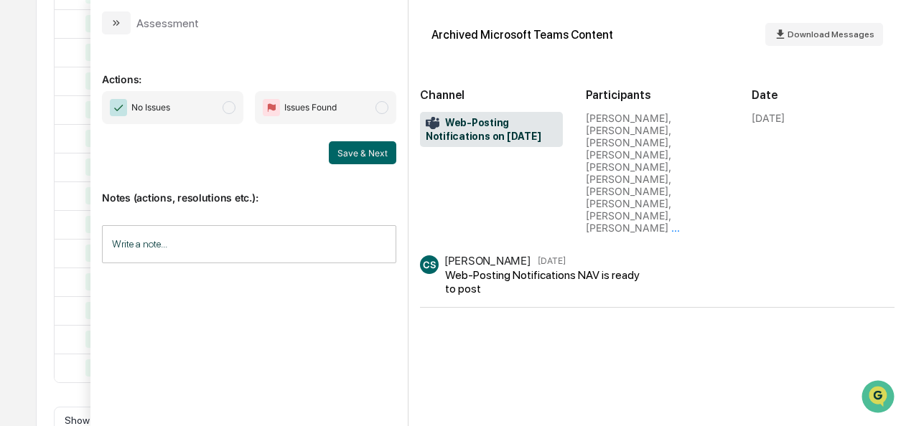
scroll to position [717, 0]
click at [228, 109] on span "modal" at bounding box center [229, 107] width 13 height 13
click at [335, 151] on button "Save & Next" at bounding box center [362, 152] width 67 height 23
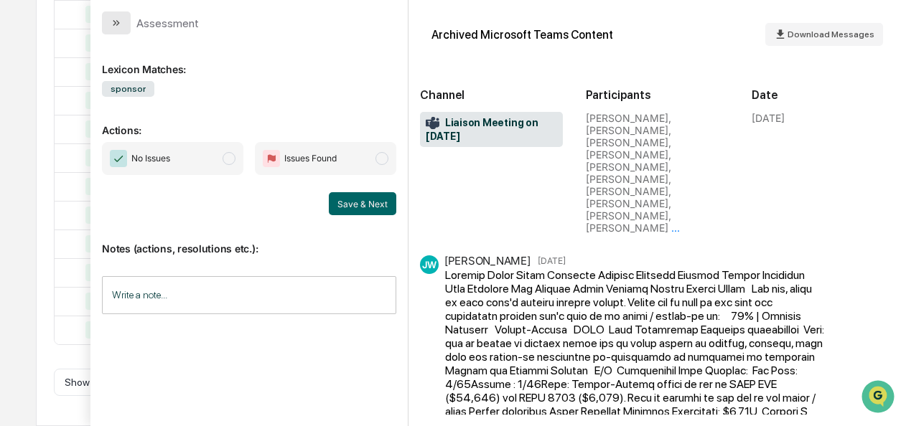
click at [108, 28] on button "modal" at bounding box center [116, 22] width 29 height 23
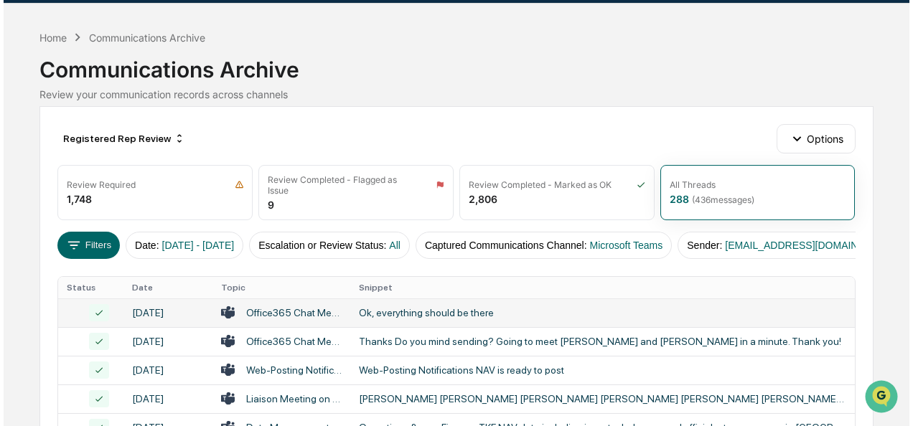
scroll to position [41, 0]
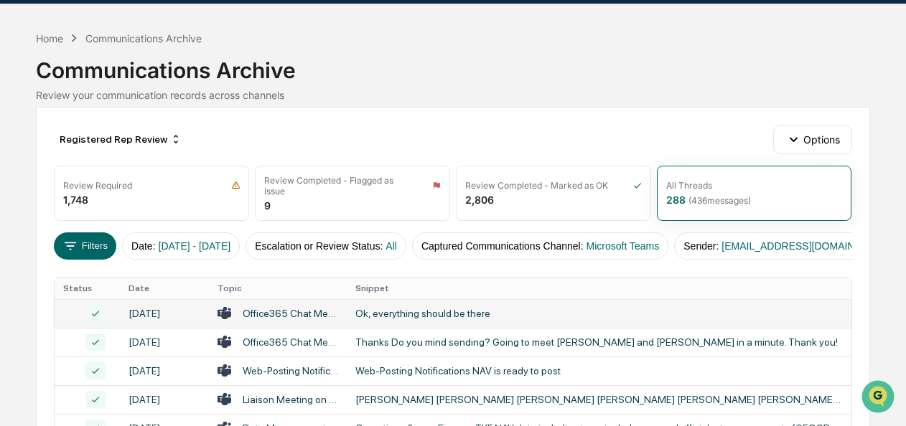
click at [440, 36] on div "Home Communications Archive Communications Archive Review your communication re…" at bounding box center [452, 65] width 833 height 71
click at [70, 246] on icon at bounding box center [71, 246] width 12 height 8
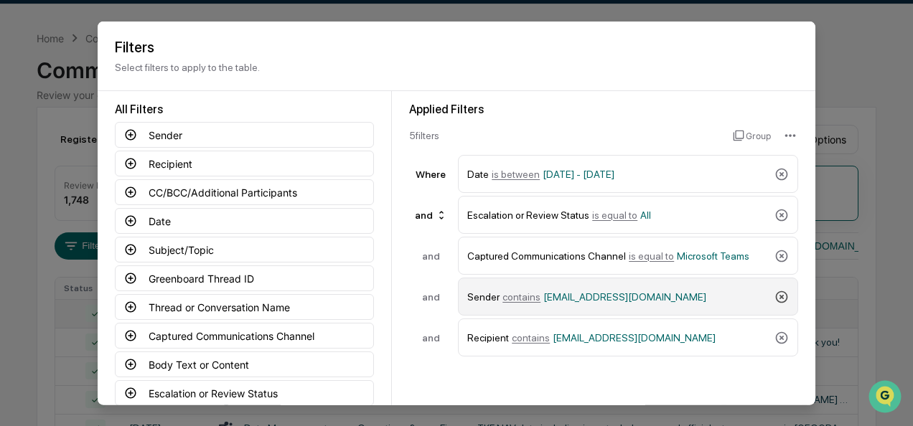
click at [780, 296] on icon at bounding box center [782, 296] width 14 height 14
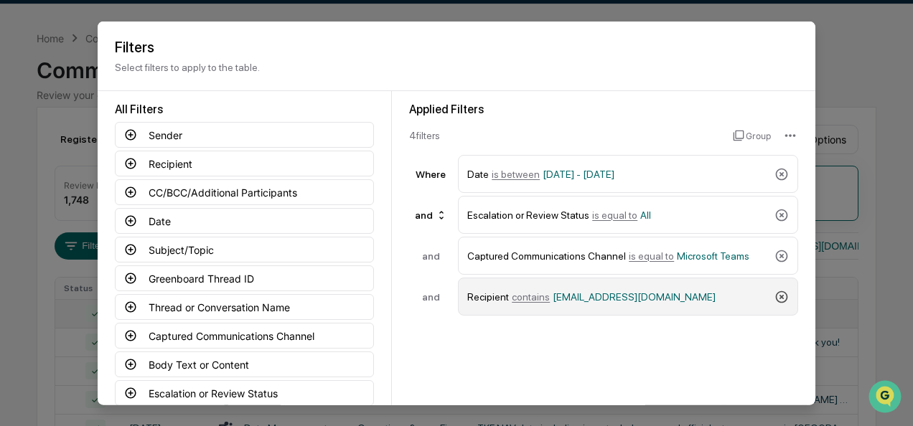
click at [780, 296] on icon at bounding box center [782, 296] width 14 height 14
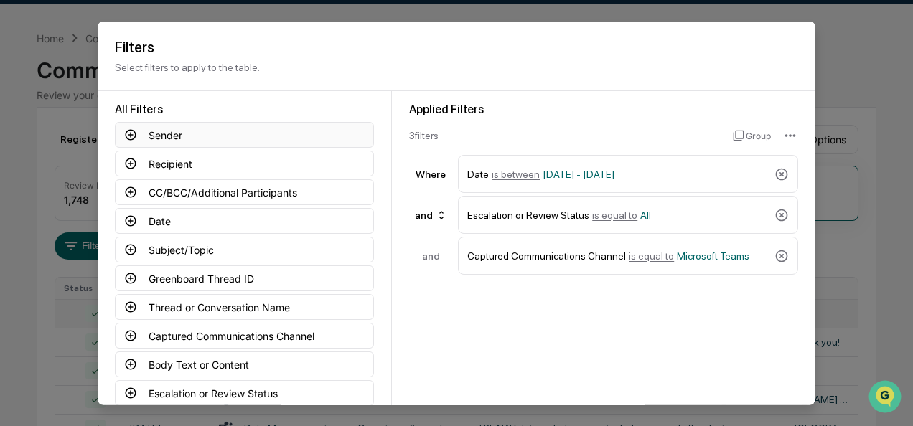
click at [126, 139] on icon at bounding box center [131, 134] width 11 height 11
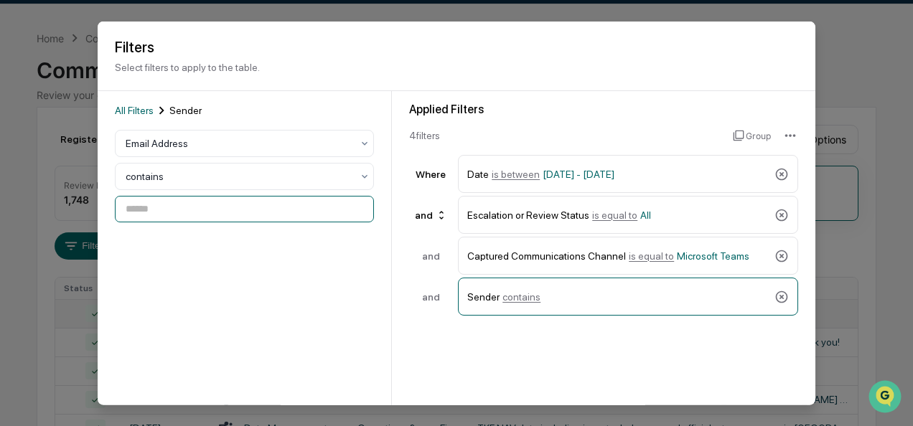
click at [144, 200] on input at bounding box center [244, 209] width 259 height 27
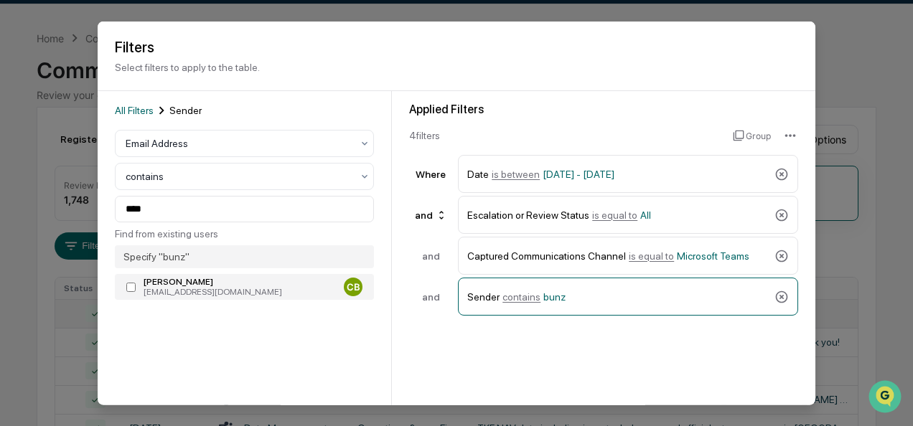
type input "**********"
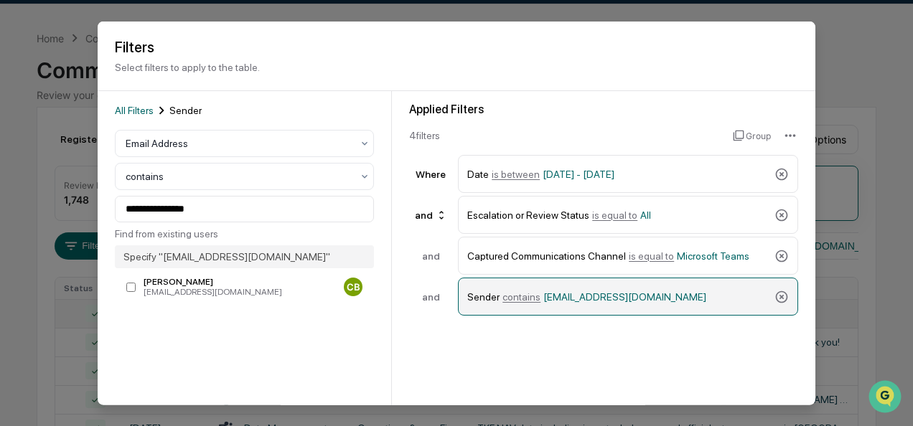
scroll to position [108, 0]
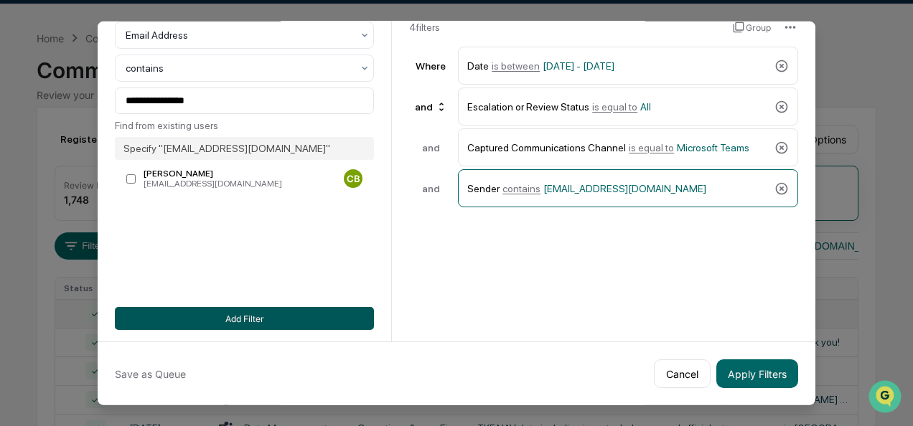
click at [233, 322] on button "Add Filter" at bounding box center [244, 318] width 259 height 23
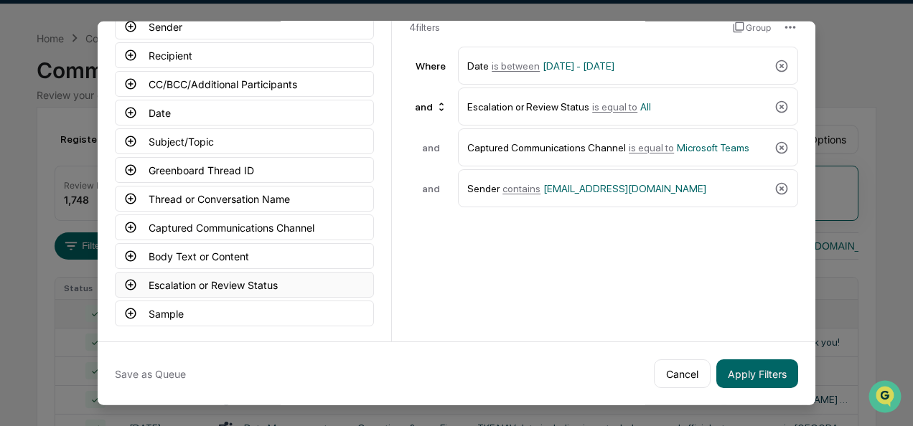
scroll to position [0, 0]
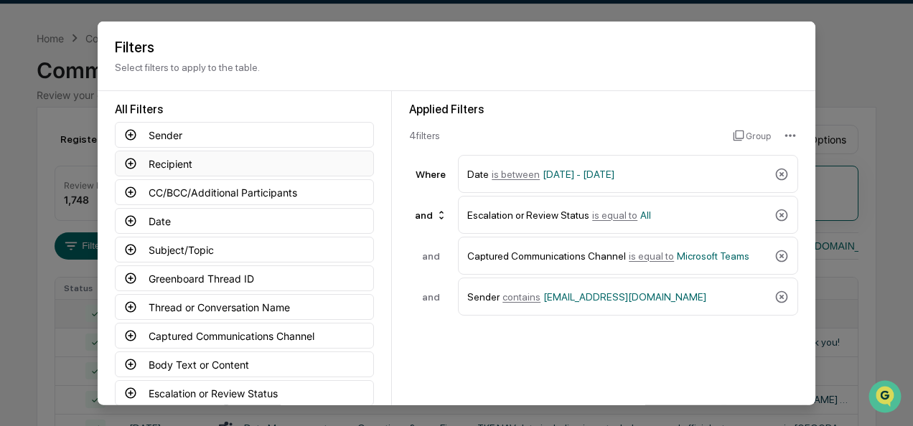
click at [133, 164] on icon at bounding box center [130, 163] width 13 height 13
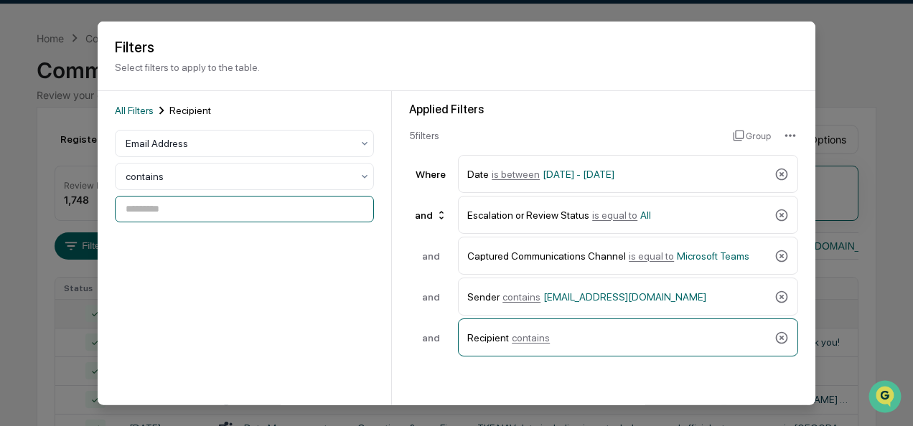
click at [188, 218] on input at bounding box center [244, 209] width 259 height 27
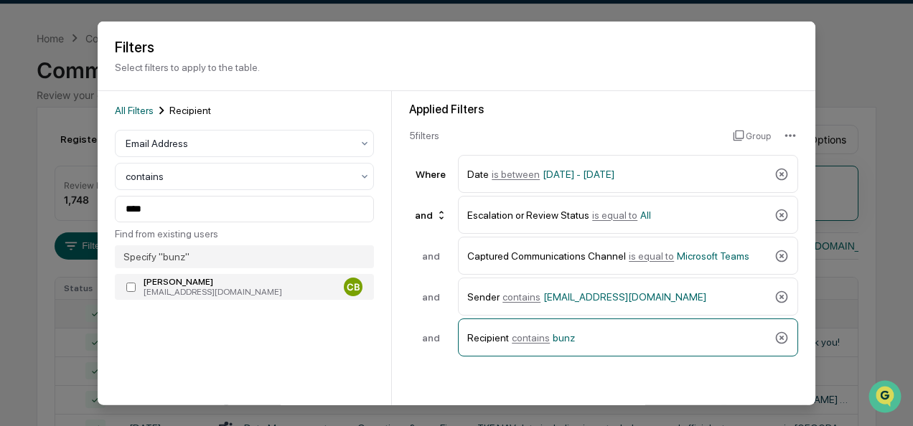
type input "**********"
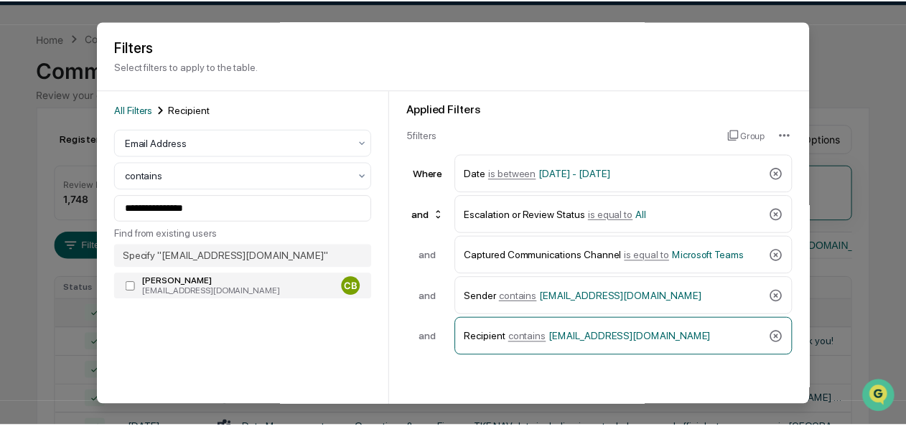
scroll to position [108, 0]
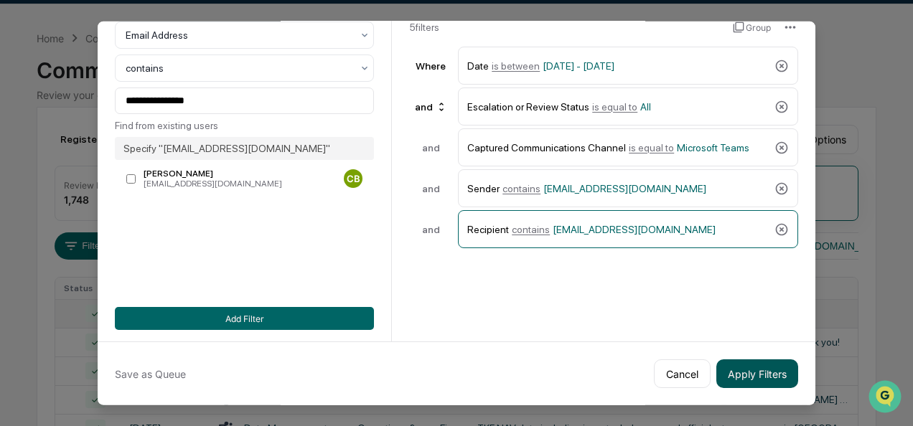
click at [742, 365] on button "Apply Filters" at bounding box center [757, 374] width 82 height 29
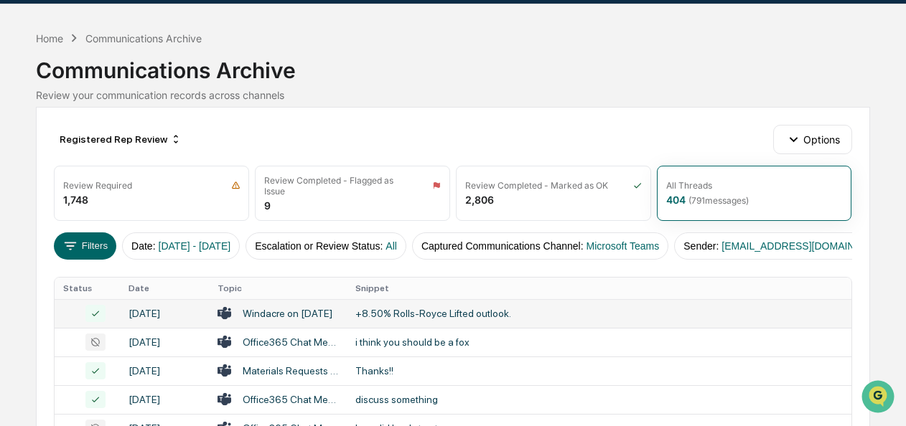
scroll to position [717, 0]
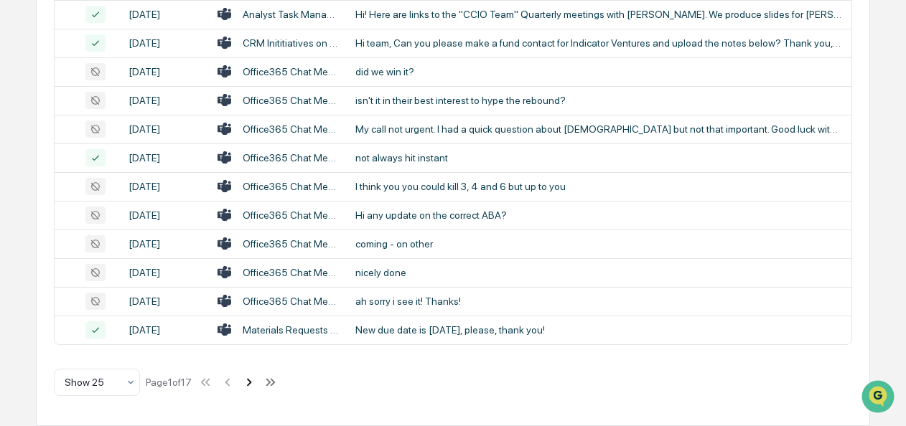
click at [248, 384] on icon at bounding box center [249, 383] width 16 height 16
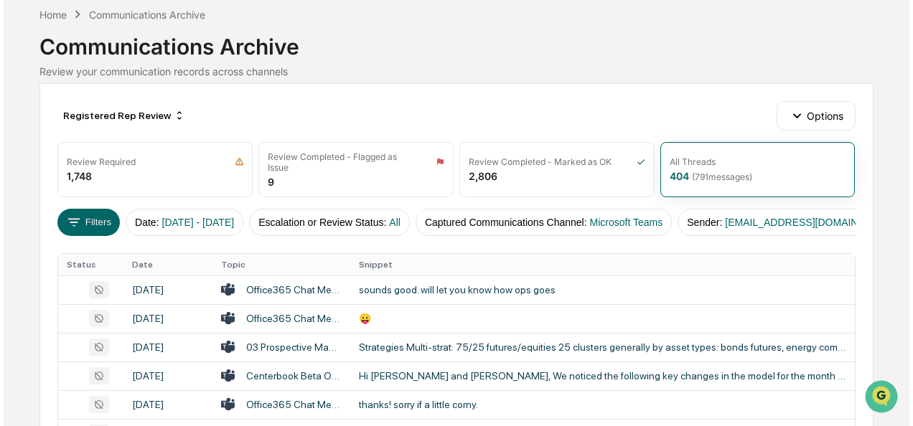
scroll to position [0, 0]
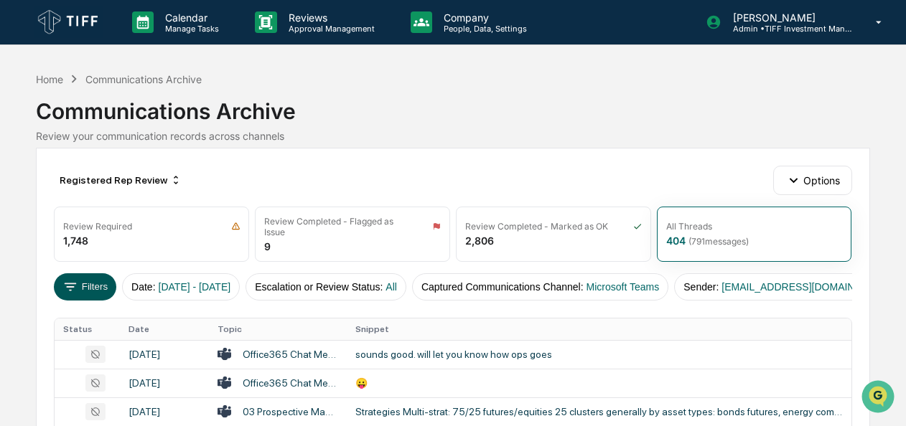
click at [92, 288] on button "Filters" at bounding box center [85, 286] width 62 height 27
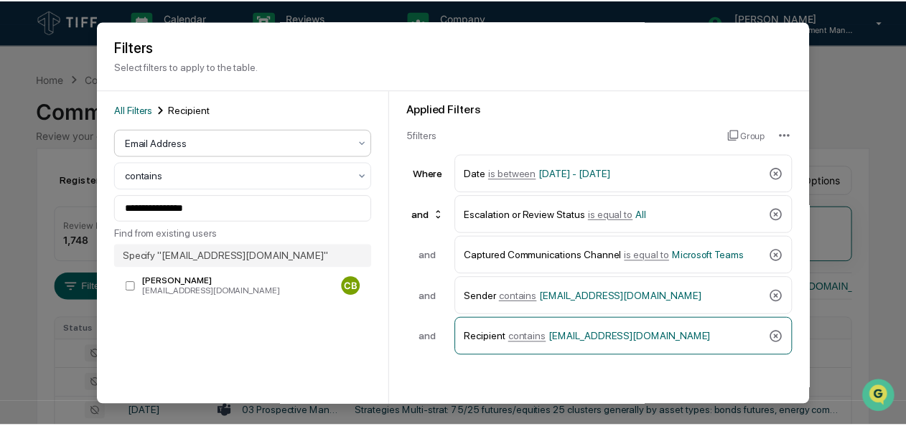
scroll to position [108, 0]
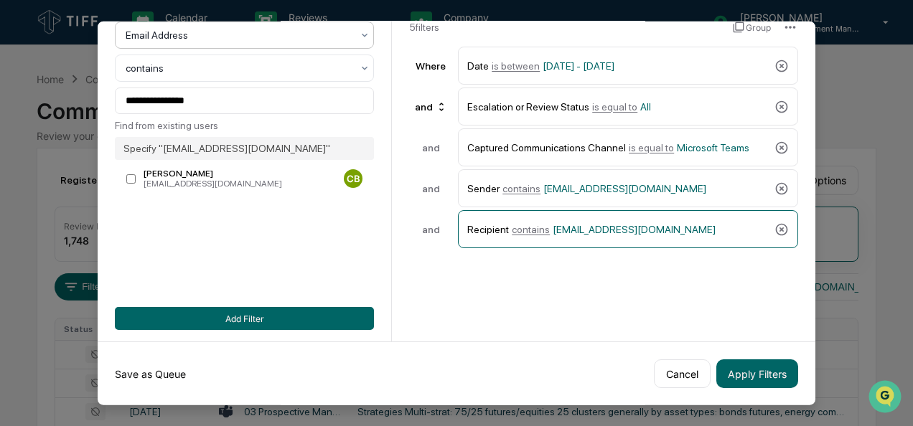
click at [162, 372] on button "Save as Queue" at bounding box center [150, 374] width 71 height 29
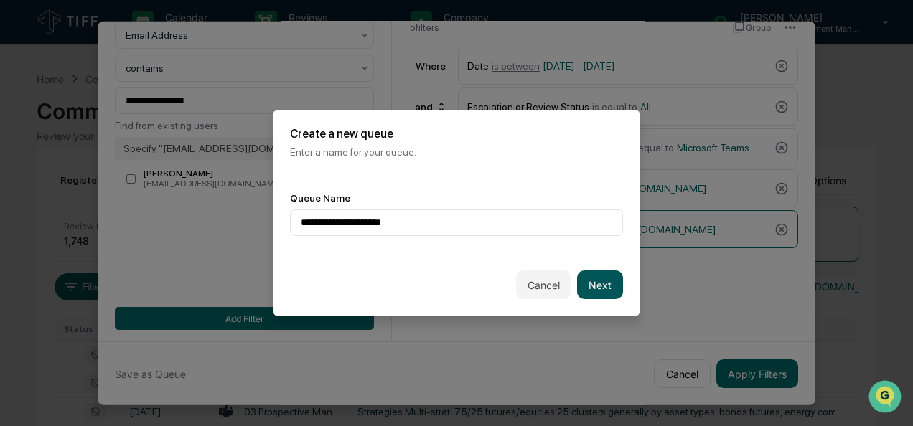
type input "**********"
click at [602, 289] on button "Next" at bounding box center [600, 285] width 46 height 29
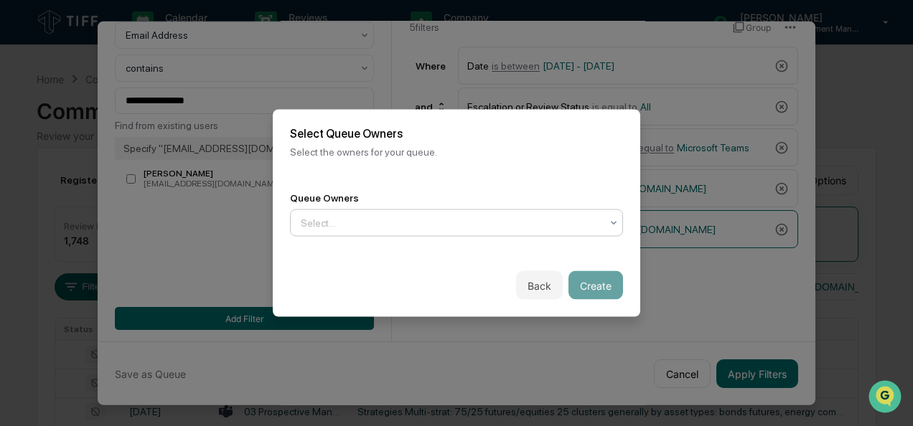
click at [551, 232] on div "Select..." at bounding box center [451, 223] width 314 height 23
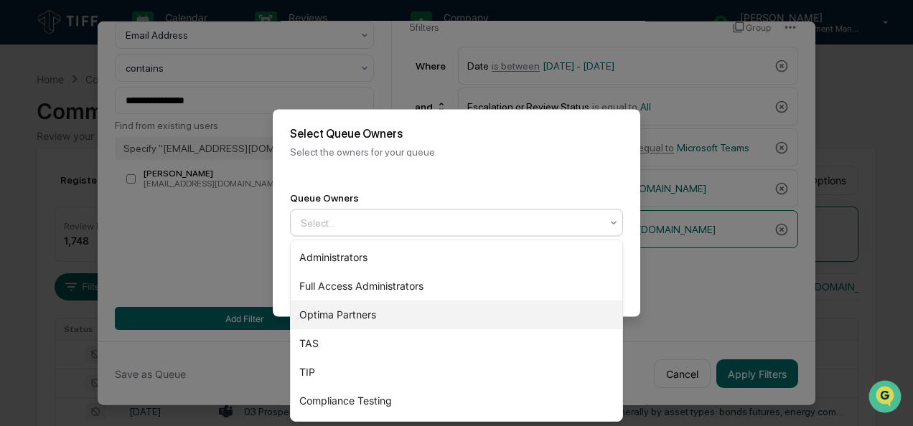
click at [424, 315] on div "Optima Partners" at bounding box center [457, 315] width 332 height 29
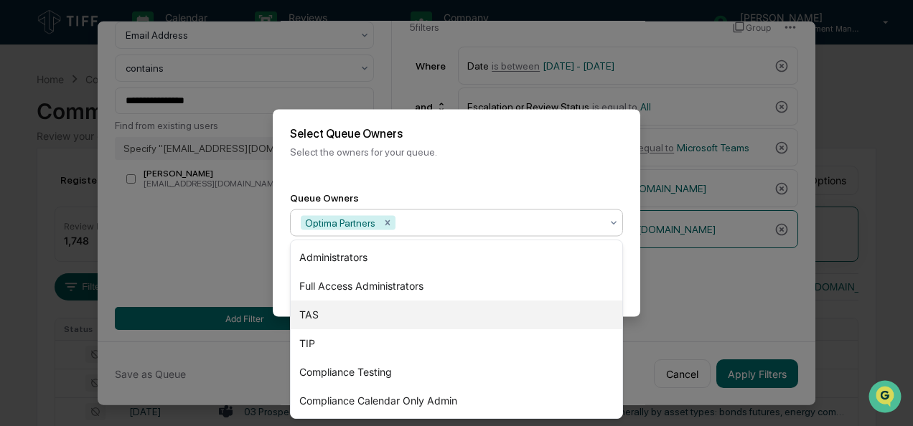
click at [499, 318] on div "TAS" at bounding box center [457, 315] width 332 height 29
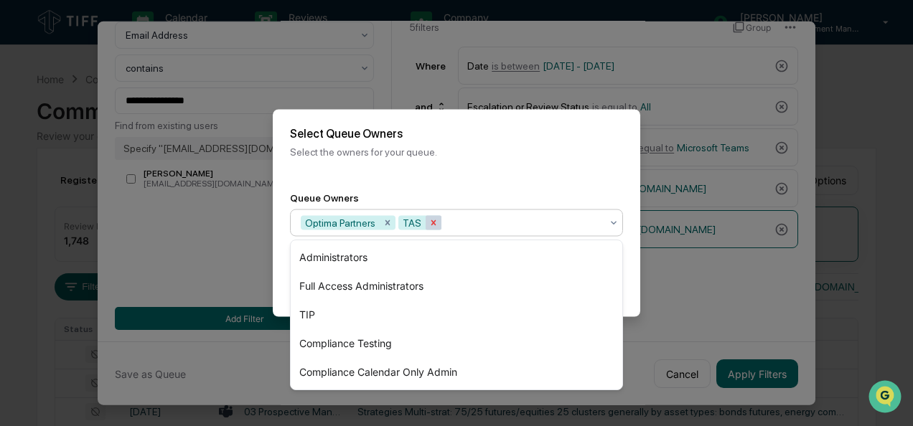
click at [431, 227] on icon "Remove TAS" at bounding box center [434, 223] width 10 height 10
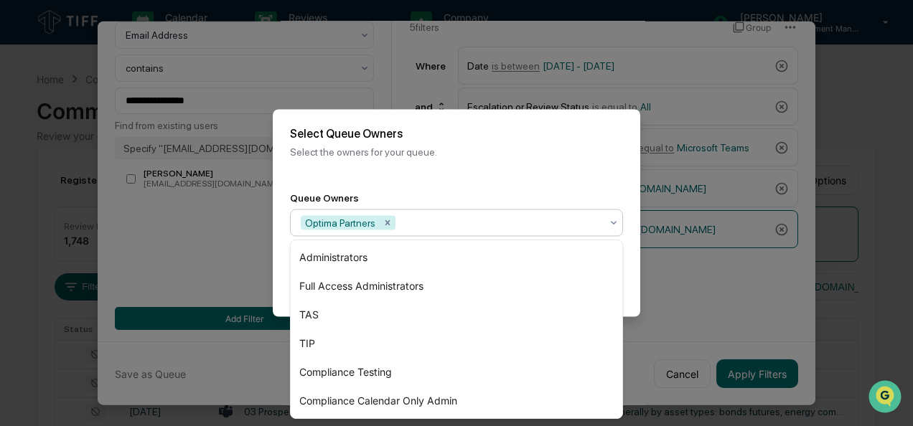
click at [635, 251] on div "Queue Owners option TAS, deselected. 6 results available. Use Up and Down to ch…" at bounding box center [457, 214] width 368 height 79
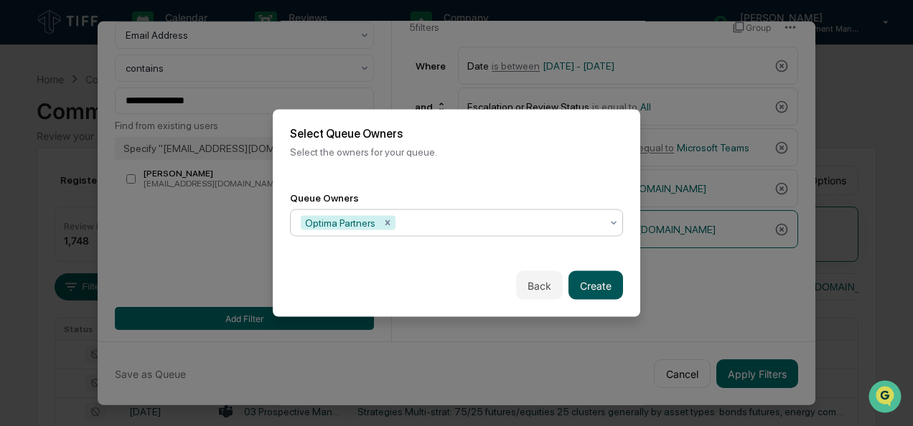
click at [597, 279] on button "Create" at bounding box center [596, 285] width 55 height 29
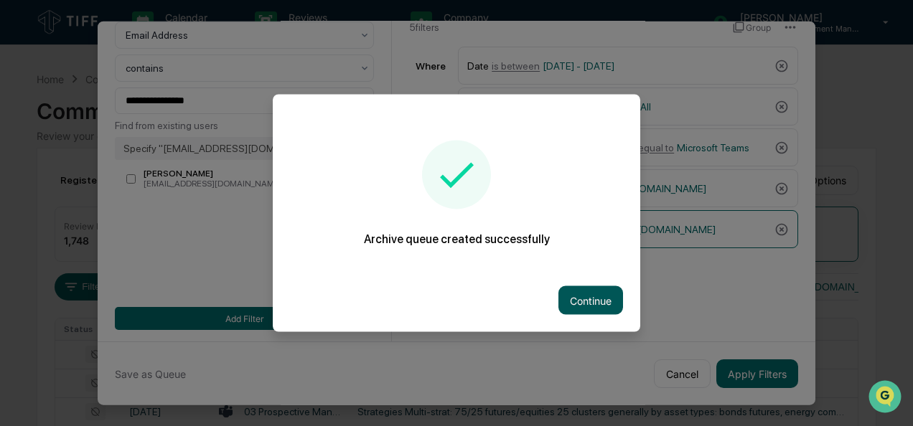
click at [605, 303] on button "Continue" at bounding box center [590, 300] width 65 height 29
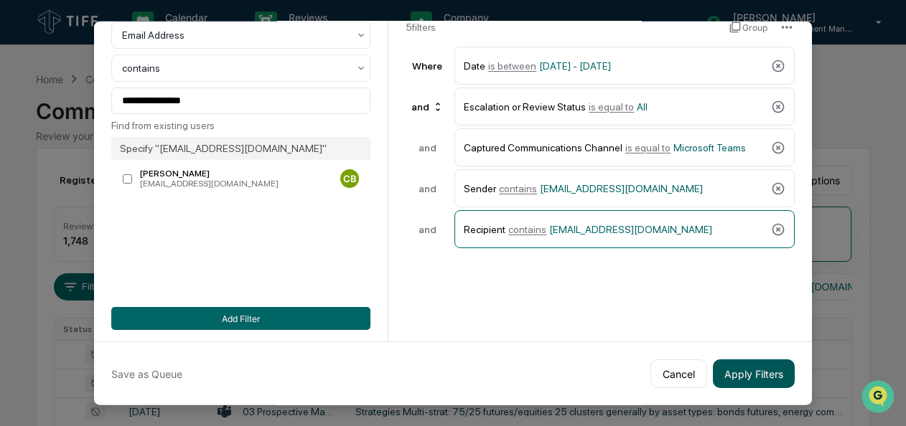
click at [737, 372] on button "Apply Filters" at bounding box center [754, 374] width 82 height 29
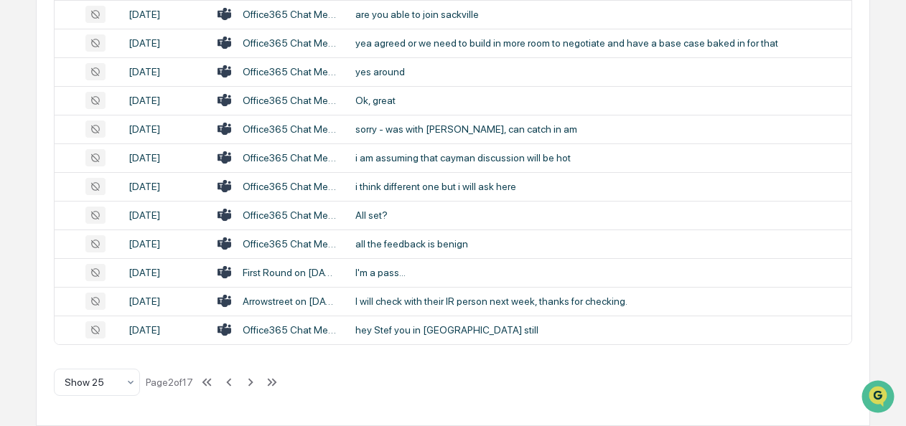
scroll to position [0, 0]
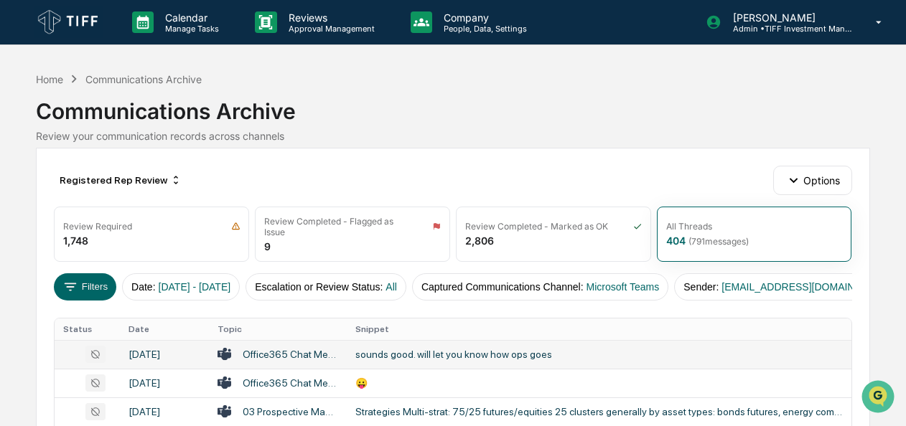
click at [386, 354] on div "sounds good. will let you know how ops goes" at bounding box center [598, 354] width 487 height 11
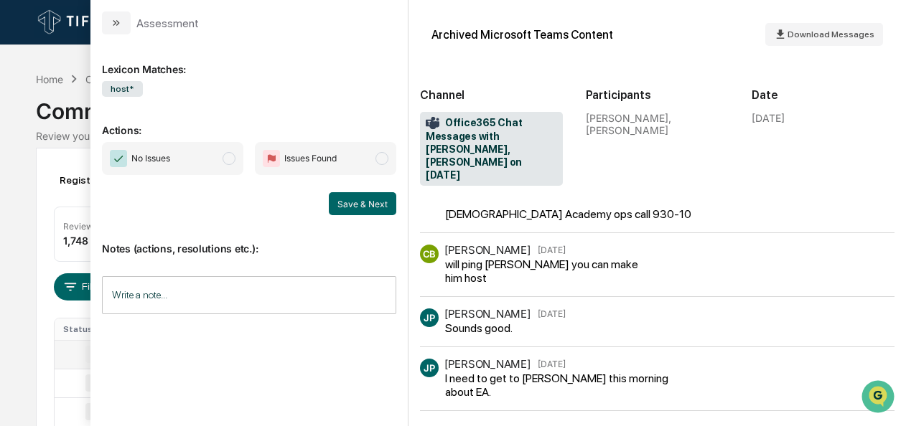
scroll to position [141, 0]
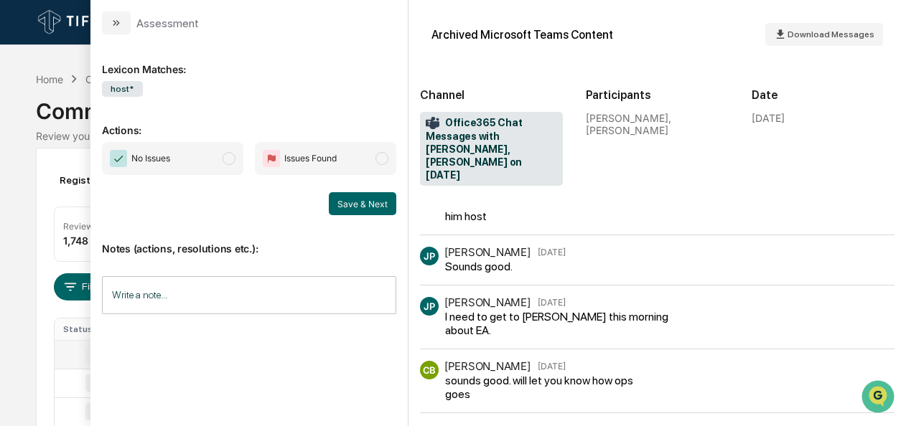
click at [236, 148] on span "No Issues" at bounding box center [172, 158] width 141 height 33
click at [382, 199] on button "Save & Next" at bounding box center [362, 203] width 67 height 23
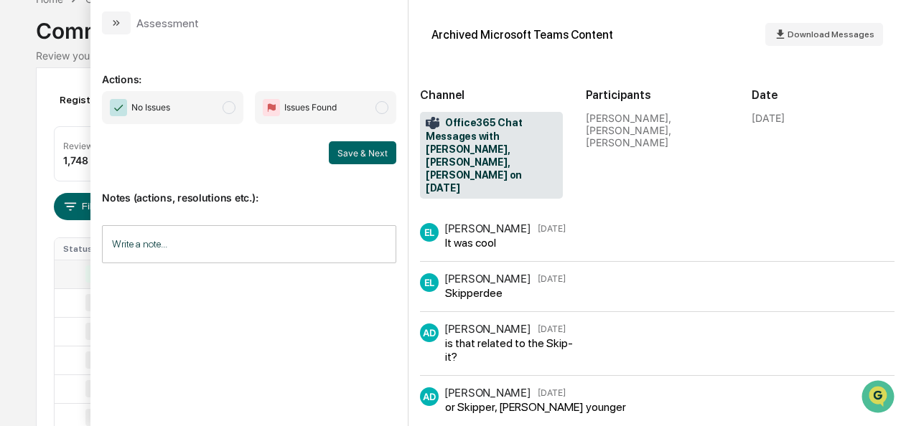
click at [237, 120] on span "No Issues" at bounding box center [172, 107] width 141 height 33
click at [373, 152] on button "Save & Next" at bounding box center [362, 152] width 67 height 23
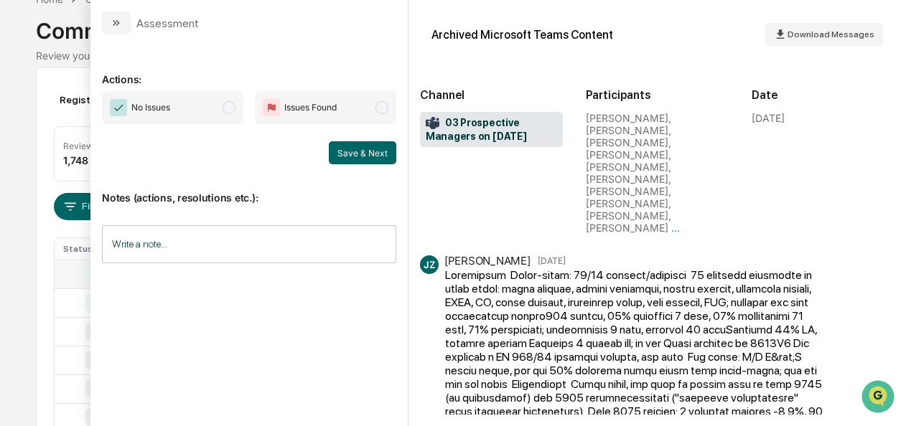
scroll to position [312, 0]
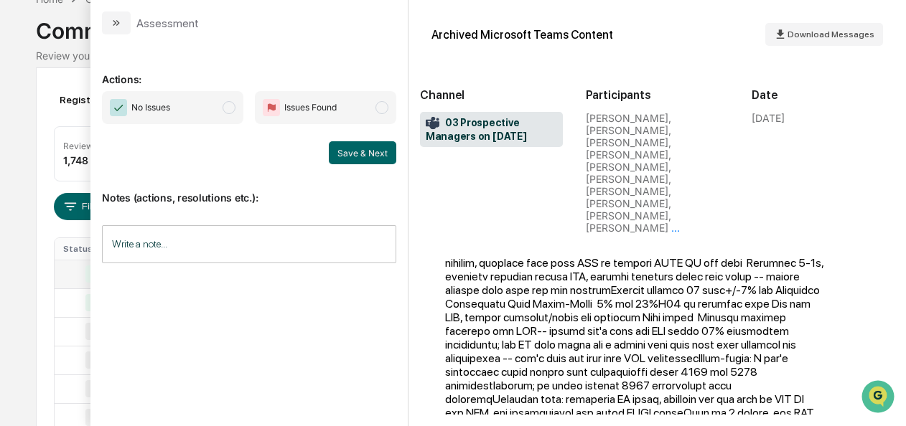
click at [225, 102] on span "No Issues" at bounding box center [172, 107] width 141 height 33
click at [370, 152] on button "Save & Next" at bounding box center [362, 152] width 67 height 23
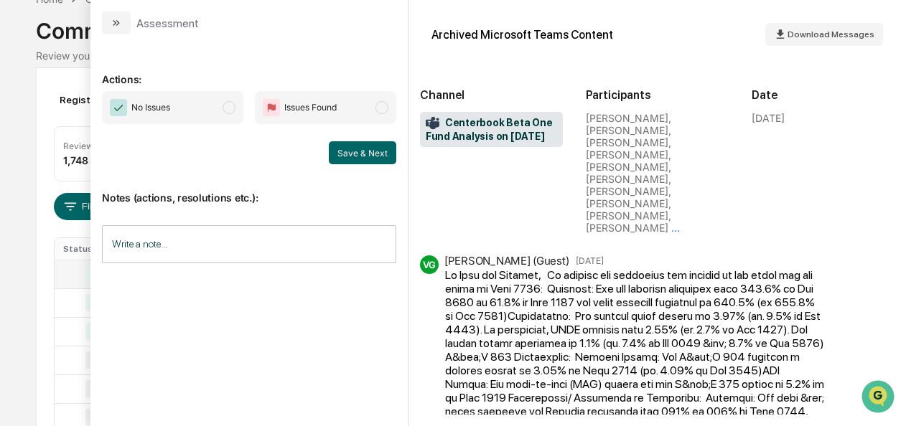
scroll to position [373, 0]
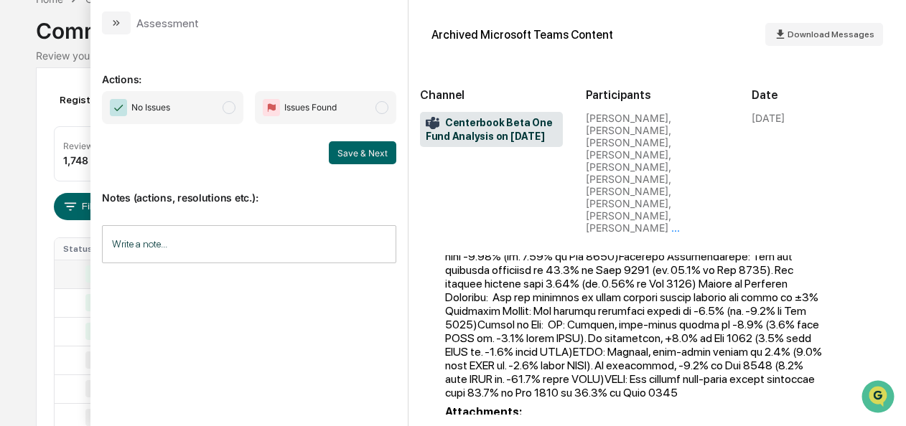
click at [240, 103] on span "No Issues" at bounding box center [172, 107] width 141 height 33
click at [345, 139] on div "No Issues Issues Found Save & Next" at bounding box center [249, 127] width 294 height 73
click at [345, 143] on button "Save & Next" at bounding box center [362, 152] width 67 height 23
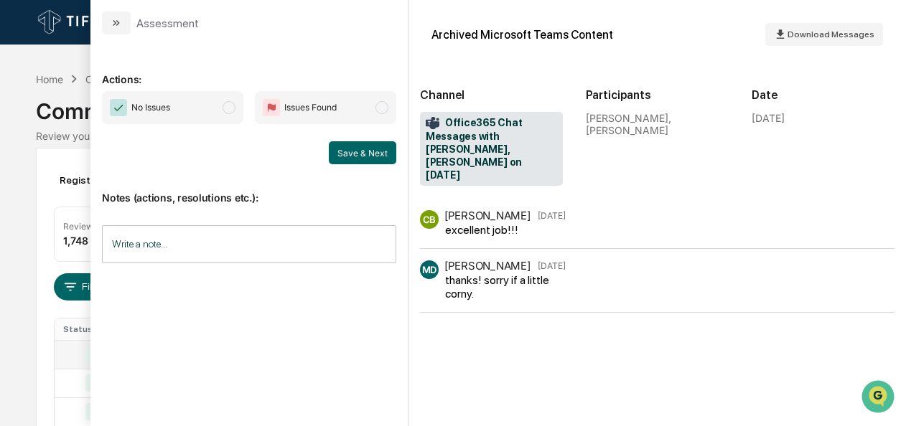
click at [228, 106] on span "modal" at bounding box center [229, 107] width 13 height 13
click at [352, 148] on button "Save & Next" at bounding box center [362, 152] width 67 height 23
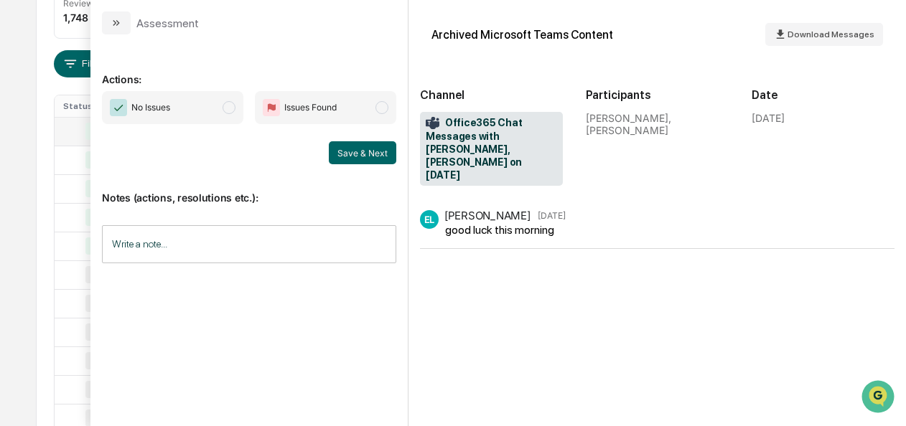
scroll to position [261, 0]
click at [222, 101] on span "No Issues" at bounding box center [172, 107] width 141 height 33
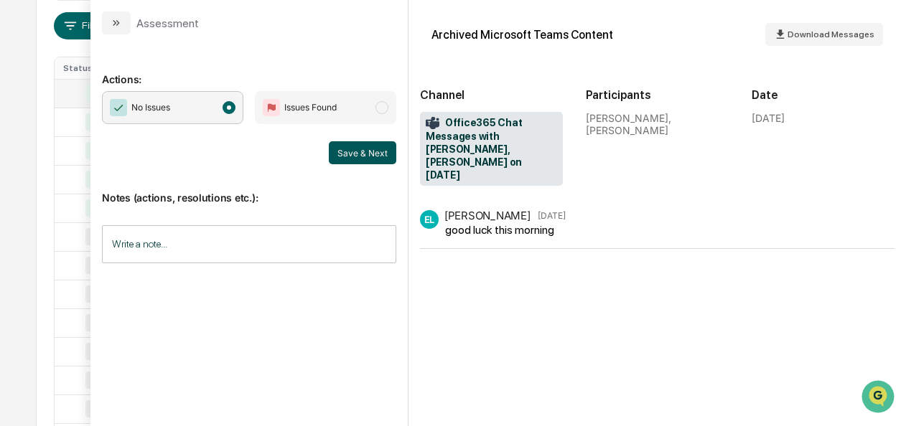
click at [345, 149] on button "Save & Next" at bounding box center [362, 152] width 67 height 23
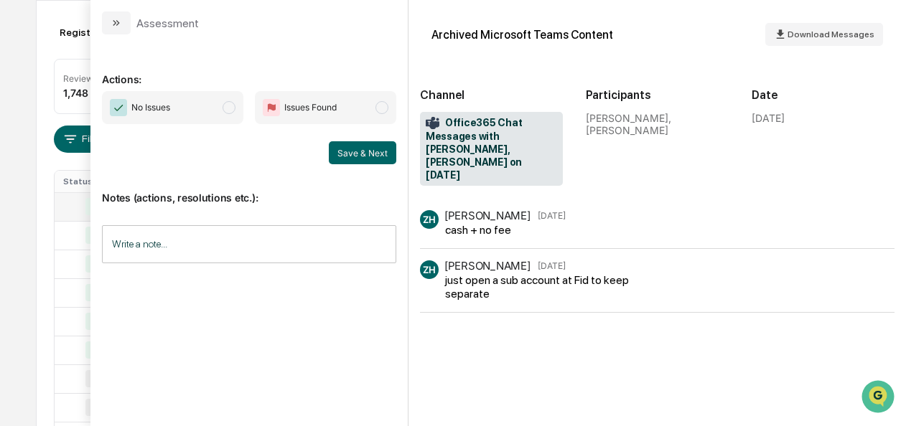
scroll to position [144, 0]
click at [235, 108] on span "modal" at bounding box center [229, 107] width 13 height 13
click at [383, 146] on button "Save & Next" at bounding box center [362, 152] width 67 height 23
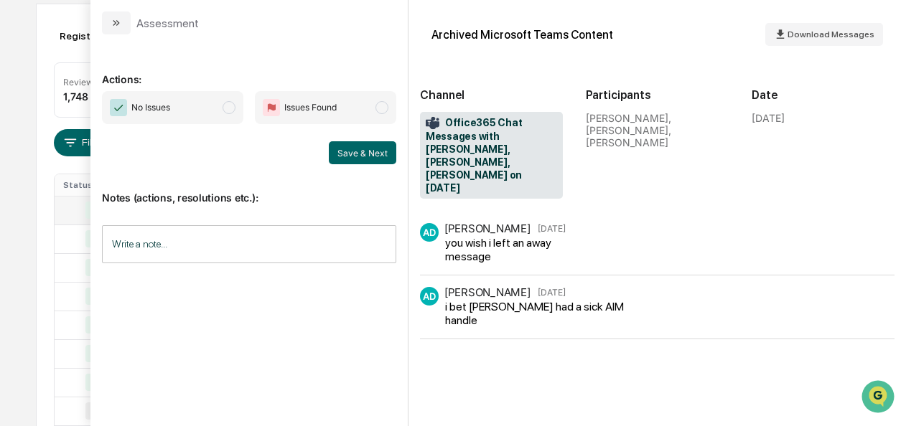
click at [243, 110] on span "No Issues" at bounding box center [172, 107] width 141 height 33
click at [368, 154] on button "Save & Next" at bounding box center [362, 152] width 67 height 23
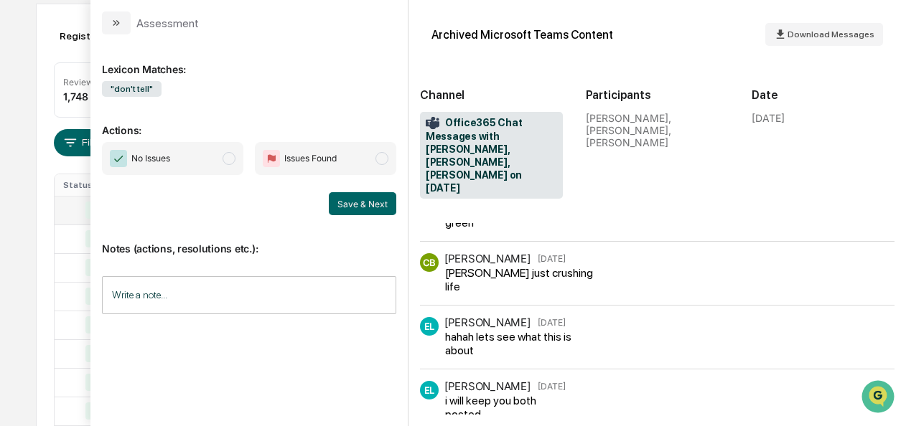
scroll to position [797, 0]
click at [230, 155] on span "modal" at bounding box center [229, 158] width 13 height 13
click at [367, 210] on button "Save & Next" at bounding box center [362, 203] width 67 height 23
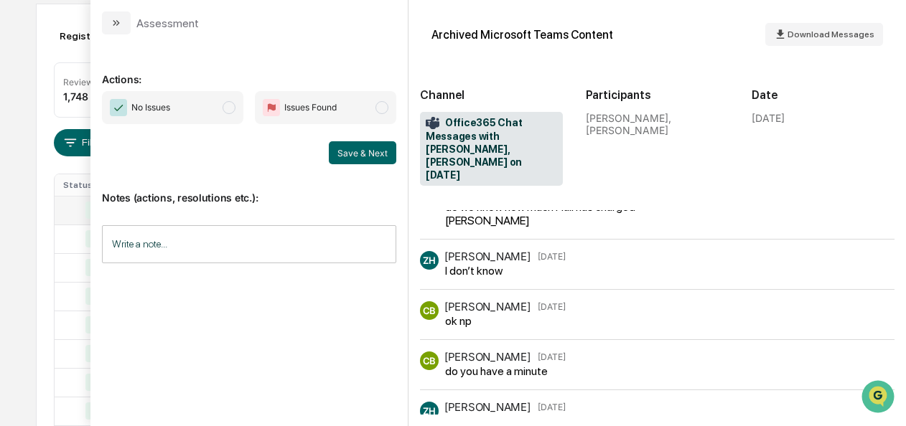
scroll to position [87, 0]
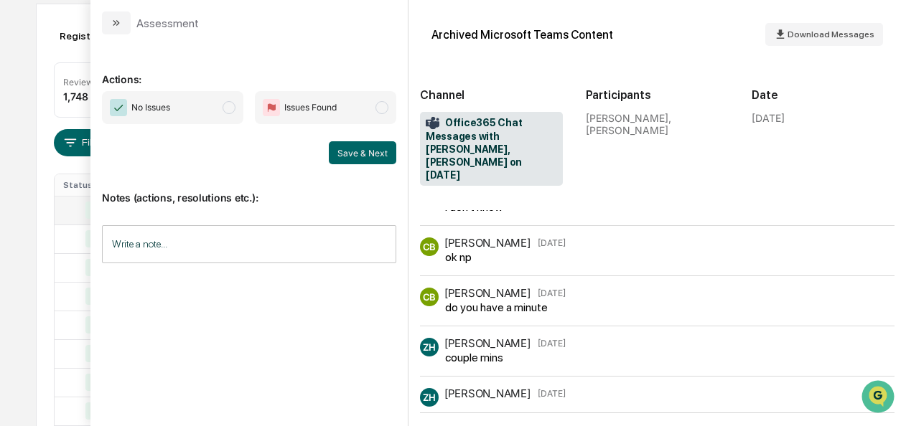
click at [226, 109] on span "modal" at bounding box center [229, 107] width 13 height 13
click at [350, 158] on button "Save & Next" at bounding box center [362, 152] width 67 height 23
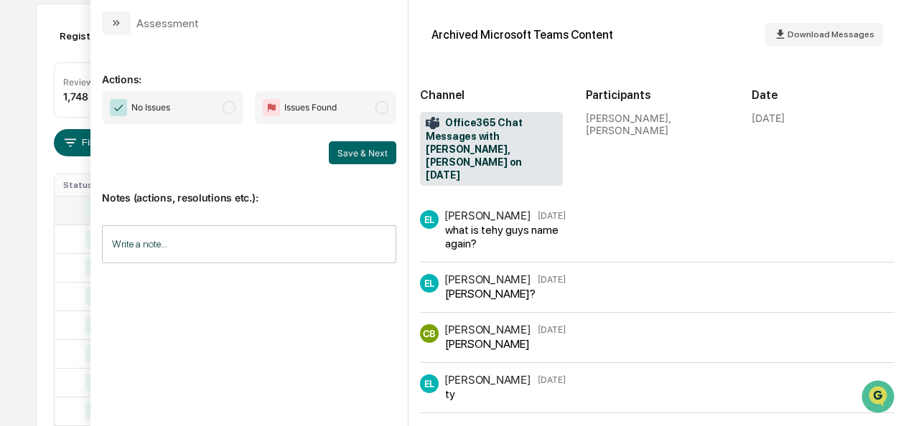
scroll to position [49, 0]
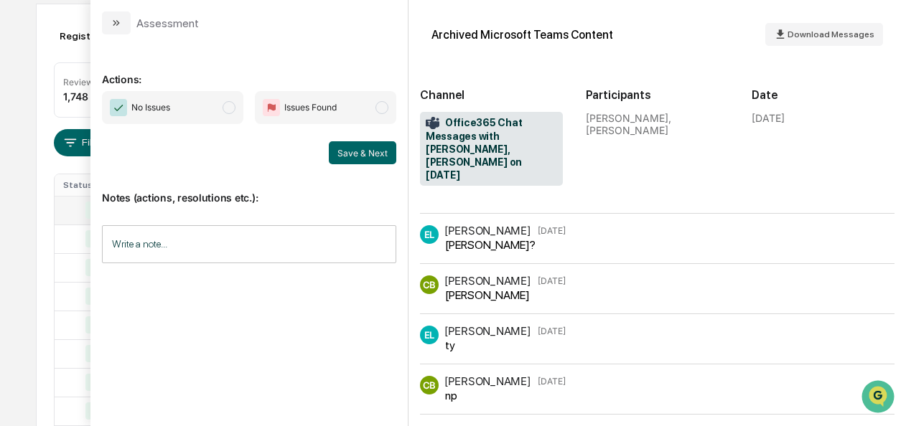
click at [233, 111] on span "modal" at bounding box center [229, 107] width 13 height 13
click at [346, 157] on button "Save & Next" at bounding box center [362, 152] width 67 height 23
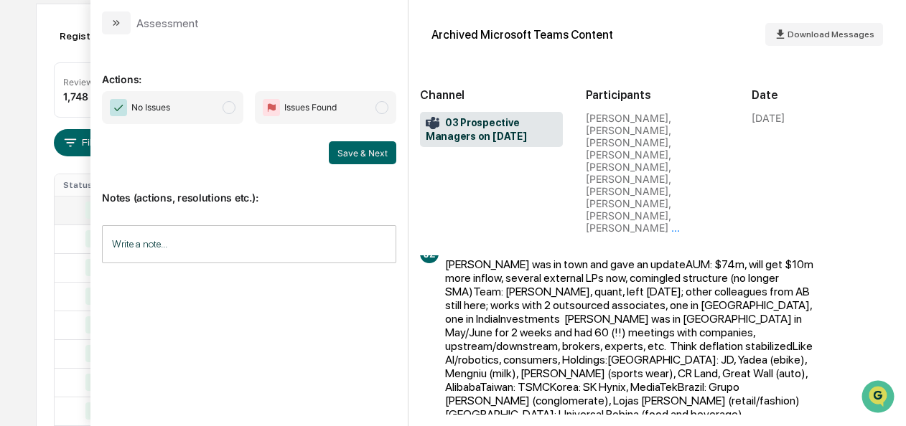
scroll to position [497, 0]
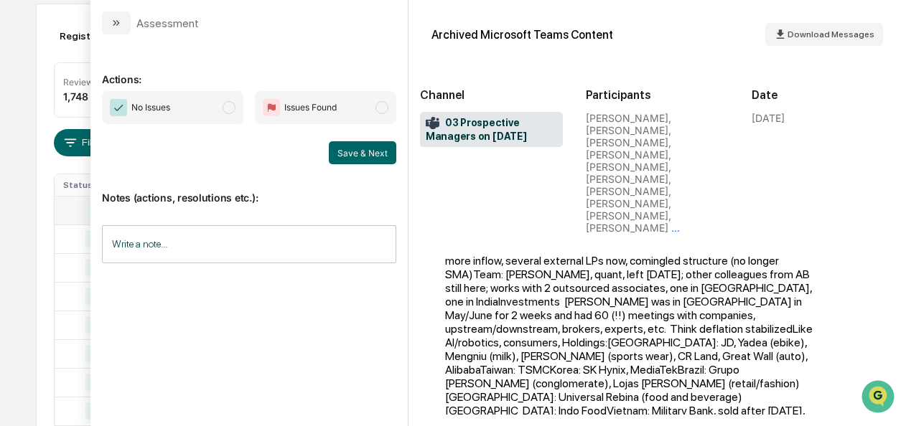
click at [238, 115] on span "No Issues" at bounding box center [172, 107] width 141 height 33
click at [337, 146] on button "Save & Next" at bounding box center [362, 152] width 67 height 23
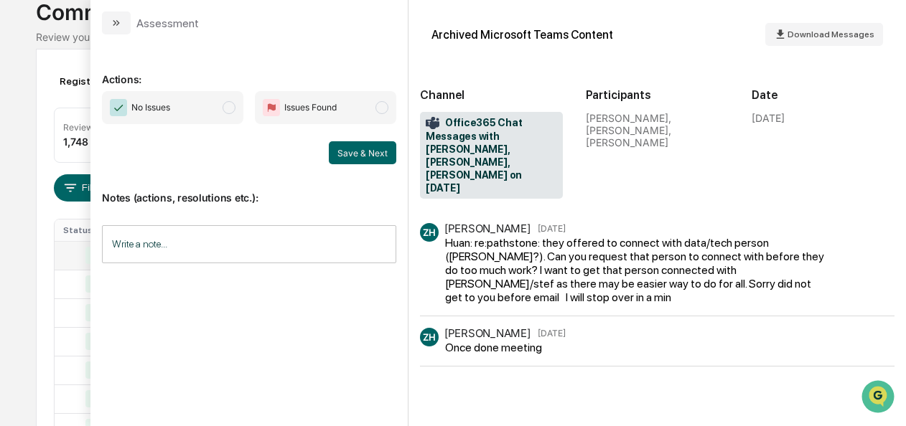
scroll to position [87, 0]
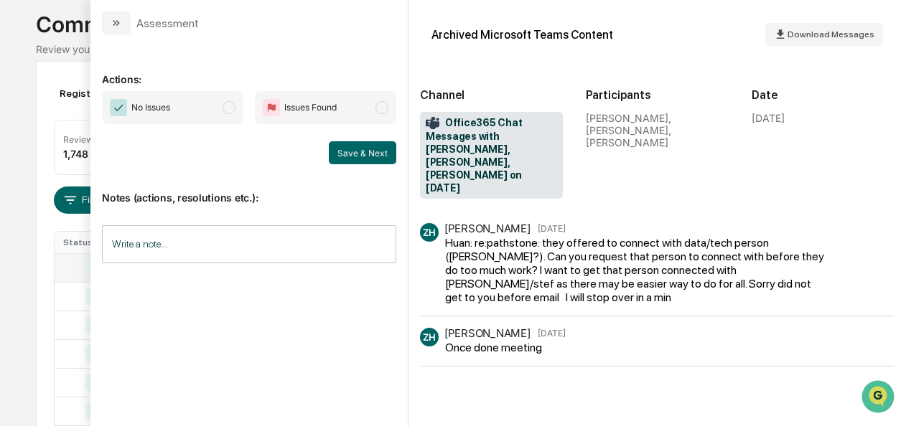
click at [223, 106] on span "No Issues" at bounding box center [172, 107] width 141 height 33
click at [363, 158] on button "Save & Next" at bounding box center [362, 152] width 67 height 23
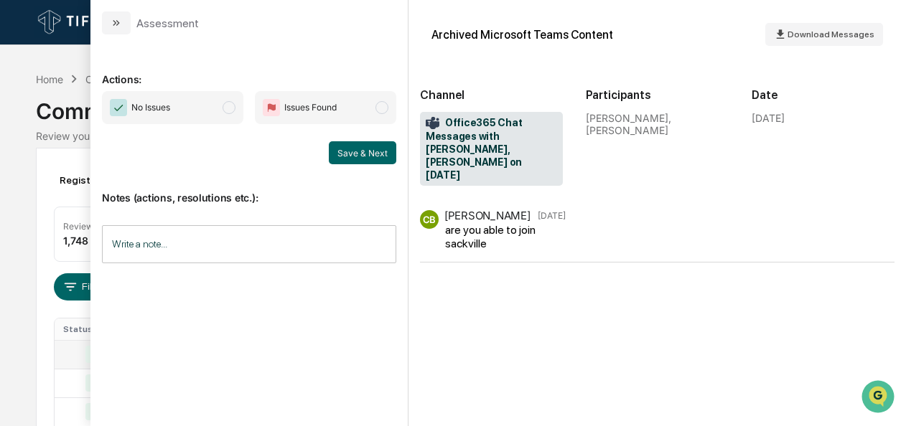
click at [231, 103] on span "modal" at bounding box center [229, 107] width 13 height 13
click at [373, 161] on button "Save & Next" at bounding box center [362, 152] width 67 height 23
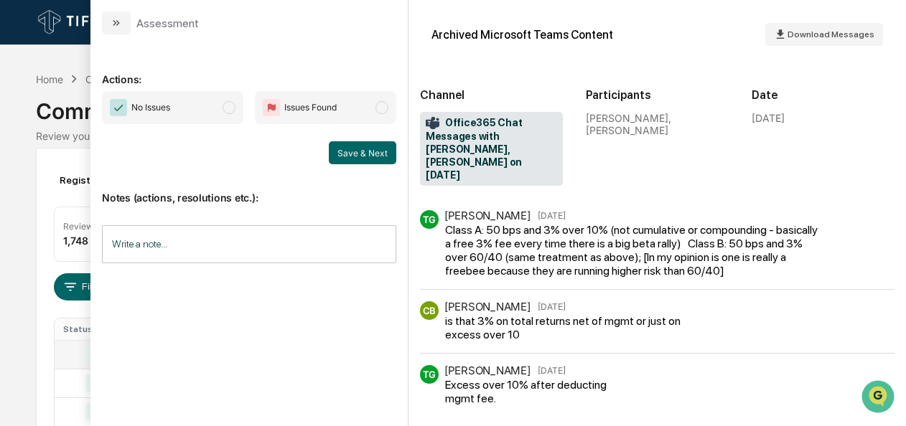
click at [228, 109] on span "modal" at bounding box center [229, 107] width 13 height 13
click at [349, 155] on button "Save & Next" at bounding box center [362, 152] width 67 height 23
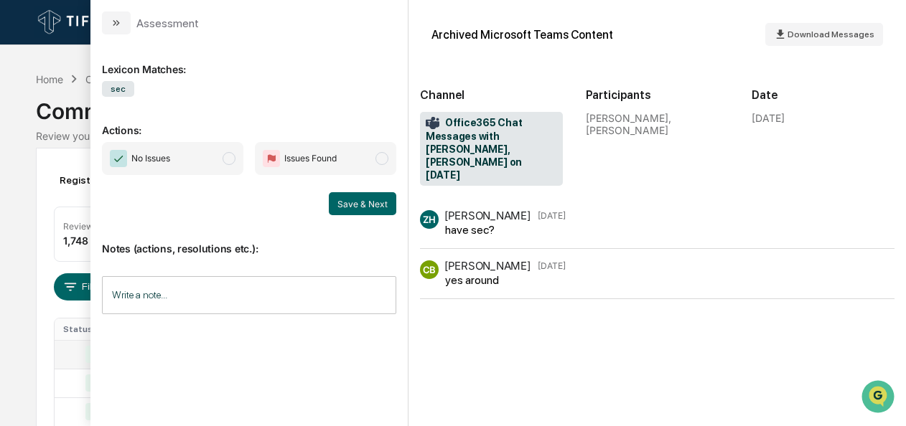
click at [235, 161] on span "modal" at bounding box center [229, 158] width 13 height 13
click at [363, 210] on button "Save & Next" at bounding box center [362, 203] width 67 height 23
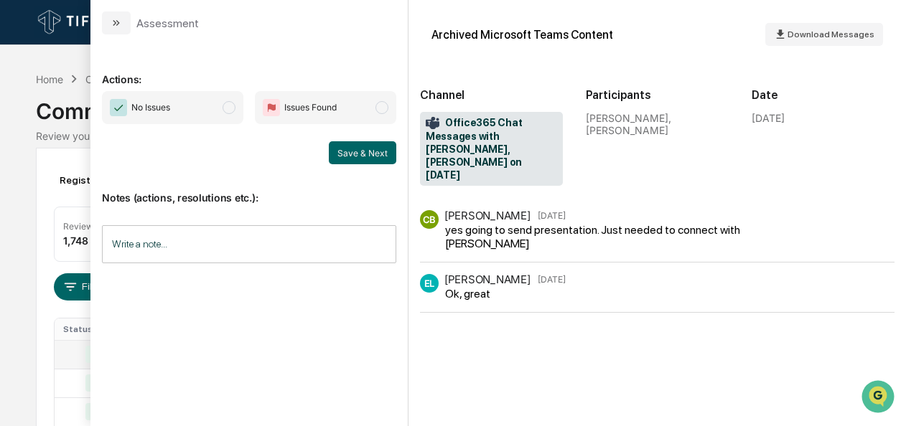
click at [225, 106] on span "modal" at bounding box center [229, 107] width 13 height 13
click at [368, 149] on button "Save & Next" at bounding box center [362, 152] width 67 height 23
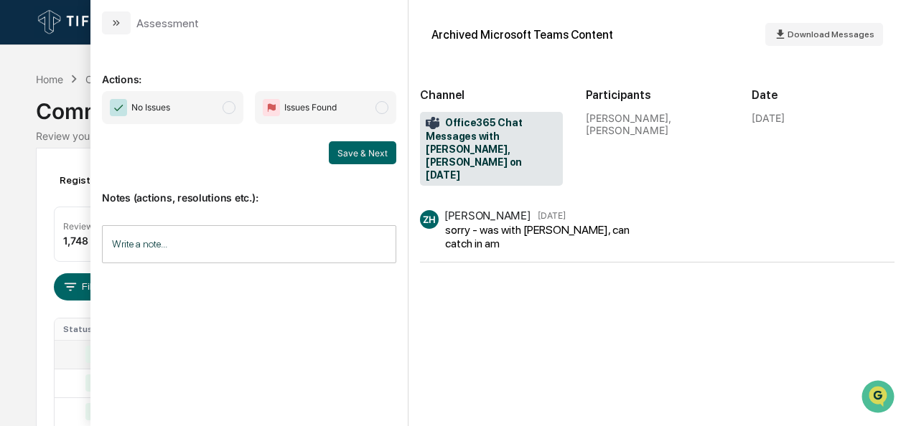
click at [233, 106] on span "modal" at bounding box center [229, 107] width 13 height 13
click at [373, 156] on button "Save & Next" at bounding box center [362, 152] width 67 height 23
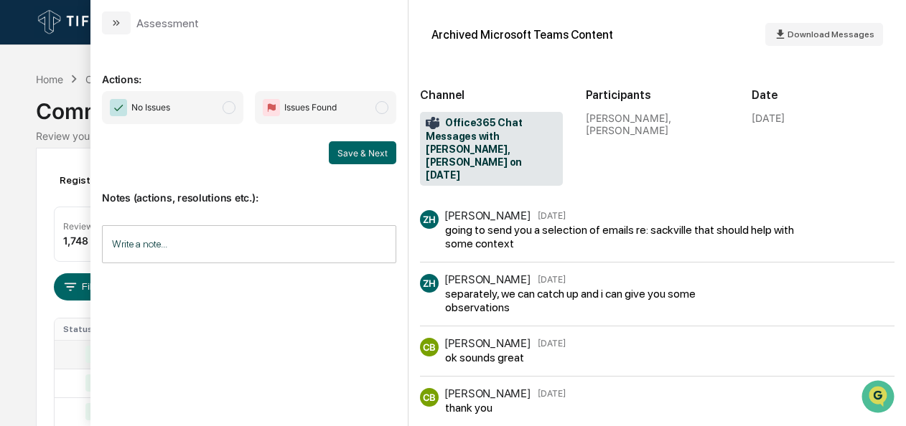
click at [228, 113] on span "No Issues" at bounding box center [172, 107] width 141 height 33
click at [335, 154] on button "Save & Next" at bounding box center [362, 152] width 67 height 23
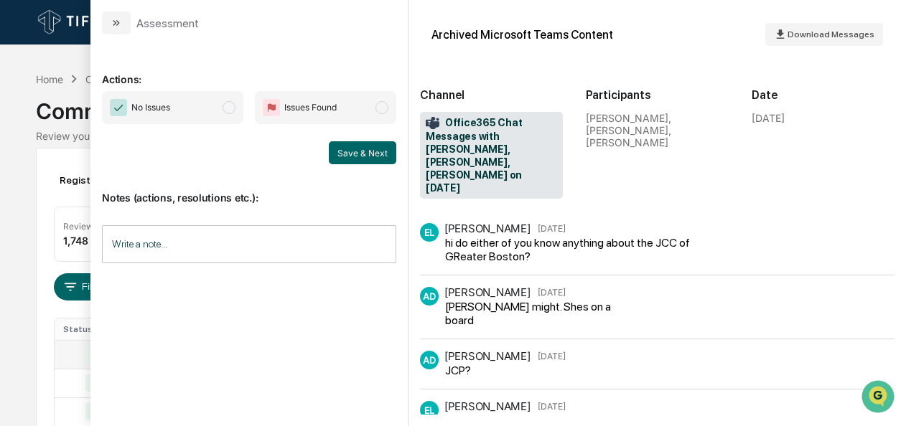
click at [235, 105] on span "modal" at bounding box center [229, 107] width 13 height 13
click at [373, 153] on button "Save & Next" at bounding box center [362, 152] width 67 height 23
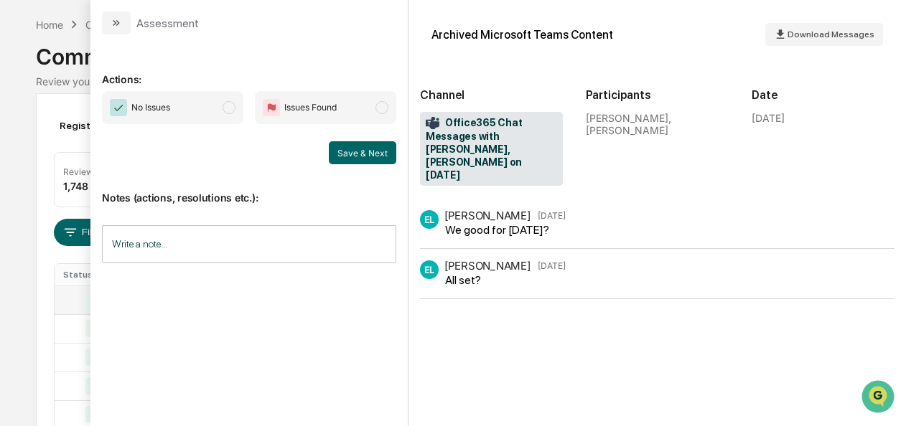
scroll to position [9, 0]
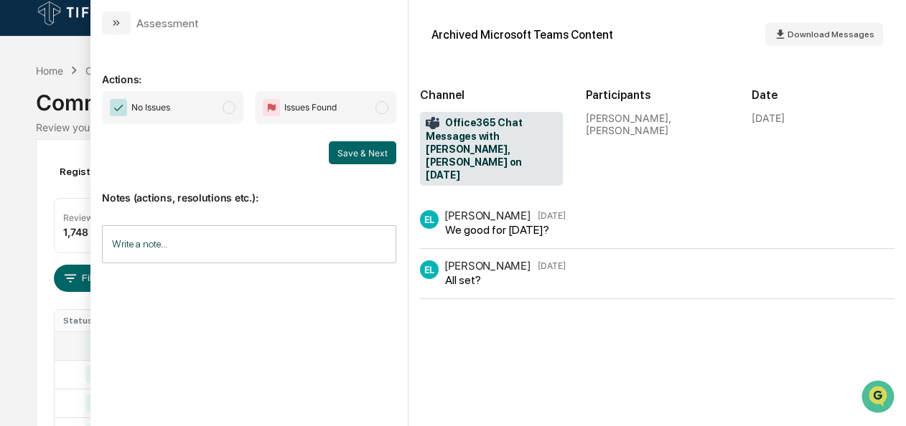
click at [227, 103] on span "modal" at bounding box center [229, 107] width 13 height 13
click at [359, 159] on button "Save & Next" at bounding box center [362, 152] width 67 height 23
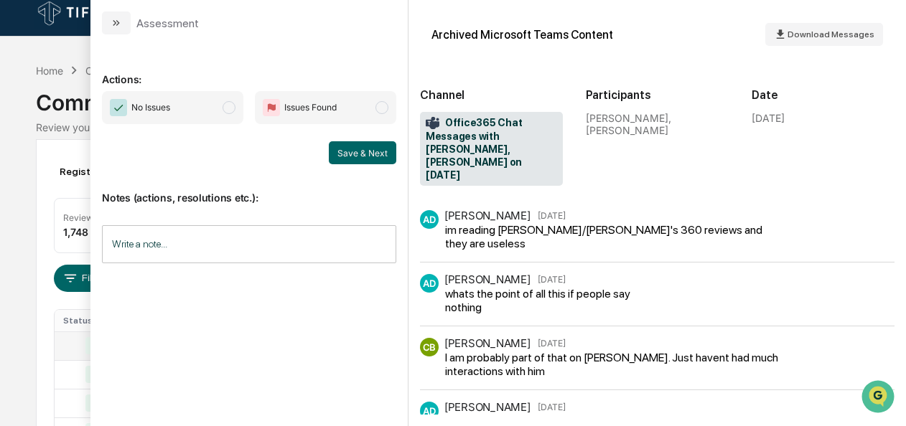
click at [233, 106] on span "modal" at bounding box center [229, 107] width 13 height 13
click at [371, 159] on button "Save & Next" at bounding box center [362, 152] width 67 height 23
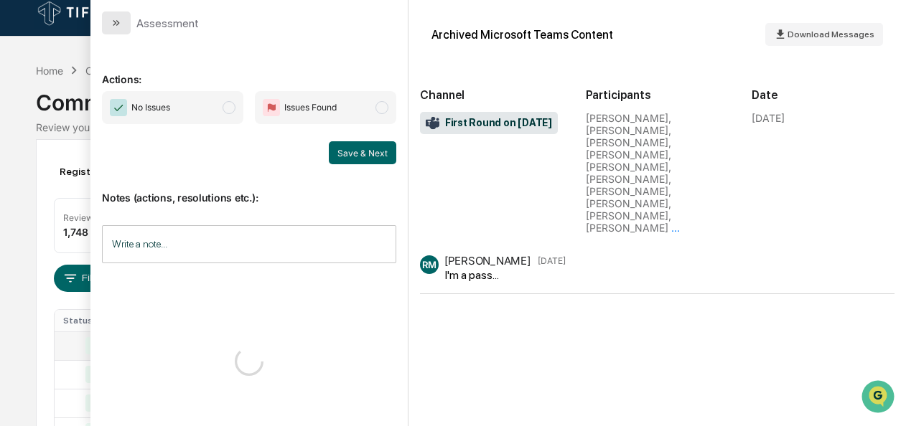
click at [110, 23] on button "modal" at bounding box center [116, 22] width 29 height 23
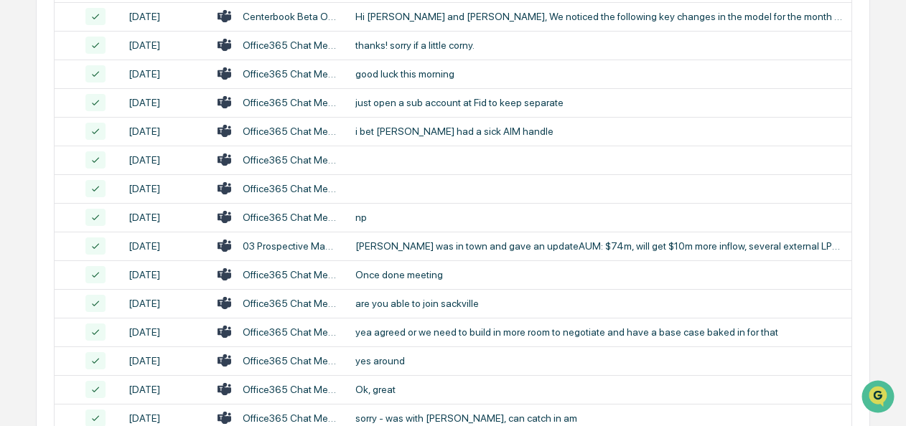
scroll to position [717, 0]
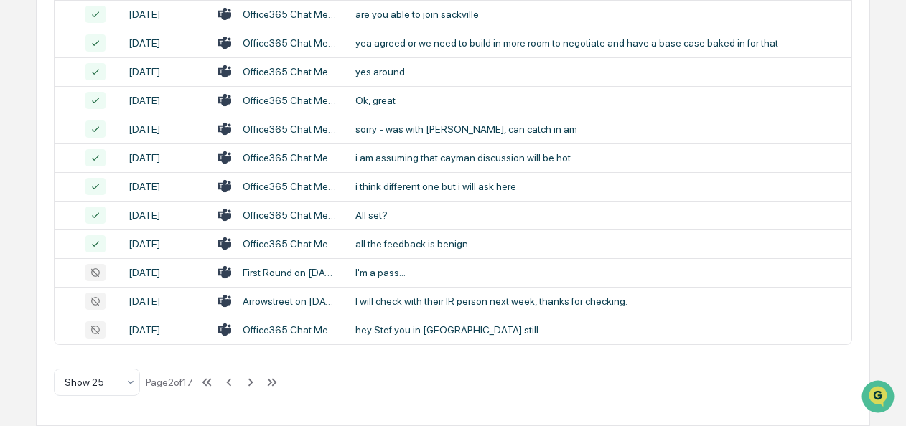
click at [277, 271] on div "First Round on [DATE]" at bounding box center [290, 272] width 95 height 11
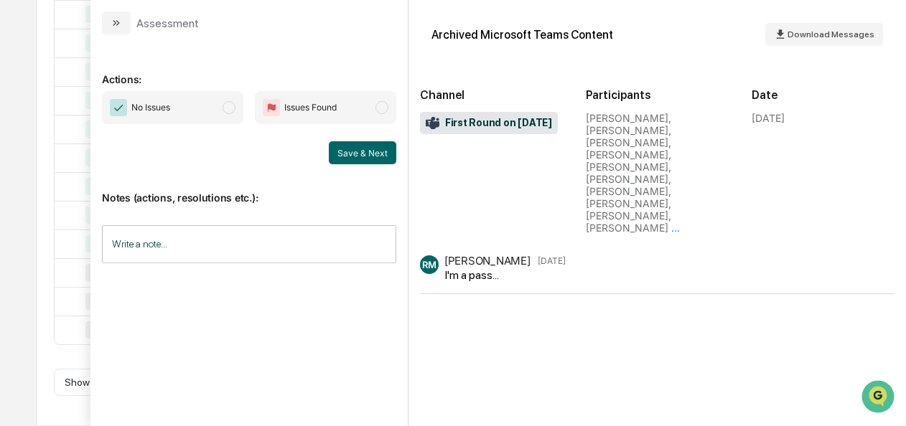
click at [224, 100] on span "No Issues" at bounding box center [172, 107] width 141 height 33
click at [352, 148] on button "Save & Next" at bounding box center [362, 152] width 67 height 23
click at [233, 108] on span "modal" at bounding box center [229, 107] width 13 height 13
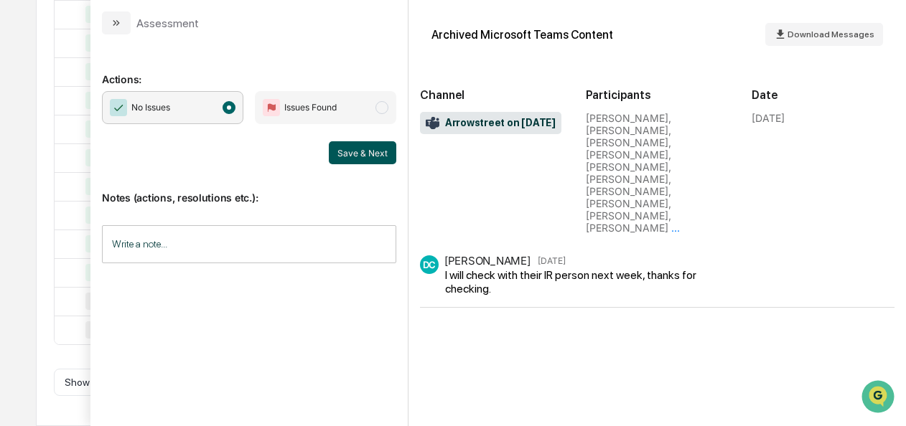
click at [333, 154] on button "Save & Next" at bounding box center [362, 152] width 67 height 23
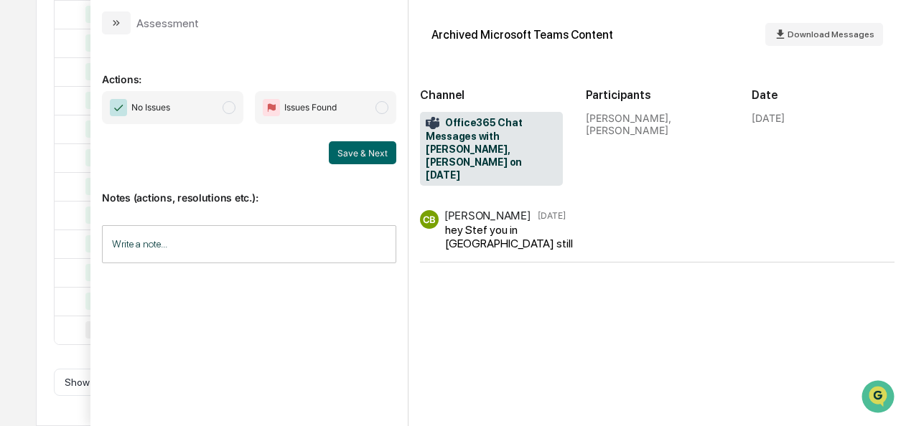
click at [230, 105] on span "modal" at bounding box center [229, 107] width 13 height 13
click at [349, 153] on button "Save & Next" at bounding box center [362, 152] width 67 height 23
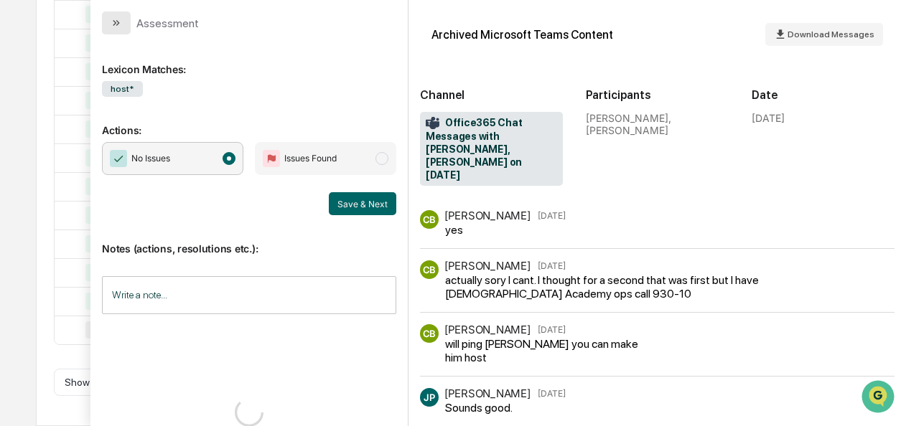
click at [112, 29] on button "modal" at bounding box center [116, 22] width 29 height 23
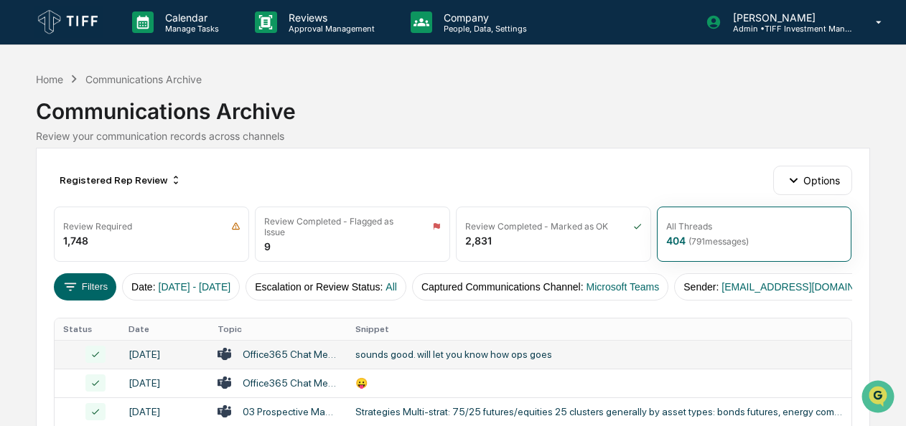
click at [434, 95] on div "Communications Archive" at bounding box center [452, 105] width 833 height 37
click at [84, 285] on button "Filters" at bounding box center [85, 286] width 62 height 27
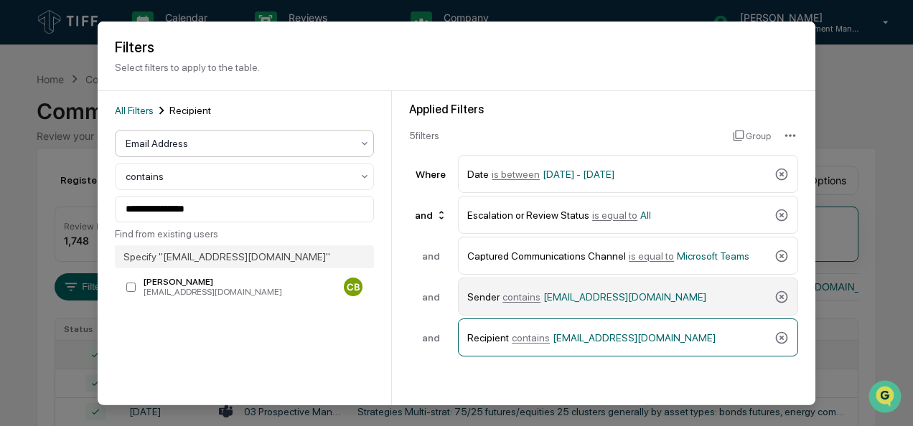
click at [787, 299] on div "Sender contains [EMAIL_ADDRESS][DOMAIN_NAME]" at bounding box center [628, 297] width 340 height 38
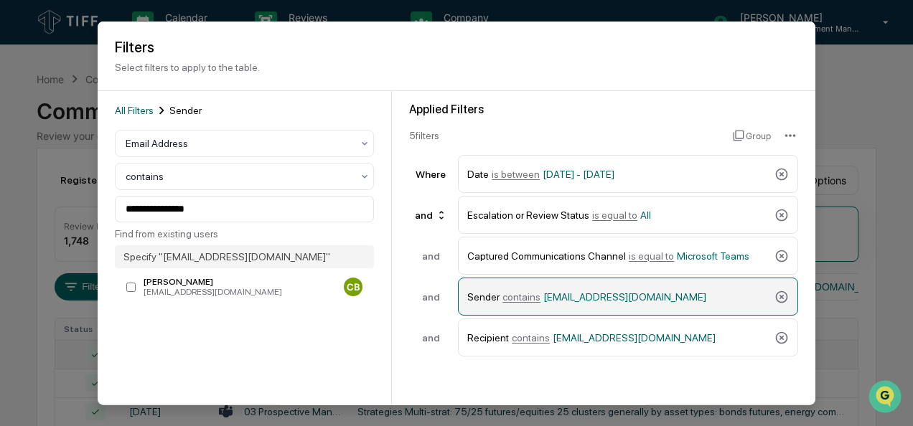
click at [787, 299] on div "Sender contains [EMAIL_ADDRESS][DOMAIN_NAME]" at bounding box center [628, 297] width 340 height 38
click at [779, 296] on icon at bounding box center [782, 297] width 12 height 12
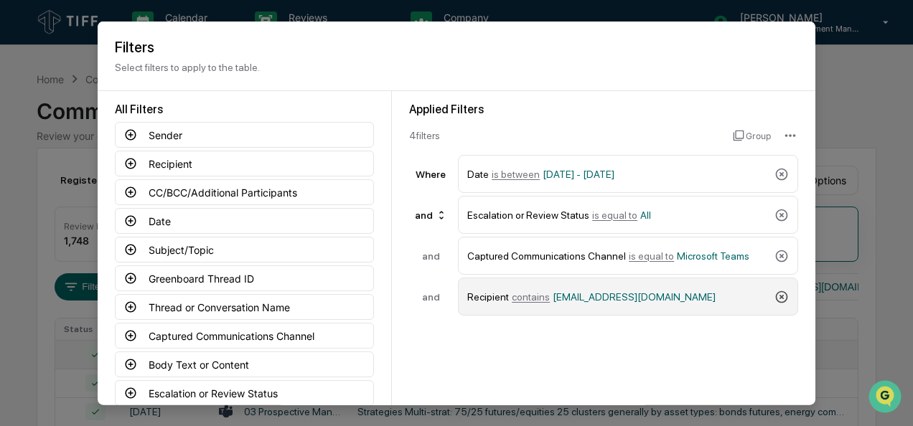
click at [779, 296] on icon at bounding box center [782, 297] width 12 height 12
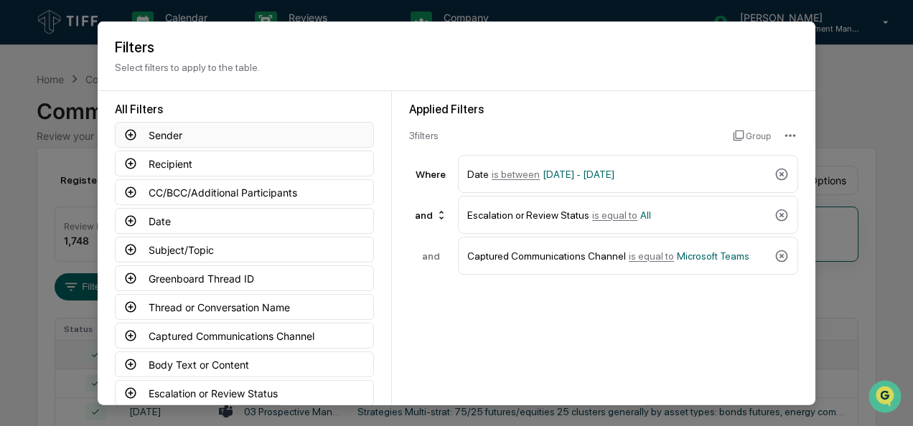
click at [128, 136] on icon at bounding box center [130, 134] width 13 height 13
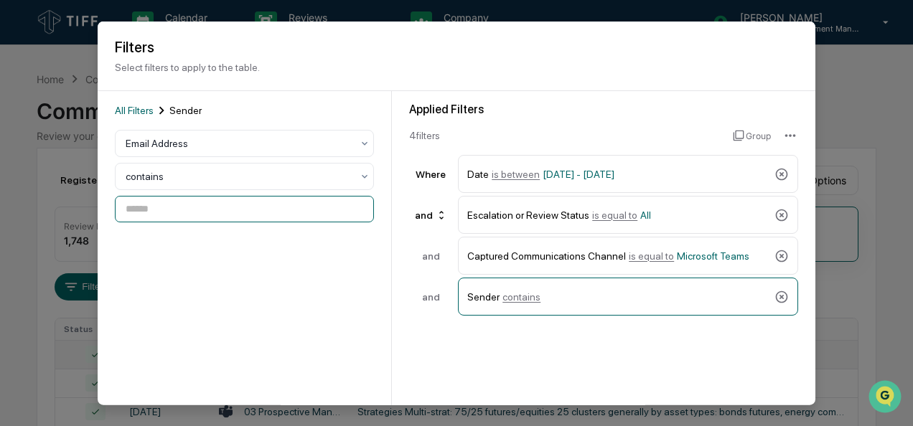
click at [165, 214] on input at bounding box center [244, 209] width 259 height 27
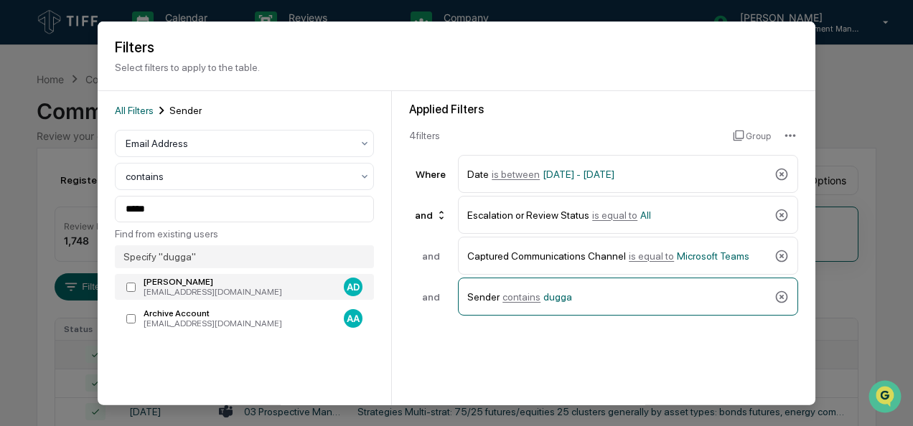
click at [127, 294] on label "[PERSON_NAME] [EMAIL_ADDRESS][DOMAIN_NAME] AD" at bounding box center [244, 287] width 259 height 26
type input "**********"
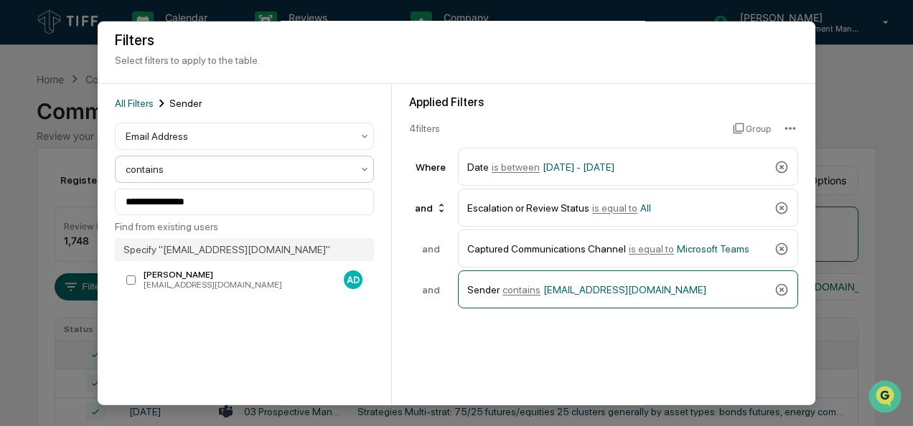
scroll to position [6, 0]
click at [132, 108] on span "All Filters" at bounding box center [134, 103] width 39 height 11
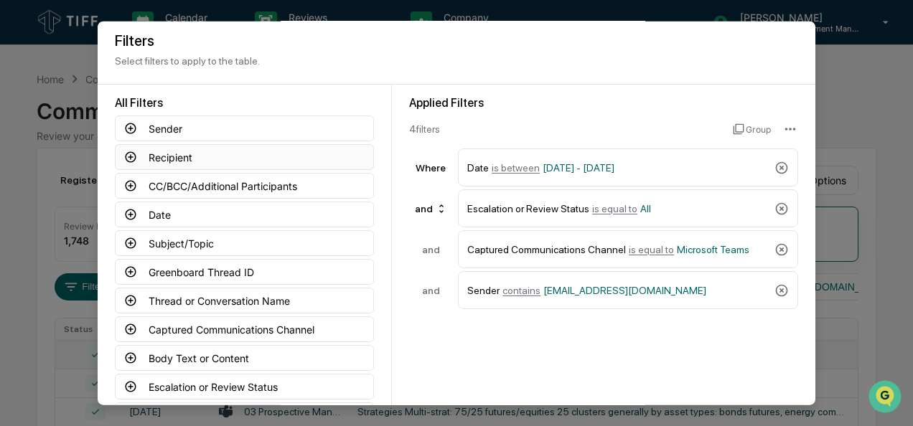
click at [128, 154] on icon at bounding box center [130, 157] width 13 height 13
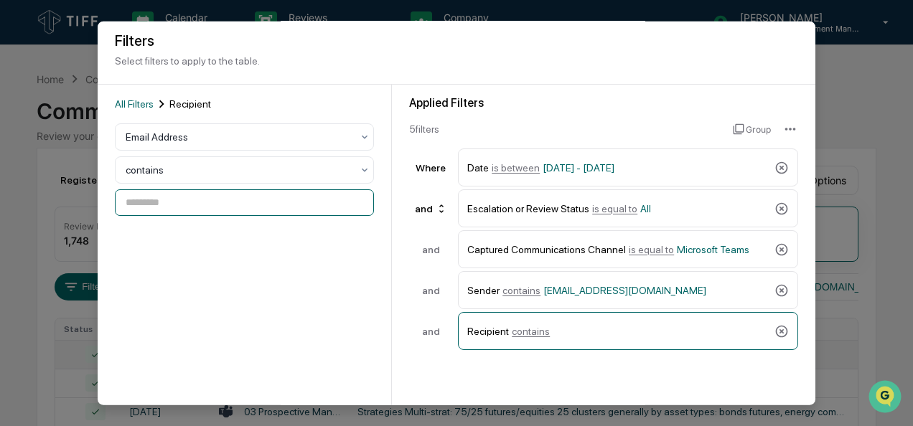
click at [187, 207] on input at bounding box center [244, 203] width 259 height 27
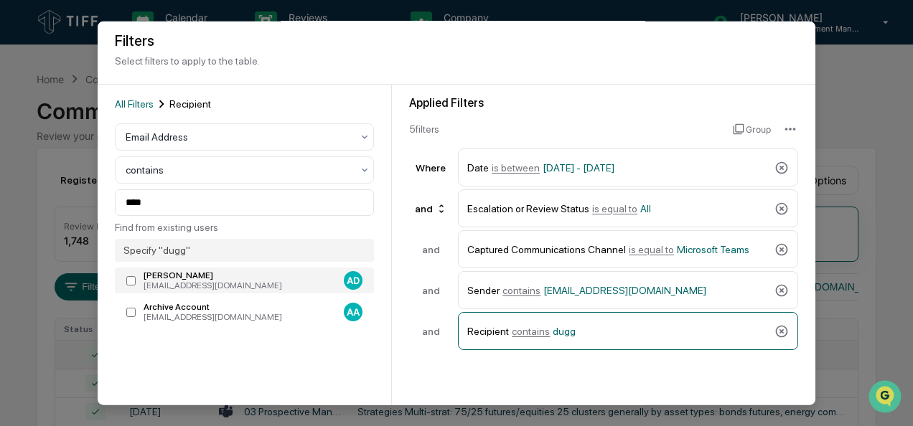
type input "**********"
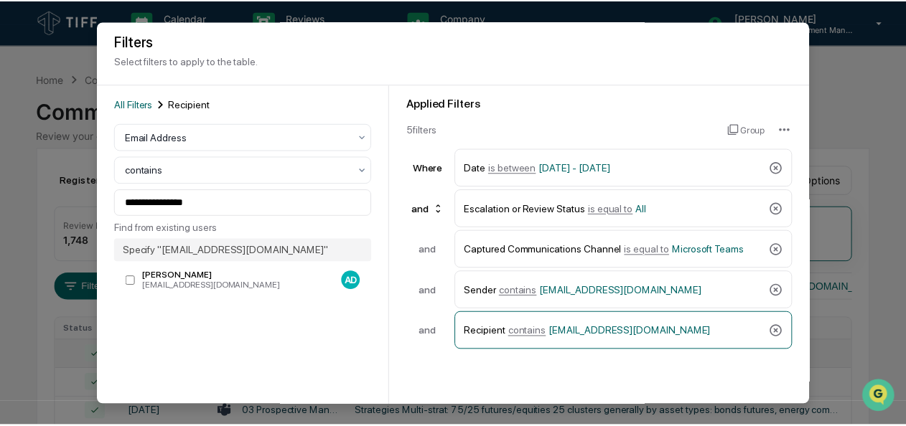
scroll to position [108, 0]
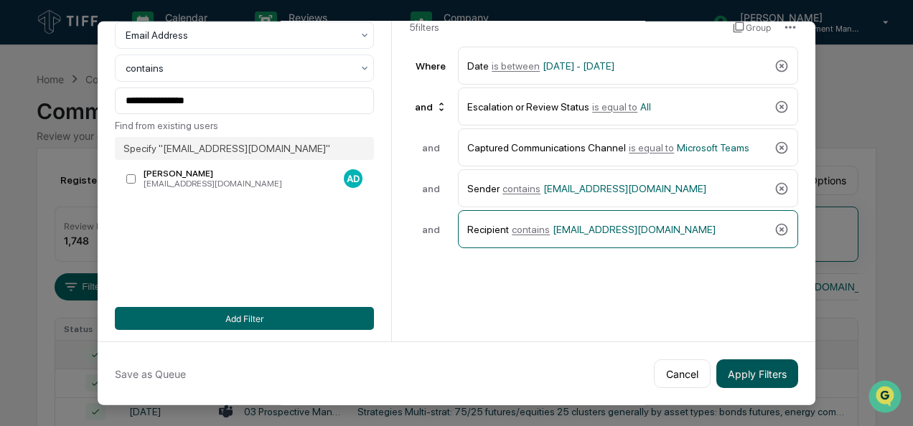
click at [732, 360] on button "Apply Filters" at bounding box center [757, 374] width 82 height 29
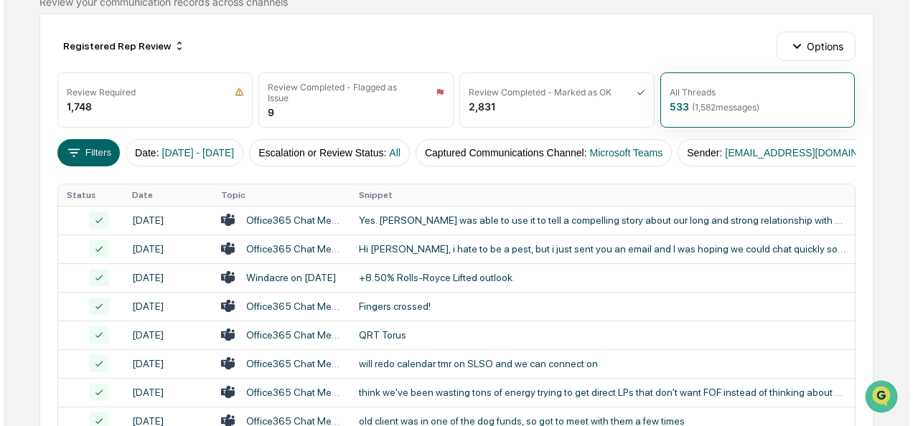
scroll to position [111, 0]
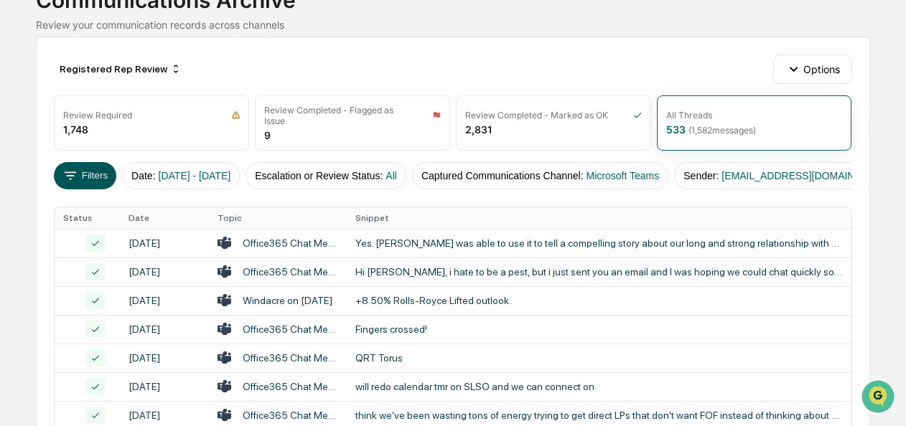
click at [95, 174] on button "Filters" at bounding box center [85, 175] width 62 height 27
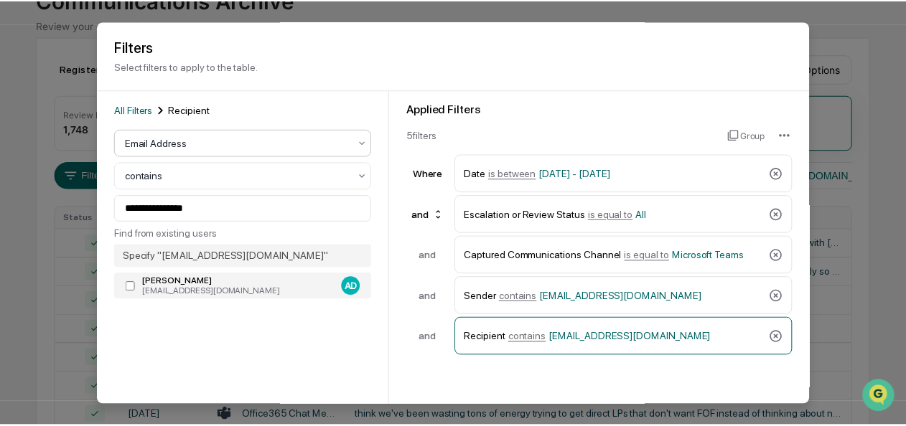
scroll to position [108, 0]
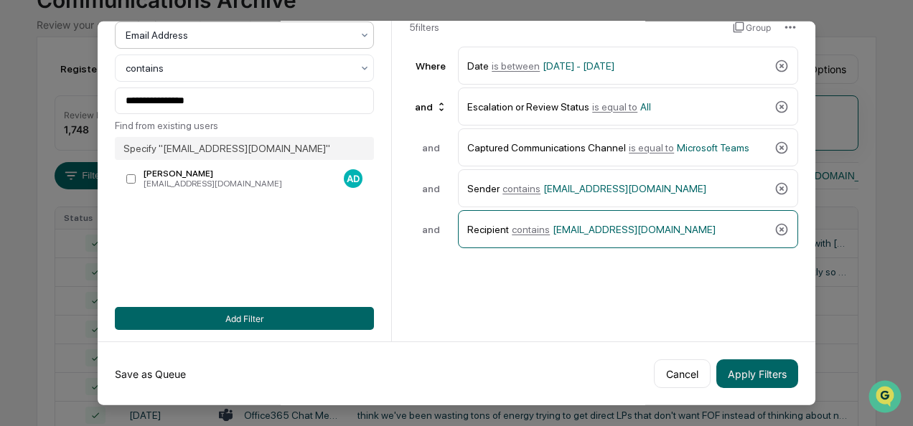
click at [149, 368] on button "Save as Queue" at bounding box center [150, 374] width 71 height 29
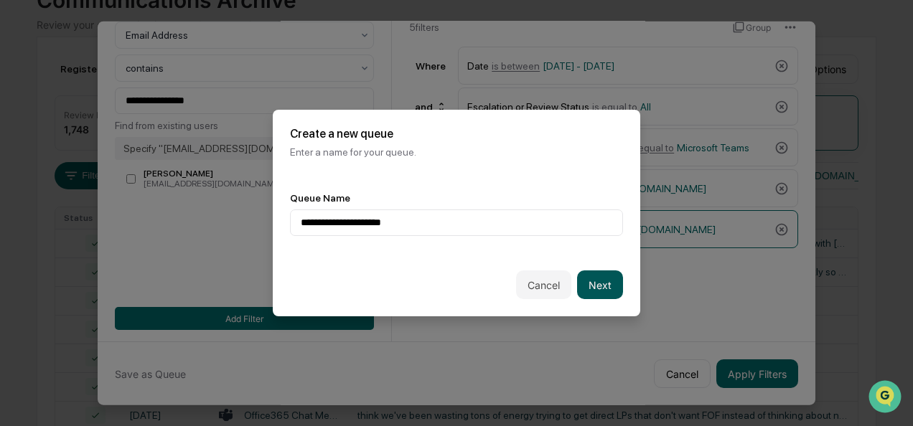
type input "**********"
click at [614, 286] on button "Next" at bounding box center [600, 285] width 46 height 29
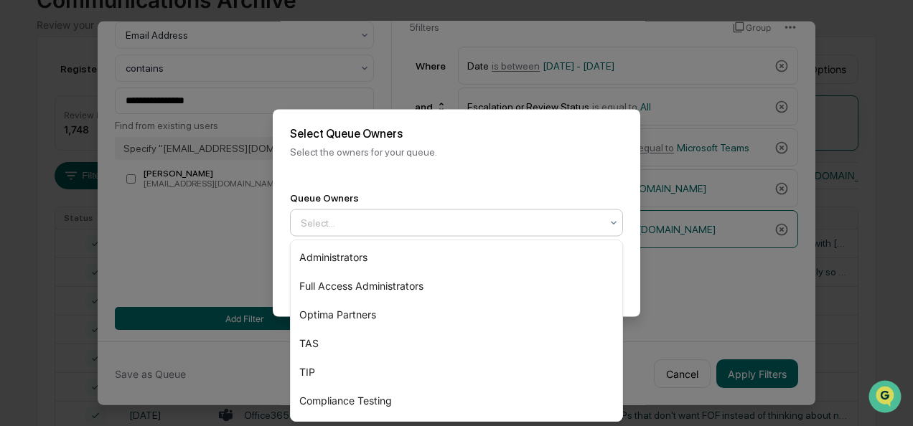
click at [461, 233] on div "Select..." at bounding box center [451, 223] width 314 height 23
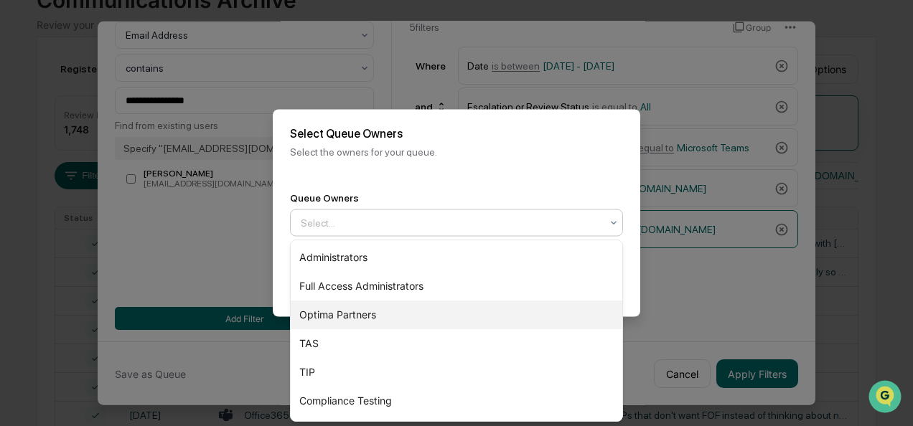
click at [411, 313] on div "Optima Partners" at bounding box center [457, 315] width 332 height 29
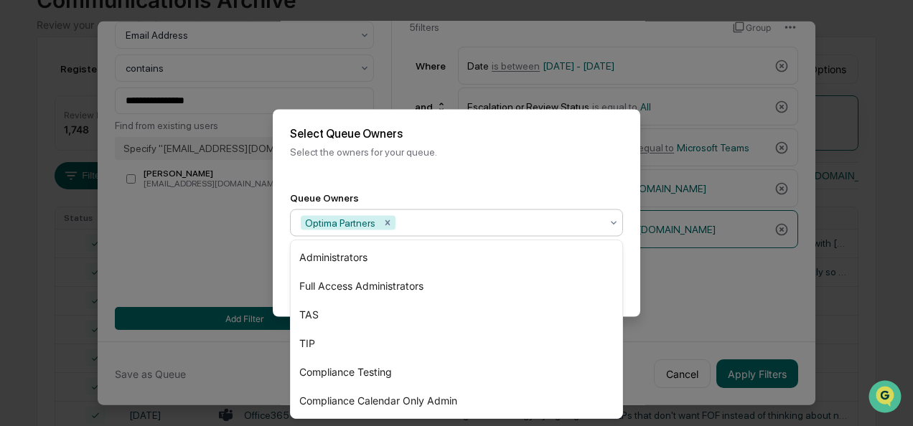
click at [632, 282] on div "Back Create" at bounding box center [457, 285] width 368 height 63
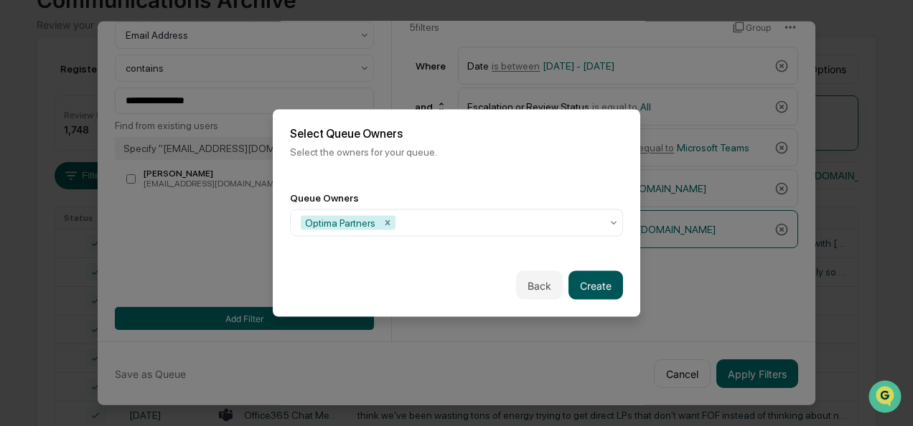
click at [615, 282] on button "Create" at bounding box center [596, 285] width 55 height 29
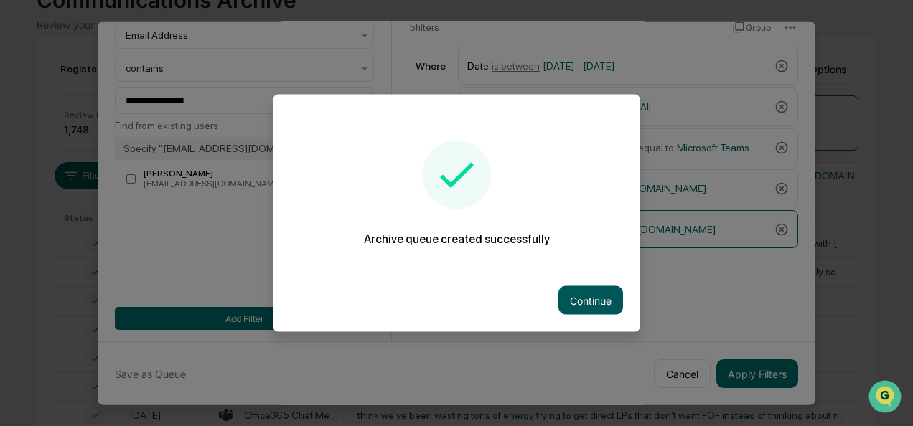
click at [603, 300] on button "Continue" at bounding box center [590, 300] width 65 height 29
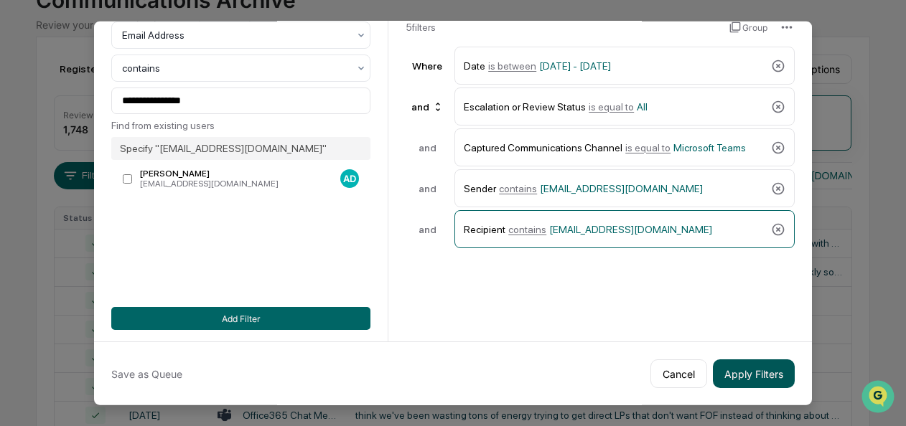
click at [729, 375] on button "Apply Filters" at bounding box center [754, 374] width 82 height 29
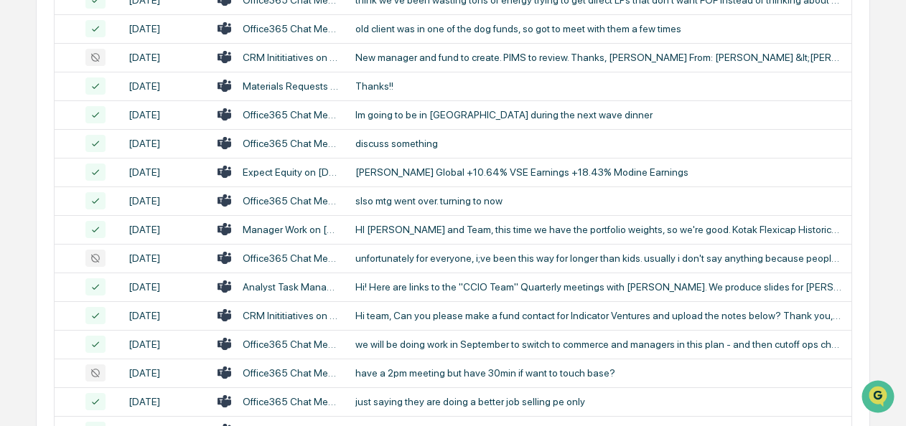
scroll to position [717, 0]
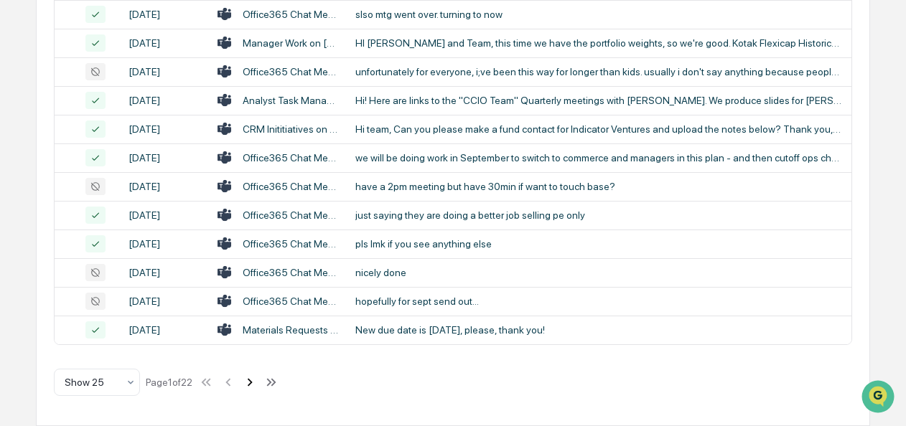
click at [248, 375] on icon at bounding box center [250, 383] width 16 height 16
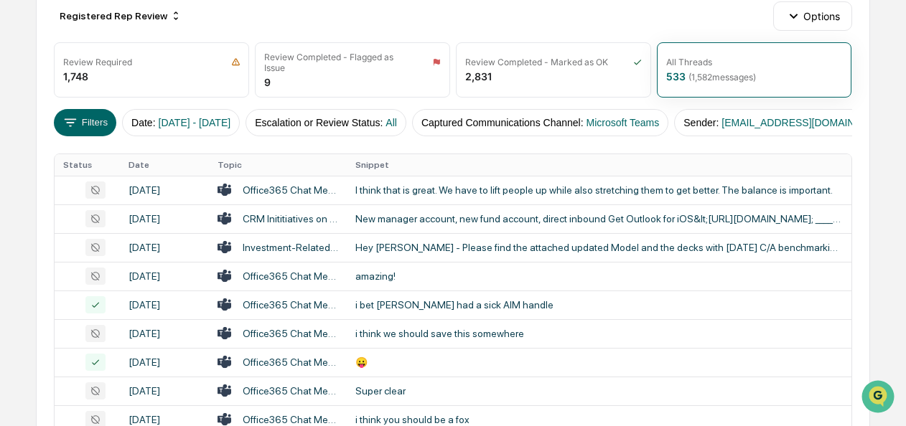
scroll to position [0, 0]
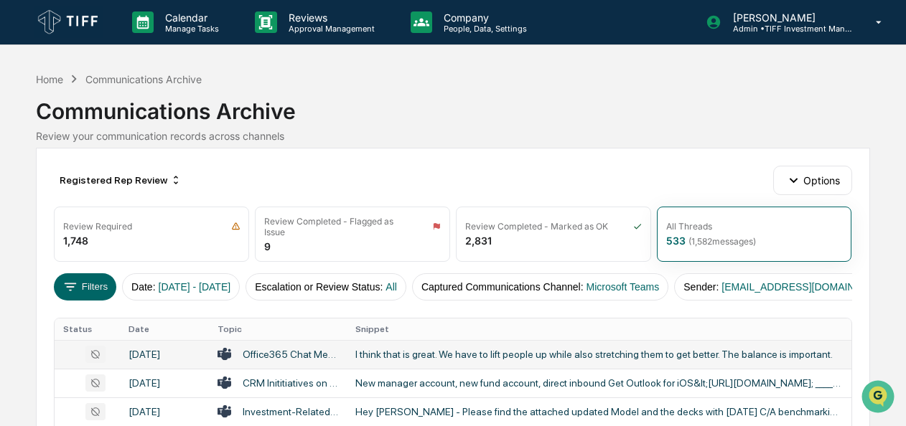
click at [286, 353] on div "Office365 Chat Messages with [PERSON_NAME], [PERSON_NAME] on [DATE]" at bounding box center [290, 354] width 95 height 11
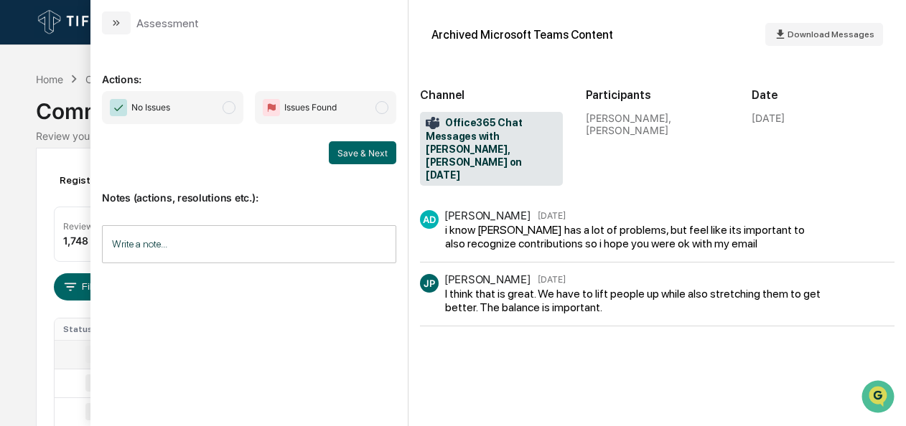
click at [225, 109] on span "modal" at bounding box center [229, 107] width 13 height 13
click at [341, 150] on button "Save & Next" at bounding box center [362, 152] width 67 height 23
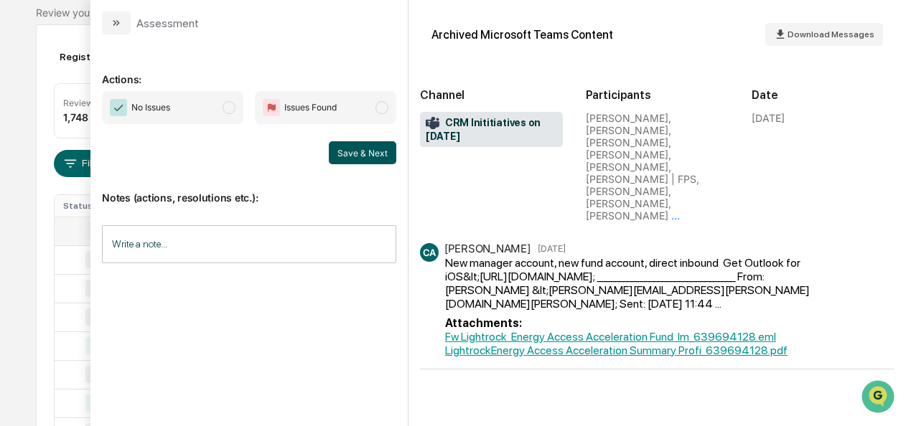
scroll to position [121, 0]
click at [238, 111] on span "No Issues" at bounding box center [172, 107] width 141 height 33
click at [360, 152] on button "Save & Next" at bounding box center [362, 152] width 67 height 23
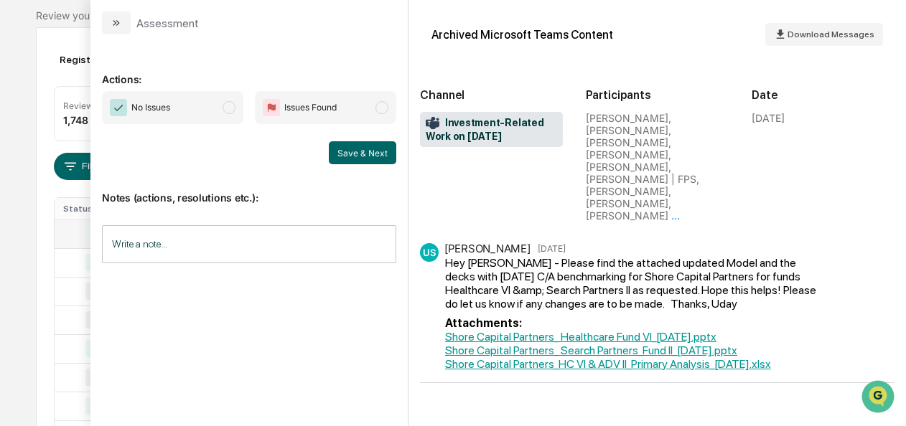
scroll to position [717, 0]
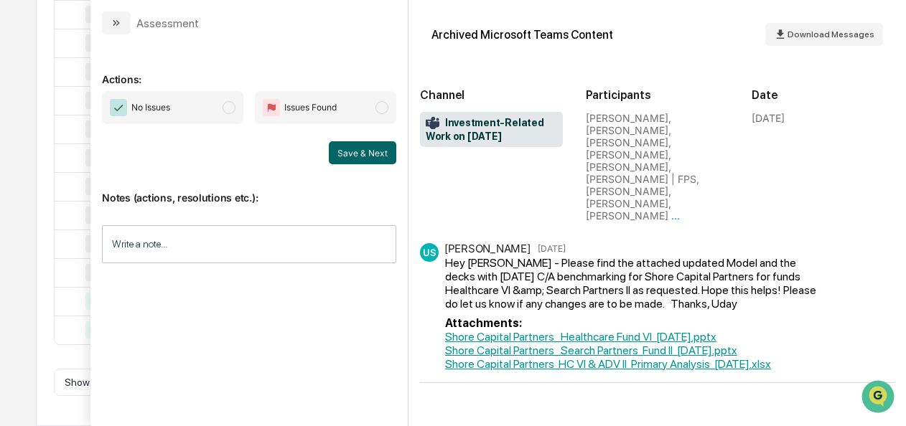
click at [230, 116] on span "No Issues" at bounding box center [172, 107] width 141 height 33
click at [385, 150] on button "Save & Next" at bounding box center [362, 152] width 67 height 23
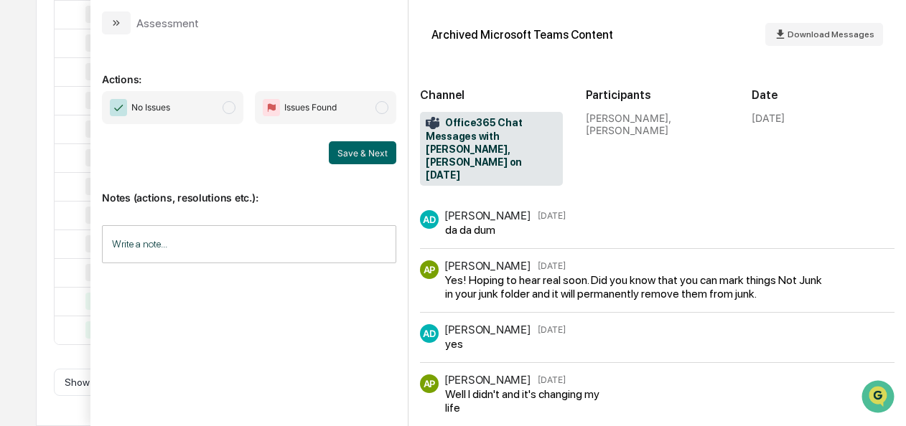
scroll to position [63, 0]
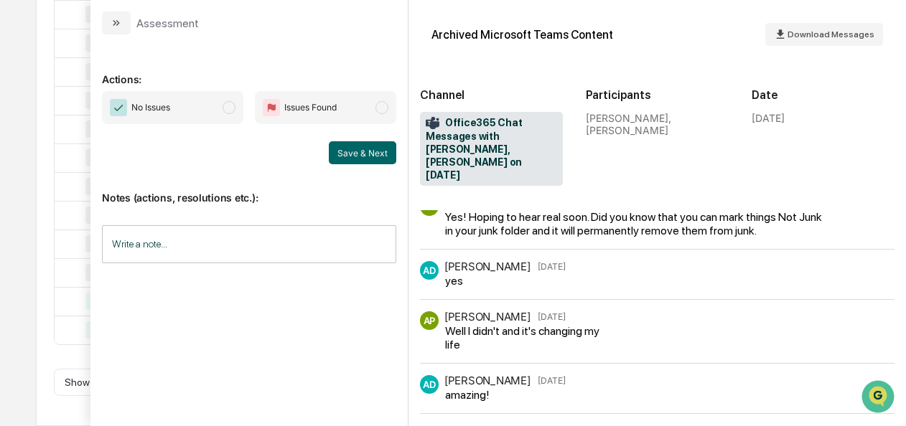
click at [241, 111] on span "No Issues" at bounding box center [172, 107] width 141 height 33
click at [357, 154] on button "Save & Next" at bounding box center [362, 152] width 67 height 23
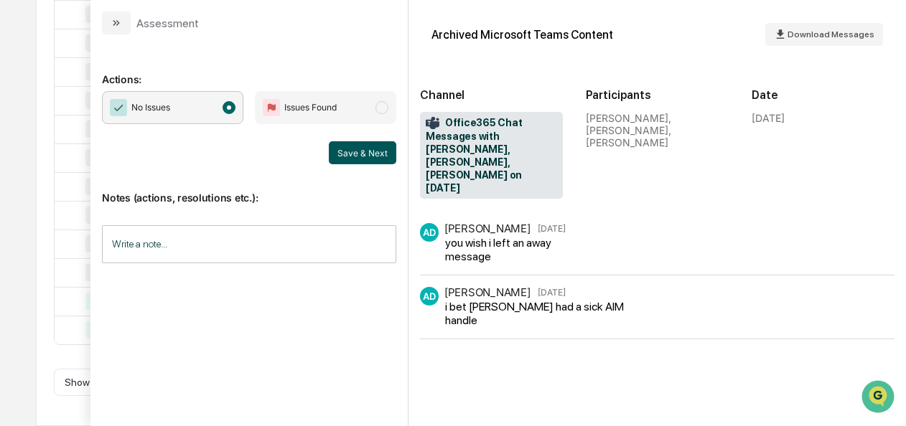
click at [353, 149] on button "Save & Next" at bounding box center [362, 152] width 67 height 23
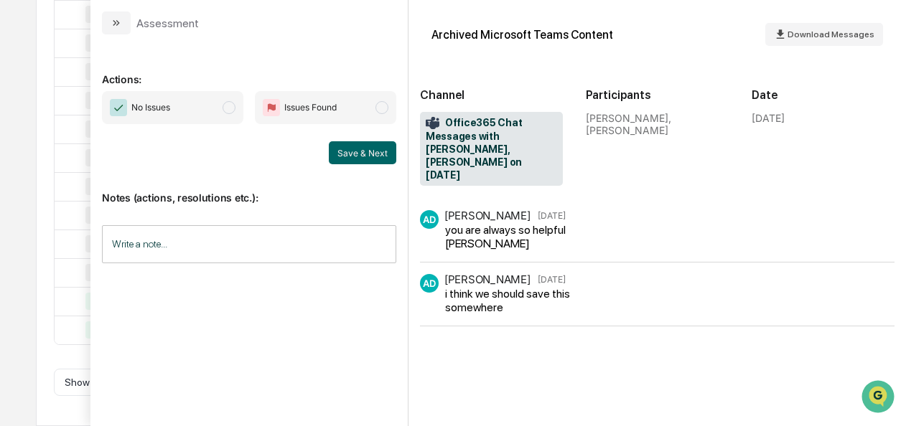
click at [234, 109] on span "modal" at bounding box center [229, 107] width 13 height 13
click at [355, 149] on button "Save & Next" at bounding box center [362, 152] width 67 height 23
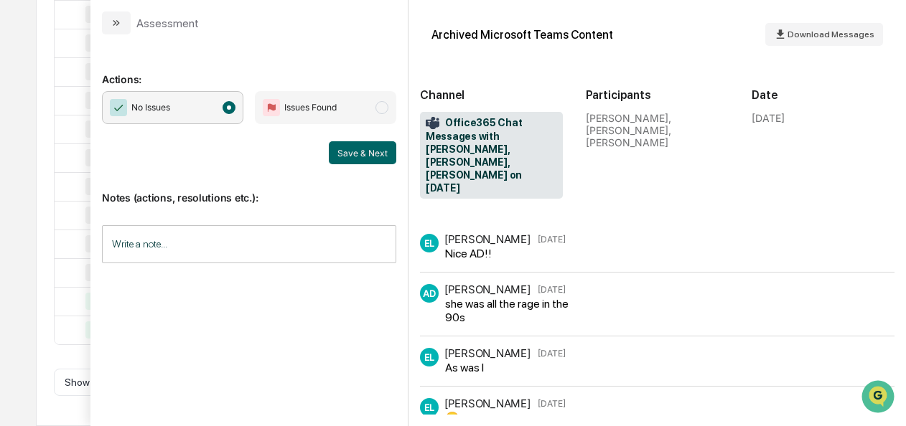
scroll to position [381, 0]
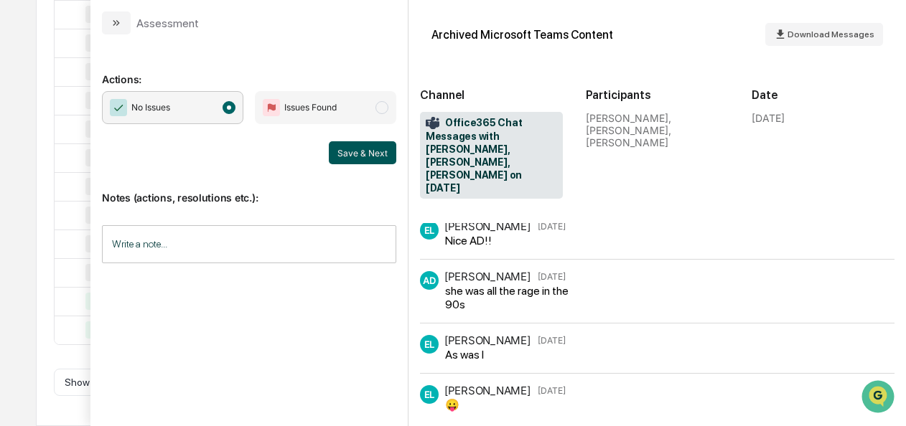
click at [350, 152] on button "Save & Next" at bounding box center [362, 152] width 67 height 23
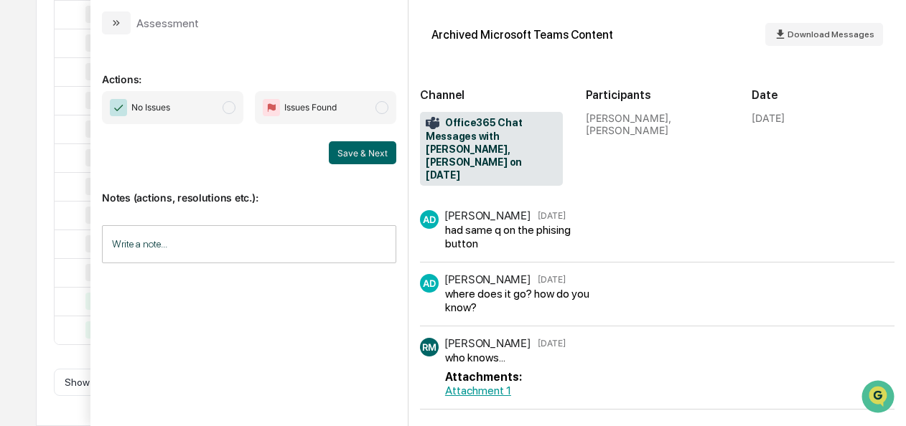
scroll to position [432, 0]
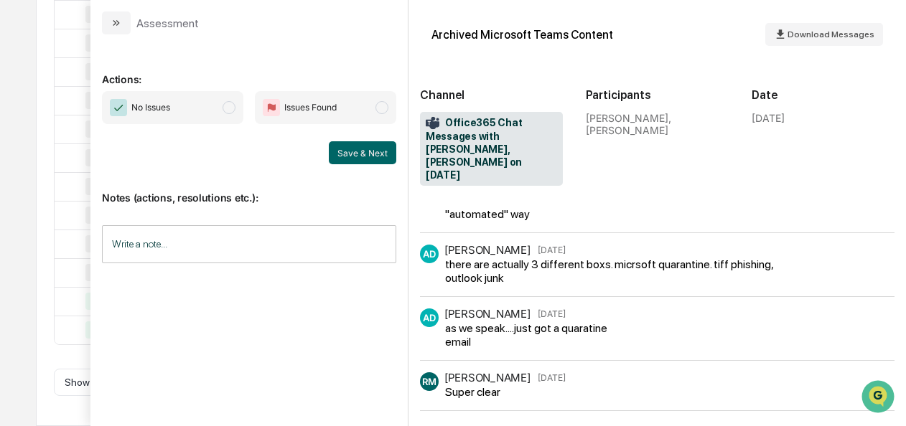
click at [228, 115] on span "No Issues" at bounding box center [172, 107] width 141 height 33
click at [352, 146] on button "Save & Next" at bounding box center [362, 152] width 67 height 23
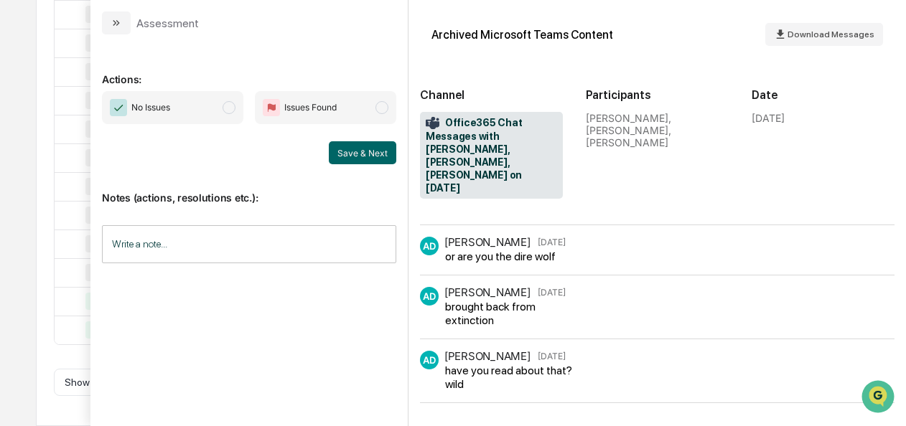
scroll to position [570, 0]
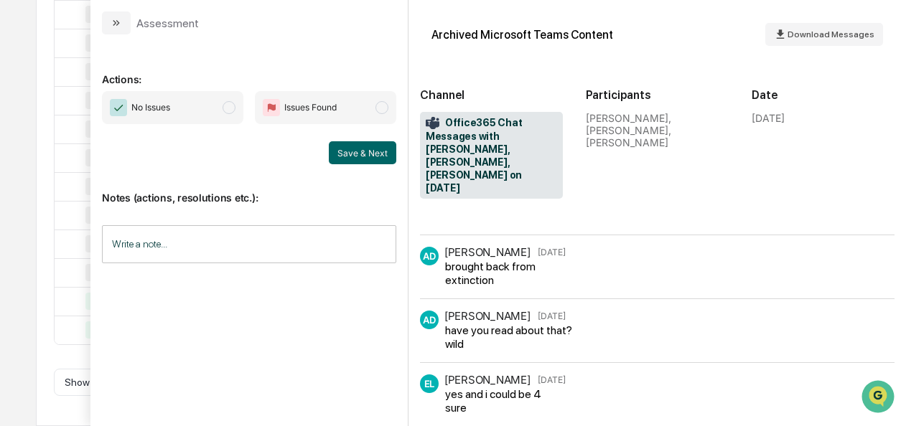
click at [232, 109] on span "modal" at bounding box center [229, 107] width 13 height 13
click at [347, 152] on button "Save & Next" at bounding box center [362, 152] width 67 height 23
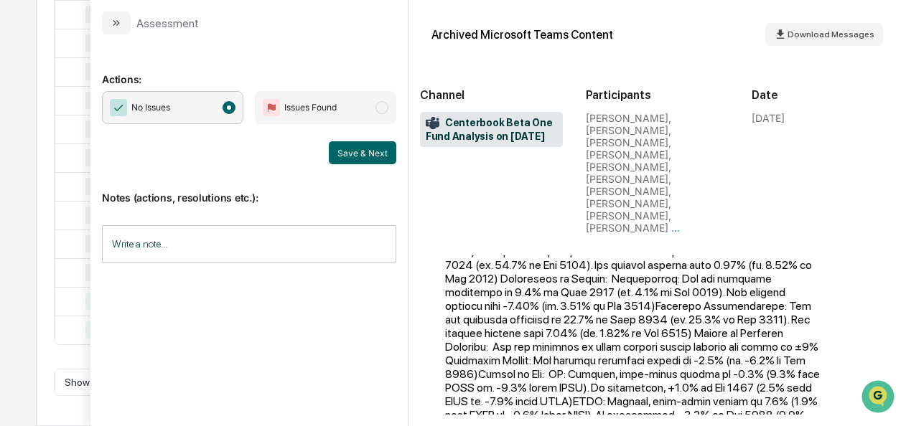
scroll to position [373, 0]
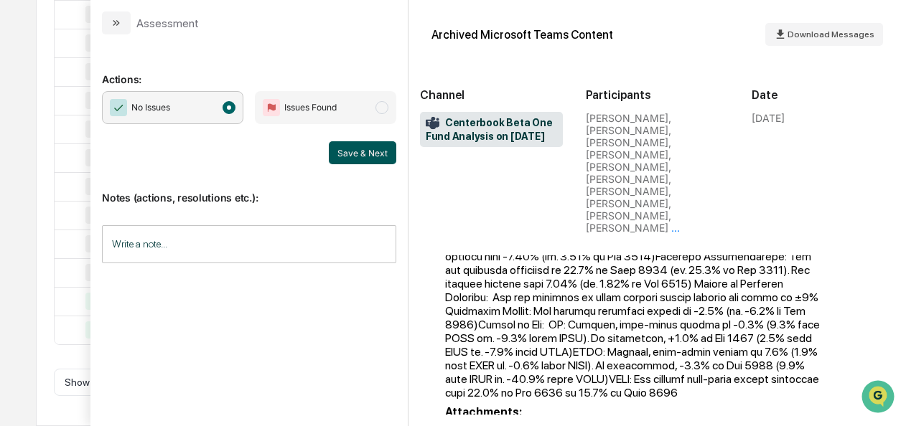
click at [355, 152] on button "Save & Next" at bounding box center [362, 152] width 67 height 23
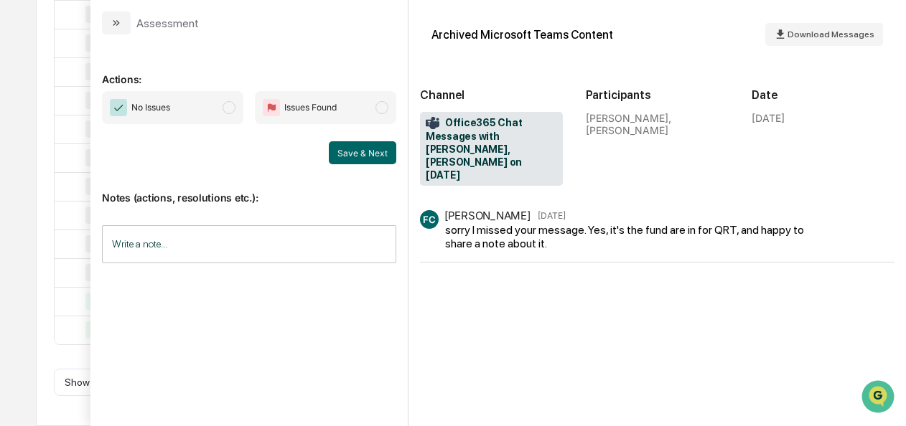
click at [232, 109] on span "modal" at bounding box center [229, 107] width 13 height 13
click at [339, 152] on button "Save & Next" at bounding box center [362, 152] width 67 height 23
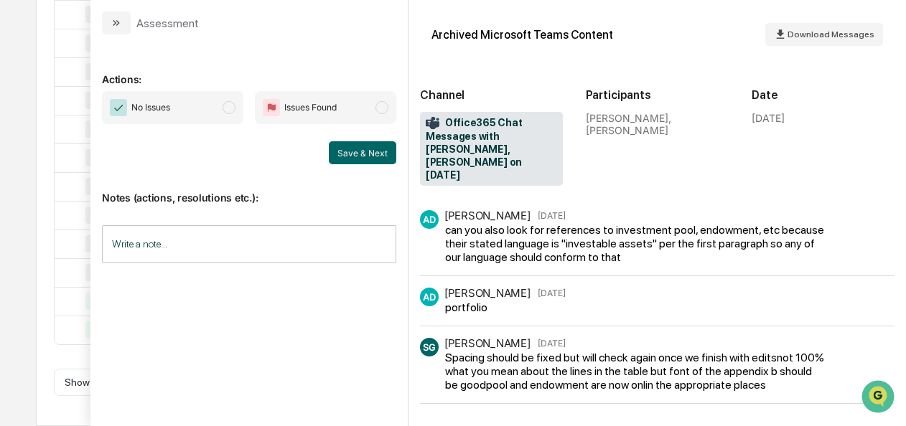
click at [223, 100] on span "No Issues" at bounding box center [172, 107] width 141 height 33
click at [342, 154] on button "Save & Next" at bounding box center [362, 152] width 67 height 23
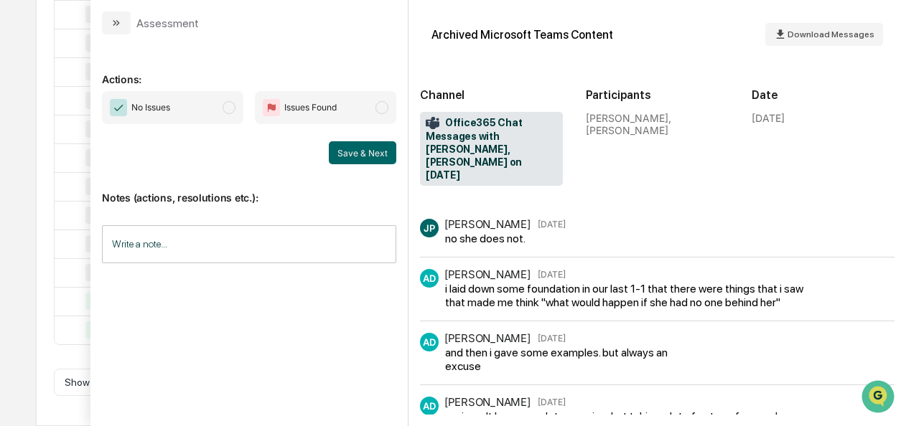
scroll to position [464, 0]
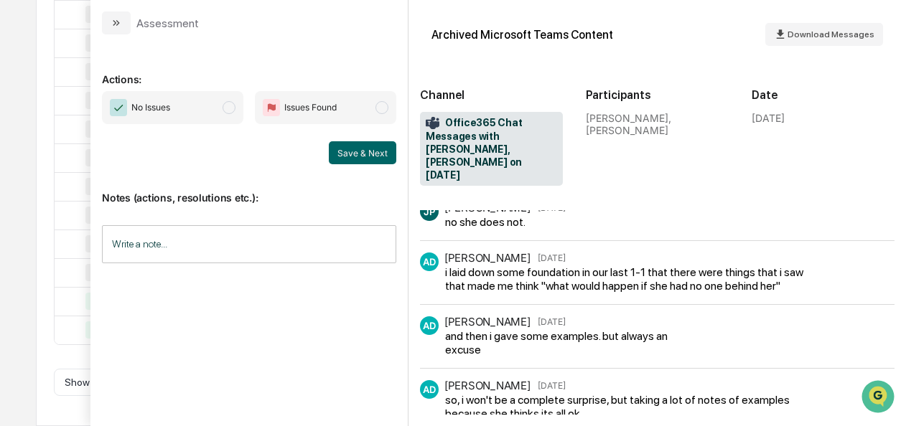
click at [248, 122] on div "No Issues Issues Found" at bounding box center [249, 107] width 294 height 33
click at [231, 103] on span "modal" at bounding box center [229, 107] width 13 height 13
click at [356, 152] on button "Save & Next" at bounding box center [362, 152] width 67 height 23
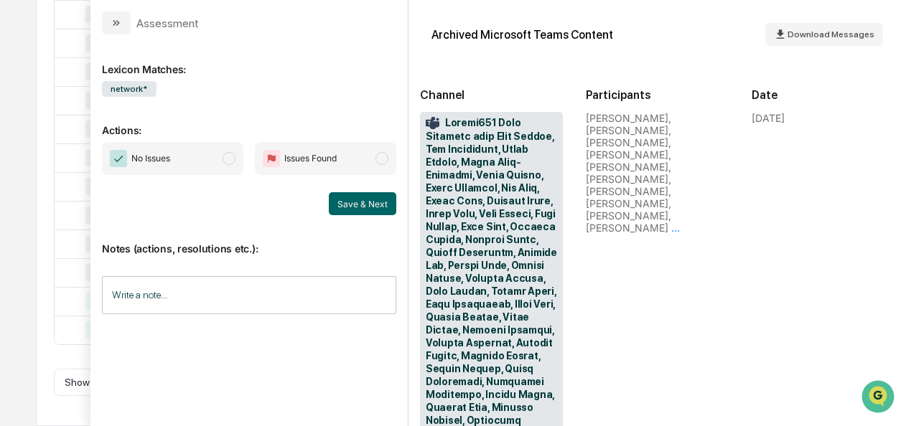
click at [223, 162] on span "No Issues" at bounding box center [172, 158] width 141 height 33
click at [383, 201] on button "Save & Next" at bounding box center [362, 203] width 67 height 23
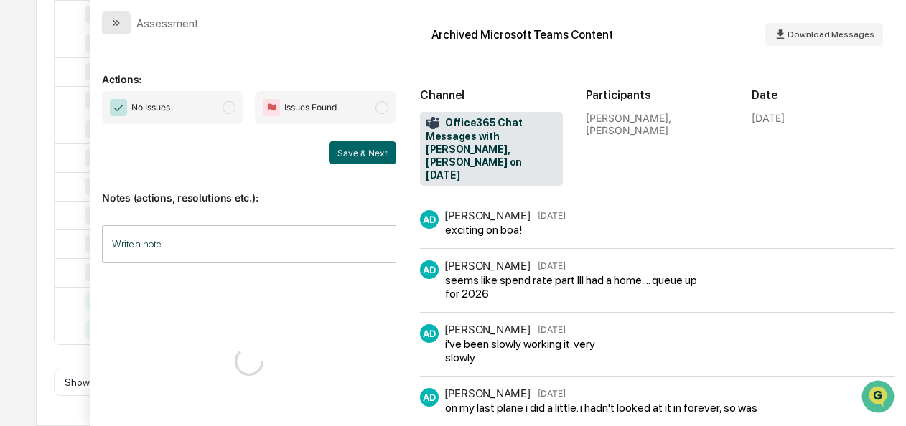
click at [108, 29] on button "modal" at bounding box center [116, 22] width 29 height 23
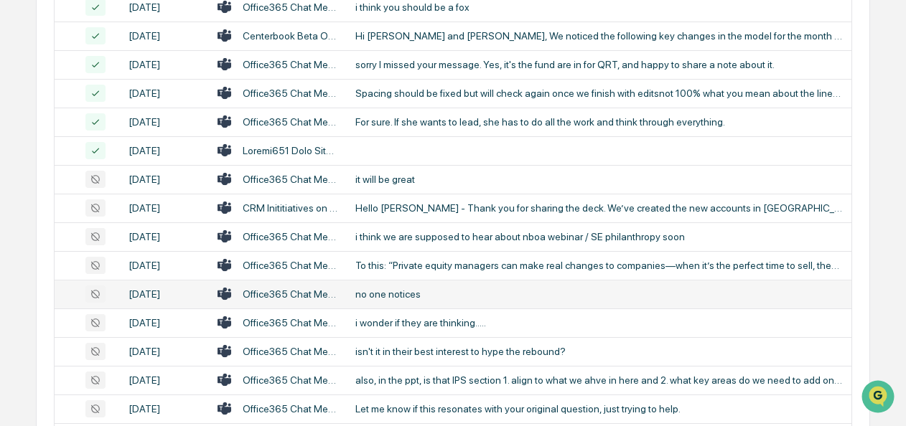
scroll to position [579, 0]
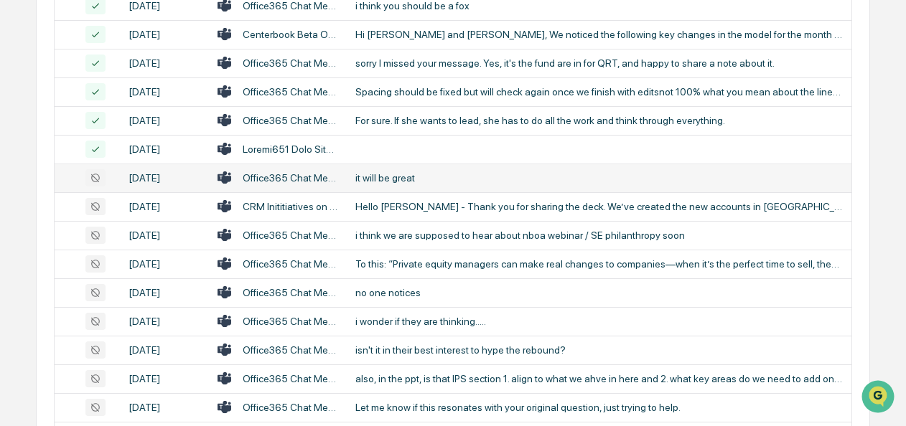
click at [284, 184] on div "Office365 Chat Messages with [PERSON_NAME], [PERSON_NAME] on [DATE]" at bounding box center [290, 177] width 95 height 11
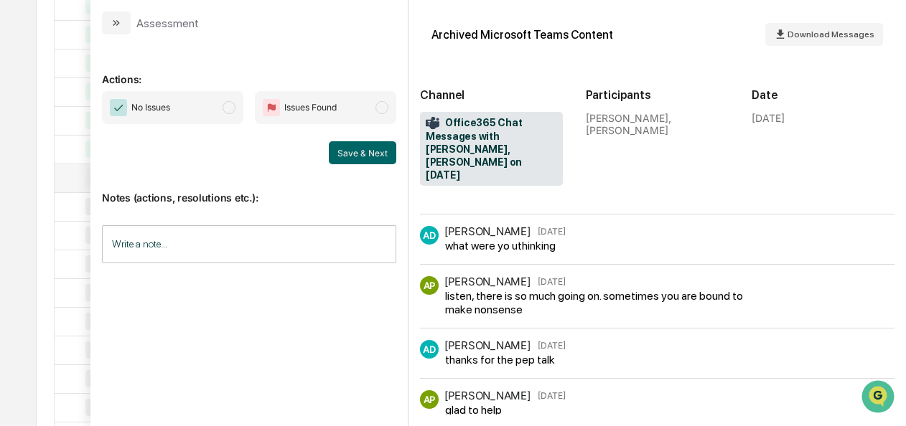
scroll to position [536, 0]
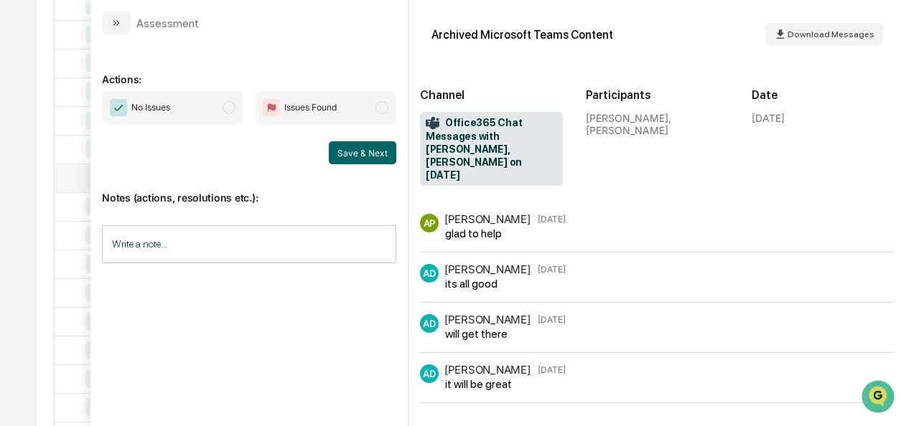
click at [231, 106] on span "modal" at bounding box center [229, 107] width 13 height 13
click at [368, 151] on button "Save & Next" at bounding box center [362, 152] width 67 height 23
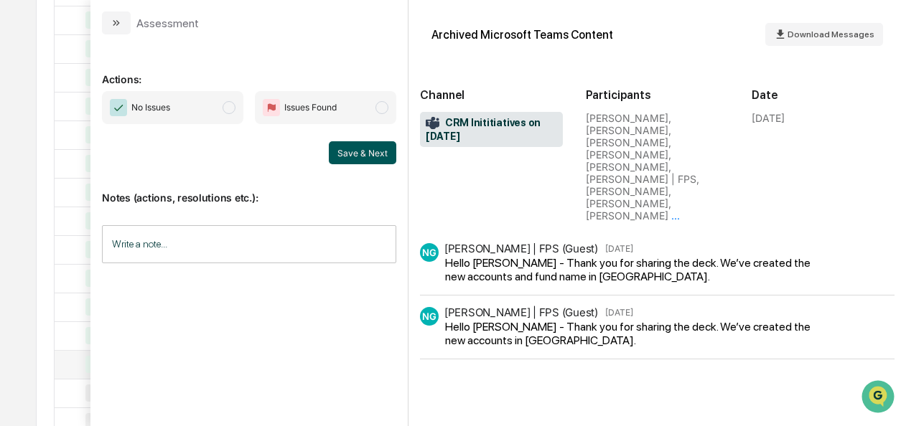
scroll to position [385, 0]
click at [223, 103] on span "No Issues" at bounding box center [172, 107] width 141 height 33
click at [375, 156] on button "Save & Next" at bounding box center [362, 152] width 67 height 23
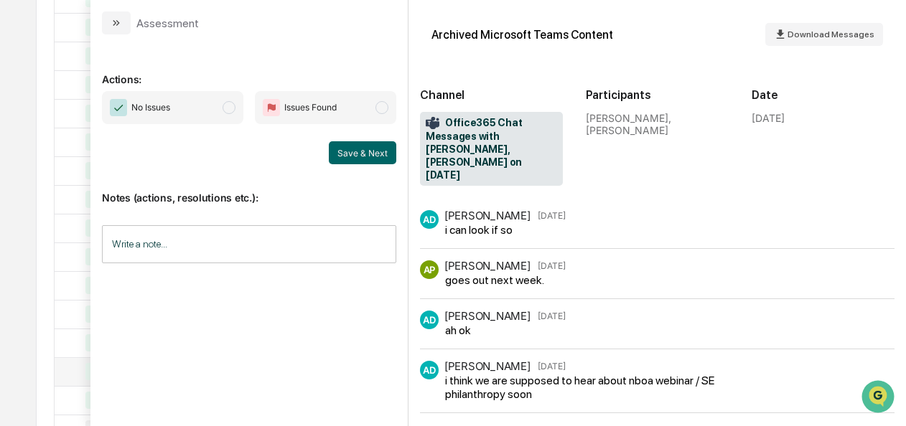
scroll to position [629, 0]
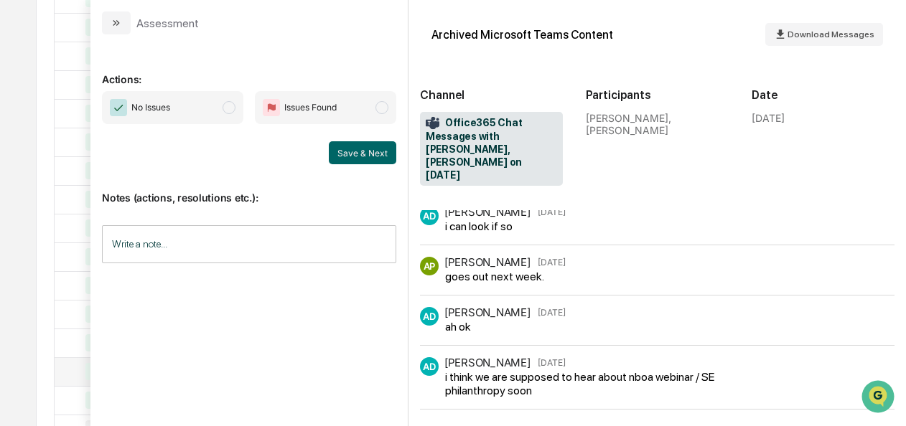
click at [233, 102] on span "modal" at bounding box center [229, 107] width 13 height 13
click at [368, 156] on button "Save & Next" at bounding box center [362, 152] width 67 height 23
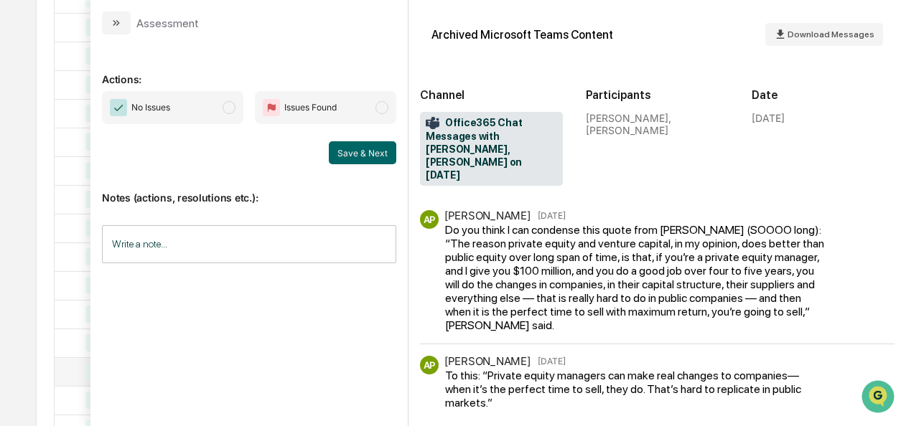
scroll to position [717, 0]
click at [216, 111] on span "No Issues" at bounding box center [172, 107] width 141 height 33
click at [375, 161] on button "Save & Next" at bounding box center [362, 152] width 67 height 23
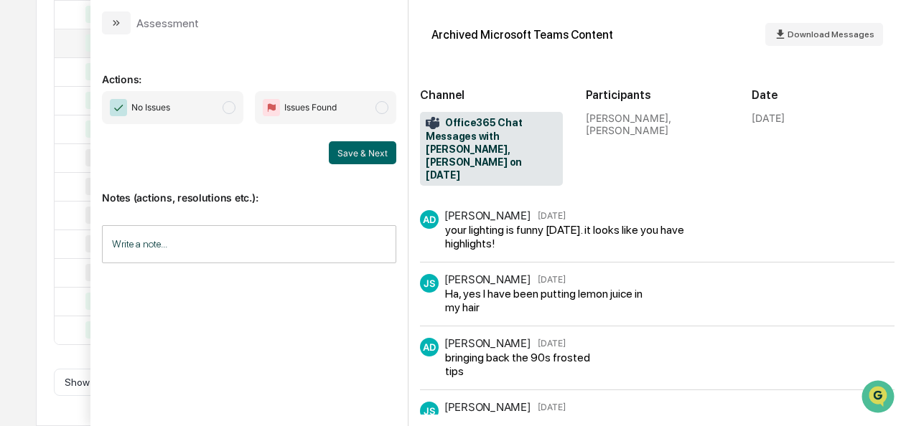
click at [238, 111] on span "No Issues" at bounding box center [172, 107] width 141 height 33
click at [368, 158] on button "Save & Next" at bounding box center [362, 152] width 67 height 23
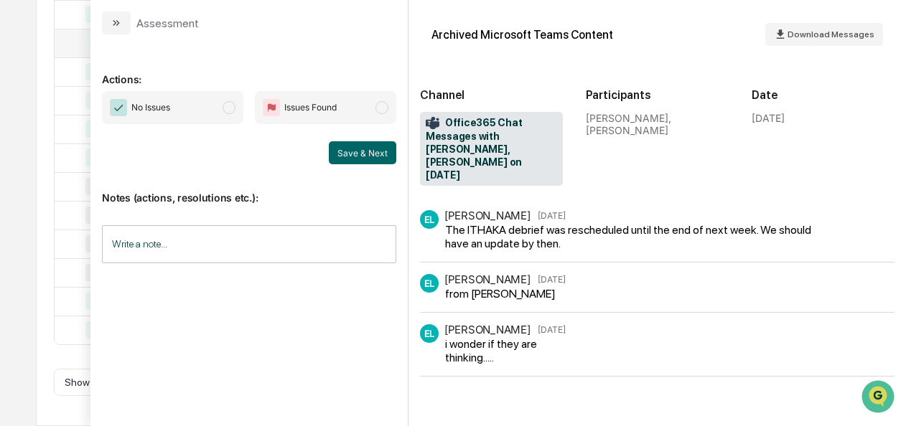
click at [226, 104] on span "modal" at bounding box center [229, 107] width 13 height 13
click at [353, 158] on button "Save & Next" at bounding box center [362, 152] width 67 height 23
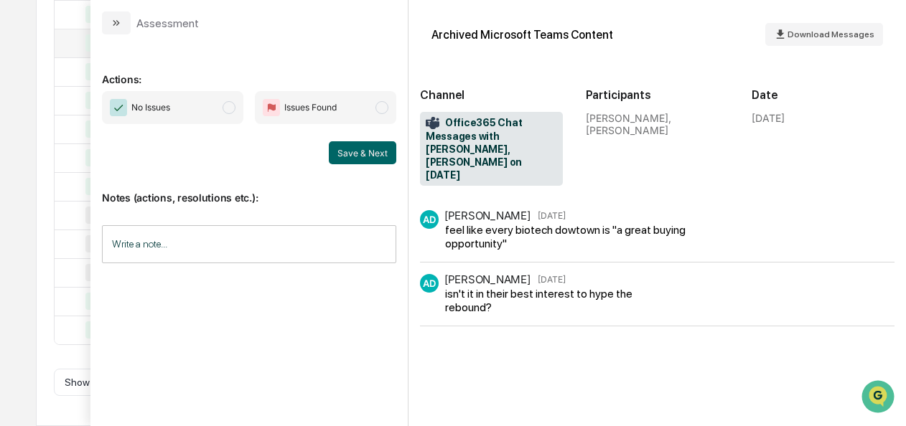
click at [240, 115] on span "No Issues" at bounding box center [172, 107] width 141 height 33
click at [369, 151] on button "Save & Next" at bounding box center [362, 152] width 67 height 23
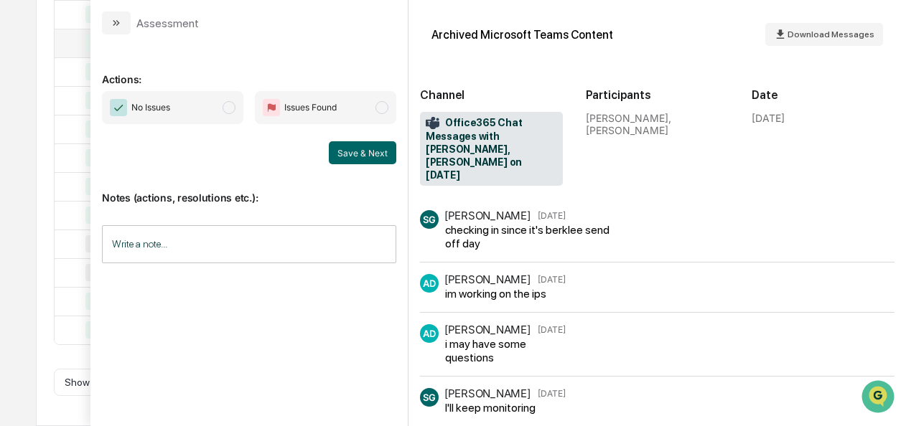
click at [240, 108] on span "No Issues" at bounding box center [172, 107] width 141 height 33
click at [370, 161] on button "Save & Next" at bounding box center [362, 152] width 67 height 23
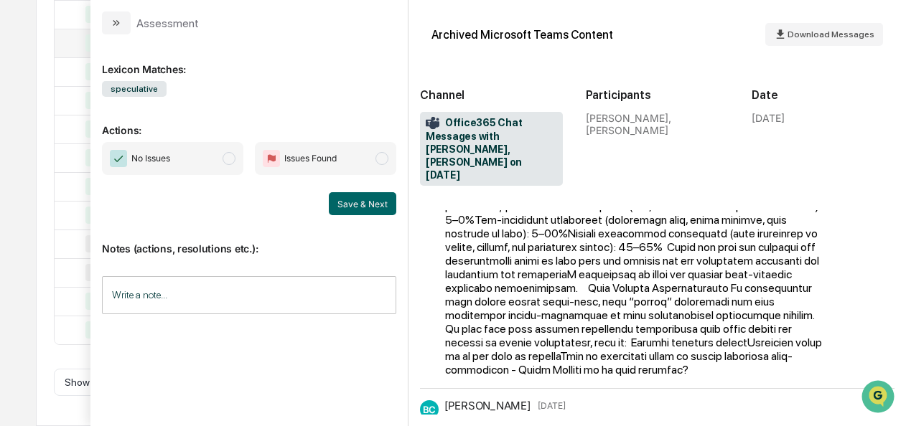
scroll to position [425, 0]
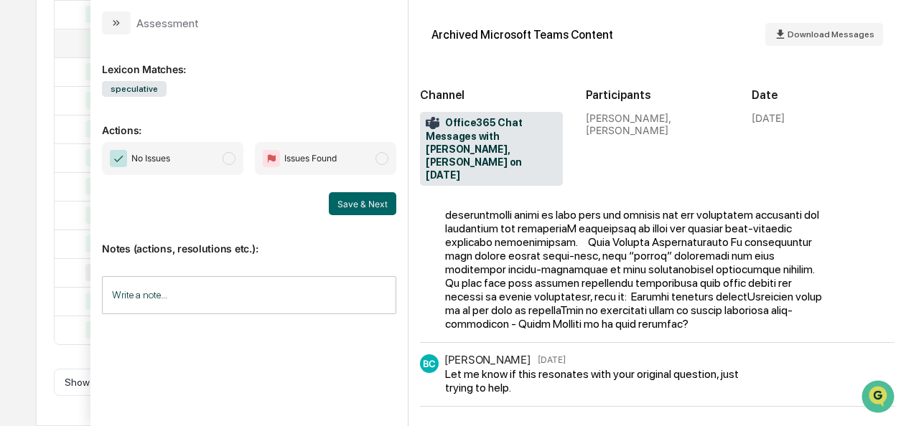
click at [234, 146] on span "No Issues" at bounding box center [172, 158] width 141 height 33
click at [360, 205] on button "Save & Next" at bounding box center [362, 203] width 67 height 23
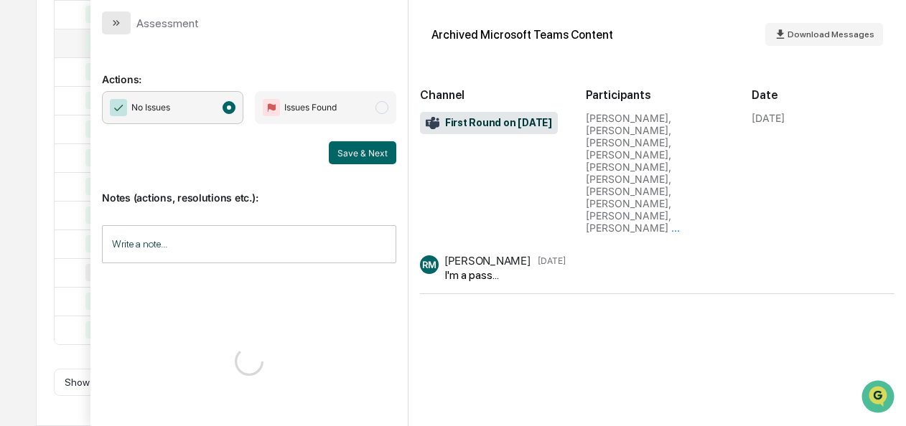
click at [111, 29] on button "modal" at bounding box center [116, 22] width 29 height 23
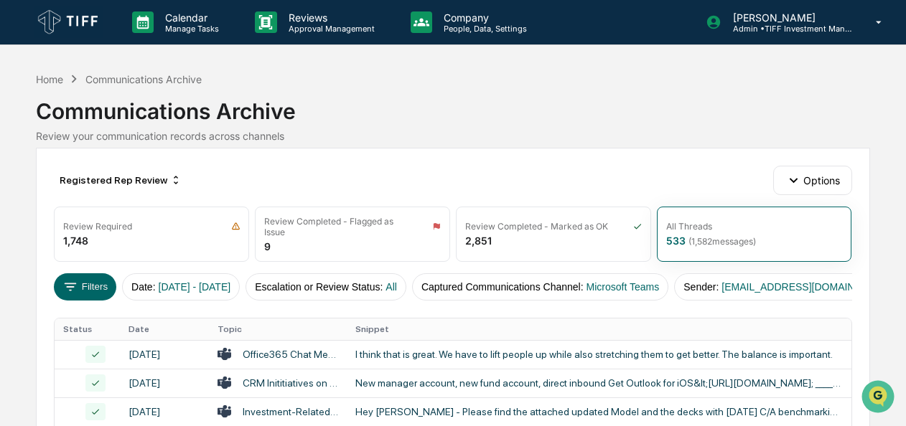
click at [869, 108] on div "Communications Archive" at bounding box center [452, 105] width 833 height 37
